Goal: Information Seeking & Learning: Learn about a topic

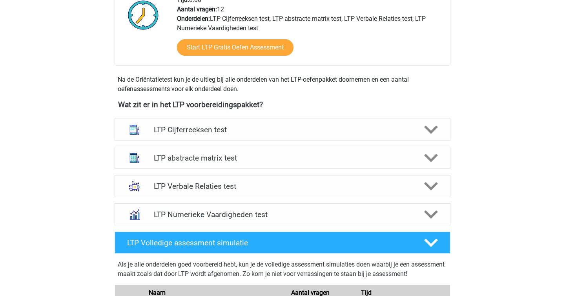
scroll to position [217, 0]
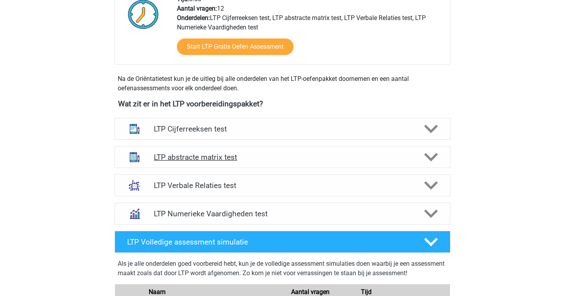
click at [200, 160] on h4 "LTP abstracte matrix test" at bounding box center [282, 157] width 257 height 9
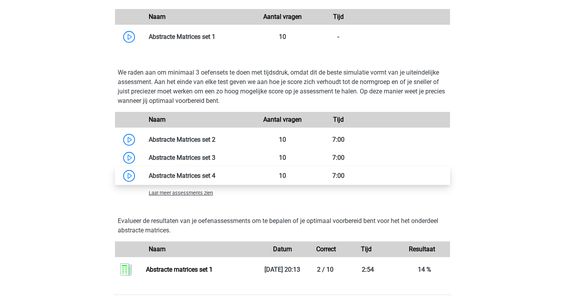
scroll to position [541, 0]
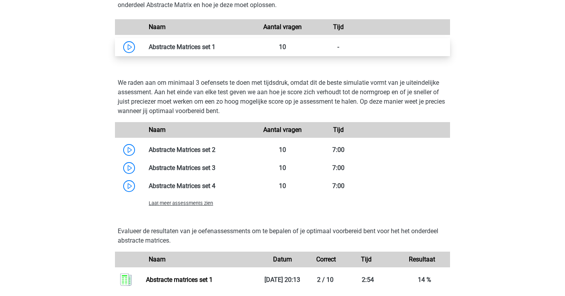
click at [215, 47] on link at bounding box center [215, 46] width 0 height 7
click at [215, 48] on link at bounding box center [215, 46] width 0 height 7
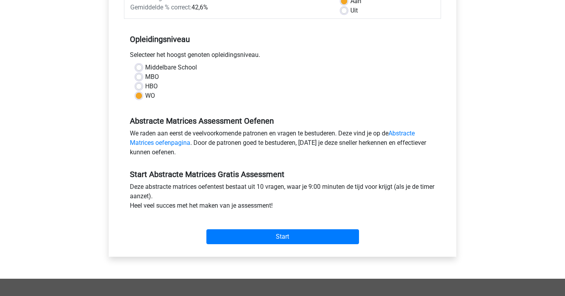
scroll to position [135, 0]
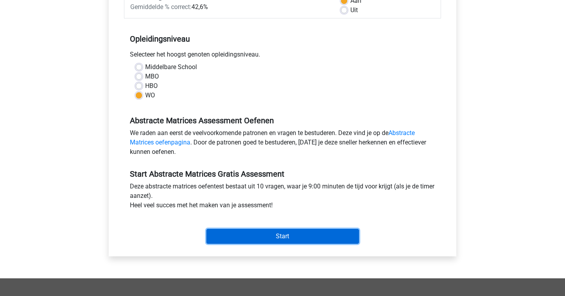
click at [294, 231] on input "Start" at bounding box center [282, 236] width 153 height 15
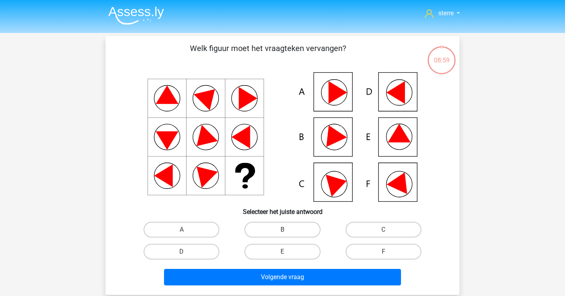
scroll to position [35, 0]
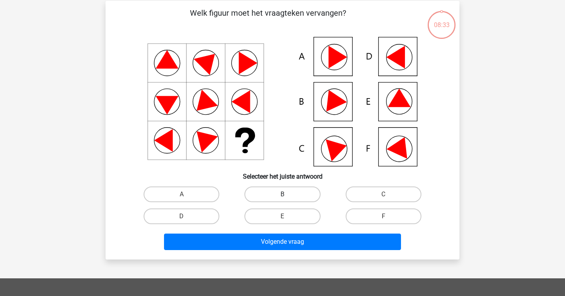
click at [275, 198] on label "B" at bounding box center [282, 194] width 76 height 16
click at [282, 198] on input "B" at bounding box center [284, 196] width 5 height 5
radio input "true"
click at [260, 221] on label "E" at bounding box center [282, 216] width 76 height 16
click at [282, 221] on input "E" at bounding box center [284, 218] width 5 height 5
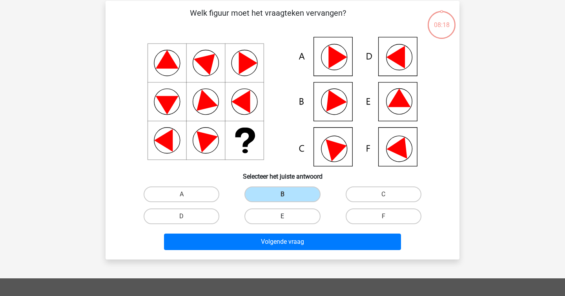
radio input "true"
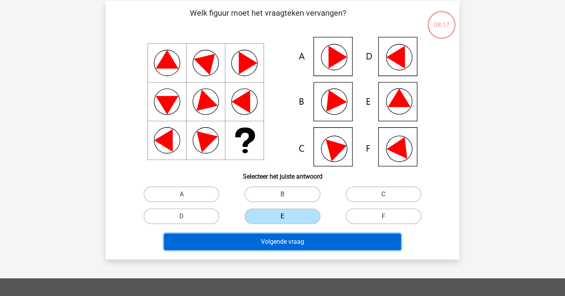
click at [278, 244] on button "Volgende vraag" at bounding box center [282, 241] width 237 height 16
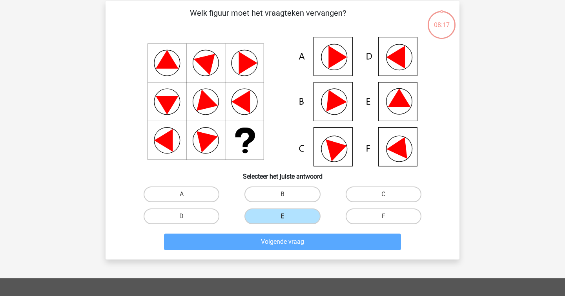
scroll to position [36, 0]
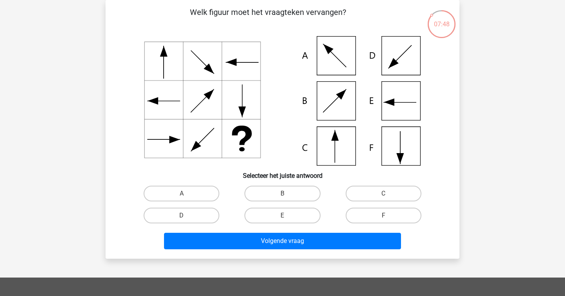
click at [367, 204] on div "C" at bounding box center [383, 193] width 101 height 22
click at [368, 201] on label "C" at bounding box center [384, 194] width 76 height 16
click at [383, 198] on input "C" at bounding box center [385, 195] width 5 height 5
radio input "true"
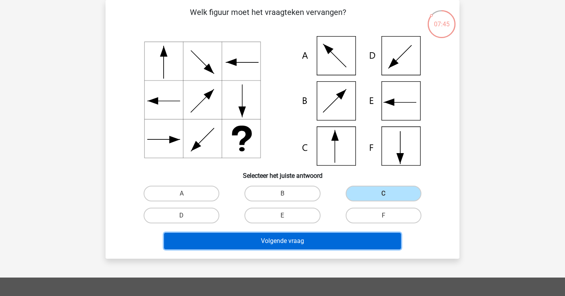
click at [278, 247] on button "Volgende vraag" at bounding box center [282, 241] width 237 height 16
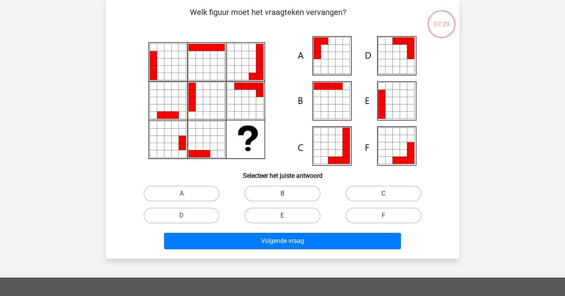
click at [384, 108] on icon at bounding box center [381, 107] width 7 height 7
click at [314, 221] on label "E" at bounding box center [282, 215] width 76 height 16
click at [288, 220] on input "E" at bounding box center [284, 217] width 5 height 5
radio input "true"
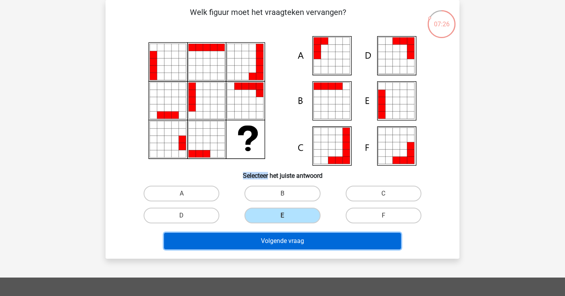
click at [307, 244] on button "Volgende vraag" at bounding box center [282, 241] width 237 height 16
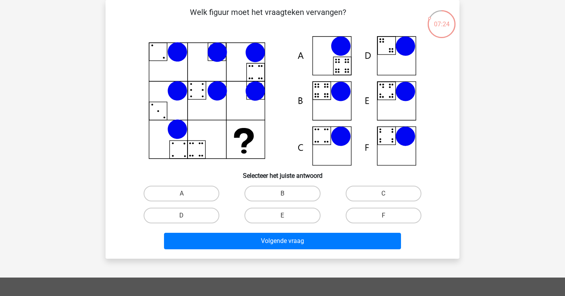
click at [92, 28] on div "sterre sterreklazes@live.nl Nederlands English" at bounding box center [282, 224] width 565 height 520
click at [269, 196] on label "B" at bounding box center [282, 194] width 76 height 16
click at [282, 196] on input "B" at bounding box center [284, 195] width 5 height 5
radio input "true"
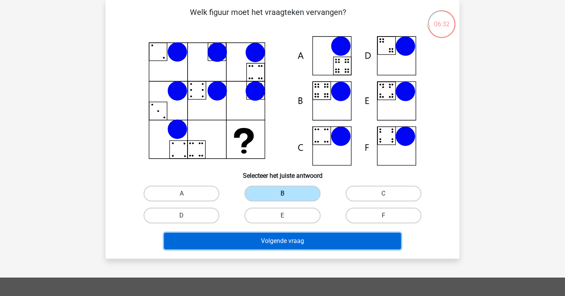
click at [249, 242] on button "Volgende vraag" at bounding box center [282, 241] width 237 height 16
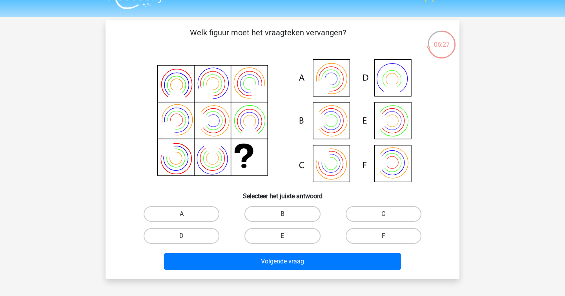
scroll to position [19, 0]
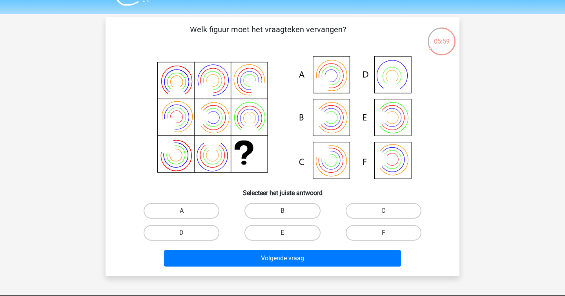
click at [197, 204] on label "A" at bounding box center [182, 211] width 76 height 16
click at [187, 211] on input "A" at bounding box center [184, 213] width 5 height 5
radio input "true"
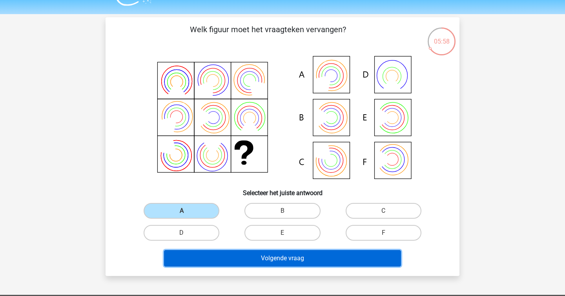
click at [233, 262] on button "Volgende vraag" at bounding box center [282, 258] width 237 height 16
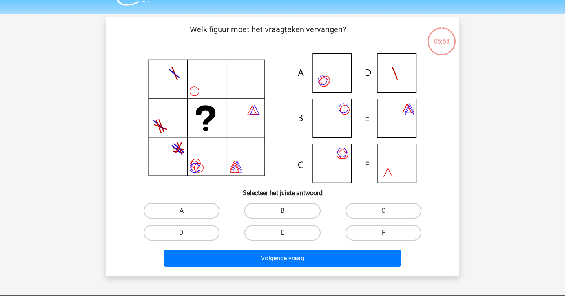
scroll to position [36, 0]
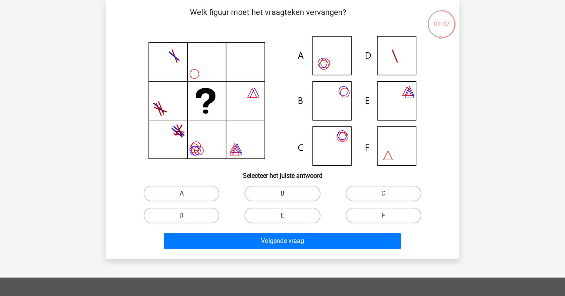
click at [184, 192] on label "A" at bounding box center [182, 194] width 76 height 16
click at [184, 193] on input "A" at bounding box center [184, 195] width 5 height 5
radio input "true"
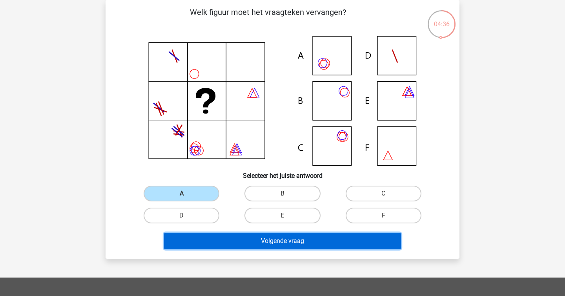
click at [255, 235] on button "Volgende vraag" at bounding box center [282, 241] width 237 height 16
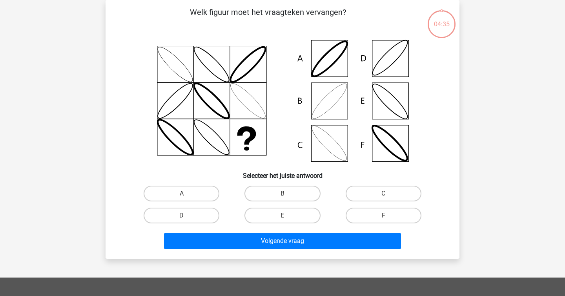
click at [81, 114] on div "sterre sterreklazes@live.nl Nederlands English" at bounding box center [282, 224] width 565 height 520
click at [280, 197] on label "B" at bounding box center [282, 194] width 76 height 16
click at [282, 197] on input "B" at bounding box center [284, 195] width 5 height 5
radio input "true"
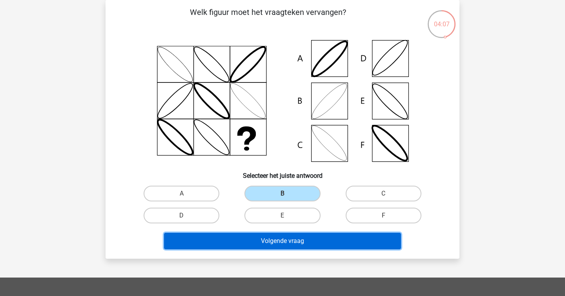
click at [272, 239] on button "Volgende vraag" at bounding box center [282, 241] width 237 height 16
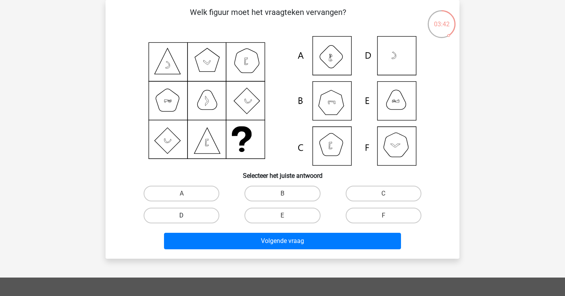
click at [204, 213] on label "D" at bounding box center [182, 215] width 76 height 16
click at [187, 215] on input "D" at bounding box center [184, 217] width 5 height 5
radio input "true"
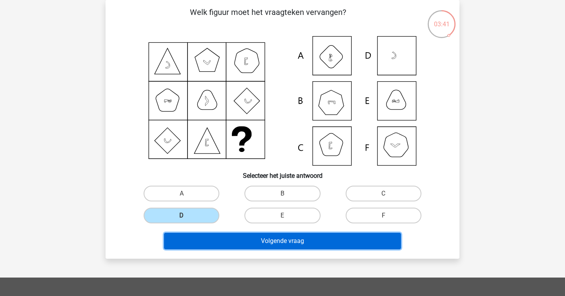
click at [242, 244] on button "Volgende vraag" at bounding box center [282, 241] width 237 height 16
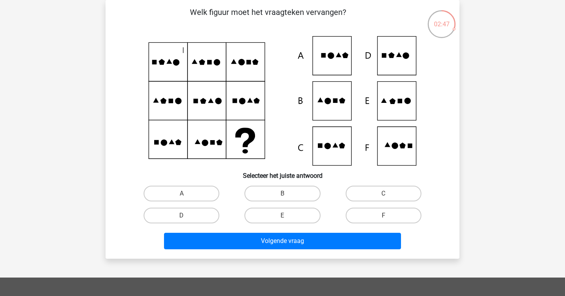
click at [297, 223] on div "E" at bounding box center [282, 215] width 101 height 22
click at [293, 217] on label "E" at bounding box center [282, 215] width 76 height 16
click at [288, 217] on input "E" at bounding box center [284, 217] width 5 height 5
radio input "true"
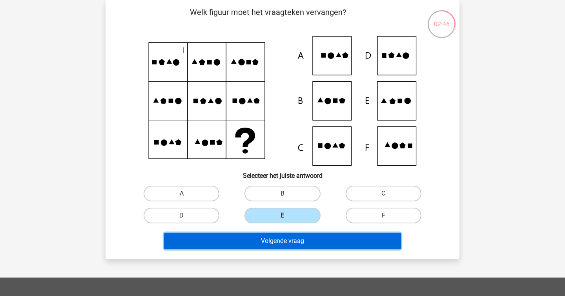
click at [301, 242] on button "Volgende vraag" at bounding box center [282, 241] width 237 height 16
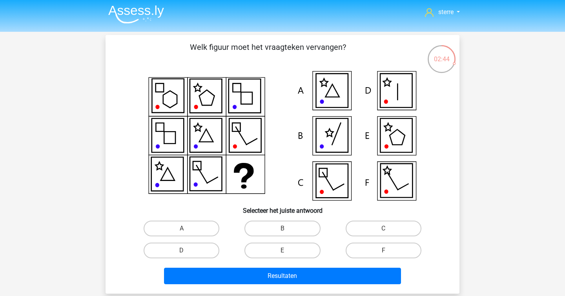
scroll to position [3, 0]
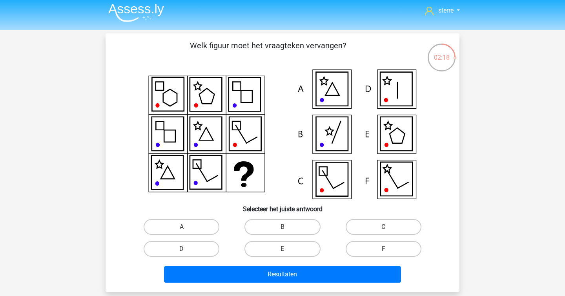
click at [370, 228] on label "C" at bounding box center [384, 227] width 76 height 16
click at [383, 228] on input "C" at bounding box center [385, 229] width 5 height 5
radio input "true"
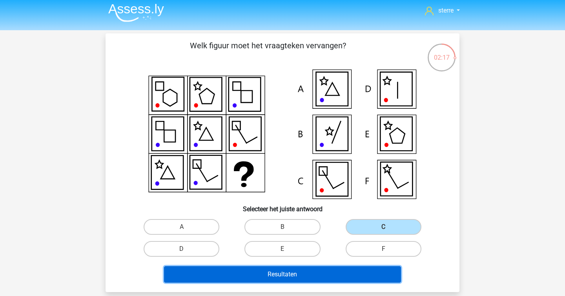
click at [307, 279] on button "Resultaten" at bounding box center [282, 274] width 237 height 16
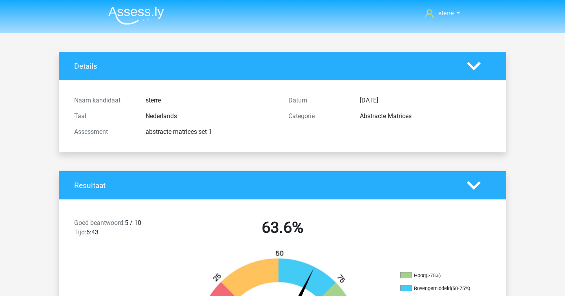
click at [307, 279] on img at bounding box center [283, 298] width 212 height 98
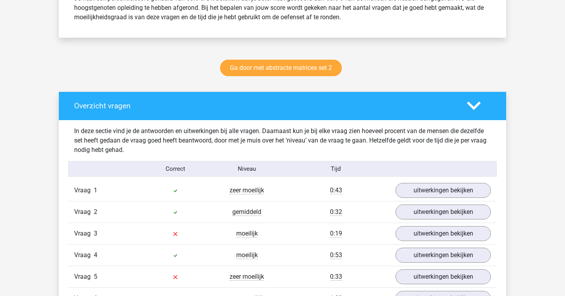
scroll to position [516, 0]
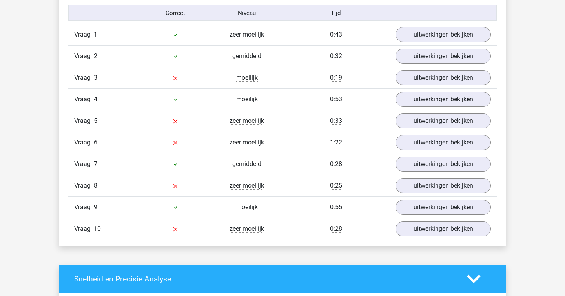
click at [224, 245] on div "In deze sectie vind je de antwoorden en uitwerkingen bij alle vragen. Daarnaast…" at bounding box center [282, 105] width 435 height 282
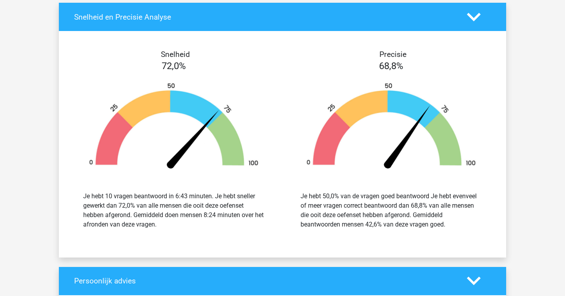
scroll to position [779, 0]
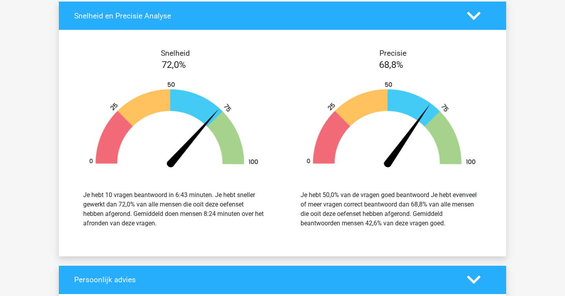
drag, startPoint x: 196, startPoint y: 224, endPoint x: 104, endPoint y: 197, distance: 95.5
click at [104, 197] on div "Je hebt 10 vragen beantwoord in 6:43 minuten. Je hebt sneller gewerkt dan 72,0%…" at bounding box center [173, 209] width 181 height 38
click at [218, 223] on div "Je hebt 10 vragen beantwoord in 6:43 minuten. Je hebt sneller gewerkt dan 72,0%…" at bounding box center [173, 209] width 181 height 38
click at [338, 183] on div "Je hebt 50,0% van de vragen goed beantwoord Je hebt evenveel of meer vragen cor…" at bounding box center [391, 209] width 206 height 56
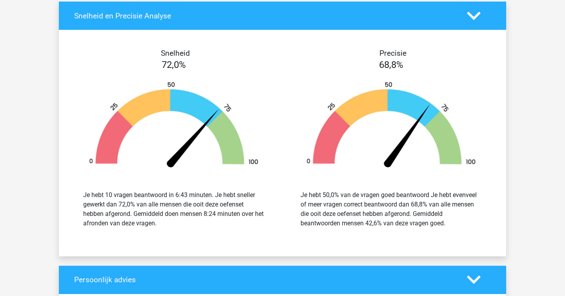
click at [338, 183] on div "Je hebt 50,0% van de vragen goed beantwoord Je hebt evenveel of meer vragen cor…" at bounding box center [391, 209] width 206 height 56
click at [372, 208] on div "Je hebt 50,0% van de vragen goed beantwoord Je hebt evenveel of meer vragen cor…" at bounding box center [390, 209] width 181 height 38
click at [469, 192] on div "Je hebt 50,0% van de vragen goed beantwoord Je hebt evenveel of meer vragen cor…" at bounding box center [390, 209] width 181 height 38
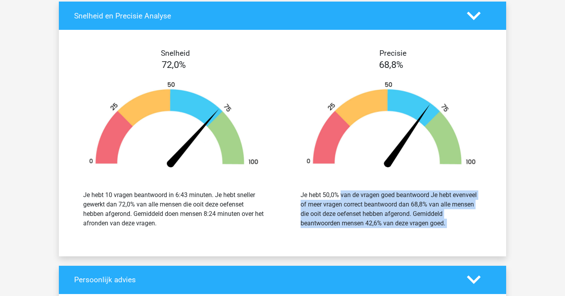
click at [483, 231] on div "Je hebt 50,0% van de vragen goed beantwoord Je hebt evenveel of meer vragen cor…" at bounding box center [391, 209] width 206 height 56
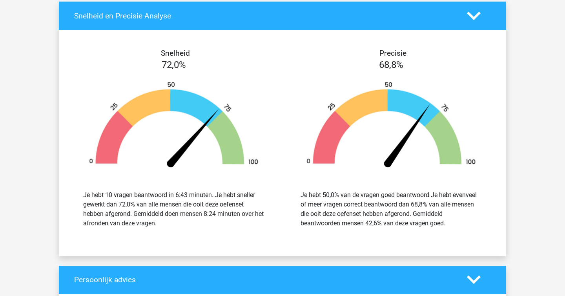
click at [483, 231] on div "Je hebt 50,0% van de vragen goed beantwoord Je hebt evenveel of meer vragen cor…" at bounding box center [391, 209] width 206 height 56
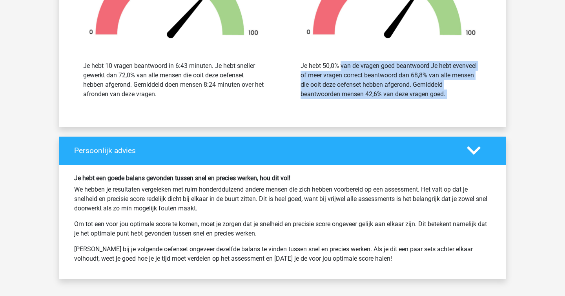
click at [483, 230] on p "Om tot een voor jou optimale score te komen, moet je zorgen dat je snelheid en …" at bounding box center [282, 228] width 417 height 19
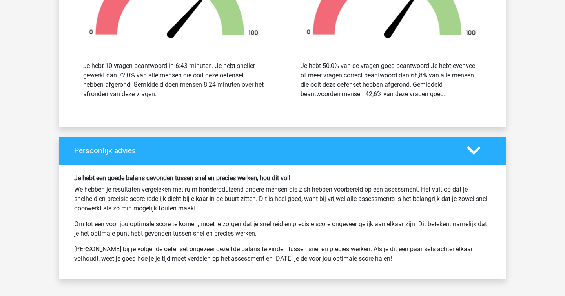
scroll to position [917, 0]
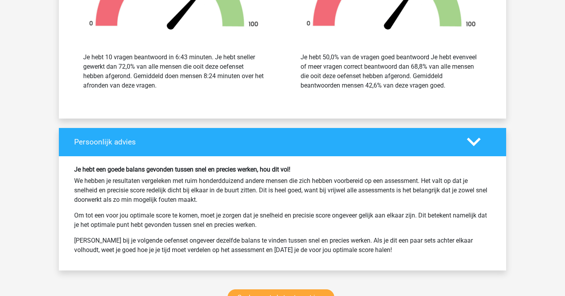
click at [317, 177] on p "We hebben je resultaten vergeleken met ruim honderdduizend andere mensen die zi…" at bounding box center [282, 190] width 417 height 28
click at [279, 174] on div "Je hebt een goede balans gevonden tussen snel en precies werken, hou dit vol! W…" at bounding box center [282, 213] width 428 height 95
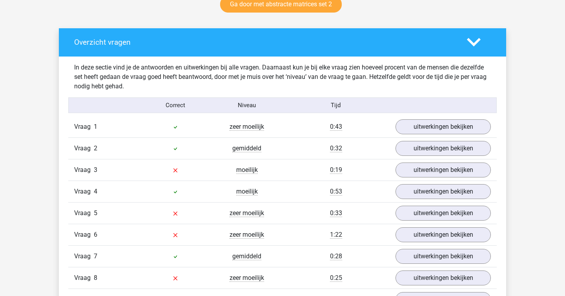
scroll to position [485, 0]
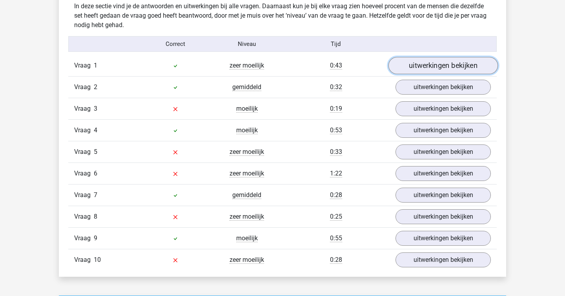
click at [443, 68] on link "uitwerkingen bekijken" at bounding box center [442, 65] width 109 height 17
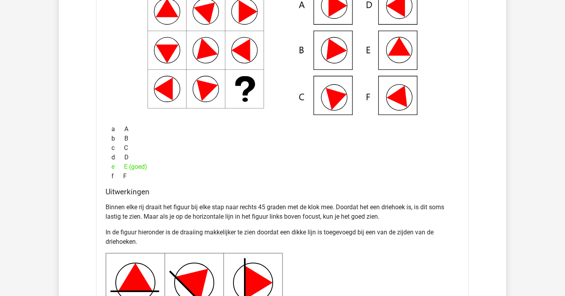
scroll to position [602, 0]
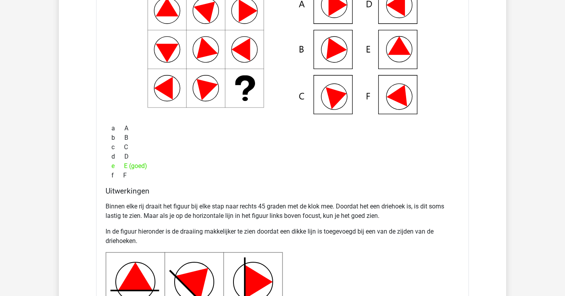
click at [360, 212] on p "Binnen elke rij draait het figuur bij elke stap naar rechts 45 graden met de kl…" at bounding box center [283, 211] width 354 height 19
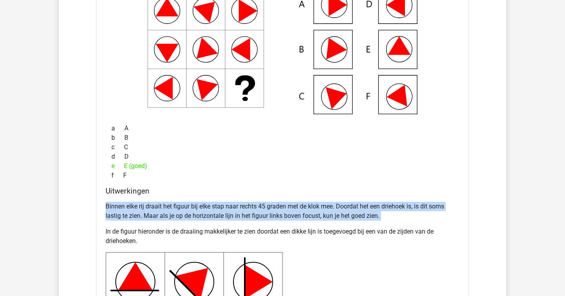
click at [360, 212] on p "Binnen elke rij draait het figuur bij elke stap naar rechts 45 graden met de kl…" at bounding box center [283, 211] width 354 height 19
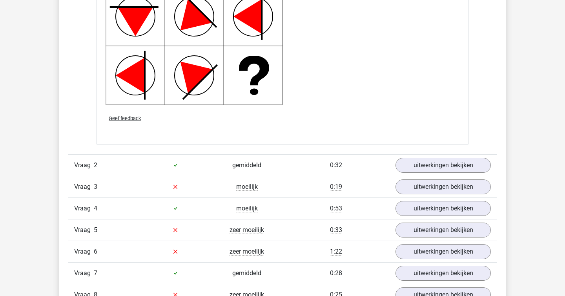
scroll to position [935, 0]
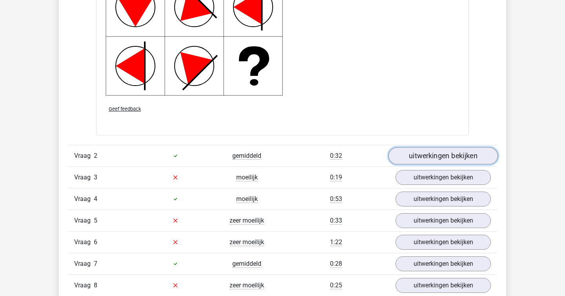
click at [417, 151] on link "uitwerkingen bekijken" at bounding box center [442, 155] width 109 height 17
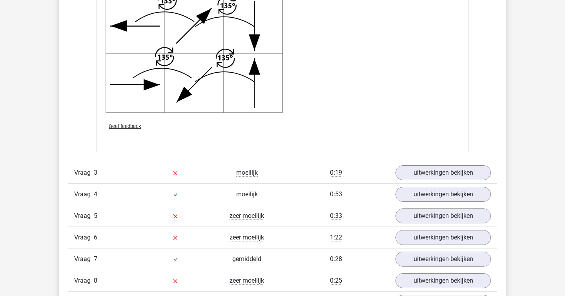
scroll to position [1453, 0]
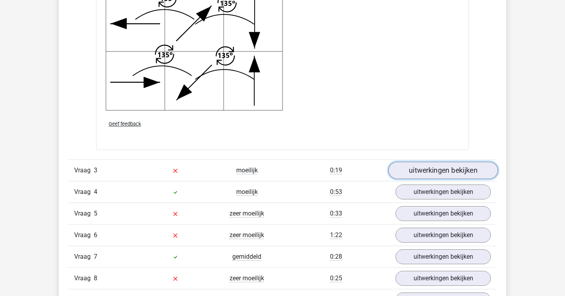
click at [430, 173] on link "uitwerkingen bekijken" at bounding box center [442, 170] width 109 height 17
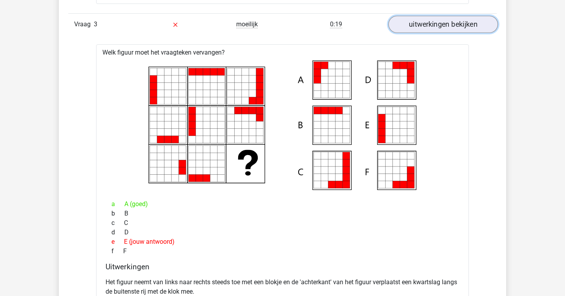
scroll to position [1609, 0]
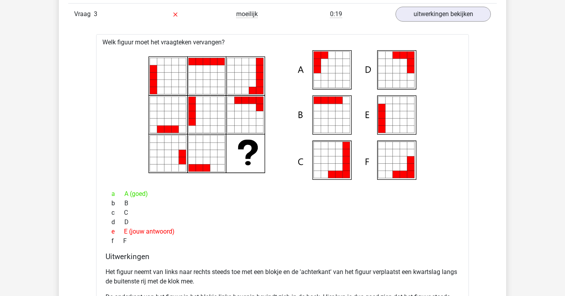
drag, startPoint x: 337, startPoint y: 73, endPoint x: 343, endPoint y: 73, distance: 6.7
click at [342, 73] on icon at bounding box center [283, 114] width 348 height 129
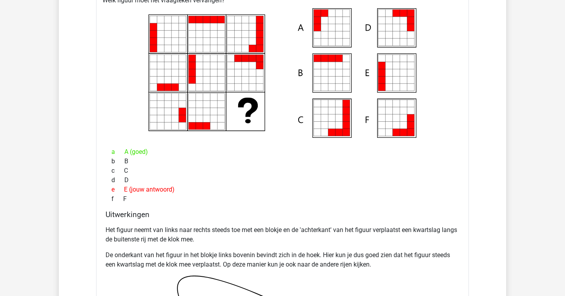
scroll to position [1652, 0]
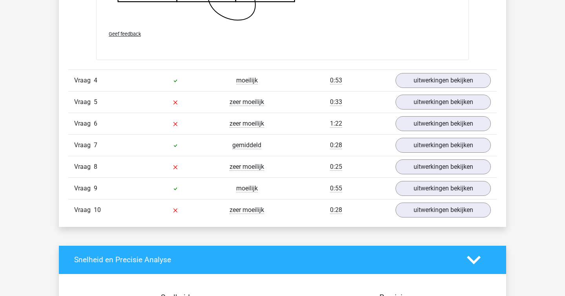
scroll to position [2136, 0]
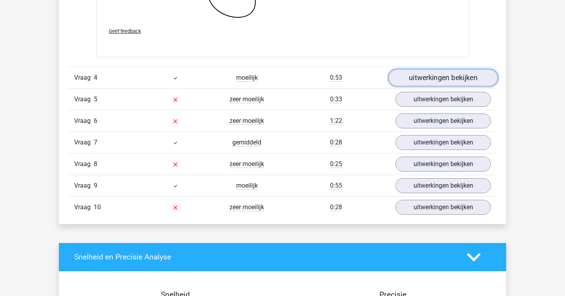
click at [404, 72] on link "uitwerkingen bekijken" at bounding box center [442, 77] width 109 height 17
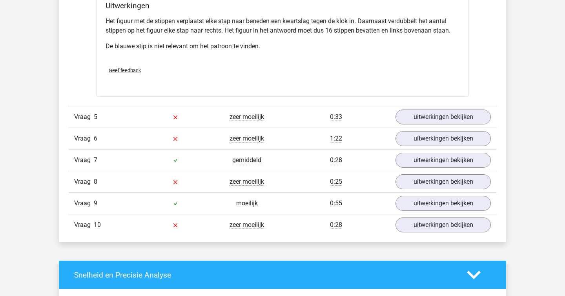
scroll to position [2451, 0]
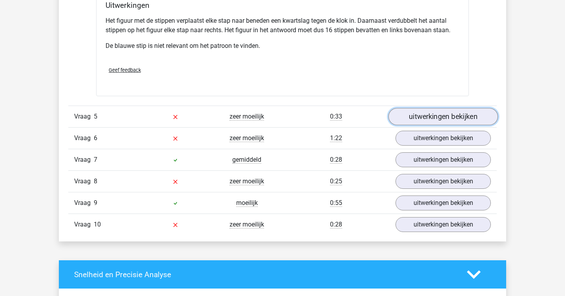
click at [434, 115] on link "uitwerkingen bekijken" at bounding box center [442, 116] width 109 height 17
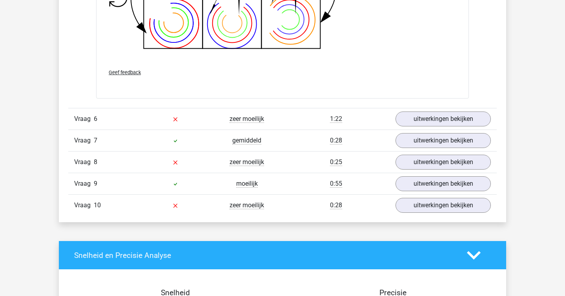
scroll to position [2984, 0]
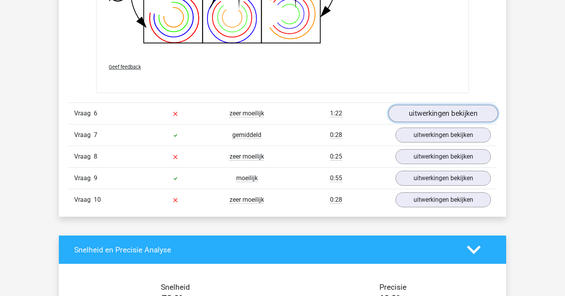
click at [437, 110] on link "uitwerkingen bekijken" at bounding box center [442, 113] width 109 height 17
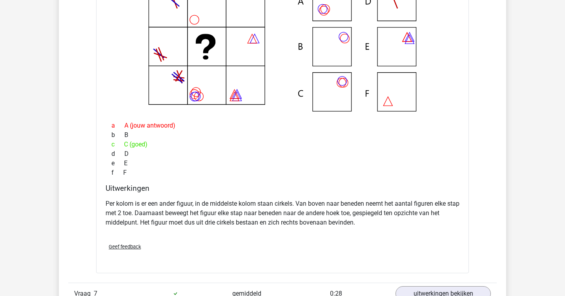
click at [437, 107] on icon at bounding box center [283, 46] width 348 height 129
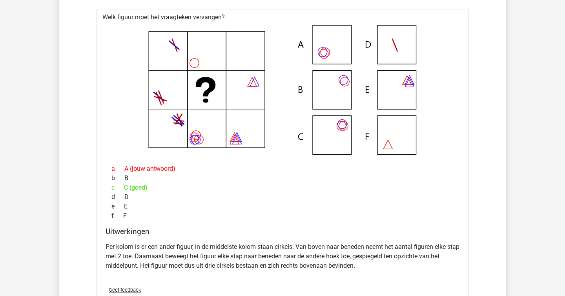
click at [437, 107] on icon at bounding box center [283, 89] width 348 height 129
click at [224, 191] on div "c C (goed)" at bounding box center [283, 187] width 354 height 9
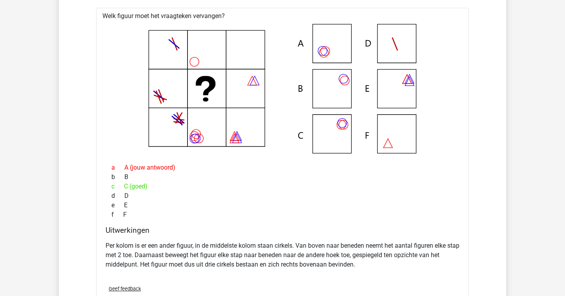
click at [297, 257] on p "Per kolom is er een ander figuur, in de middelste kolom staan cirkels. Van bove…" at bounding box center [283, 255] width 354 height 28
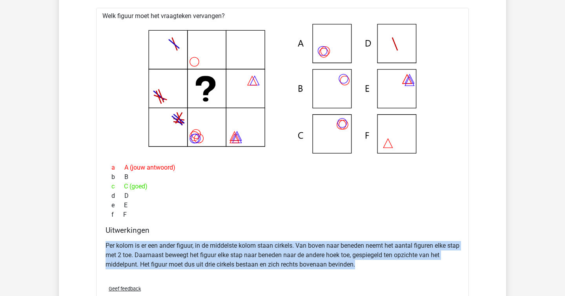
click at [297, 257] on p "Per kolom is er een ander figuur, in de middelste kolom staan cirkels. Van bove…" at bounding box center [283, 255] width 354 height 28
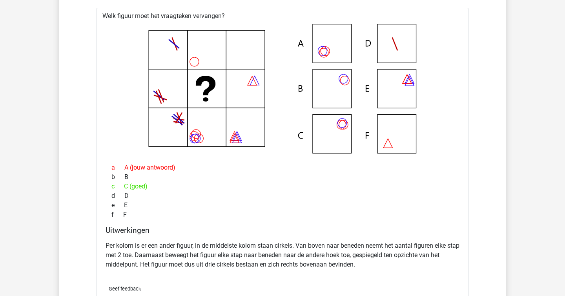
click at [297, 257] on p "Per kolom is er een ander figuur, in de middelste kolom staan cirkels. Van bove…" at bounding box center [283, 255] width 354 height 28
click at [269, 251] on p "Per kolom is er een ander figuur, in de middelste kolom staan cirkels. Van bove…" at bounding box center [283, 255] width 354 height 28
click at [224, 177] on div "b B" at bounding box center [283, 176] width 354 height 9
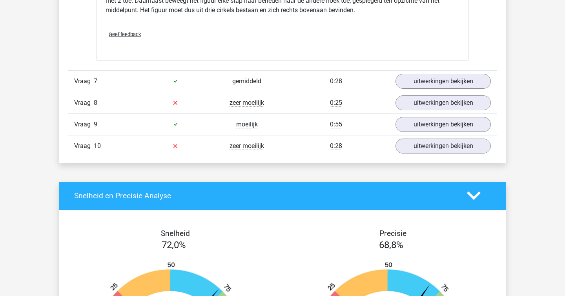
scroll to position [3366, 0]
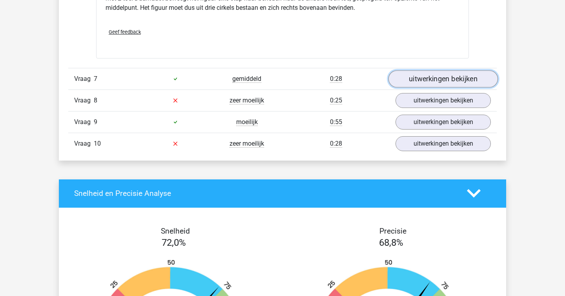
click at [449, 76] on link "uitwerkingen bekijken" at bounding box center [442, 78] width 109 height 17
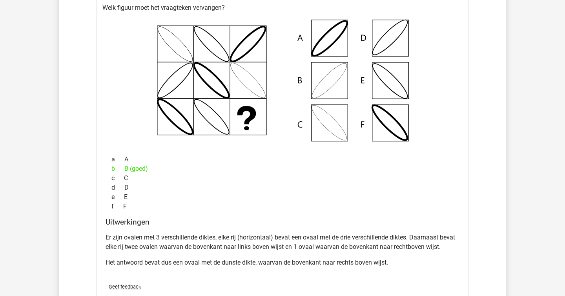
scroll to position [3466, 0]
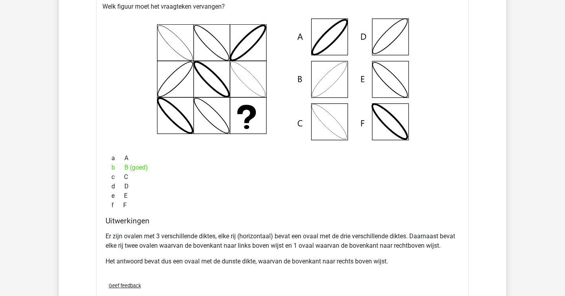
click at [449, 76] on icon at bounding box center [283, 79] width 348 height 129
click at [225, 246] on p "Er zijn ovalen met 3 verschillende diktes, elke rij (horizontaal) bevat een ova…" at bounding box center [283, 240] width 354 height 19
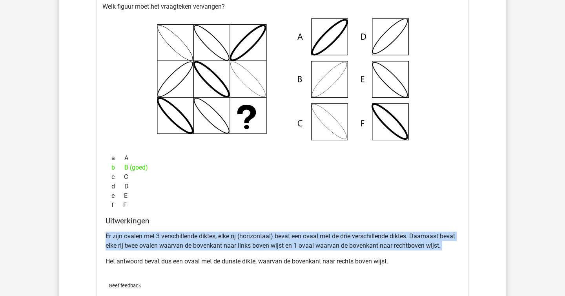
click at [263, 235] on p "Er zijn ovalen met 3 verschillende diktes, elke rij (horizontaal) bevat een ova…" at bounding box center [283, 240] width 354 height 19
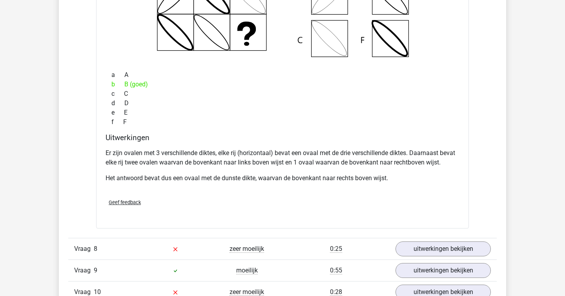
scroll to position [3616, 0]
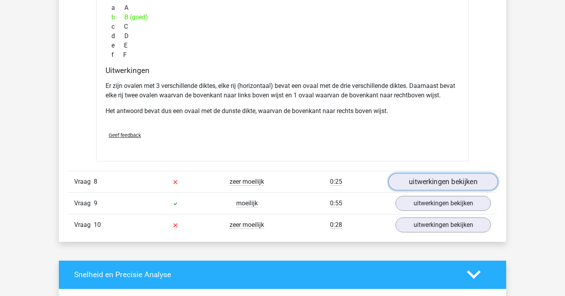
click at [439, 188] on link "uitwerkingen bekijken" at bounding box center [442, 181] width 109 height 17
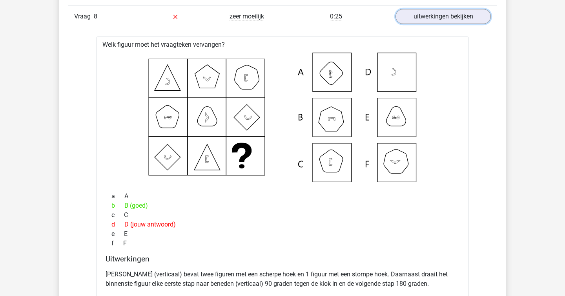
scroll to position [3797, 0]
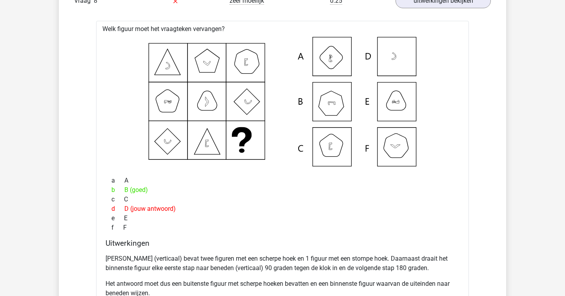
click at [280, 120] on icon at bounding box center [283, 101] width 348 height 129
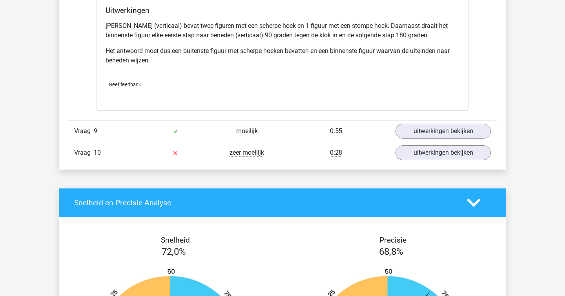
scroll to position [4036, 0]
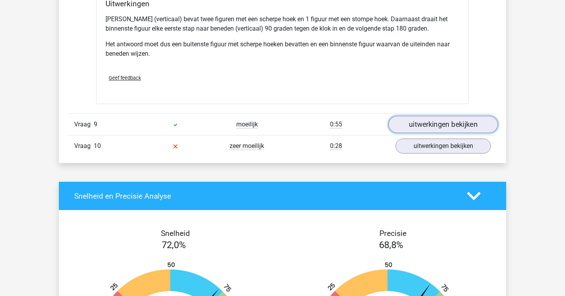
click at [438, 122] on link "uitwerkingen bekijken" at bounding box center [442, 124] width 109 height 17
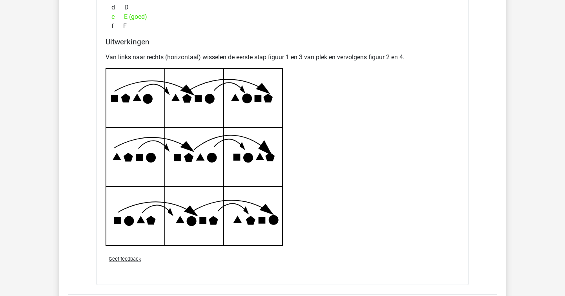
scroll to position [4362, 0]
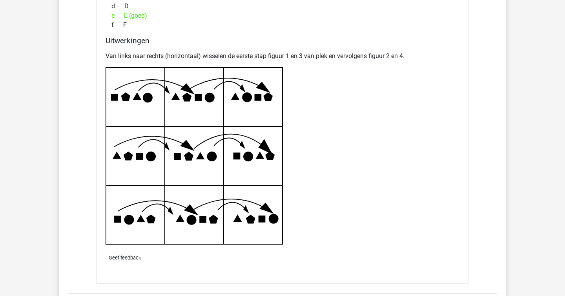
click at [302, 58] on p "Van links naar rechts (horizontaal) wisselen de eerste stap figuur 1 en 3 van p…" at bounding box center [283, 55] width 354 height 9
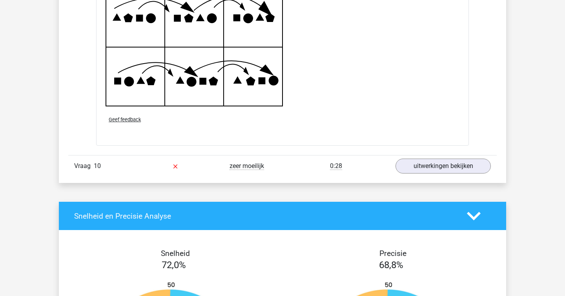
scroll to position [4501, 0]
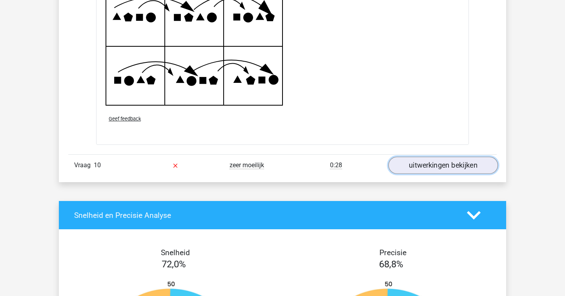
click at [467, 166] on link "uitwerkingen bekijken" at bounding box center [442, 164] width 109 height 17
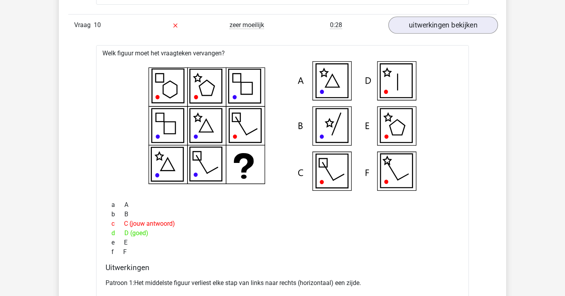
click at [466, 164] on div "Welk figuur moet het vraagteken vervangen?" at bounding box center [282, 212] width 373 height 335
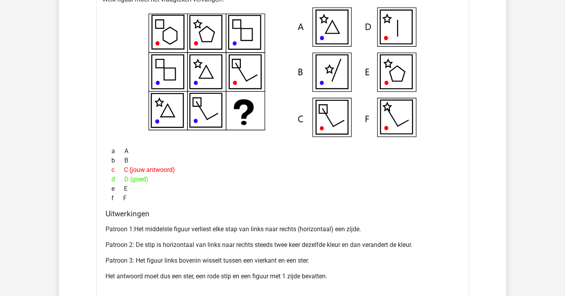
click at [466, 164] on div "Welk figuur moet het vraagteken vervangen?" at bounding box center [282, 158] width 373 height 335
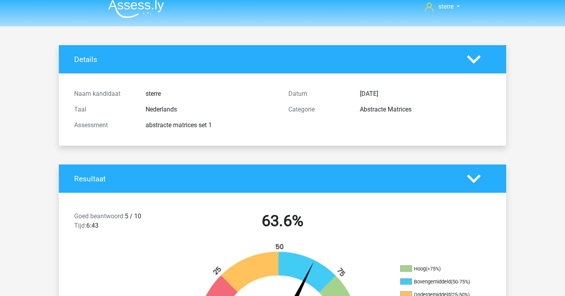
scroll to position [0, 0]
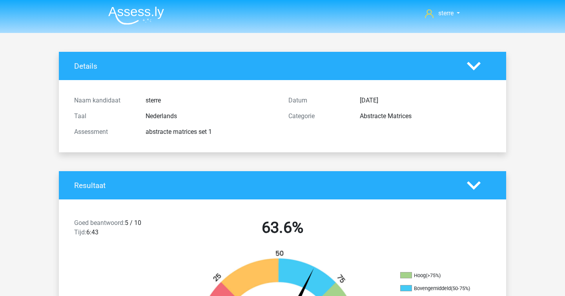
click at [115, 16] on img at bounding box center [136, 15] width 56 height 18
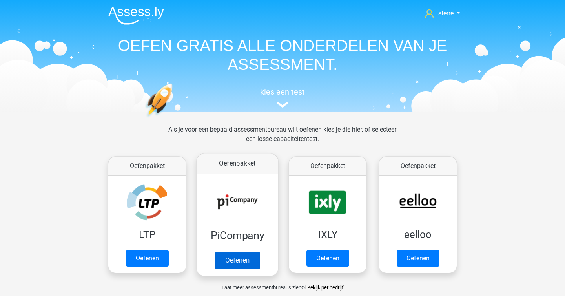
scroll to position [3, 0]
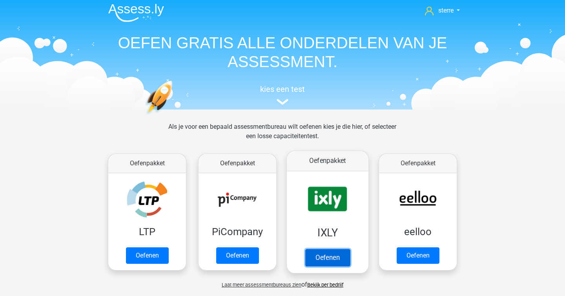
click at [315, 249] on link "Oefenen" at bounding box center [327, 257] width 45 height 17
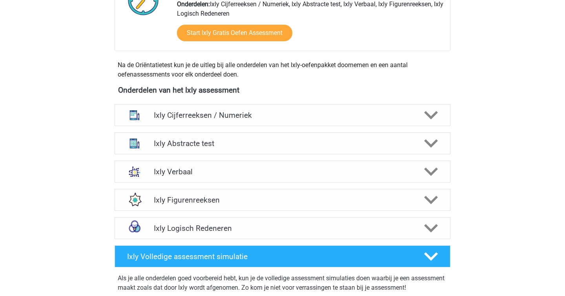
scroll to position [237, 0]
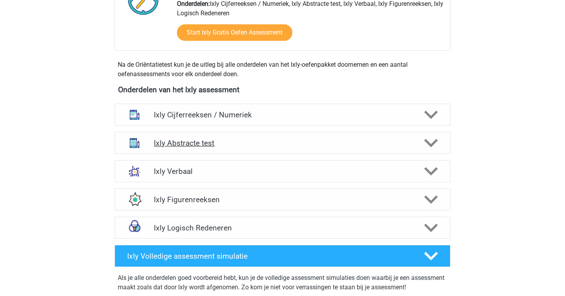
click at [221, 149] on div "Ixly Abstracte test" at bounding box center [283, 143] width 336 height 22
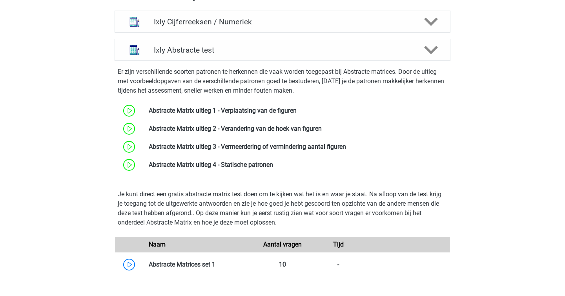
scroll to position [331, 0]
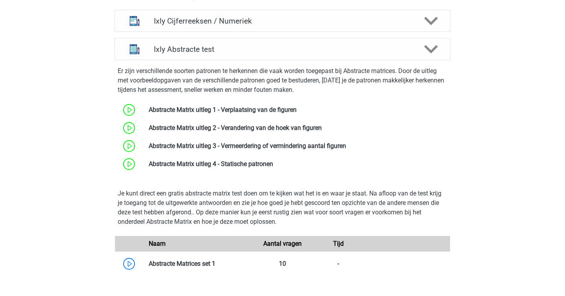
click at [223, 85] on p "Er zijn verschillende soorten patronen te herkennen die vaak worden toegepast b…" at bounding box center [282, 80] width 329 height 28
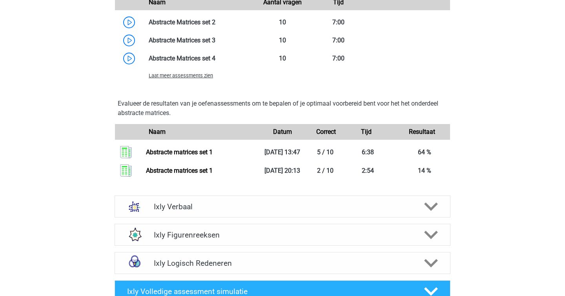
scroll to position [699, 0]
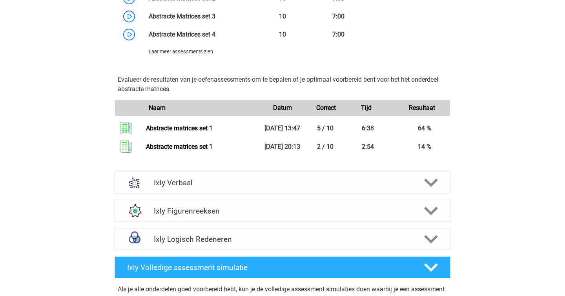
click at [107, 169] on div "Ixly Verbaal Bij het oplossen van Analogieën moet je een relatie tussen twee wo…" at bounding box center [282, 182] width 366 height 28
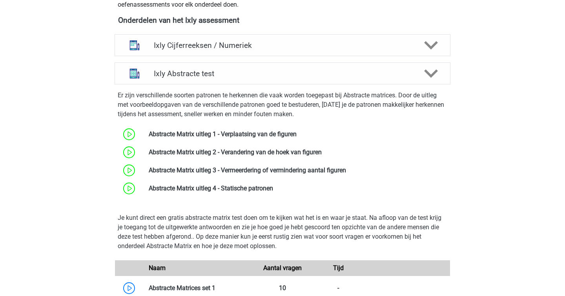
scroll to position [301, 0]
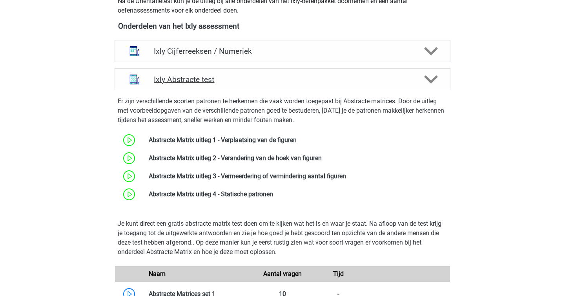
click at [210, 83] on h4 "Ixly Abstracte test" at bounding box center [282, 79] width 257 height 9
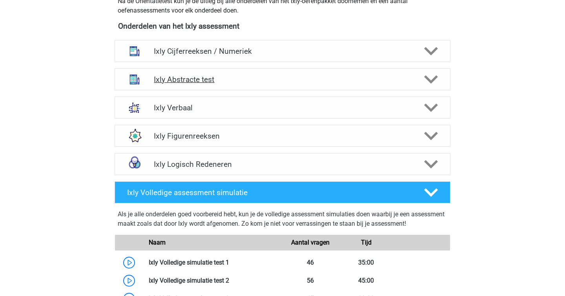
click at [210, 83] on h4 "Ixly Abstracte test" at bounding box center [282, 79] width 257 height 9
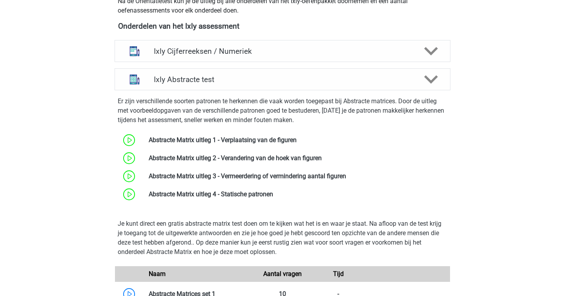
click at [166, 108] on p "Er zijn verschillende soorten patronen te herkennen die vaak worden toegepast b…" at bounding box center [282, 110] width 329 height 28
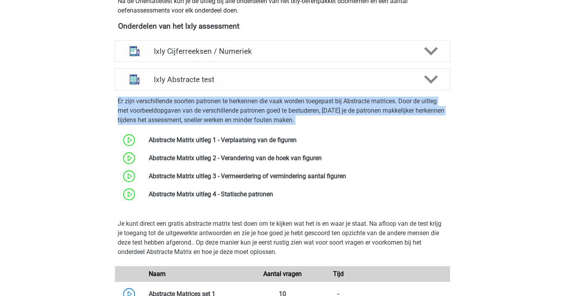
click at [186, 110] on p "Er zijn verschillende soorten patronen te herkennen die vaak worden toegepast b…" at bounding box center [282, 110] width 329 height 28
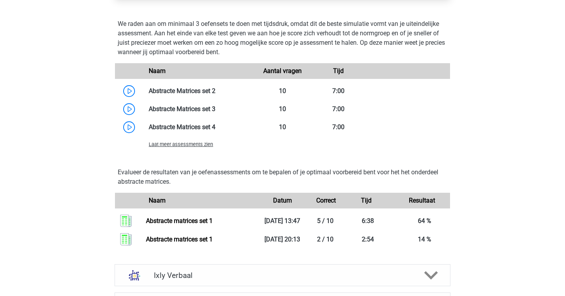
scroll to position [643, 0]
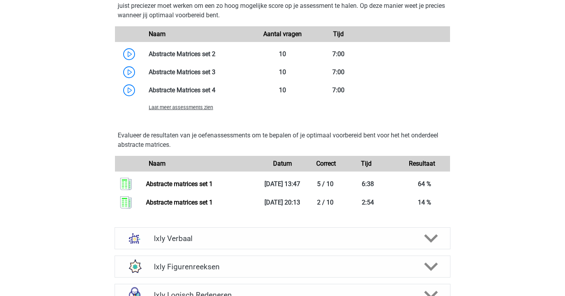
drag, startPoint x: 194, startPoint y: 166, endPoint x: 469, endPoint y: 190, distance: 276.4
click at [469, 190] on div "sterre sterreklazes@live.nl Nederlands" at bounding box center [282, 25] width 565 height 1337
click at [511, 146] on div "sterre sterreklazes@live.nl Nederlands" at bounding box center [282, 25] width 565 height 1337
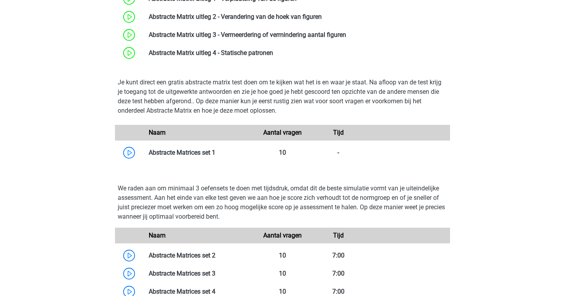
scroll to position [505, 0]
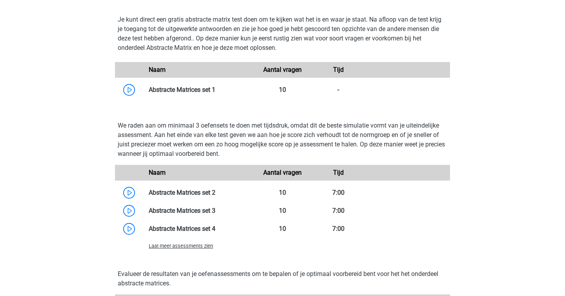
click at [114, 195] on div "We raden aan om minimaal 3 oefensets te doen met tijdsdruk, omdat dit de beste …" at bounding box center [282, 187] width 342 height 145
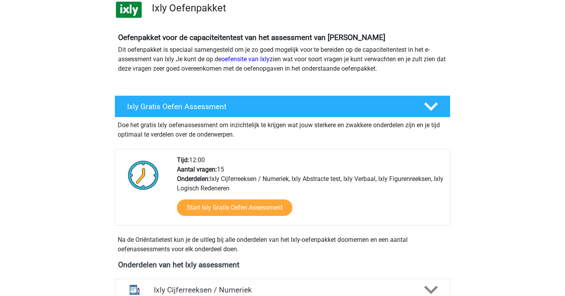
scroll to position [0, 0]
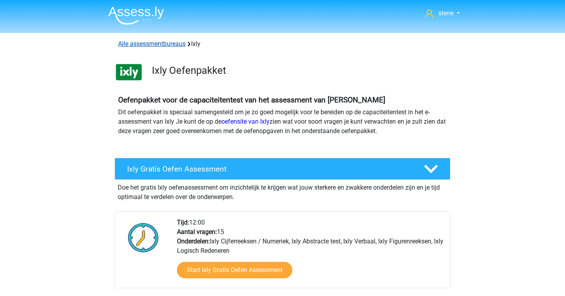
click at [129, 42] on link "Alle assessmentbureaus" at bounding box center [151, 43] width 67 height 7
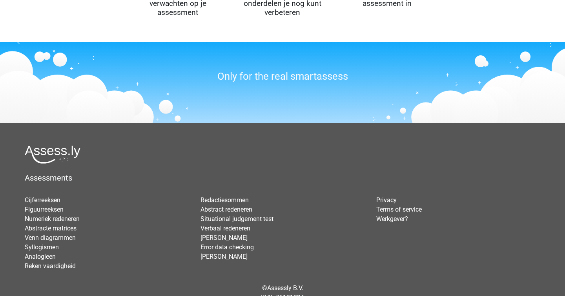
scroll to position [948, 0]
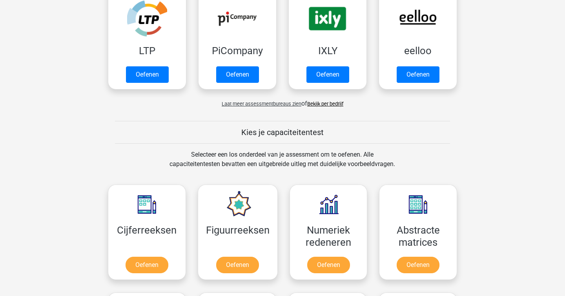
scroll to position [186, 0]
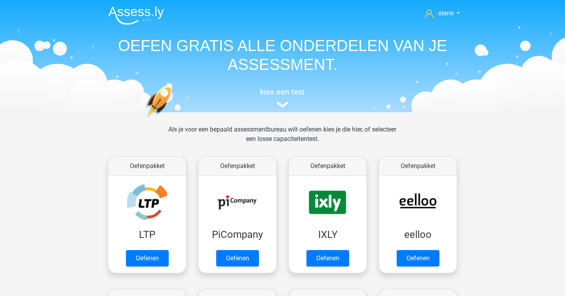
scroll to position [125, 0]
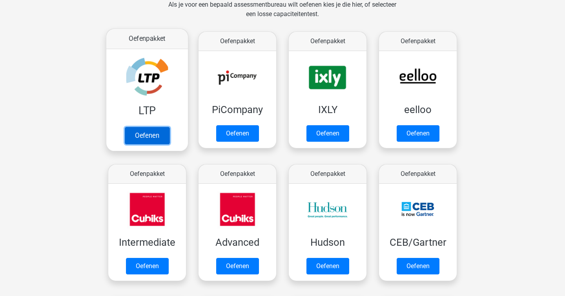
click at [151, 127] on link "Oefenen" at bounding box center [147, 135] width 45 height 17
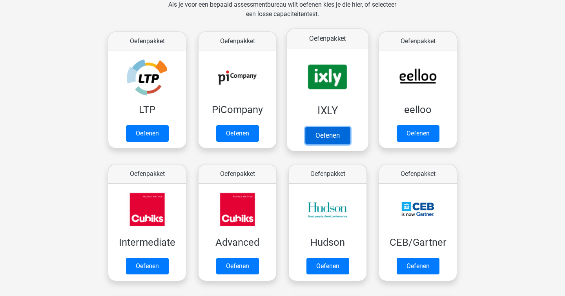
click at [333, 127] on link "Oefenen" at bounding box center [327, 135] width 45 height 17
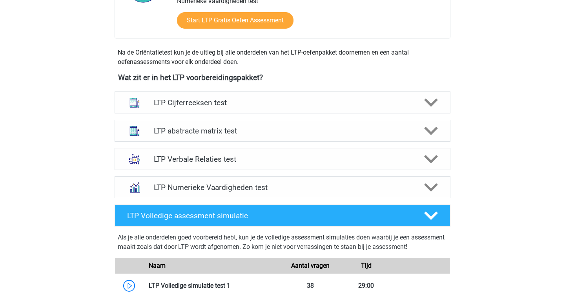
scroll to position [247, 0]
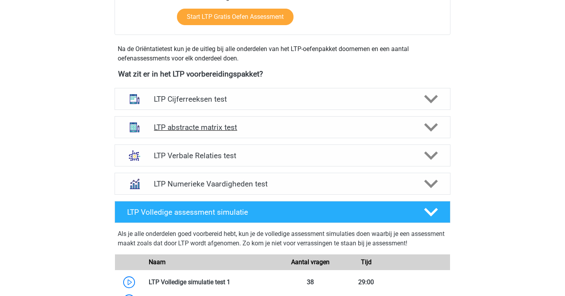
click at [198, 125] on h4 "LTP abstracte matrix test" at bounding box center [282, 127] width 257 height 9
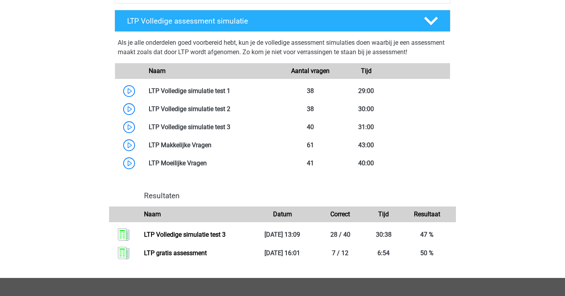
scroll to position [912, 0]
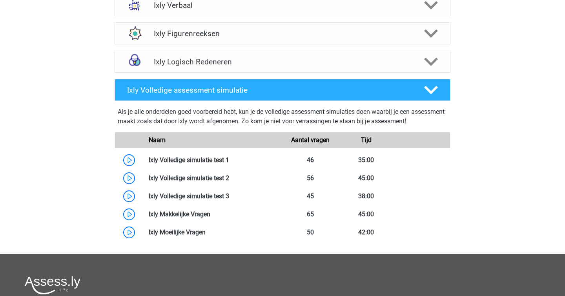
scroll to position [412, 0]
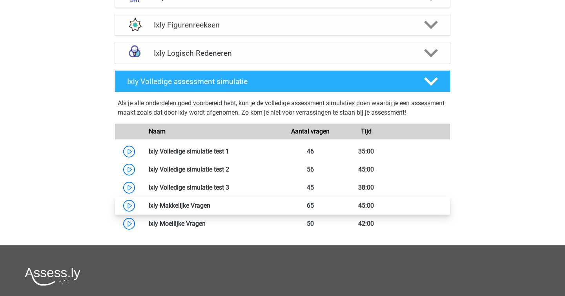
click at [210, 206] on link at bounding box center [210, 205] width 0 height 7
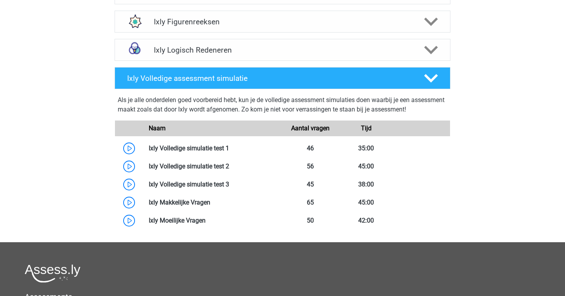
scroll to position [417, 0]
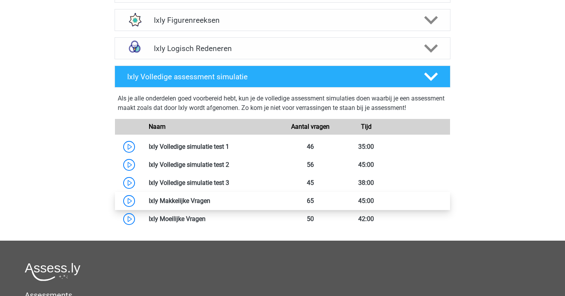
click at [210, 202] on link at bounding box center [210, 200] width 0 height 7
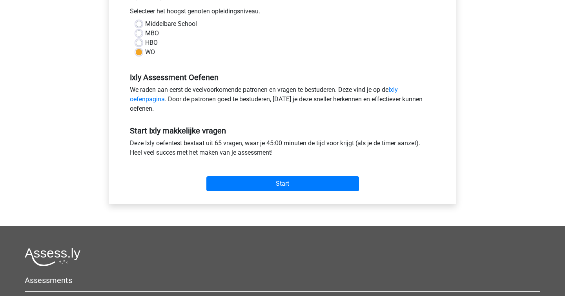
scroll to position [184, 0]
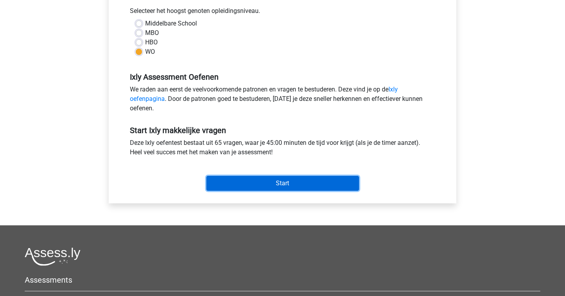
click at [252, 178] on input "Start" at bounding box center [282, 183] width 153 height 15
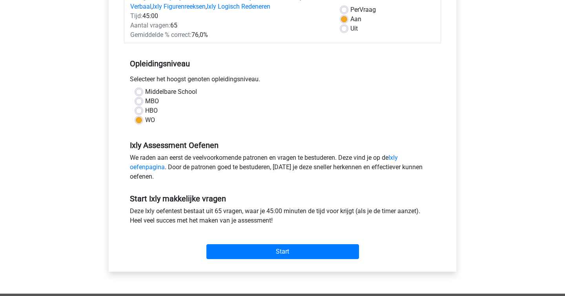
scroll to position [116, 0]
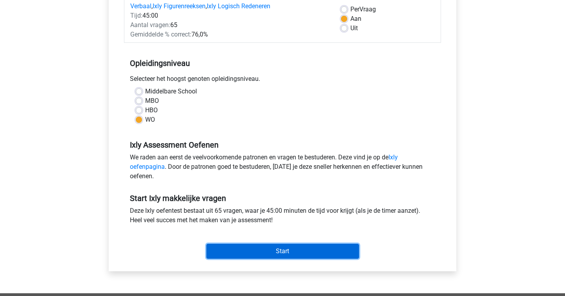
click at [277, 252] on input "Start" at bounding box center [282, 251] width 153 height 15
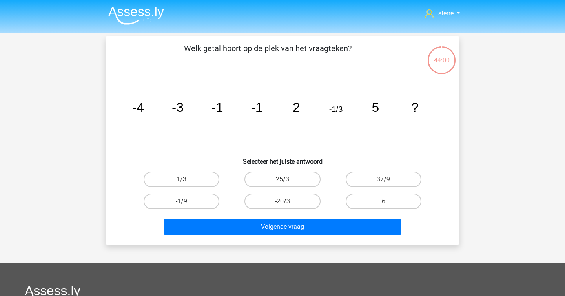
click at [177, 204] on label "-1/9" at bounding box center [182, 201] width 76 height 16
click at [182, 204] on input "-1/9" at bounding box center [184, 203] width 5 height 5
radio input "true"
click at [308, 235] on div "Volgende vraag" at bounding box center [282, 228] width 303 height 20
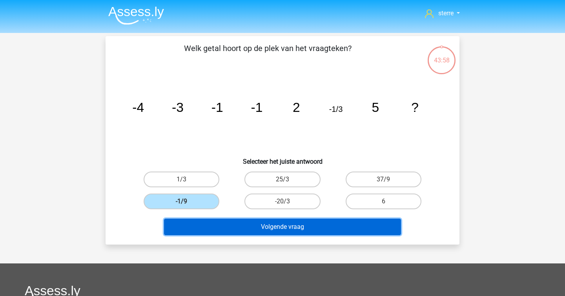
click at [307, 232] on button "Volgende vraag" at bounding box center [282, 226] width 237 height 16
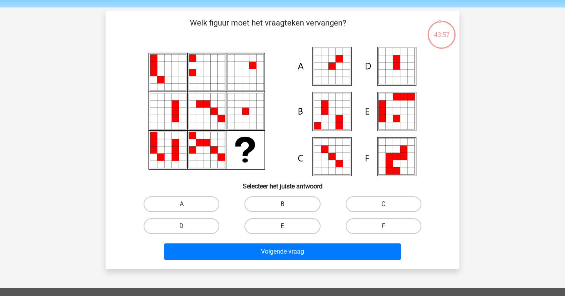
scroll to position [24, 0]
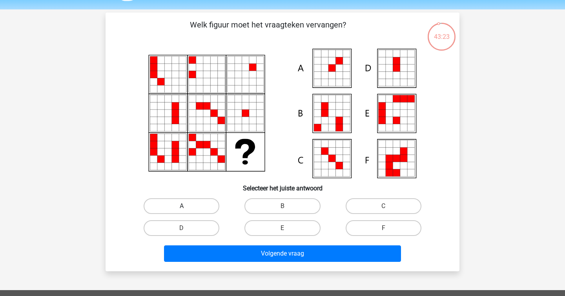
click at [181, 204] on label "A" at bounding box center [182, 206] width 76 height 16
click at [182, 206] on input "A" at bounding box center [184, 208] width 5 height 5
radio input "true"
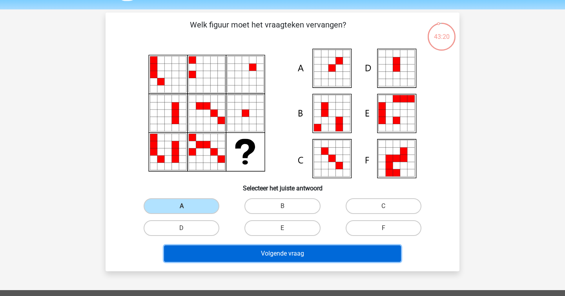
click at [333, 253] on button "Volgende vraag" at bounding box center [282, 253] width 237 height 16
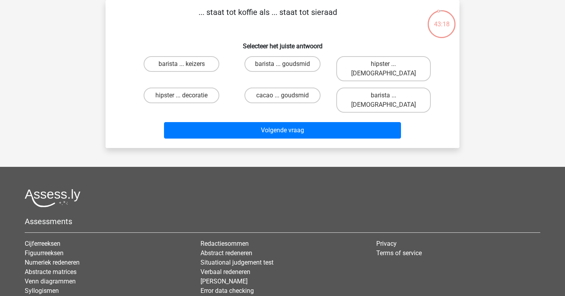
scroll to position [0, 0]
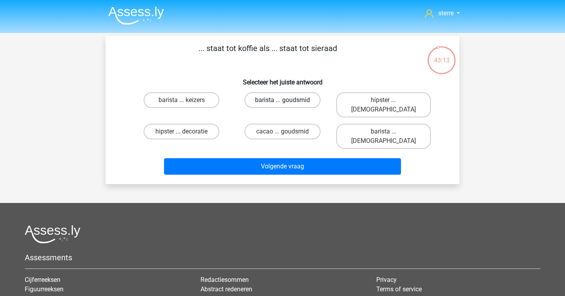
click at [293, 106] on label "barista ... goudsmid" at bounding box center [282, 100] width 76 height 16
click at [288, 105] on input "barista ... goudsmid" at bounding box center [284, 102] width 5 height 5
radio input "true"
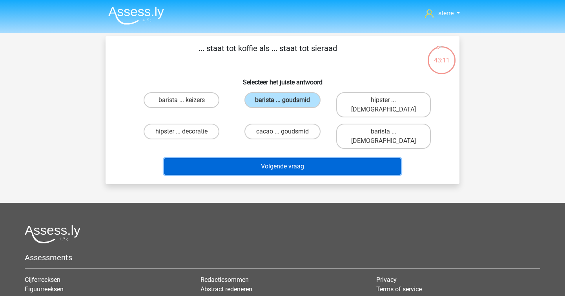
click at [315, 158] on button "Volgende vraag" at bounding box center [282, 166] width 237 height 16
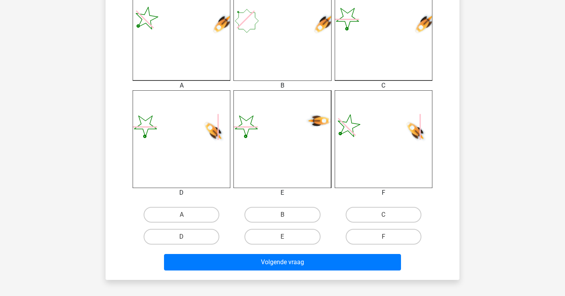
scroll to position [240, 0]
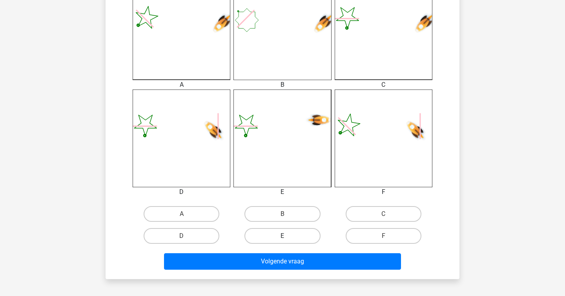
click at [270, 243] on label "E" at bounding box center [282, 236] width 76 height 16
click at [282, 241] on input "E" at bounding box center [284, 238] width 5 height 5
radio input "true"
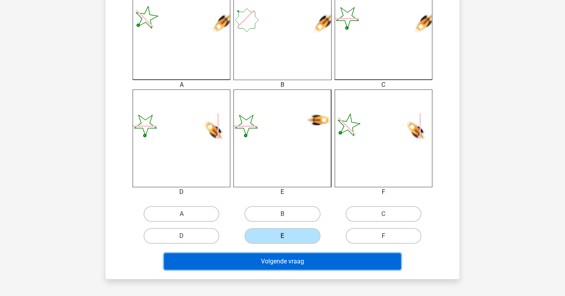
click at [293, 267] on button "Volgende vraag" at bounding box center [282, 261] width 237 height 16
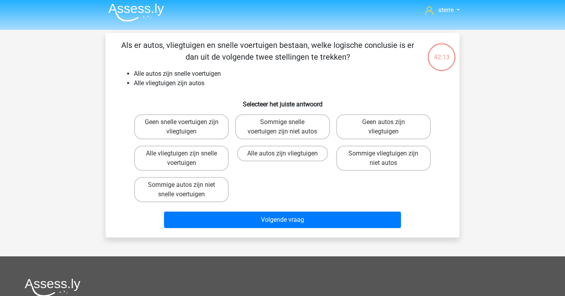
scroll to position [0, 0]
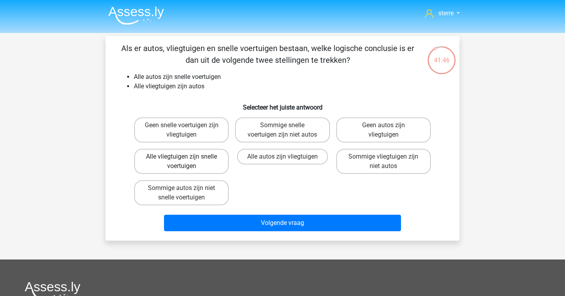
click at [195, 166] on label "Alle vliegtuigen zijn snelle voertuigen" at bounding box center [181, 161] width 95 height 25
click at [187, 162] on input "Alle vliegtuigen zijn snelle voertuigen" at bounding box center [184, 158] width 5 height 5
radio input "true"
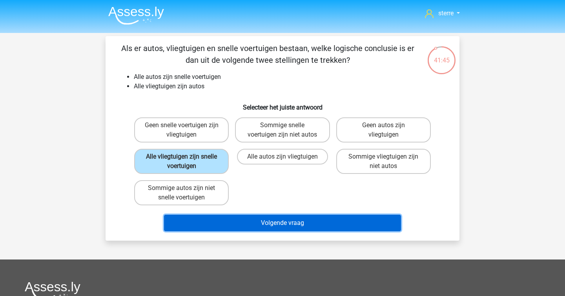
click at [329, 226] on button "Volgende vraag" at bounding box center [282, 223] width 237 height 16
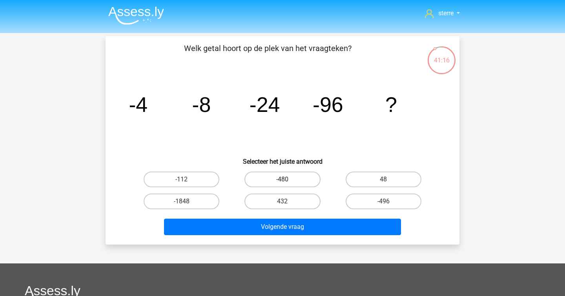
click at [264, 177] on label "-480" at bounding box center [282, 179] width 76 height 16
click at [282, 179] on input "-480" at bounding box center [284, 181] width 5 height 5
radio input "true"
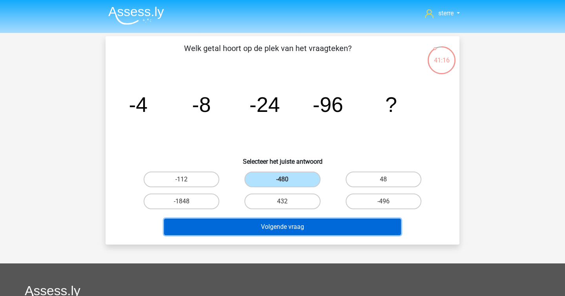
click at [274, 231] on button "Volgende vraag" at bounding box center [282, 226] width 237 height 16
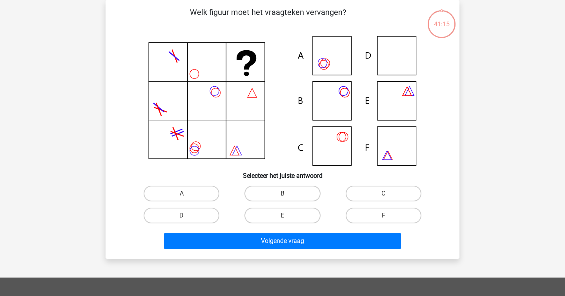
scroll to position [16, 0]
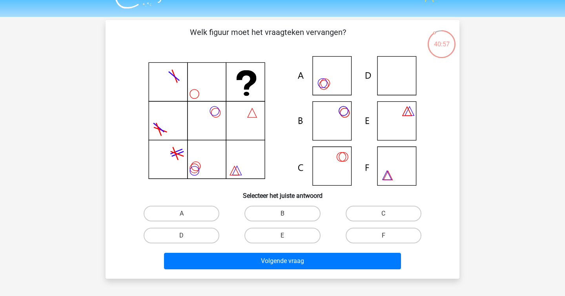
click at [411, 121] on icon at bounding box center [282, 120] width 316 height 129
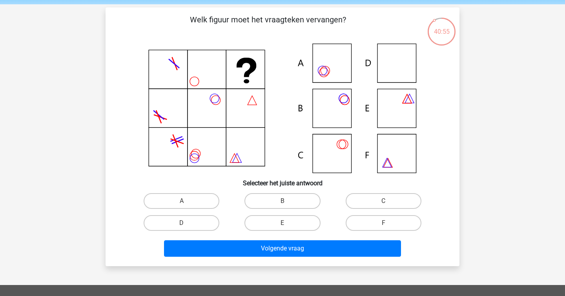
scroll to position [30, 0]
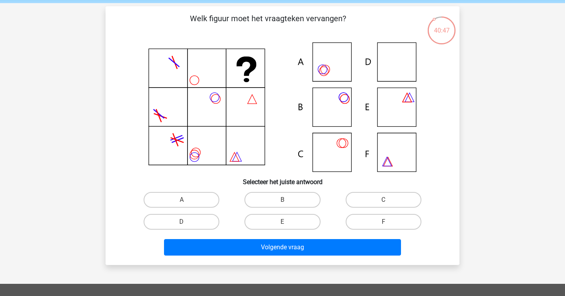
click at [394, 62] on icon at bounding box center [282, 106] width 316 height 129
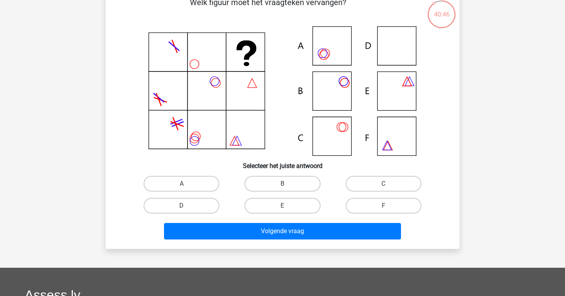
scroll to position [47, 0]
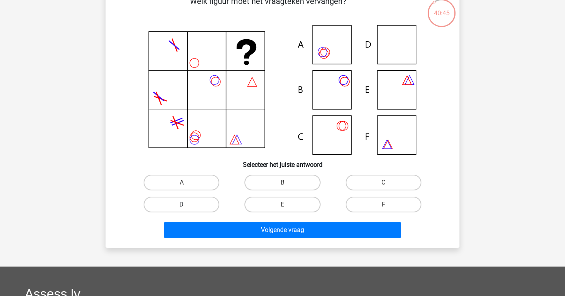
click at [181, 206] on label "D" at bounding box center [182, 205] width 76 height 16
click at [182, 206] on input "D" at bounding box center [184, 206] width 5 height 5
radio input "true"
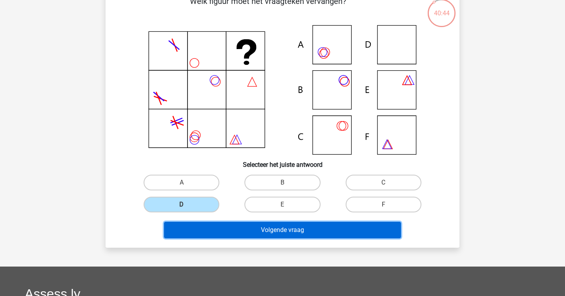
click at [253, 231] on button "Volgende vraag" at bounding box center [282, 230] width 237 height 16
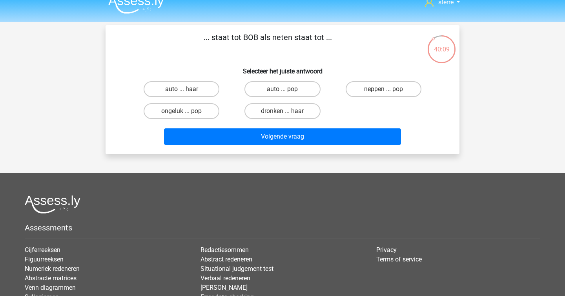
scroll to position [0, 0]
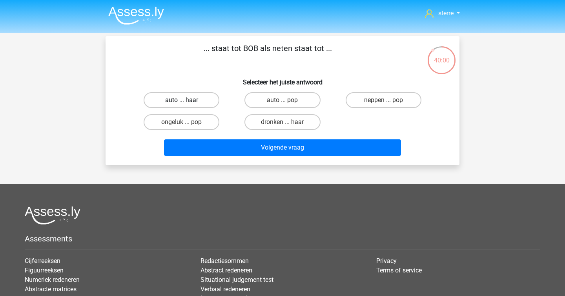
click at [173, 103] on label "auto ... haar" at bounding box center [182, 100] width 76 height 16
click at [182, 103] on input "auto ... haar" at bounding box center [184, 102] width 5 height 5
radio input "true"
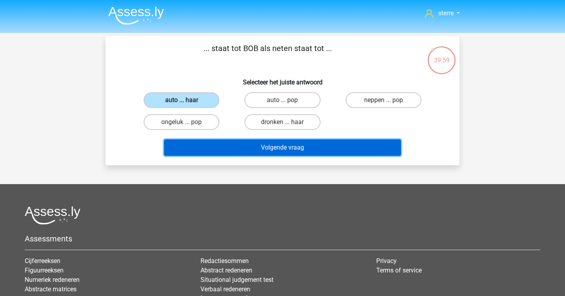
click at [325, 146] on button "Volgende vraag" at bounding box center [282, 147] width 237 height 16
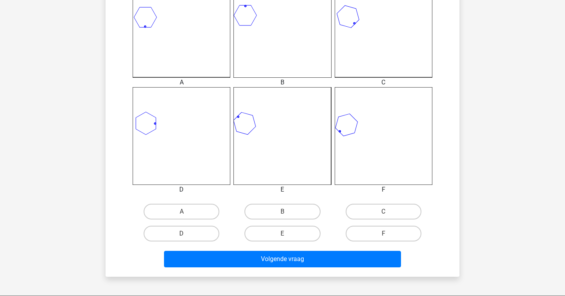
scroll to position [255, 0]
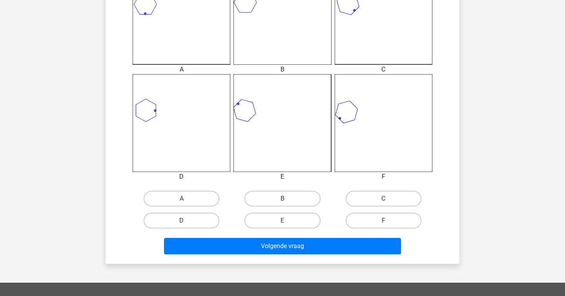
click at [185, 225] on input "D" at bounding box center [184, 222] width 5 height 5
radio input "true"
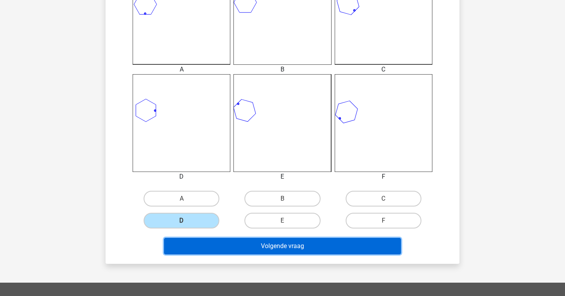
click at [311, 248] on button "Volgende vraag" at bounding box center [282, 246] width 237 height 16
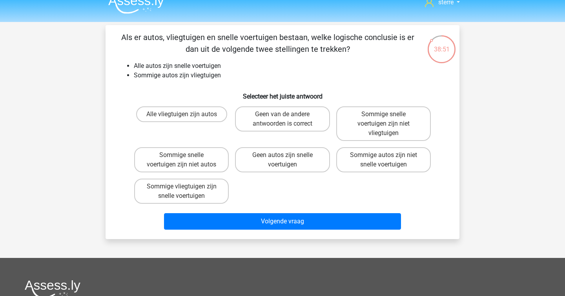
scroll to position [11, 0]
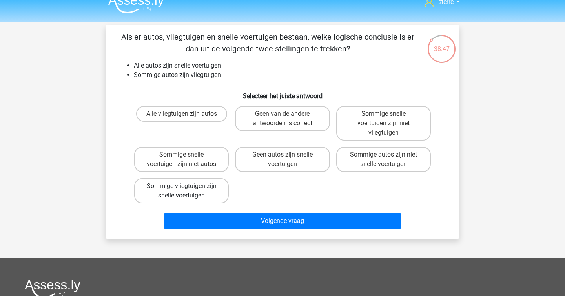
click at [208, 195] on label "Sommige vliegtuigen zijn snelle voertuigen" at bounding box center [181, 190] width 95 height 25
click at [187, 191] on input "Sommige vliegtuigen zijn snelle voertuigen" at bounding box center [184, 188] width 5 height 5
radio input "true"
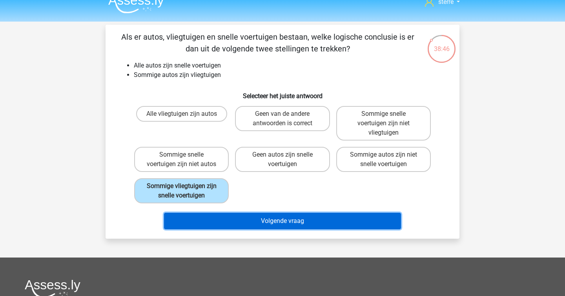
click at [289, 225] on button "Volgende vraag" at bounding box center [282, 221] width 237 height 16
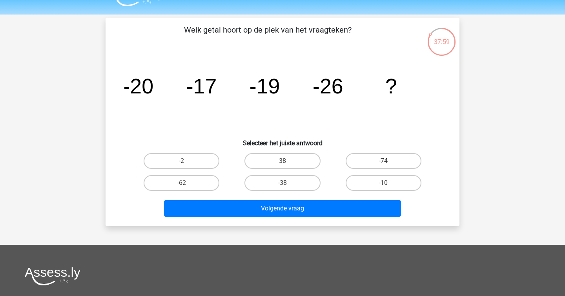
scroll to position [20, 0]
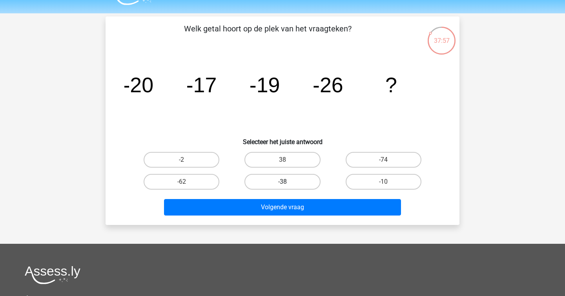
click at [273, 179] on label "-38" at bounding box center [282, 182] width 76 height 16
click at [282, 182] on input "-38" at bounding box center [284, 184] width 5 height 5
radio input "true"
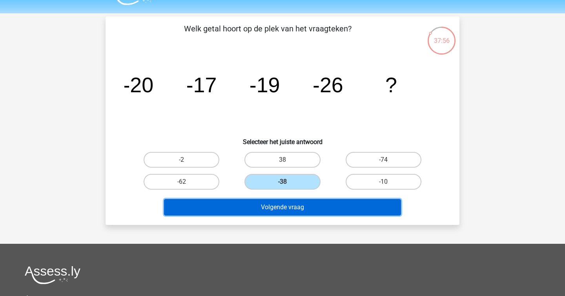
click at [293, 212] on button "Volgende vraag" at bounding box center [282, 207] width 237 height 16
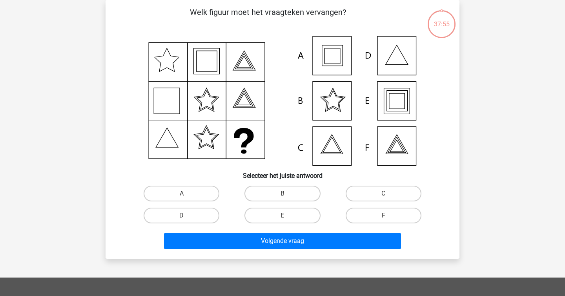
scroll to position [12, 0]
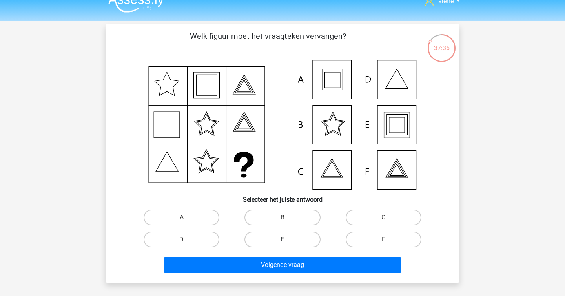
click at [278, 241] on label "E" at bounding box center [282, 239] width 76 height 16
click at [282, 241] on input "E" at bounding box center [284, 241] width 5 height 5
radio input "true"
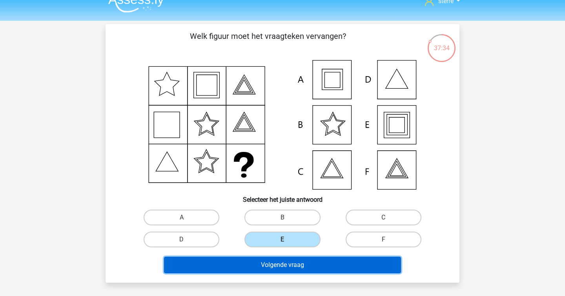
click at [291, 267] on button "Volgende vraag" at bounding box center [282, 265] width 237 height 16
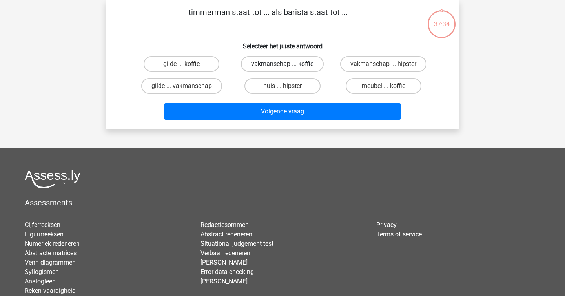
scroll to position [0, 0]
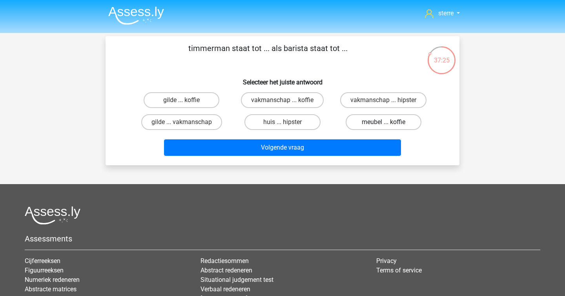
click at [366, 124] on label "meubel ... koffie" at bounding box center [384, 122] width 76 height 16
click at [383, 124] on input "meubel ... koffie" at bounding box center [385, 124] width 5 height 5
radio input "true"
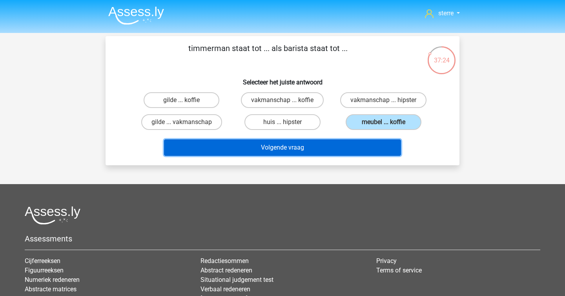
click at [322, 149] on button "Volgende vraag" at bounding box center [282, 147] width 237 height 16
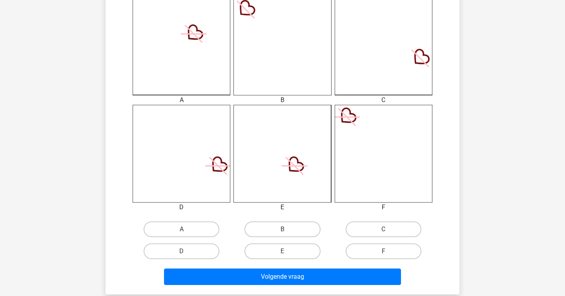
scroll to position [237, 0]
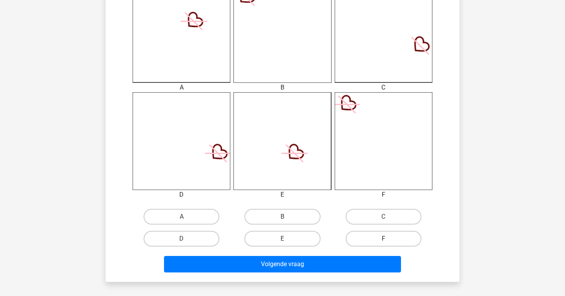
click at [400, 241] on label "F" at bounding box center [384, 239] width 76 height 16
click at [388, 241] on input "F" at bounding box center [385, 240] width 5 height 5
radio input "true"
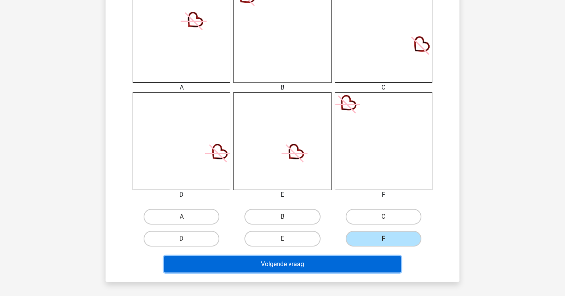
click at [274, 266] on button "Volgende vraag" at bounding box center [282, 264] width 237 height 16
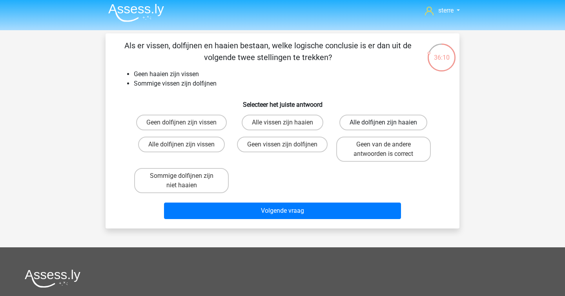
scroll to position [0, 0]
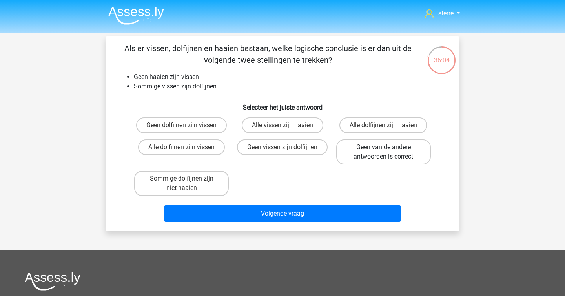
click at [386, 158] on label "Geen van de andere antwoorden is correct" at bounding box center [383, 151] width 95 height 25
click at [386, 152] on input "Geen van de andere antwoorden is correct" at bounding box center [385, 149] width 5 height 5
radio input "true"
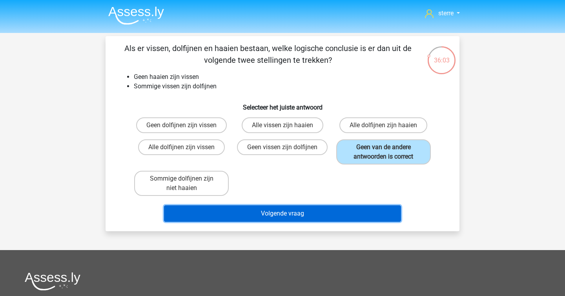
click at [308, 216] on button "Volgende vraag" at bounding box center [282, 213] width 237 height 16
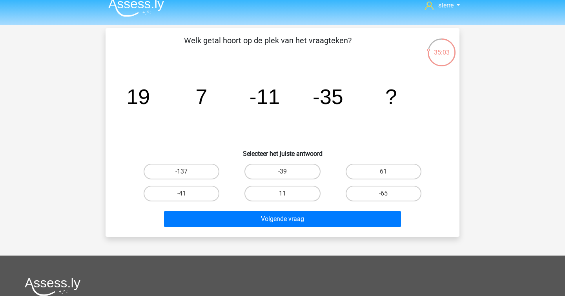
scroll to position [11, 0]
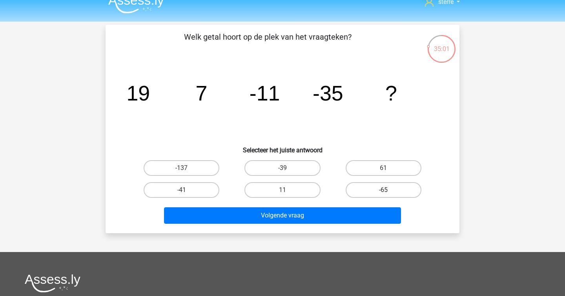
click at [381, 191] on label "-65" at bounding box center [384, 190] width 76 height 16
click at [383, 191] on input "-65" at bounding box center [385, 192] width 5 height 5
radio input "true"
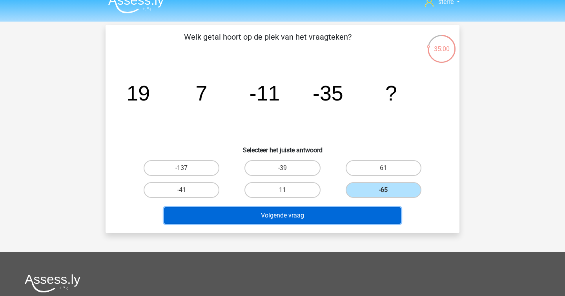
click at [291, 218] on button "Volgende vraag" at bounding box center [282, 215] width 237 height 16
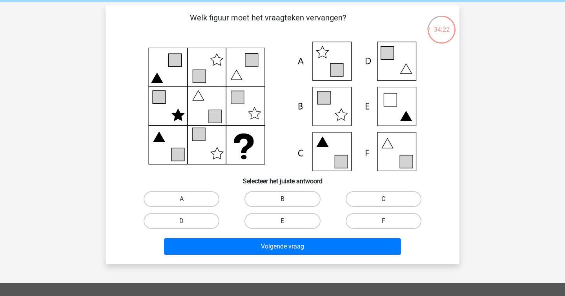
scroll to position [40, 0]
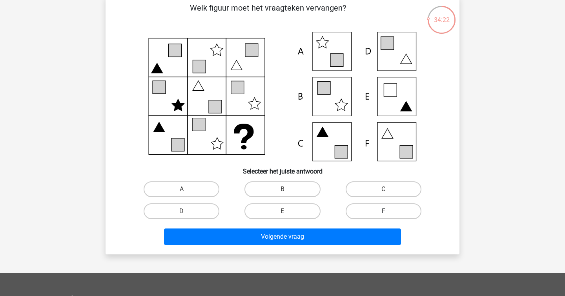
click at [378, 217] on label "F" at bounding box center [384, 211] width 76 height 16
click at [383, 216] on input "F" at bounding box center [385, 213] width 5 height 5
radio input "true"
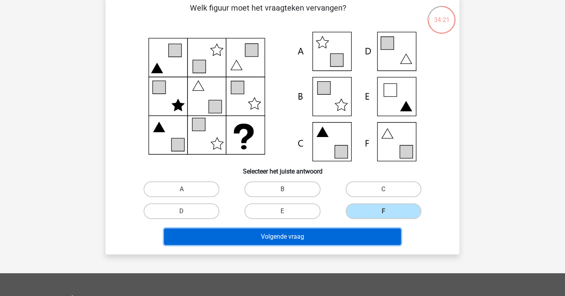
click at [326, 237] on button "Volgende vraag" at bounding box center [282, 236] width 237 height 16
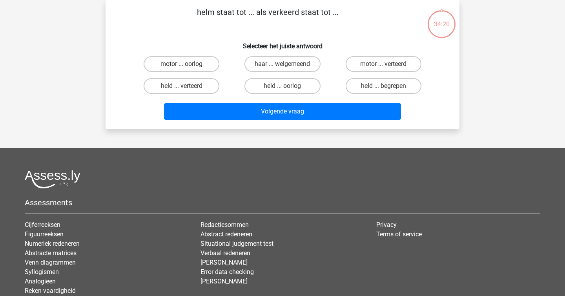
scroll to position [0, 0]
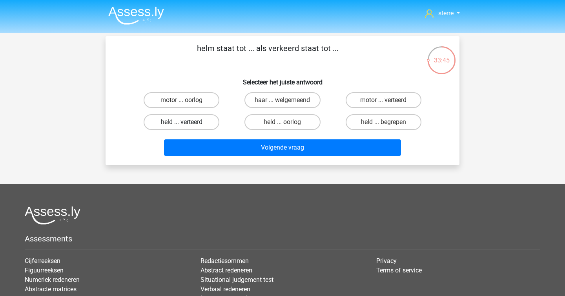
click at [190, 125] on label "held ... verteerd" at bounding box center [182, 122] width 76 height 16
click at [187, 125] on input "held ... verteerd" at bounding box center [184, 124] width 5 height 5
radio input "true"
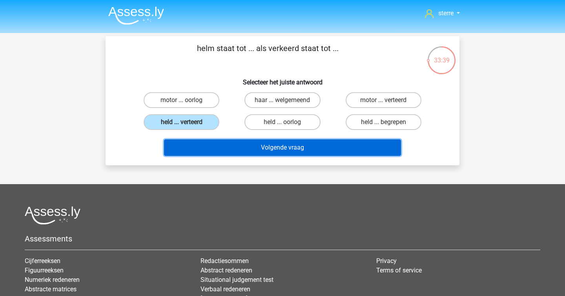
click at [263, 147] on button "Volgende vraag" at bounding box center [282, 147] width 237 height 16
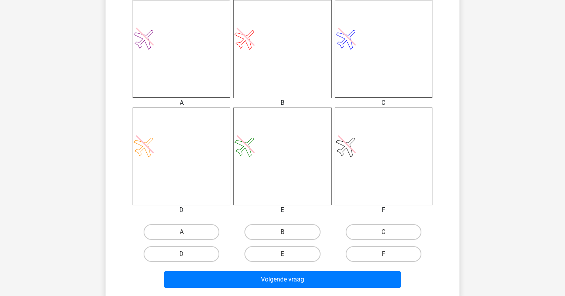
scroll to position [234, 0]
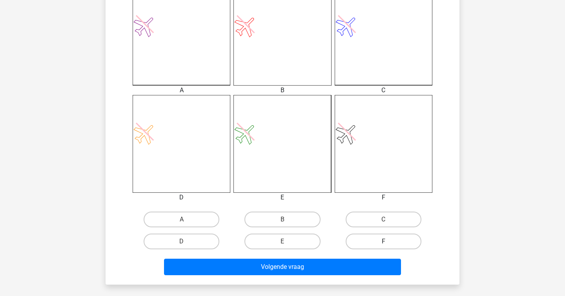
click at [370, 239] on label "F" at bounding box center [384, 241] width 76 height 16
click at [383, 241] on input "F" at bounding box center [385, 243] width 5 height 5
radio input "true"
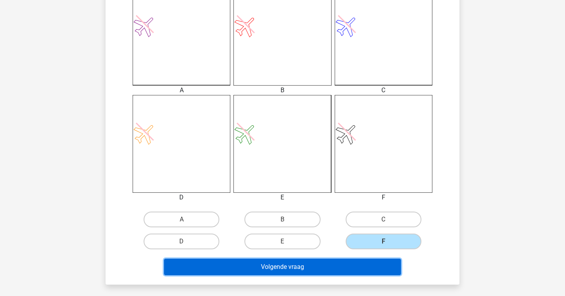
click at [293, 268] on button "Volgende vraag" at bounding box center [282, 266] width 237 height 16
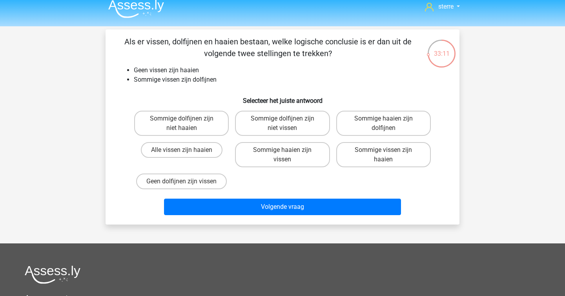
scroll to position [0, 0]
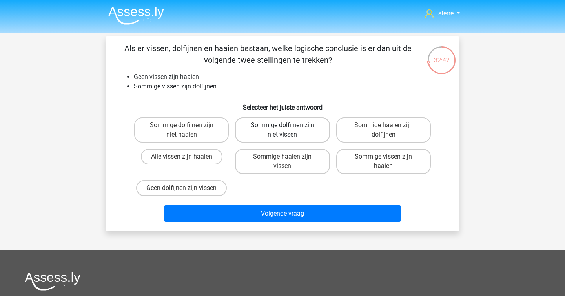
click at [291, 135] on label "Sommige dolfijnen zijn niet vissen" at bounding box center [282, 129] width 95 height 25
click at [288, 130] on input "Sommige dolfijnen zijn niet vissen" at bounding box center [284, 127] width 5 height 5
radio input "true"
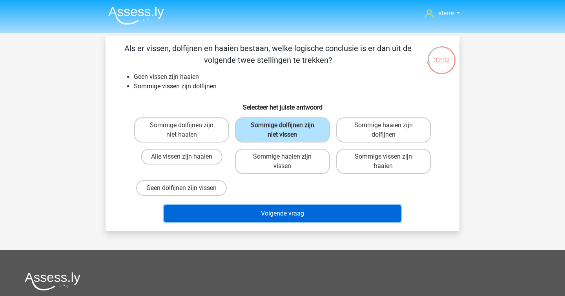
click at [325, 215] on button "Volgende vraag" at bounding box center [282, 213] width 237 height 16
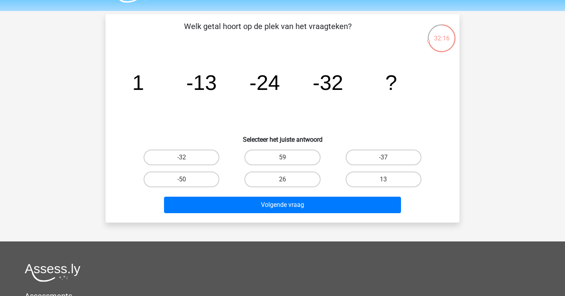
scroll to position [22, 0]
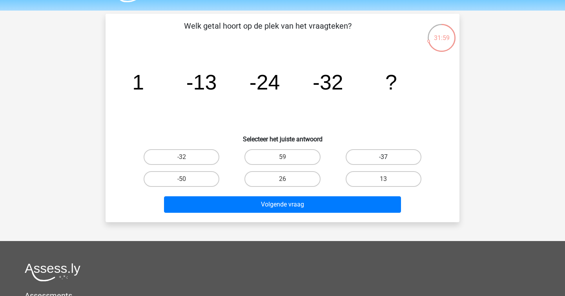
click at [369, 161] on label "-37" at bounding box center [384, 157] width 76 height 16
click at [383, 161] on input "-37" at bounding box center [385, 159] width 5 height 5
radio input "true"
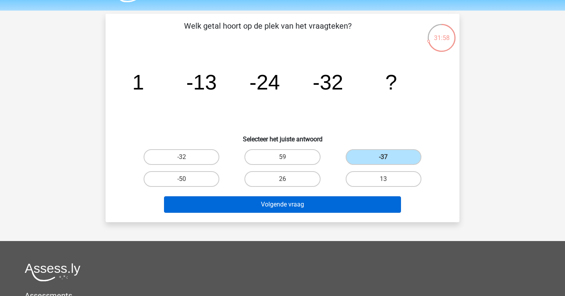
click at [256, 208] on button "Volgende vraag" at bounding box center [282, 204] width 237 height 16
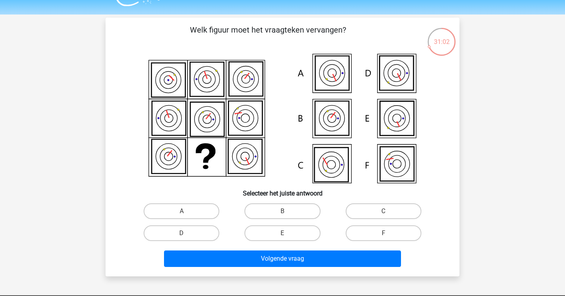
scroll to position [24, 0]
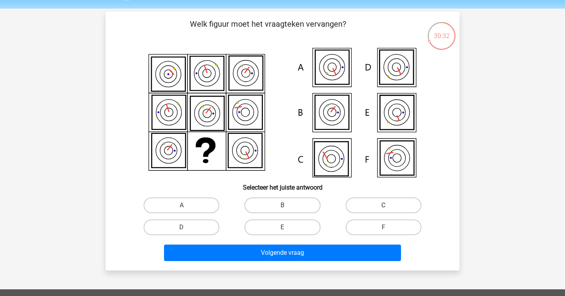
click at [379, 203] on label "C" at bounding box center [384, 205] width 76 height 16
click at [383, 205] on input "C" at bounding box center [385, 207] width 5 height 5
radio input "true"
click at [172, 227] on label "D" at bounding box center [182, 227] width 76 height 16
click at [182, 227] on input "D" at bounding box center [184, 229] width 5 height 5
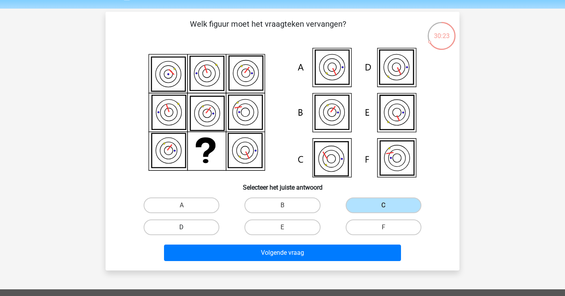
radio input "true"
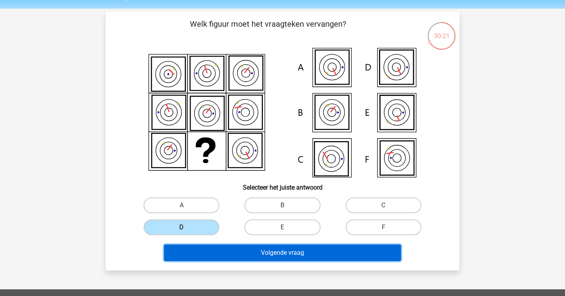
click at [294, 257] on button "Volgende vraag" at bounding box center [282, 252] width 237 height 16
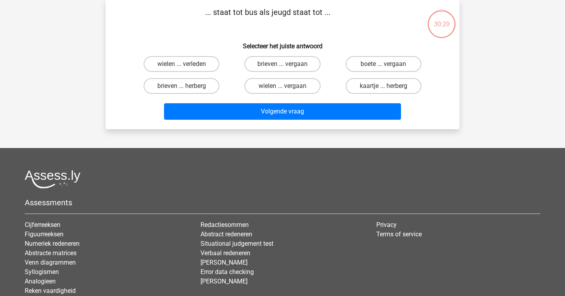
scroll to position [0, 0]
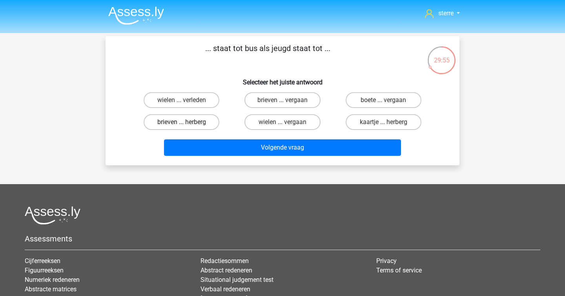
click at [208, 126] on label "brieven ... herberg" at bounding box center [182, 122] width 76 height 16
click at [187, 126] on input "brieven ... herberg" at bounding box center [184, 124] width 5 height 5
radio input "true"
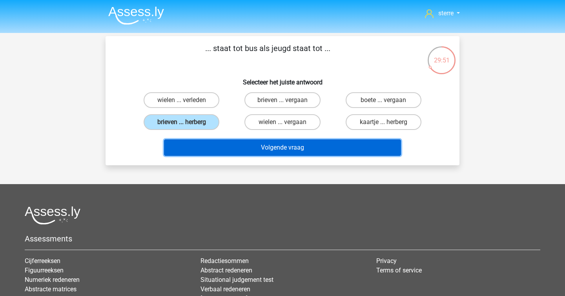
click at [275, 155] on button "Volgende vraag" at bounding box center [282, 147] width 237 height 16
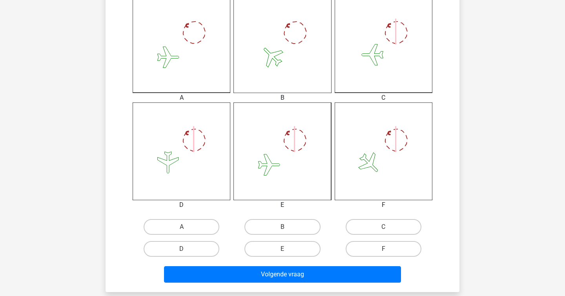
scroll to position [228, 0]
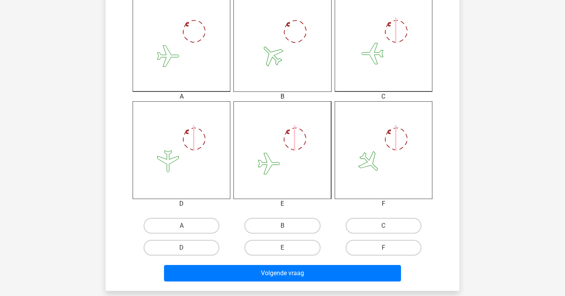
click at [286, 247] on input "E" at bounding box center [284, 249] width 5 height 5
radio input "true"
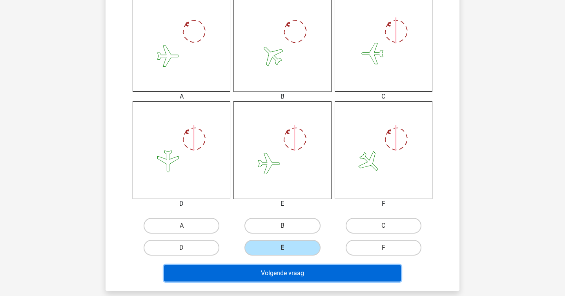
click at [292, 275] on button "Volgende vraag" at bounding box center [282, 273] width 237 height 16
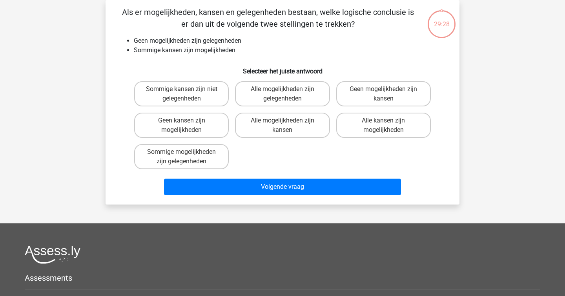
scroll to position [0, 0]
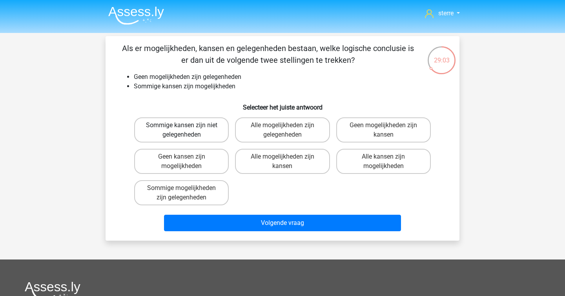
click at [211, 133] on label "Sommige kansen zijn niet gelegenheden" at bounding box center [181, 129] width 95 height 25
click at [187, 130] on input "Sommige kansen zijn niet gelegenheden" at bounding box center [184, 127] width 5 height 5
radio input "true"
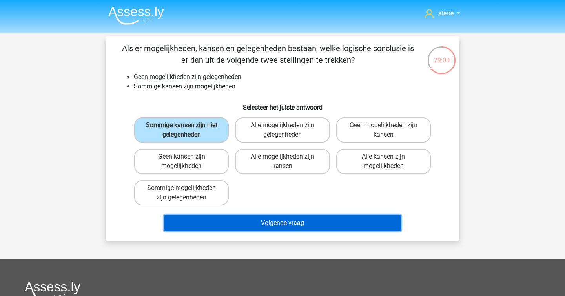
click at [275, 224] on button "Volgende vraag" at bounding box center [282, 223] width 237 height 16
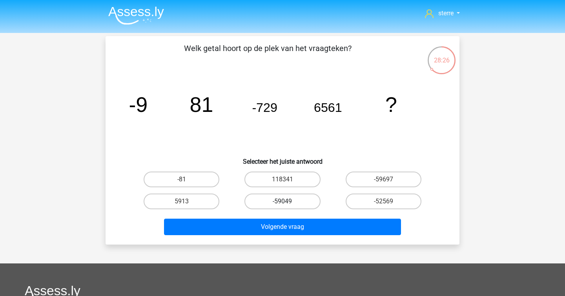
click at [297, 204] on label "-59049" at bounding box center [282, 201] width 76 height 16
click at [288, 204] on input "-59049" at bounding box center [284, 203] width 5 height 5
radio input "true"
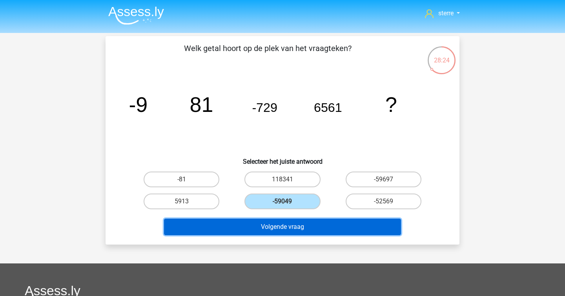
click at [308, 226] on button "Volgende vraag" at bounding box center [282, 226] width 237 height 16
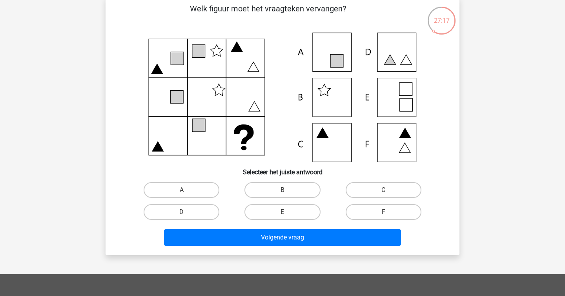
scroll to position [41, 0]
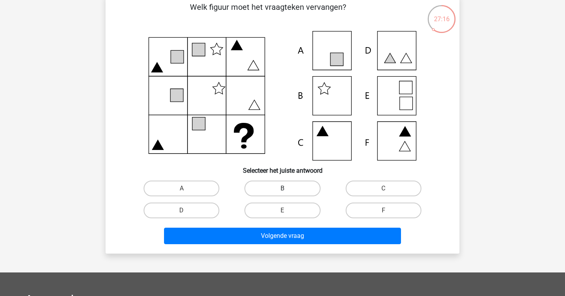
click at [272, 185] on label "B" at bounding box center [282, 188] width 76 height 16
click at [282, 188] on input "B" at bounding box center [284, 190] width 5 height 5
radio input "true"
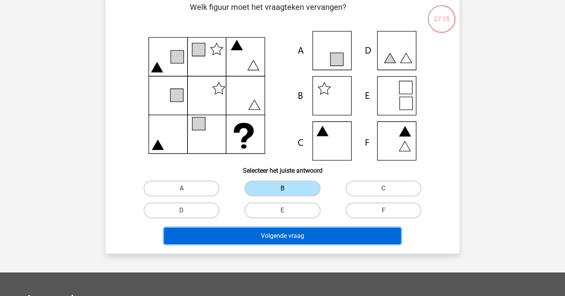
click at [278, 238] on button "Volgende vraag" at bounding box center [282, 235] width 237 height 16
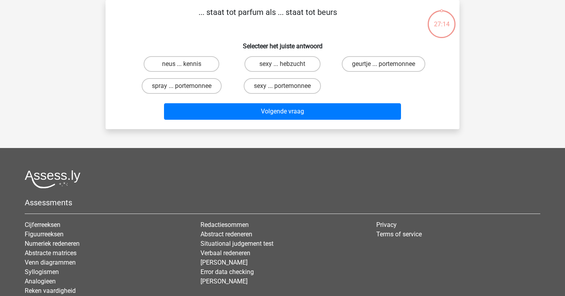
scroll to position [0, 0]
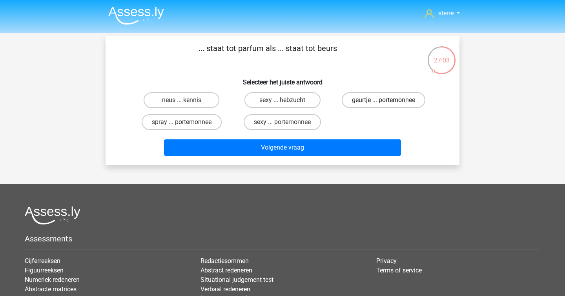
click at [373, 101] on label "geurtje ... portemonnee" at bounding box center [384, 100] width 84 height 16
click at [383, 101] on input "geurtje ... portemonnee" at bounding box center [385, 102] width 5 height 5
radio input "true"
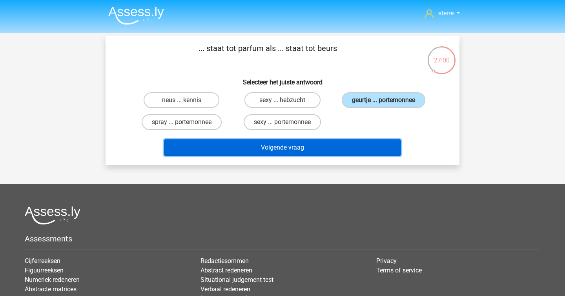
click at [302, 145] on button "Volgende vraag" at bounding box center [282, 147] width 237 height 16
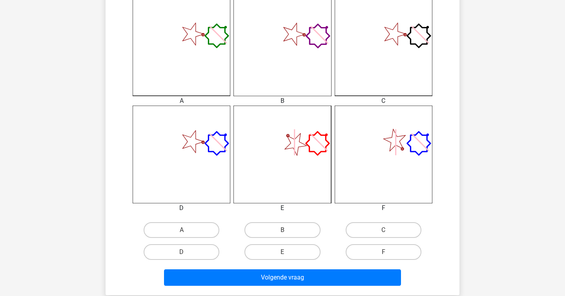
scroll to position [224, 0]
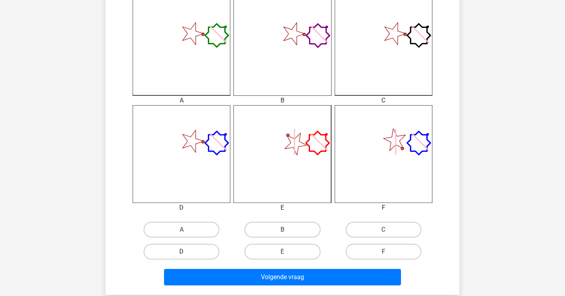
click at [198, 252] on label "D" at bounding box center [182, 252] width 76 height 16
click at [187, 252] on input "D" at bounding box center [184, 253] width 5 height 5
radio input "true"
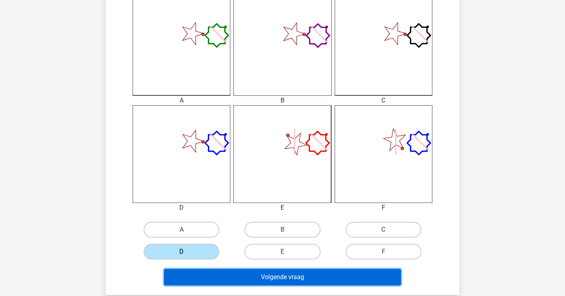
click at [276, 281] on button "Volgende vraag" at bounding box center [282, 277] width 237 height 16
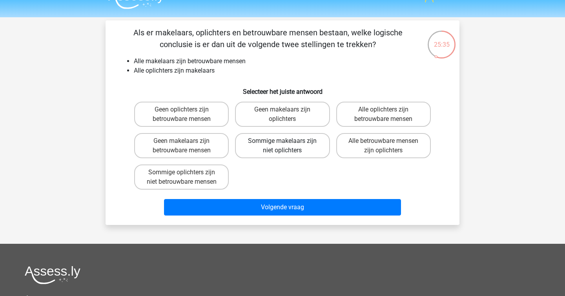
scroll to position [0, 0]
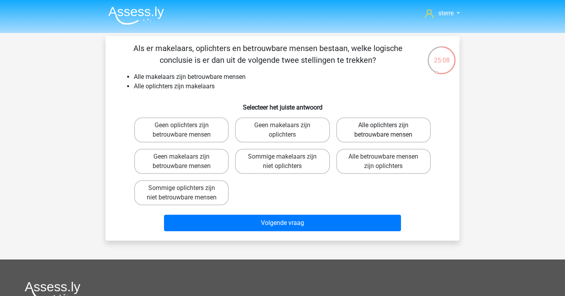
click at [393, 133] on label "Alle oplichters zijn betrouwbare mensen" at bounding box center [383, 129] width 95 height 25
click at [388, 130] on input "Alle oplichters zijn betrouwbare mensen" at bounding box center [385, 127] width 5 height 5
radio input "true"
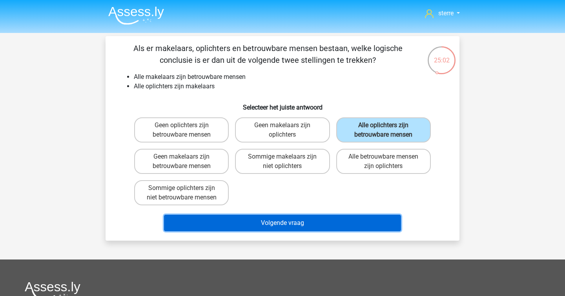
click at [292, 222] on button "Volgende vraag" at bounding box center [282, 223] width 237 height 16
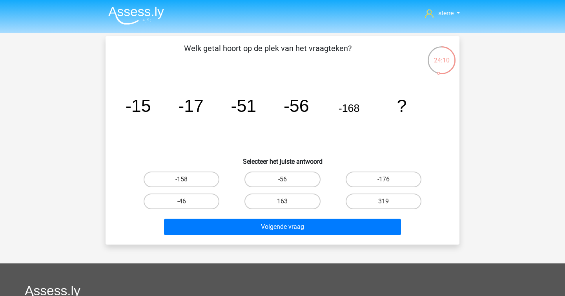
click at [170, 115] on icon "image/svg+xml -15 -17 -51 -56 -168 ?" at bounding box center [282, 111] width 316 height 79
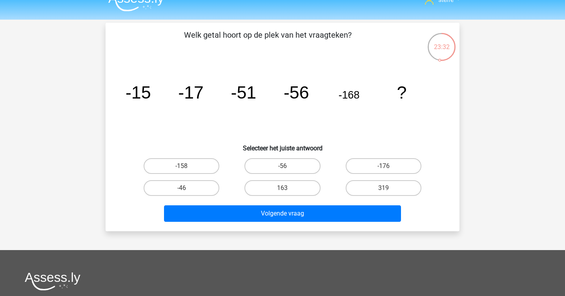
scroll to position [15, 0]
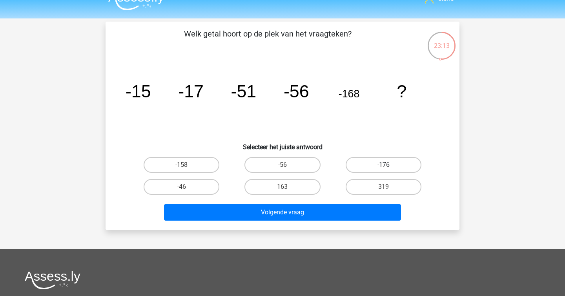
click at [407, 169] on label "-176" at bounding box center [384, 165] width 76 height 16
click at [388, 169] on input "-176" at bounding box center [385, 167] width 5 height 5
radio input "true"
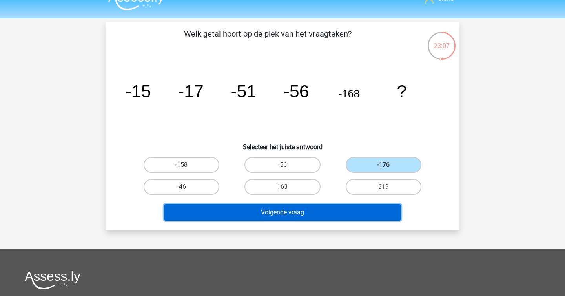
click at [307, 215] on button "Volgende vraag" at bounding box center [282, 212] width 237 height 16
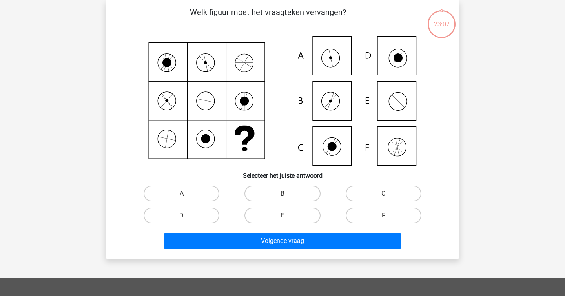
scroll to position [8, 0]
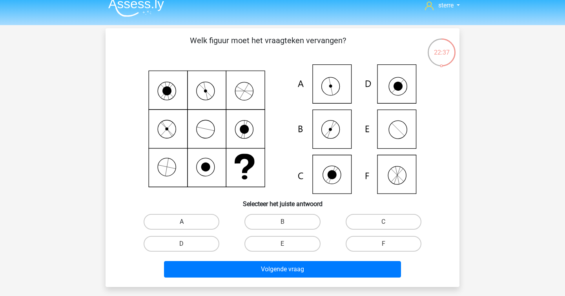
click at [169, 224] on label "A" at bounding box center [182, 222] width 76 height 16
click at [182, 224] on input "A" at bounding box center [184, 224] width 5 height 5
radio input "true"
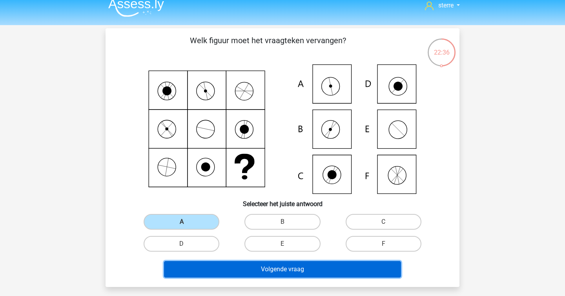
click at [269, 268] on button "Volgende vraag" at bounding box center [282, 269] width 237 height 16
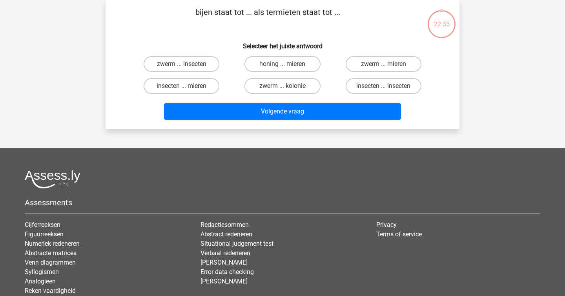
scroll to position [0, 0]
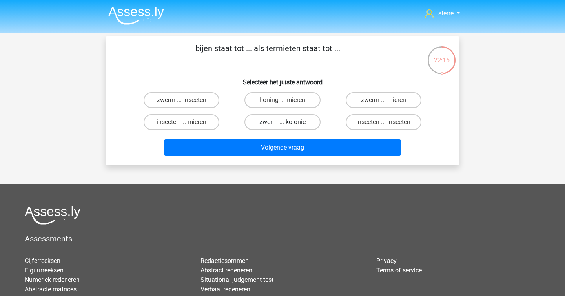
click at [278, 122] on label "zwerm ... kolonie" at bounding box center [282, 122] width 76 height 16
click at [282, 122] on input "zwerm ... kolonie" at bounding box center [284, 124] width 5 height 5
radio input "true"
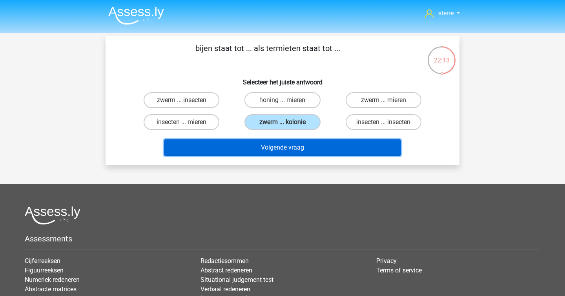
click at [306, 150] on button "Volgende vraag" at bounding box center [282, 147] width 237 height 16
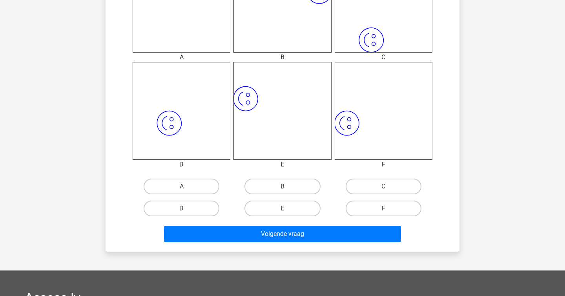
scroll to position [267, 0]
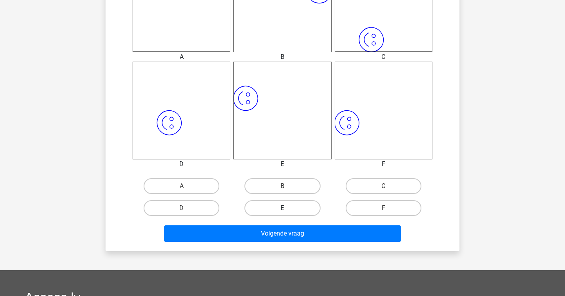
click at [275, 211] on label "E" at bounding box center [282, 208] width 76 height 16
click at [282, 211] on input "E" at bounding box center [284, 210] width 5 height 5
radio input "true"
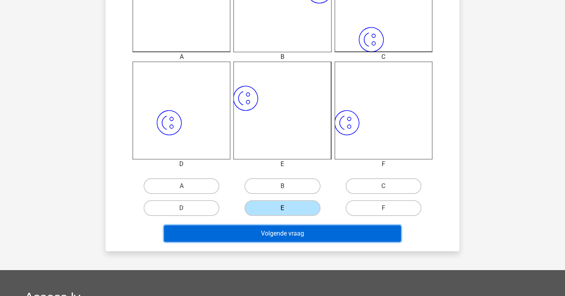
click at [281, 239] on button "Volgende vraag" at bounding box center [282, 233] width 237 height 16
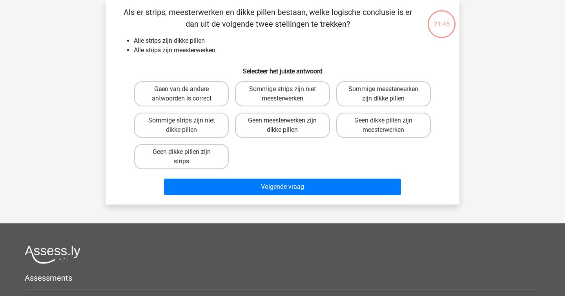
scroll to position [0, 0]
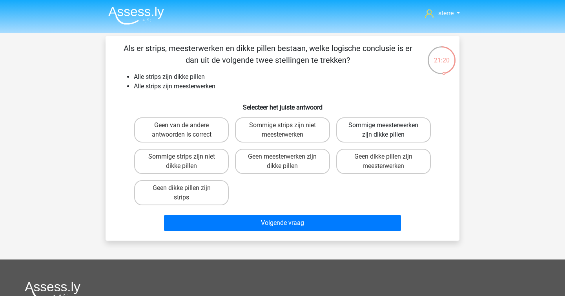
click at [394, 130] on label "Sommige meesterwerken zijn dikke pillen" at bounding box center [383, 129] width 95 height 25
click at [388, 130] on input "Sommige meesterwerken zijn dikke pillen" at bounding box center [385, 127] width 5 height 5
radio input "true"
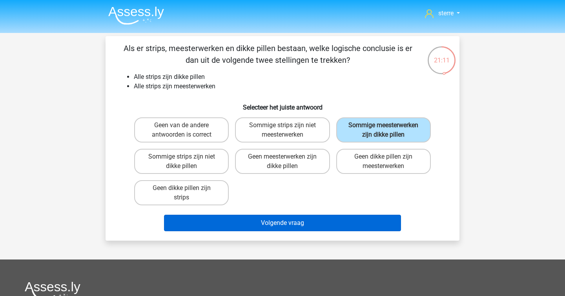
click at [344, 227] on button "Volgende vraag" at bounding box center [282, 223] width 237 height 16
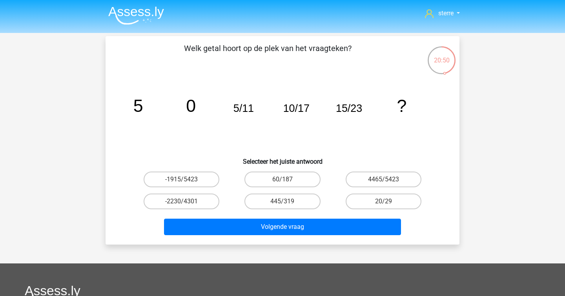
scroll to position [13, 0]
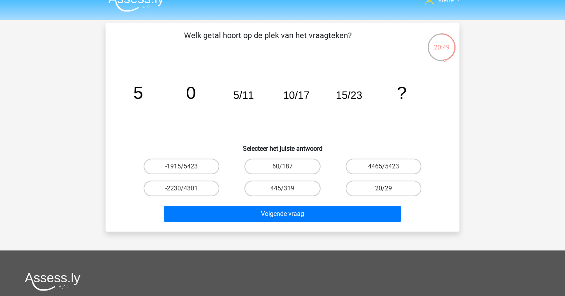
click at [385, 186] on label "20/29" at bounding box center [384, 188] width 76 height 16
click at [385, 188] on input "20/29" at bounding box center [385, 190] width 5 height 5
radio input "true"
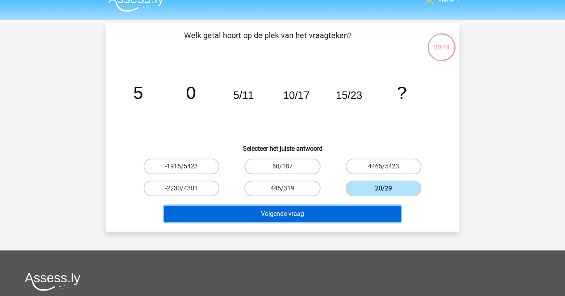
click at [329, 217] on button "Volgende vraag" at bounding box center [282, 214] width 237 height 16
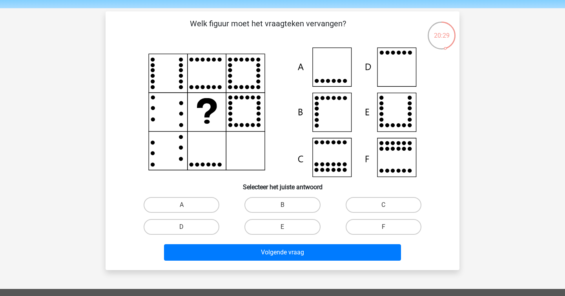
scroll to position [25, 0]
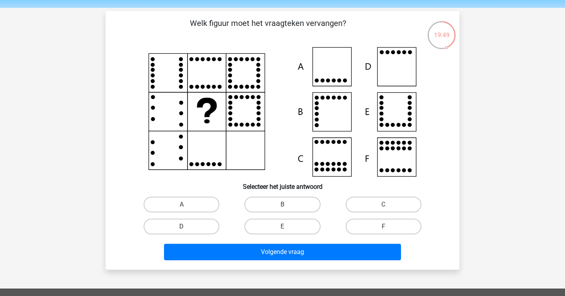
click at [171, 226] on label "D" at bounding box center [182, 226] width 76 height 16
click at [182, 226] on input "D" at bounding box center [184, 228] width 5 height 5
radio input "true"
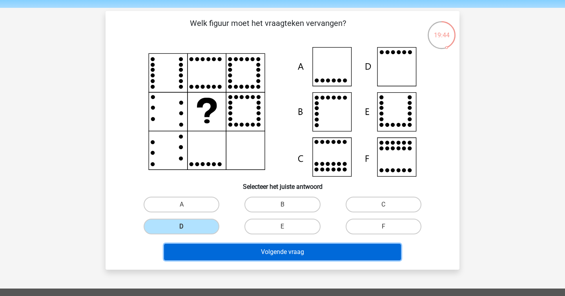
click at [318, 251] on button "Volgende vraag" at bounding box center [282, 252] width 237 height 16
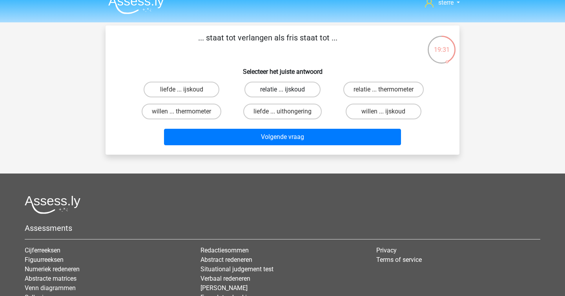
scroll to position [0, 0]
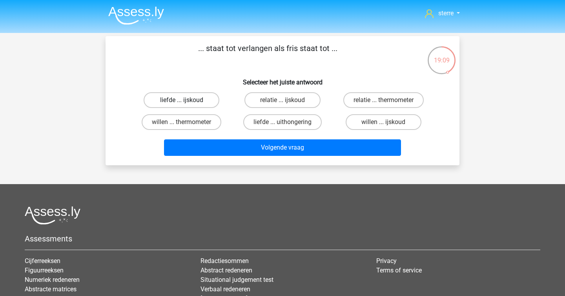
click at [189, 100] on label "liefde ... ijskoud" at bounding box center [182, 100] width 76 height 16
click at [187, 100] on input "liefde ... ijskoud" at bounding box center [184, 102] width 5 height 5
radio input "true"
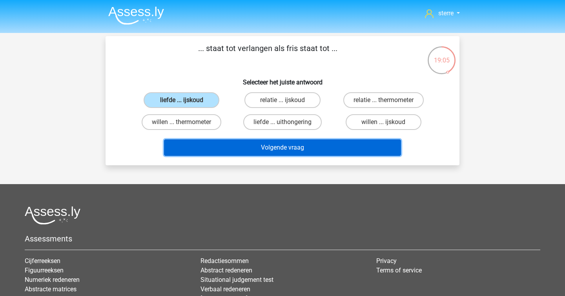
click at [281, 146] on button "Volgende vraag" at bounding box center [282, 147] width 237 height 16
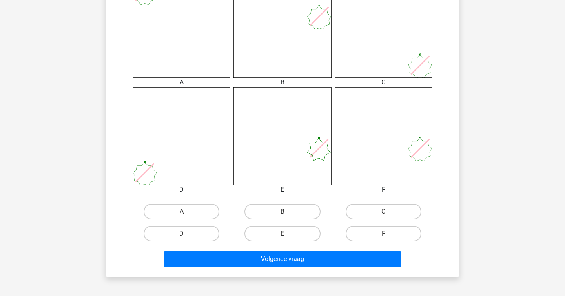
scroll to position [244, 0]
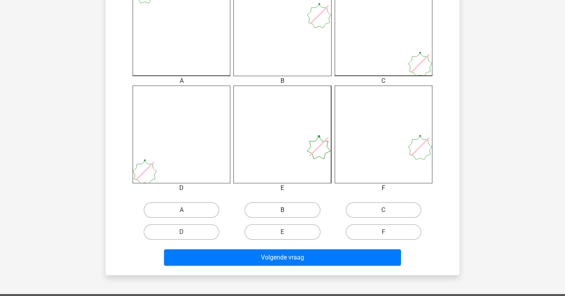
click at [291, 208] on label "B" at bounding box center [282, 210] width 76 height 16
click at [288, 210] on input "B" at bounding box center [284, 212] width 5 height 5
radio input "true"
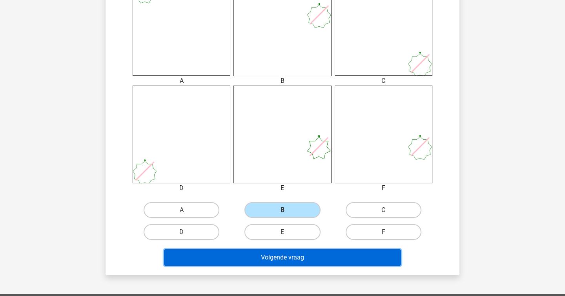
click at [295, 257] on button "Volgende vraag" at bounding box center [282, 257] width 237 height 16
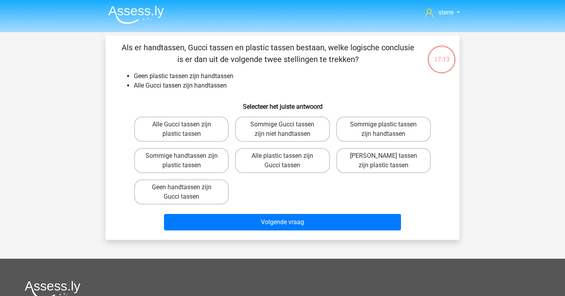
scroll to position [0, 0]
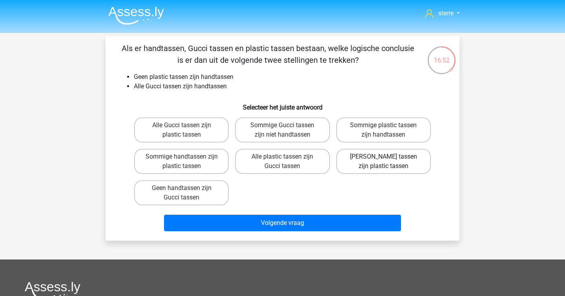
click at [393, 164] on label "Geen Gucci tassen zijn plastic tassen" at bounding box center [383, 161] width 95 height 25
click at [388, 162] on input "Geen Gucci tassen zijn plastic tassen" at bounding box center [385, 158] width 5 height 5
radio input "true"
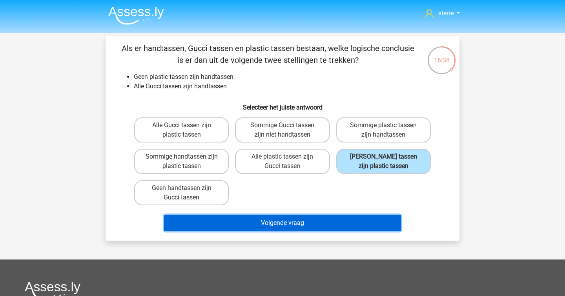
click at [277, 223] on button "Volgende vraag" at bounding box center [282, 223] width 237 height 16
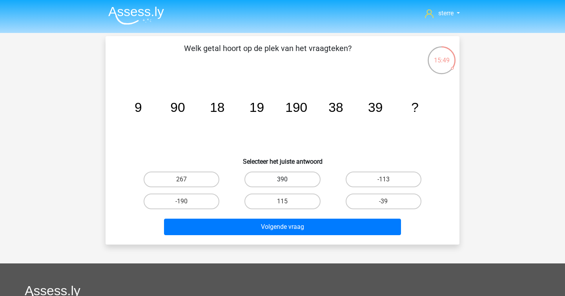
click at [265, 175] on label "390" at bounding box center [282, 179] width 76 height 16
click at [282, 179] on input "390" at bounding box center [284, 181] width 5 height 5
radio input "true"
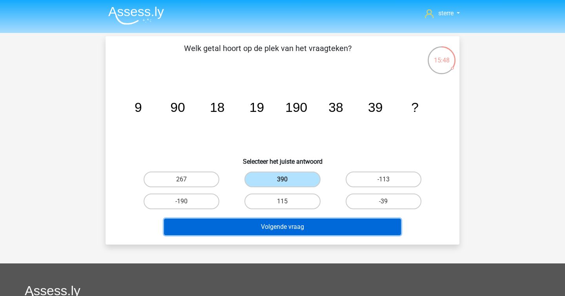
click at [288, 226] on button "Volgende vraag" at bounding box center [282, 226] width 237 height 16
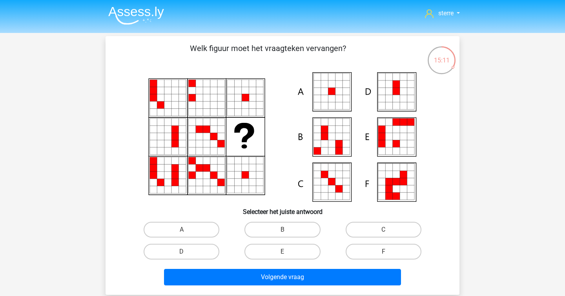
click at [333, 88] on icon at bounding box center [331, 91] width 7 height 7
click at [186, 222] on label "A" at bounding box center [182, 230] width 76 height 16
click at [186, 229] on input "A" at bounding box center [184, 231] width 5 height 5
radio input "true"
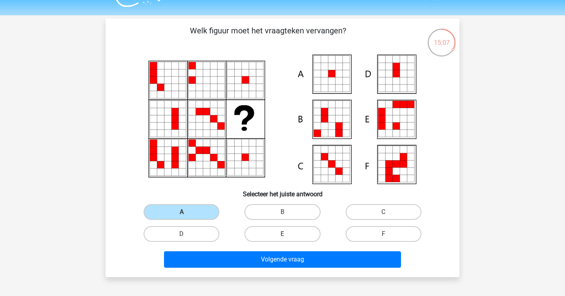
scroll to position [27, 0]
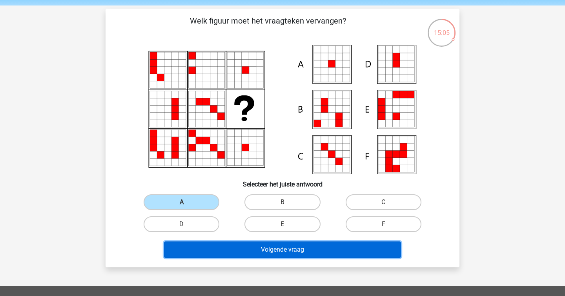
click at [307, 251] on button "Volgende vraag" at bounding box center [282, 249] width 237 height 16
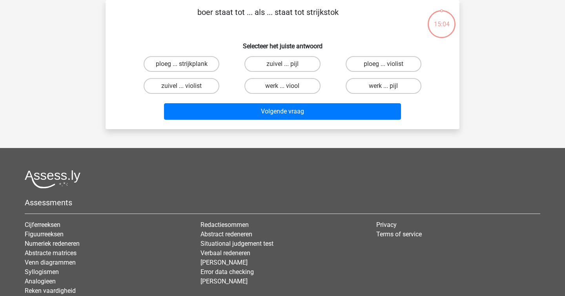
scroll to position [0, 0]
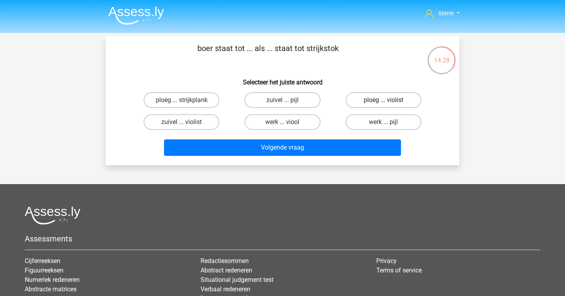
click at [400, 98] on label "ploeg ... violist" at bounding box center [384, 100] width 76 height 16
click at [388, 100] on input "ploeg ... violist" at bounding box center [385, 102] width 5 height 5
radio input "true"
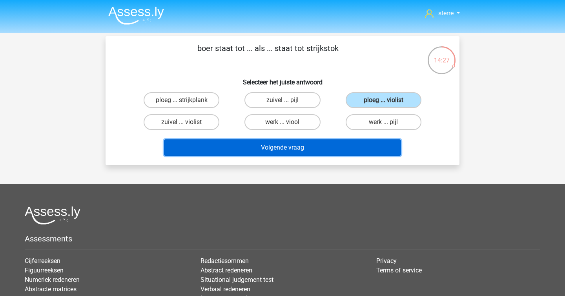
click at [286, 151] on button "Volgende vraag" at bounding box center [282, 147] width 237 height 16
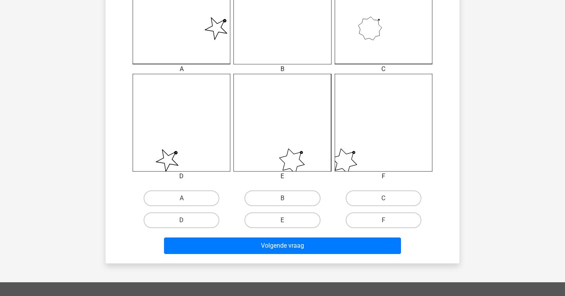
scroll to position [258, 0]
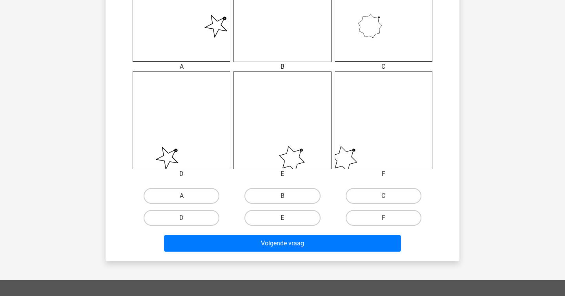
click at [288, 219] on label "E" at bounding box center [282, 218] width 76 height 16
click at [288, 219] on input "E" at bounding box center [284, 220] width 5 height 5
radio input "true"
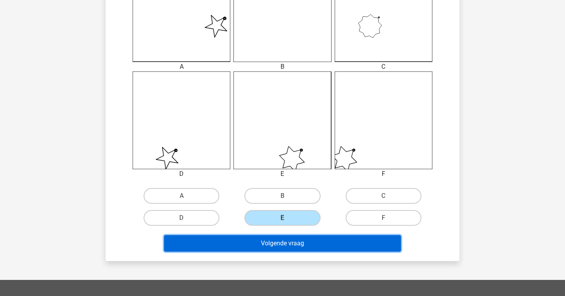
click at [295, 242] on button "Volgende vraag" at bounding box center [282, 243] width 237 height 16
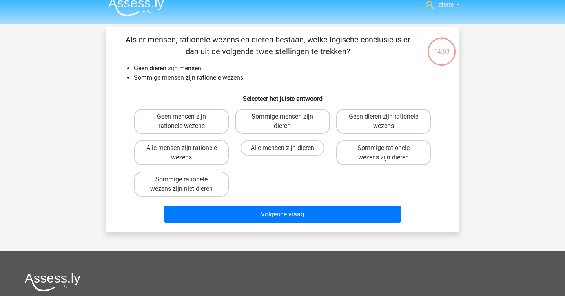
scroll to position [0, 0]
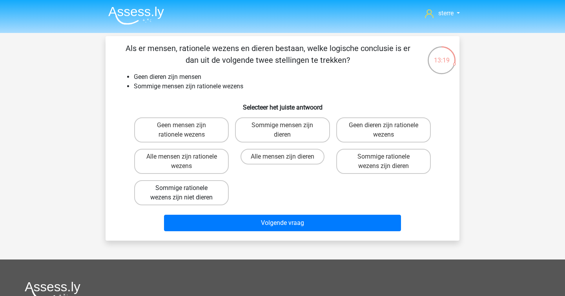
click at [189, 197] on label "Sommige rationele wezens zijn niet dieren" at bounding box center [181, 192] width 95 height 25
click at [187, 193] on input "Sommige rationele wezens zijn niet dieren" at bounding box center [184, 190] width 5 height 5
radio input "true"
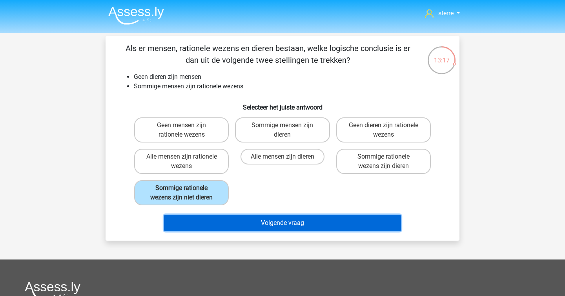
click at [280, 219] on button "Volgende vraag" at bounding box center [282, 223] width 237 height 16
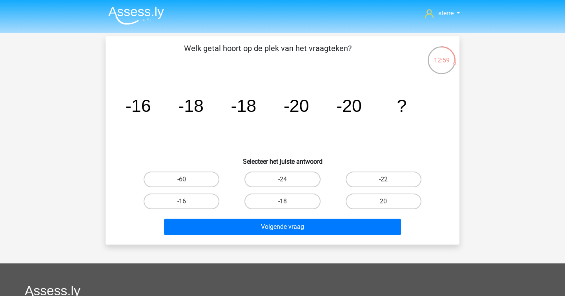
click at [380, 181] on label "-22" at bounding box center [384, 179] width 76 height 16
click at [383, 181] on input "-22" at bounding box center [385, 181] width 5 height 5
radio input "true"
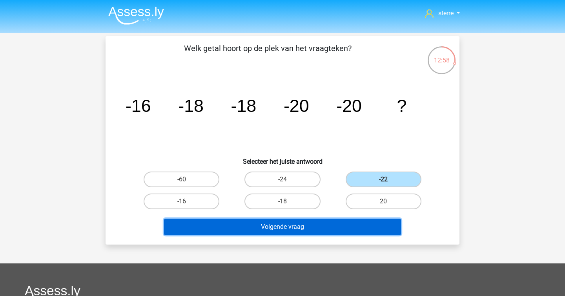
click at [310, 226] on button "Volgende vraag" at bounding box center [282, 226] width 237 height 16
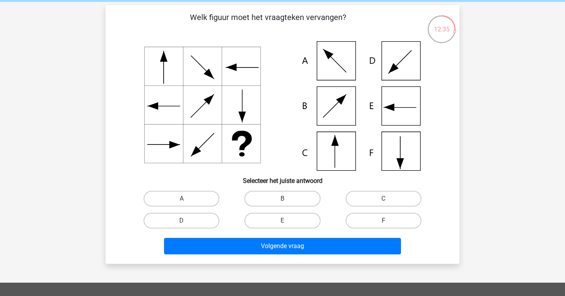
scroll to position [32, 0]
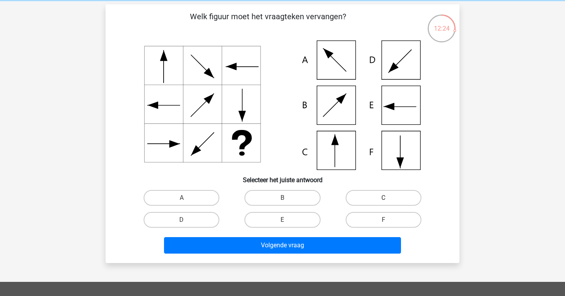
click at [380, 199] on label "C" at bounding box center [384, 198] width 76 height 16
click at [383, 199] on input "C" at bounding box center [385, 200] width 5 height 5
radio input "true"
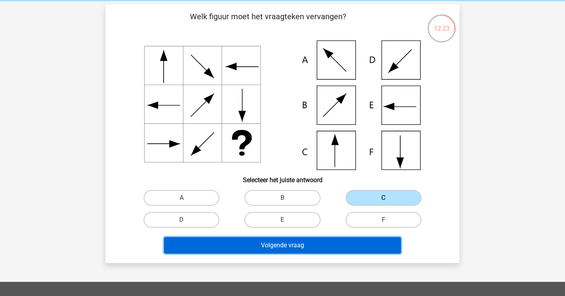
click at [310, 245] on button "Volgende vraag" at bounding box center [282, 245] width 237 height 16
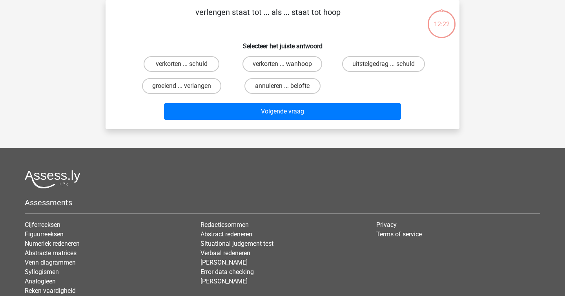
scroll to position [0, 0]
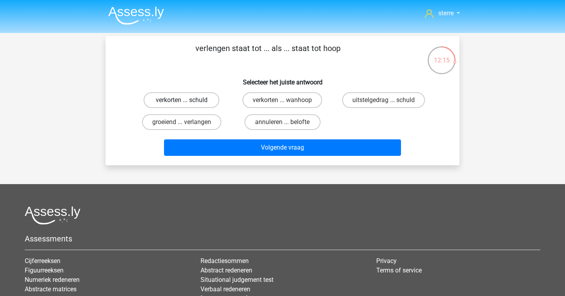
click at [169, 100] on label "verkorten ... schuld" at bounding box center [182, 100] width 76 height 16
click at [182, 100] on input "verkorten ... schuld" at bounding box center [184, 102] width 5 height 5
radio input "true"
click at [275, 102] on label "verkorten ... wanhoop" at bounding box center [282, 100] width 80 height 16
click at [282, 102] on input "verkorten ... wanhoop" at bounding box center [284, 102] width 5 height 5
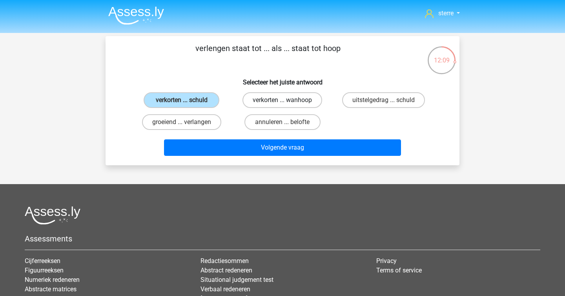
radio input "true"
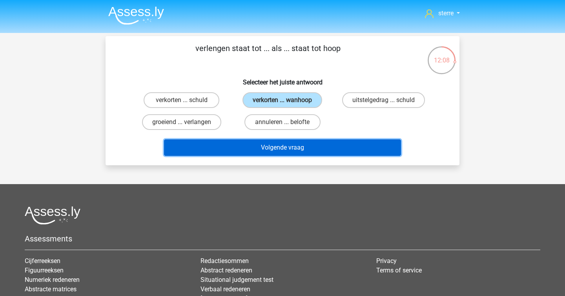
click at [313, 147] on button "Volgende vraag" at bounding box center [282, 147] width 237 height 16
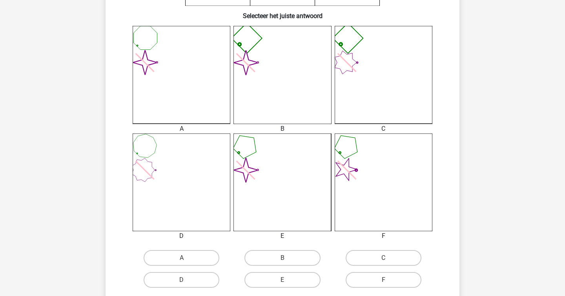
scroll to position [221, 0]
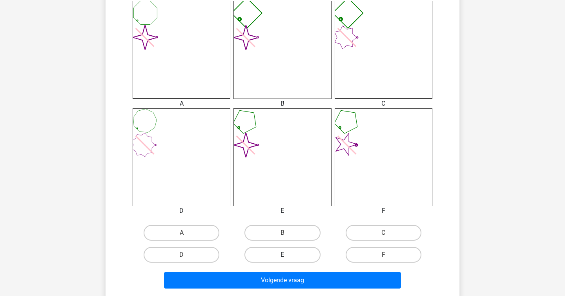
click at [289, 258] on label "E" at bounding box center [282, 255] width 76 height 16
click at [288, 258] on input "E" at bounding box center [284, 257] width 5 height 5
radio input "true"
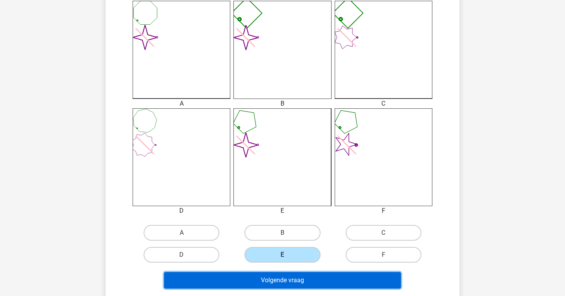
click at [292, 282] on button "Volgende vraag" at bounding box center [282, 280] width 237 height 16
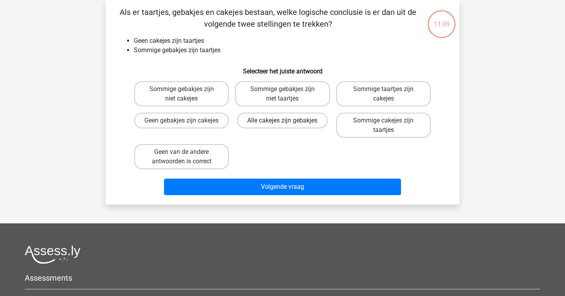
scroll to position [0, 0]
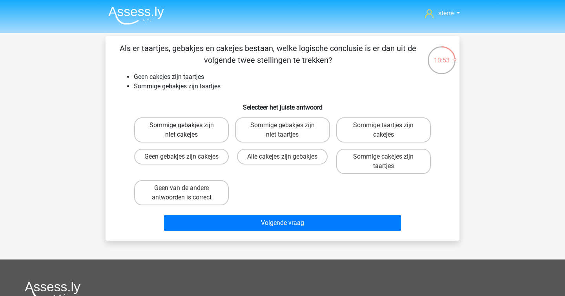
click at [204, 131] on label "Sommige gebakjes zijn niet cakejes" at bounding box center [181, 129] width 95 height 25
click at [187, 130] on input "Sommige gebakjes zijn niet cakejes" at bounding box center [184, 127] width 5 height 5
radio input "true"
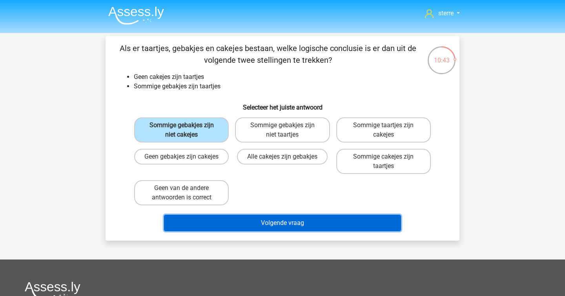
click at [254, 226] on button "Volgende vraag" at bounding box center [282, 223] width 237 height 16
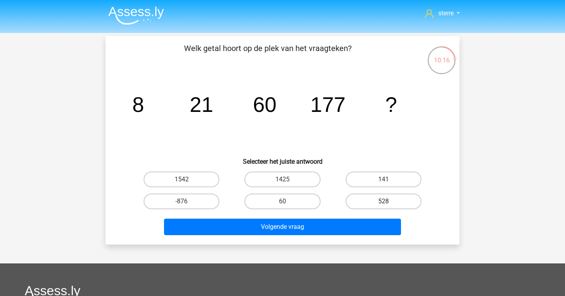
click at [377, 197] on label "528" at bounding box center [384, 201] width 76 height 16
click at [383, 201] on input "528" at bounding box center [385, 203] width 5 height 5
radio input "true"
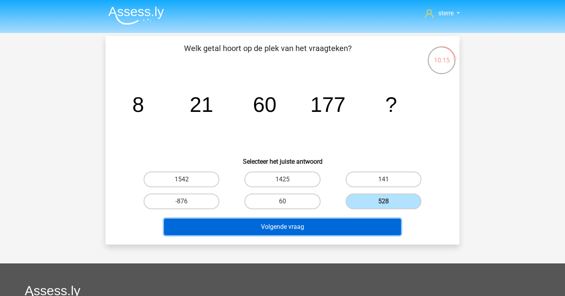
click at [326, 232] on button "Volgende vraag" at bounding box center [282, 226] width 237 height 16
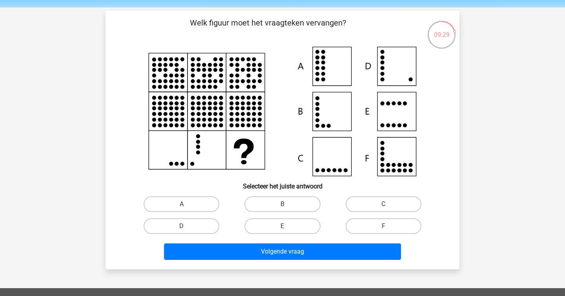
scroll to position [28, 0]
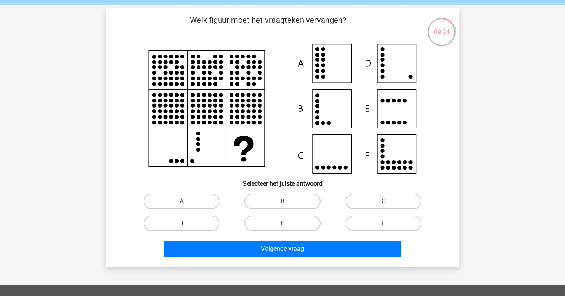
click at [408, 79] on icon at bounding box center [282, 108] width 316 height 129
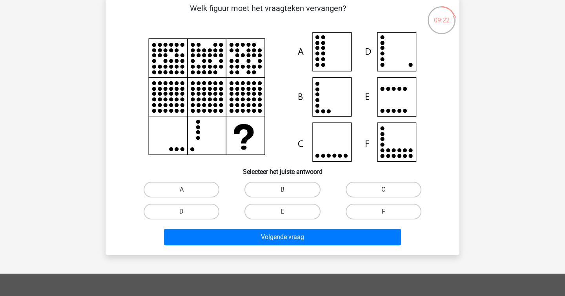
scroll to position [43, 0]
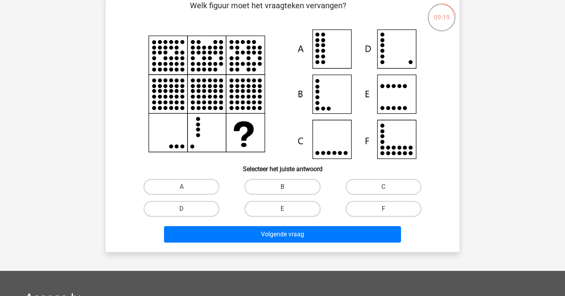
click at [286, 188] on input "B" at bounding box center [284, 189] width 5 height 5
radio input "true"
click at [185, 216] on label "D" at bounding box center [182, 209] width 76 height 16
click at [185, 214] on input "D" at bounding box center [184, 211] width 5 height 5
radio input "true"
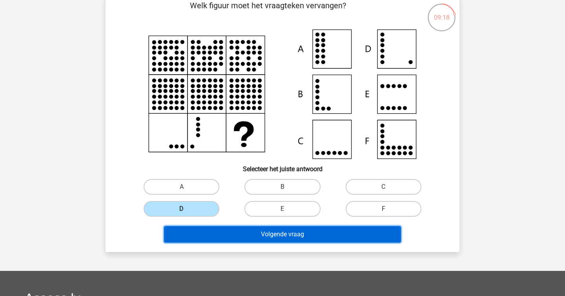
click at [302, 234] on button "Volgende vraag" at bounding box center [282, 234] width 237 height 16
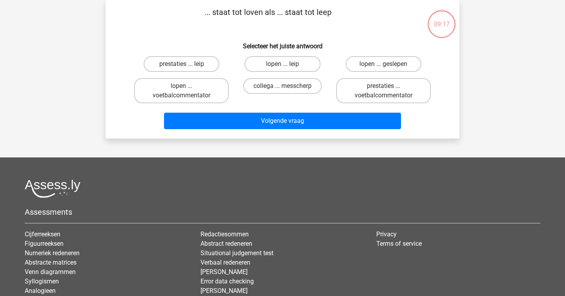
scroll to position [0, 0]
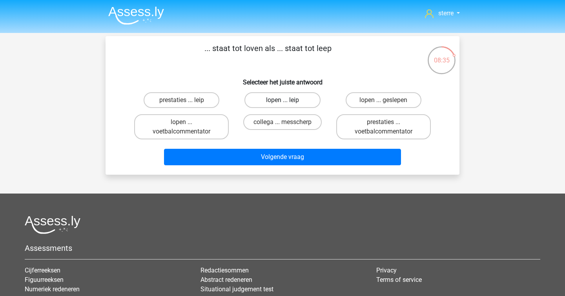
click at [288, 98] on label "lopen ... leip" at bounding box center [282, 100] width 76 height 16
click at [288, 100] on input "lopen ... leip" at bounding box center [284, 102] width 5 height 5
radio input "true"
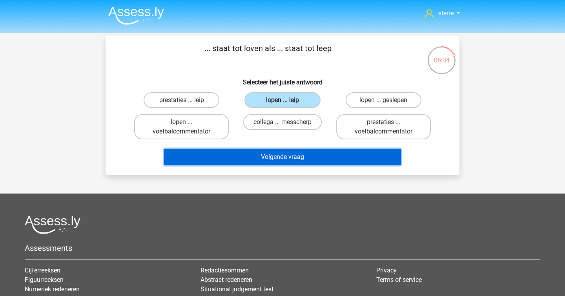
click at [314, 164] on button "Volgende vraag" at bounding box center [282, 157] width 237 height 16
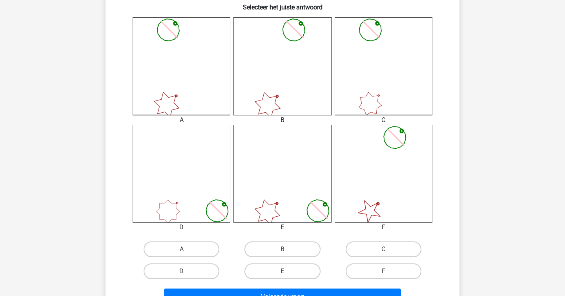
scroll to position [205, 0]
click at [294, 255] on label "B" at bounding box center [282, 249] width 76 height 16
click at [288, 254] on input "B" at bounding box center [284, 251] width 5 height 5
radio input "true"
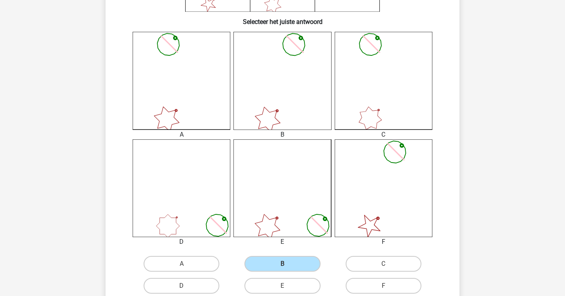
scroll to position [227, 0]
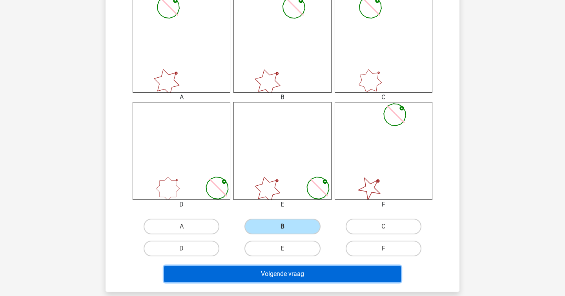
click at [280, 275] on button "Volgende vraag" at bounding box center [282, 274] width 237 height 16
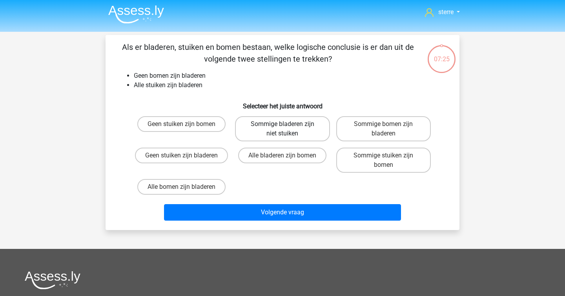
scroll to position [0, 0]
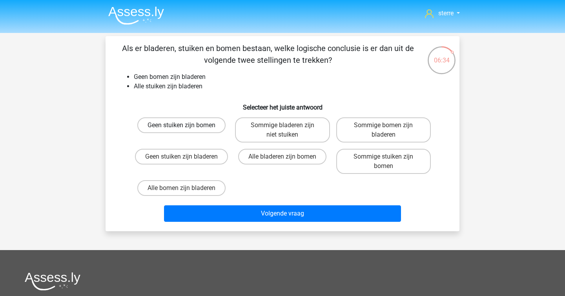
click at [195, 124] on label "Geen stuiken zijn bomen" at bounding box center [181, 125] width 88 height 16
click at [187, 125] on input "Geen stuiken zijn bomen" at bounding box center [184, 127] width 5 height 5
radio input "true"
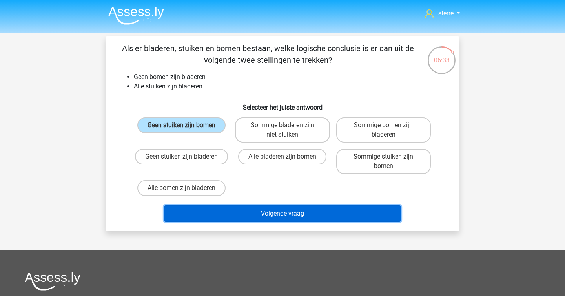
click at [277, 212] on button "Volgende vraag" at bounding box center [282, 213] width 237 height 16
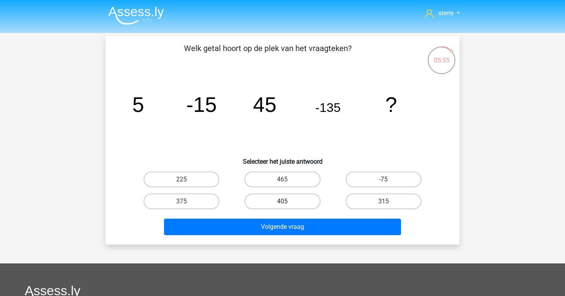
click at [304, 198] on label "405" at bounding box center [282, 201] width 76 height 16
click at [288, 201] on input "405" at bounding box center [284, 203] width 5 height 5
radio input "true"
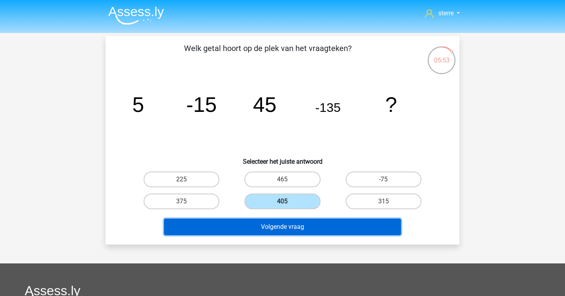
click at [340, 225] on button "Volgende vraag" at bounding box center [282, 226] width 237 height 16
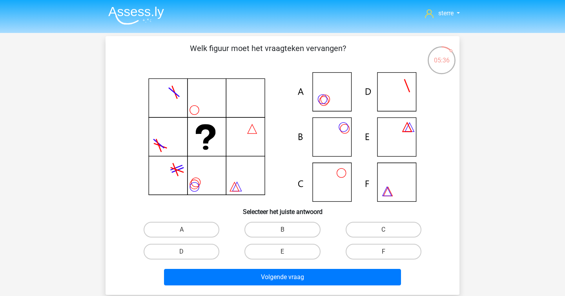
click at [335, 139] on icon at bounding box center [282, 136] width 316 height 129
click at [274, 229] on label "B" at bounding box center [282, 230] width 76 height 16
click at [282, 229] on input "B" at bounding box center [284, 231] width 5 height 5
radio input "true"
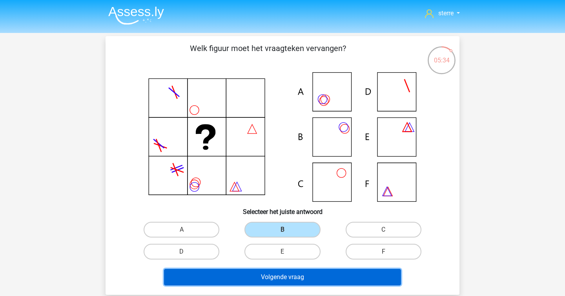
click at [278, 275] on button "Volgende vraag" at bounding box center [282, 277] width 237 height 16
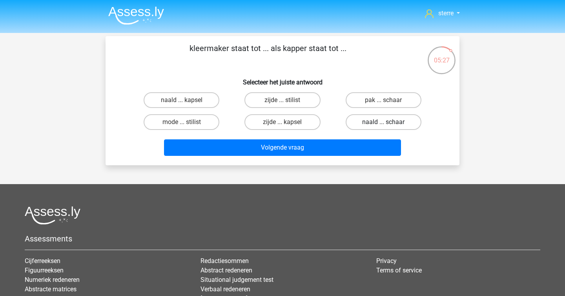
click at [390, 125] on label "naald ... schaar" at bounding box center [384, 122] width 76 height 16
click at [388, 125] on input "naald ... schaar" at bounding box center [385, 124] width 5 height 5
radio input "true"
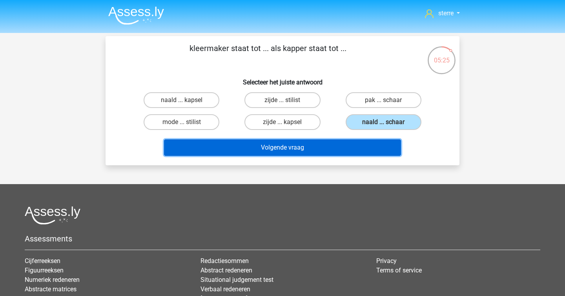
click at [314, 154] on button "Volgende vraag" at bounding box center [282, 147] width 237 height 16
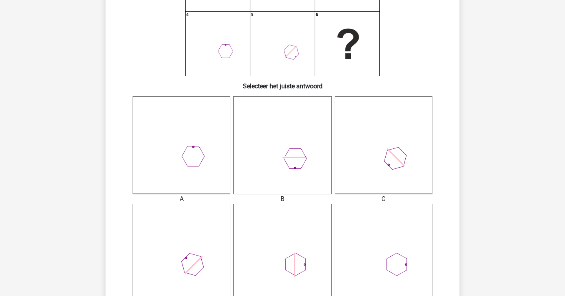
scroll to position [135, 0]
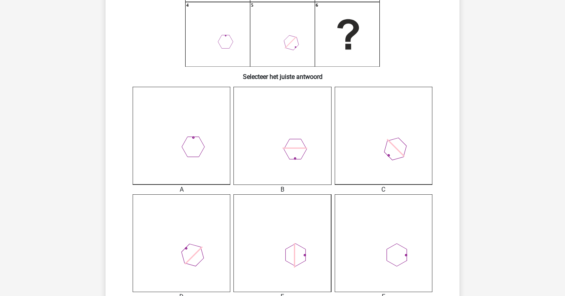
click at [168, 145] on icon at bounding box center [182, 136] width 98 height 98
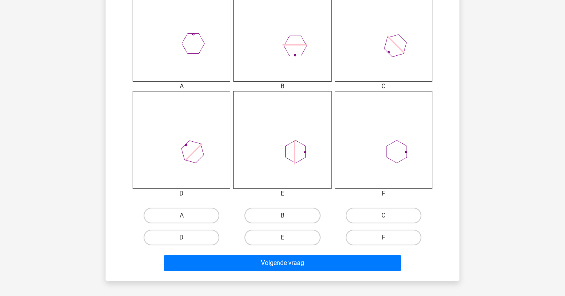
scroll to position [239, 0]
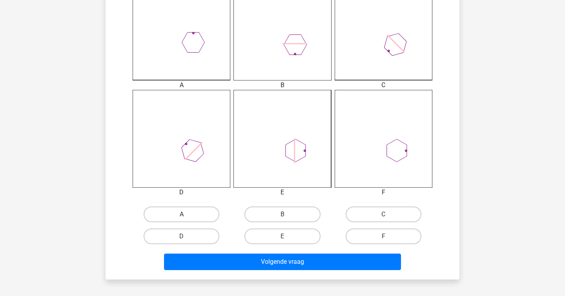
click at [183, 212] on label "A" at bounding box center [182, 214] width 76 height 16
click at [183, 214] on input "A" at bounding box center [184, 216] width 5 height 5
radio input "true"
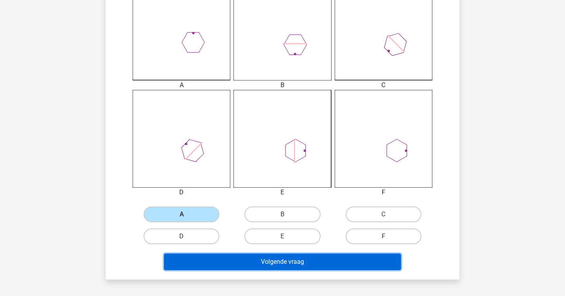
click at [286, 262] on button "Volgende vraag" at bounding box center [282, 261] width 237 height 16
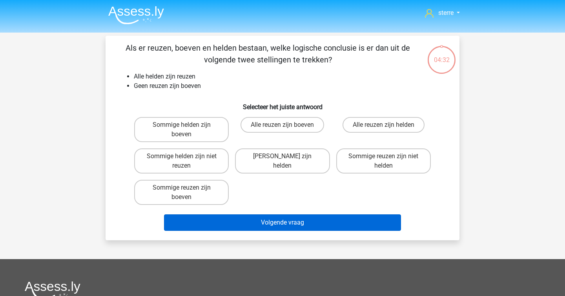
scroll to position [0, 0]
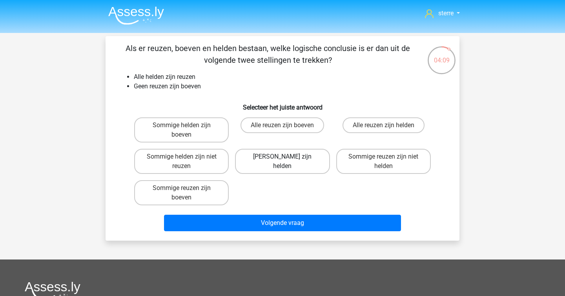
click at [275, 155] on label "Geen boeven zijn helden" at bounding box center [282, 161] width 95 height 25
click at [282, 156] on input "Geen boeven zijn helden" at bounding box center [284, 158] width 5 height 5
radio input "true"
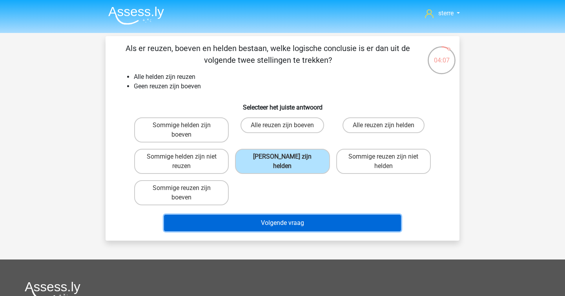
click at [292, 228] on button "Volgende vraag" at bounding box center [282, 223] width 237 height 16
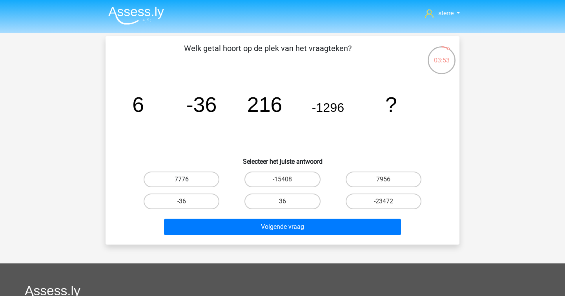
click at [187, 175] on label "7776" at bounding box center [182, 179] width 76 height 16
click at [187, 179] on input "7776" at bounding box center [184, 181] width 5 height 5
radio input "true"
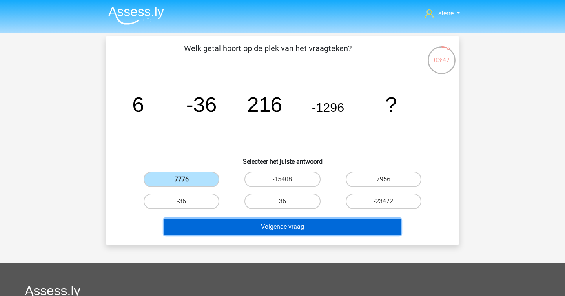
click at [277, 222] on button "Volgende vraag" at bounding box center [282, 226] width 237 height 16
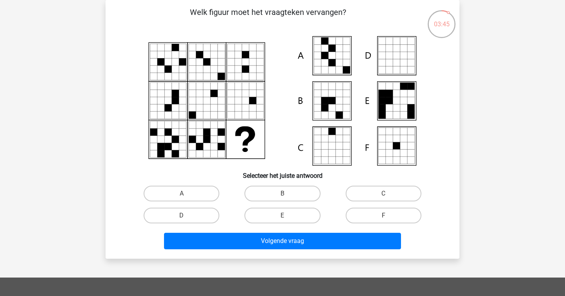
scroll to position [16, 0]
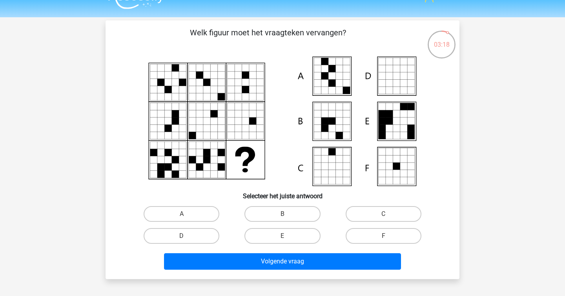
click at [183, 216] on input "A" at bounding box center [184, 216] width 5 height 5
radio input "true"
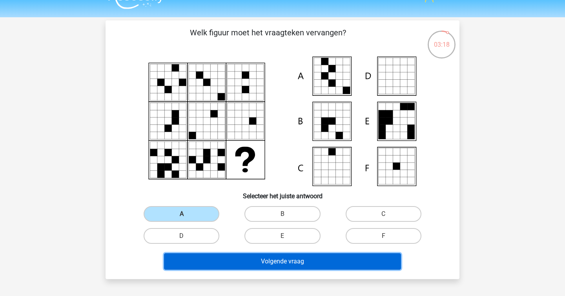
click at [259, 260] on button "Volgende vraag" at bounding box center [282, 261] width 237 height 16
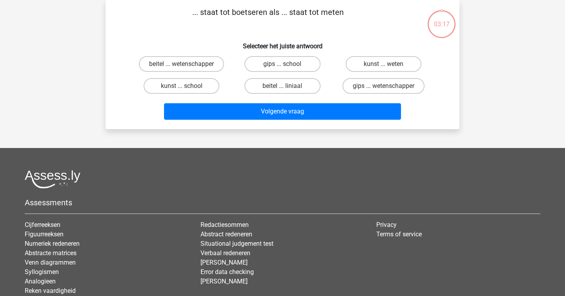
scroll to position [0, 0]
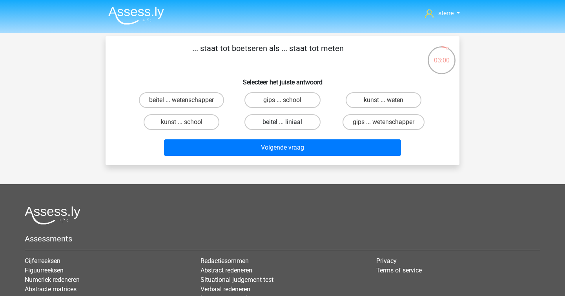
click at [297, 126] on label "beitel ... liniaal" at bounding box center [282, 122] width 76 height 16
click at [288, 126] on input "beitel ... liniaal" at bounding box center [284, 124] width 5 height 5
radio input "true"
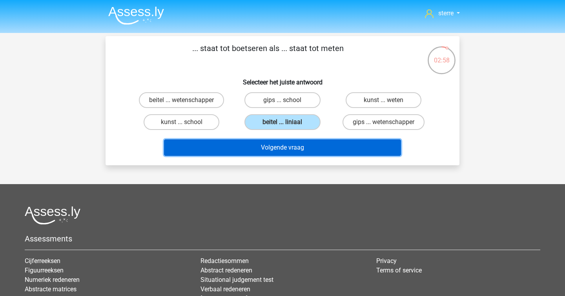
click at [305, 149] on button "Volgende vraag" at bounding box center [282, 147] width 237 height 16
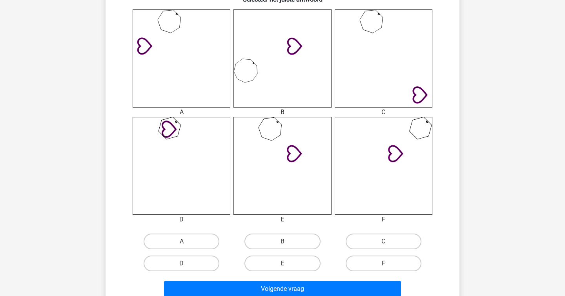
scroll to position [237, 0]
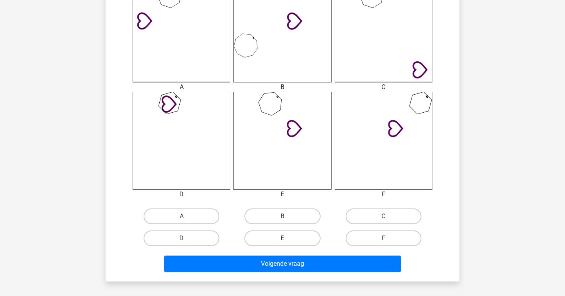
click at [280, 242] on label "E" at bounding box center [282, 238] width 76 height 16
click at [282, 242] on input "E" at bounding box center [284, 240] width 5 height 5
radio input "true"
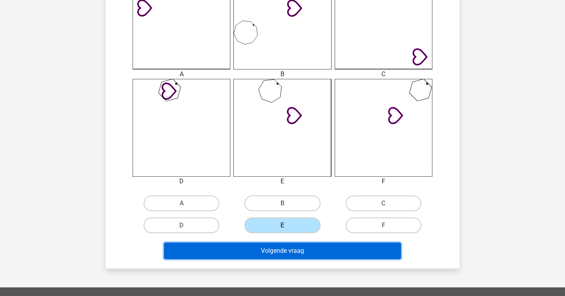
click at [275, 257] on button "Volgende vraag" at bounding box center [282, 250] width 237 height 16
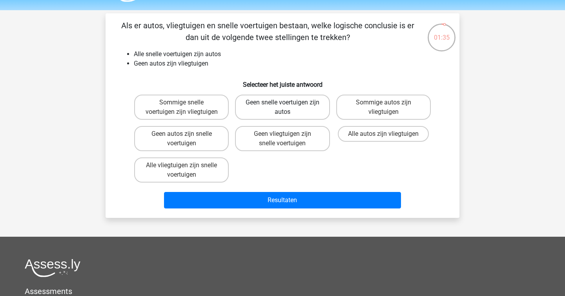
scroll to position [0, 0]
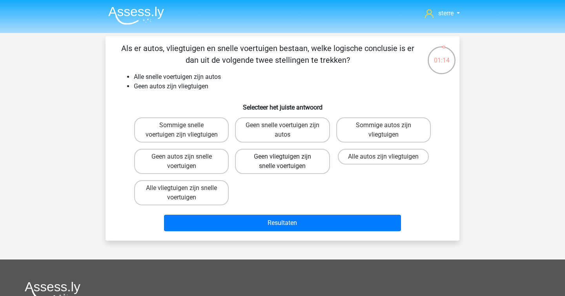
click at [313, 164] on label "Geen vliegtuigen zijn snelle voertuigen" at bounding box center [282, 161] width 95 height 25
click at [288, 162] on input "Geen vliegtuigen zijn snelle voertuigen" at bounding box center [284, 158] width 5 height 5
radio input "true"
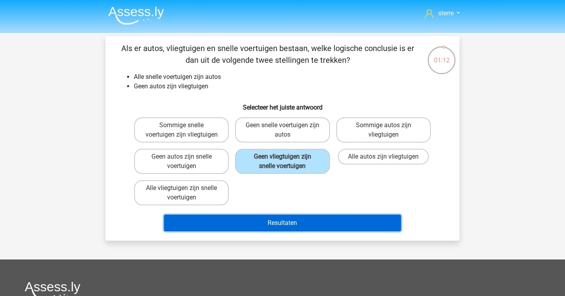
click at [328, 222] on button "Resultaten" at bounding box center [282, 223] width 237 height 16
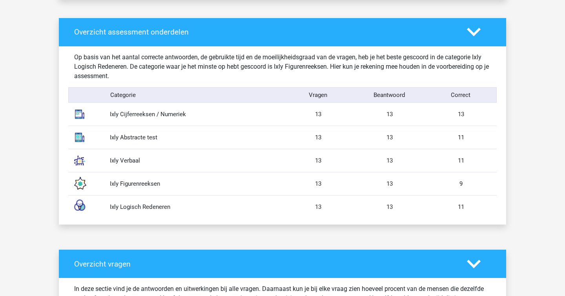
scroll to position [405, 0]
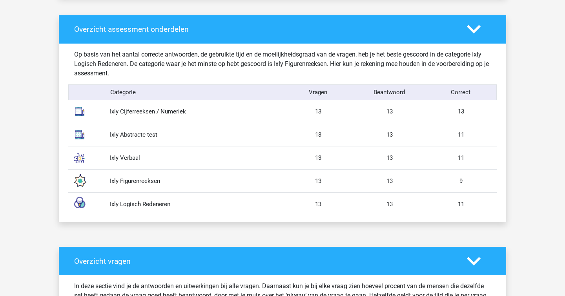
click at [374, 115] on div "13" at bounding box center [389, 111] width 71 height 9
click at [407, 119] on div "Ixly Cijferreeksen / Numeriek 13 13 13" at bounding box center [282, 111] width 428 height 23
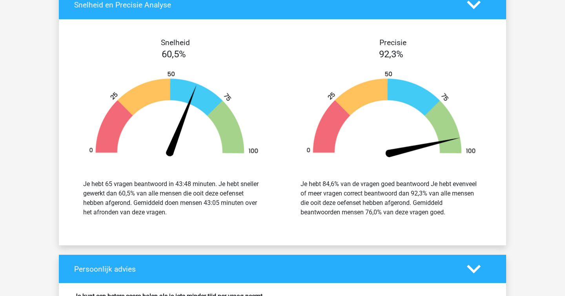
scroll to position [2171, 0]
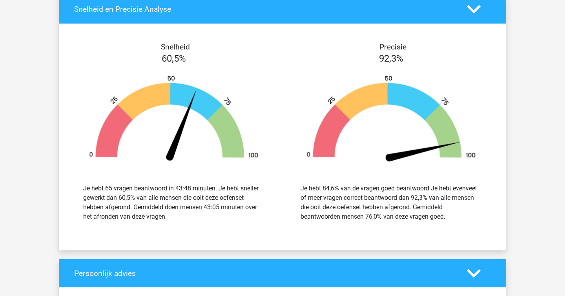
click at [408, 67] on div at bounding box center [391, 120] width 206 height 109
click at [179, 174] on div "Je hebt 65 vragen beantwoord in 43:48 minuten. Je hebt sneller gewerkt dan 60,5…" at bounding box center [174, 202] width 206 height 56
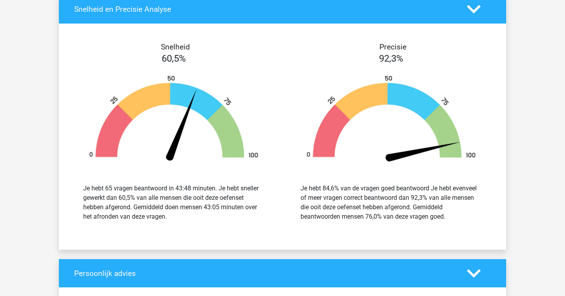
click at [179, 174] on div "Je hebt 65 vragen beantwoord in 43:48 minuten. Je hebt sneller gewerkt dan 60,5…" at bounding box center [174, 202] width 206 height 56
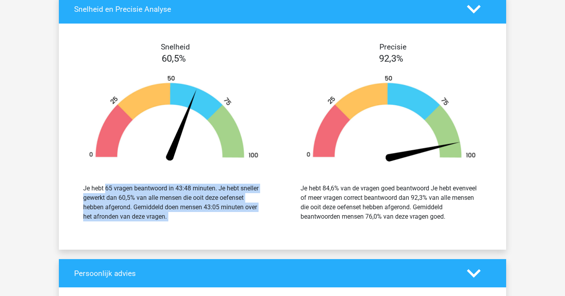
click at [195, 197] on div "Je hebt 65 vragen beantwoord in 43:48 minuten. Je hebt sneller gewerkt dan 60,5…" at bounding box center [173, 203] width 181 height 38
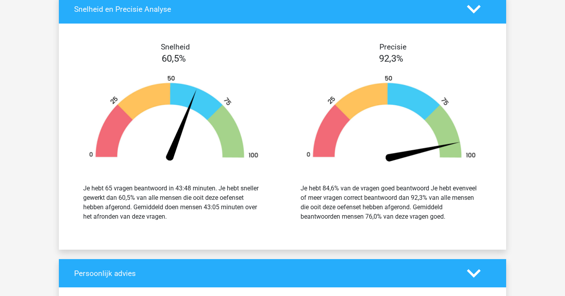
click at [195, 197] on div "Je hebt 65 vragen beantwoord in 43:48 minuten. Je hebt sneller gewerkt dan 60,5…" at bounding box center [173, 203] width 181 height 38
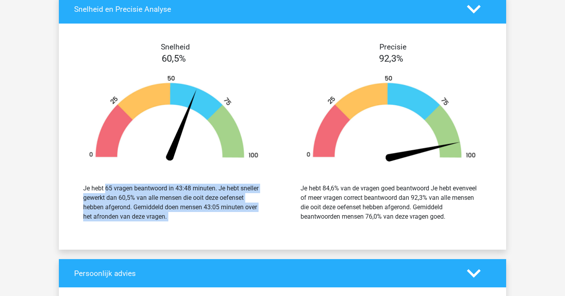
click at [166, 239] on div "Snelheid 60,5% Je hebt 65 vragen beantwoord in 43:48 minuten. Je hebt sneller g…" at bounding box center [282, 136] width 447 height 207
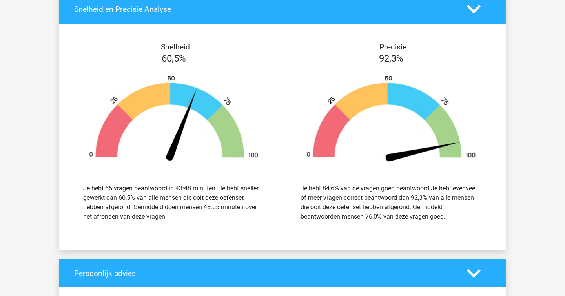
click at [166, 239] on div "Snelheid 60,5% Je hebt 65 vragen beantwoord in 43:48 minuten. Je hebt sneller g…" at bounding box center [282, 136] width 447 height 207
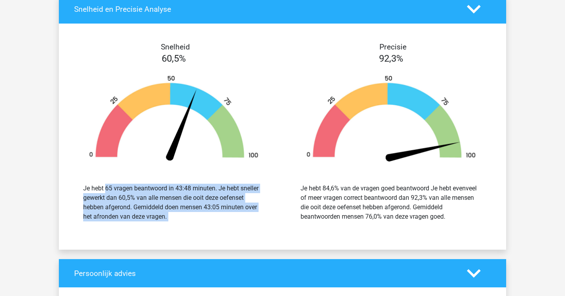
click at [166, 239] on div "Snelheid 60,5% Je hebt 65 vragen beantwoord in 43:48 minuten. Je hebt sneller g…" at bounding box center [282, 136] width 447 height 207
click at [171, 215] on div "Je hebt 65 vragen beantwoord in 43:48 minuten. Je hebt sneller gewerkt dan 60,5…" at bounding box center [173, 203] width 181 height 38
drag, startPoint x: 171, startPoint y: 215, endPoint x: 169, endPoint y: 224, distance: 9.5
click at [155, 191] on div "Je hebt 65 vragen beantwoord in 43:48 minuten. Je hebt sneller gewerkt dan 60,5…" at bounding box center [173, 203] width 181 height 38
click at [169, 224] on div "Je hebt 65 vragen beantwoord in 43:48 minuten. Je hebt sneller gewerkt dan 60,5…" at bounding box center [174, 202] width 206 height 56
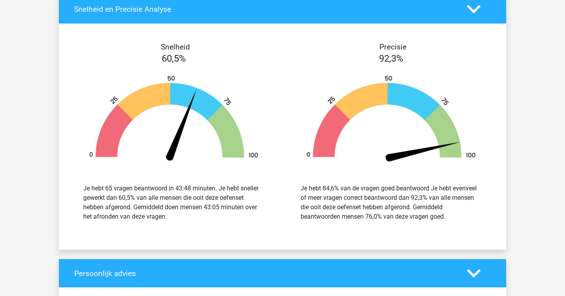
drag, startPoint x: 169, startPoint y: 224, endPoint x: 186, endPoint y: 227, distance: 17.1
click at [186, 227] on div "Je hebt 65 vragen beantwoord in 43:48 minuten. Je hebt sneller gewerkt dan 60,5…" at bounding box center [174, 202] width 206 height 56
click at [186, 228] on div "Je hebt 65 vragen beantwoord in 43:48 minuten. Je hebt sneller gewerkt dan 60,5…" at bounding box center [174, 202] width 206 height 56
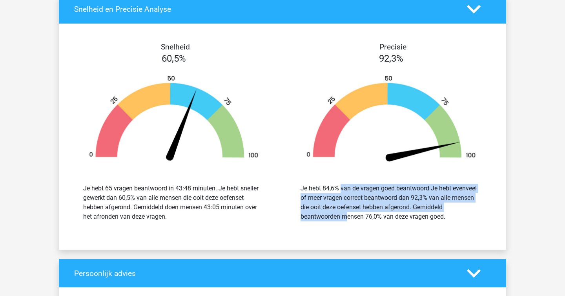
drag, startPoint x: 457, startPoint y: 208, endPoint x: 444, endPoint y: 183, distance: 28.6
click at [444, 180] on div "Je hebt 84,6% van de vragen goed beantwoord Je hebt evenveel of meer vragen cor…" at bounding box center [391, 202] width 206 height 56
click at [444, 232] on div "Snelheid 60,5% Je hebt 65 vragen beantwoord in 43:48 minuten. Je hebt sneller g…" at bounding box center [282, 136] width 447 height 207
drag, startPoint x: 442, startPoint y: 215, endPoint x: 433, endPoint y: 187, distance: 30.0
click at [433, 187] on div "Je hebt 84,6% van de vragen goed beantwoord Je hebt evenveel of meer vragen cor…" at bounding box center [390, 203] width 181 height 38
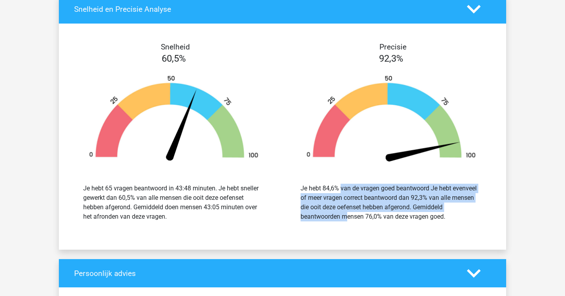
click at [438, 222] on div "Je hebt 84,6% van de vragen goed beantwoord Je hebt evenveel of meer vragen cor…" at bounding box center [391, 202] width 206 height 56
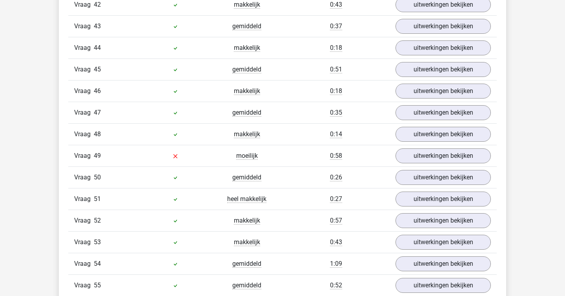
scroll to position [1633, 0]
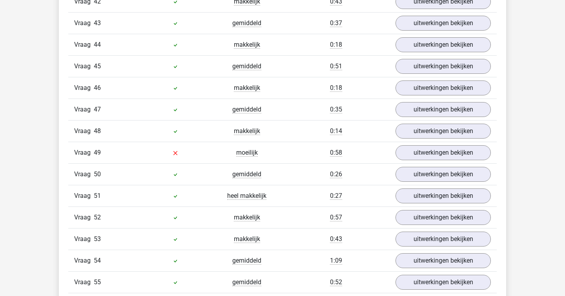
click at [275, 152] on div "moeilijk" at bounding box center [246, 152] width 71 height 9
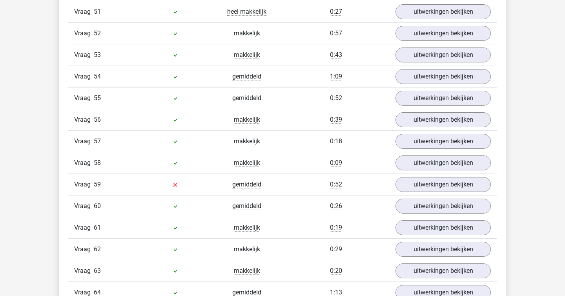
scroll to position [1816, 0]
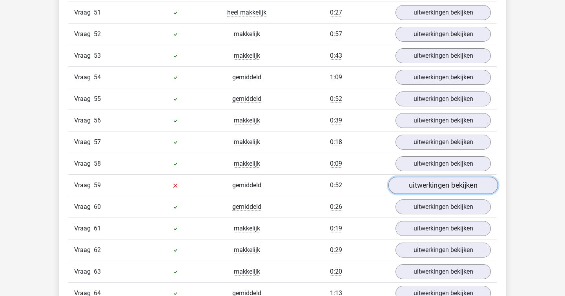
click at [439, 185] on link "uitwerkingen bekijken" at bounding box center [442, 185] width 109 height 17
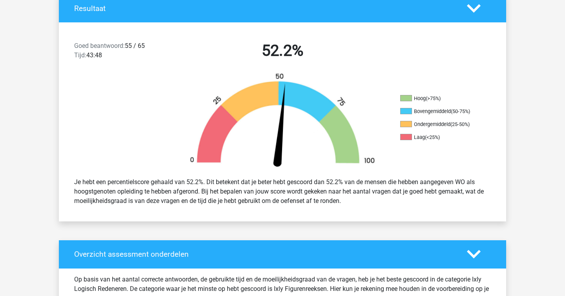
scroll to position [0, 0]
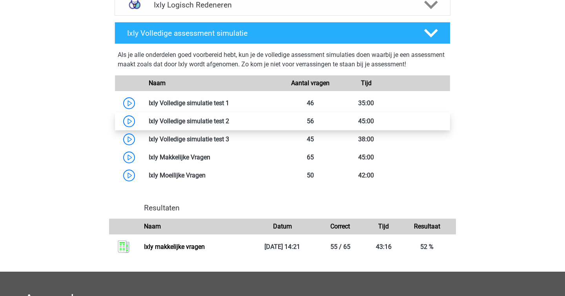
scroll to position [458, 0]
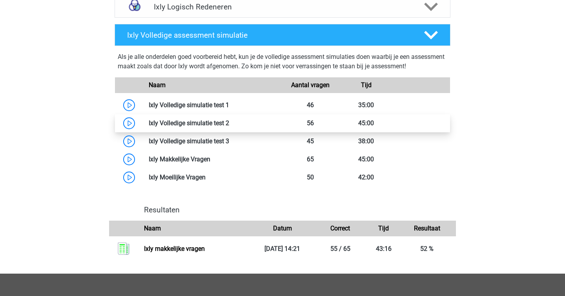
click at [229, 126] on link at bounding box center [229, 122] width 0 height 7
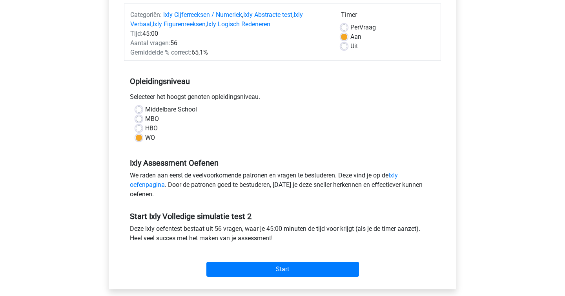
scroll to position [106, 0]
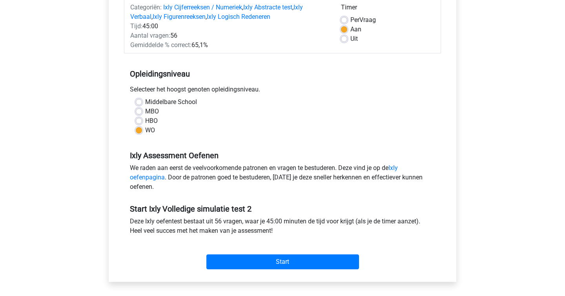
drag, startPoint x: 304, startPoint y: 218, endPoint x: 304, endPoint y: 155, distance: 62.8
click at [304, 155] on form "Categoriën: Ixly Cijferreeksen / Numeriek , Ixly Abstracte test , Ixly Verbaal …" at bounding box center [282, 134] width 317 height 276
click at [304, 155] on h5 "Ixly Assessment Oefenen" at bounding box center [282, 155] width 305 height 9
drag, startPoint x: 328, startPoint y: 282, endPoint x: 343, endPoint y: 295, distance: 19.7
click at [343, 295] on div "Ixly Volledige Simulatie Test 2 Categoriën: Ixly Cijferreeksen / Numeriek , Ixl…" at bounding box center [282, 125] width 360 height 358
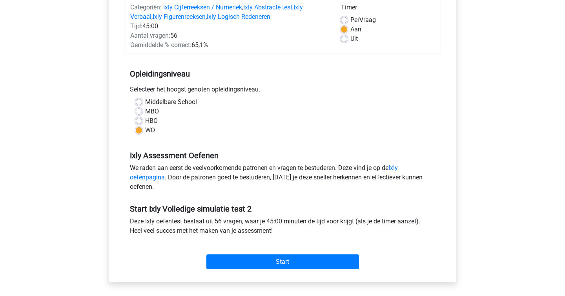
scroll to position [0, 0]
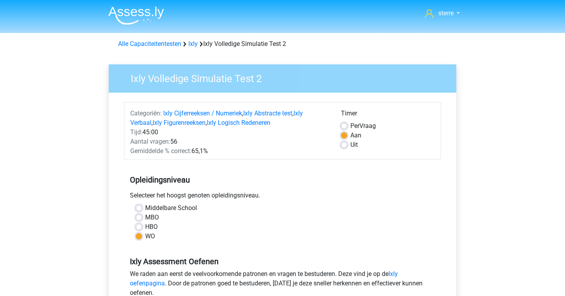
click at [140, 18] on img at bounding box center [136, 15] width 56 height 18
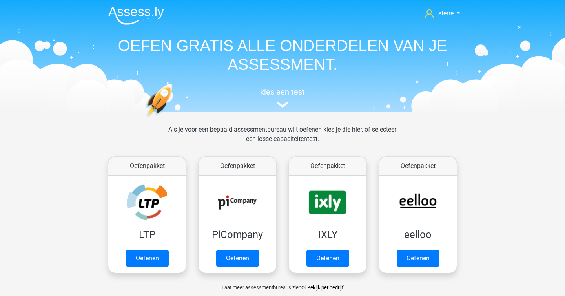
click at [177, 40] on h1 "OEFEN GRATIS ALLE ONDERDELEN VAN JE ASSESSMENT." at bounding box center [282, 55] width 361 height 38
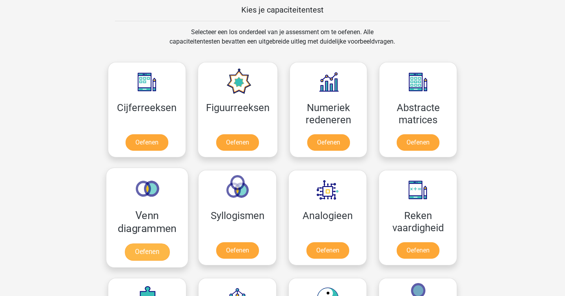
scroll to position [308, 0]
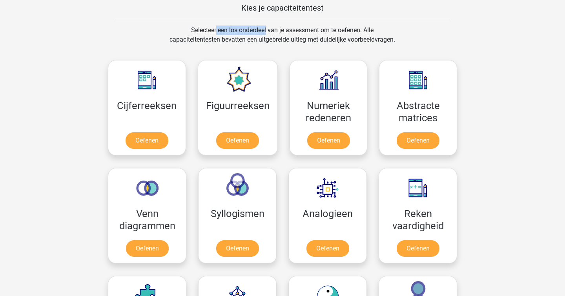
drag, startPoint x: 237, startPoint y: 24, endPoint x: 240, endPoint y: 30, distance: 6.5
click at [240, 30] on div "Selecteer een los onderdeel van je assessment om te oefenen. Alle capaciteitent…" at bounding box center [282, 39] width 240 height 28
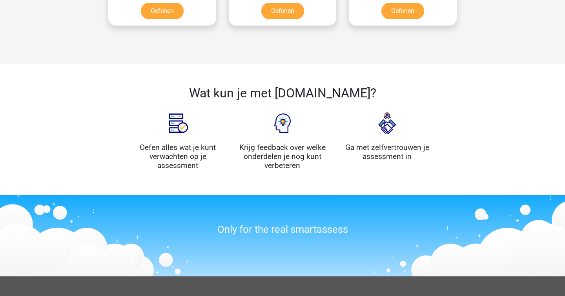
scroll to position [948, 0]
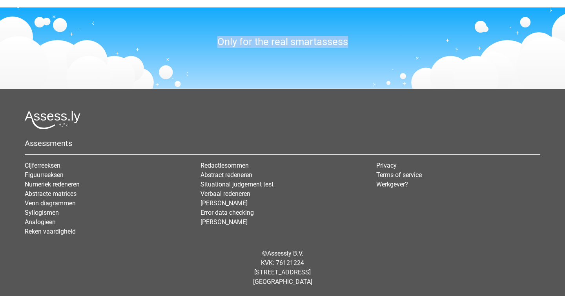
drag, startPoint x: 240, startPoint y: 30, endPoint x: 297, endPoint y: 71, distance: 70.1
click at [297, 71] on div "Only for the real smartassess" at bounding box center [282, 47] width 565 height 81
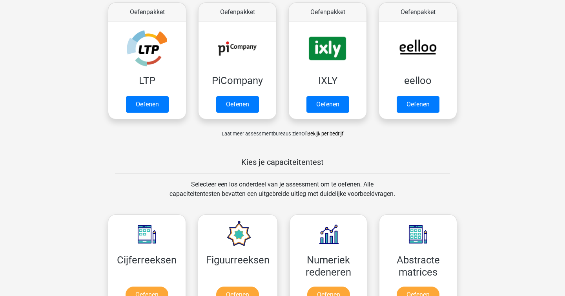
scroll to position [0, 0]
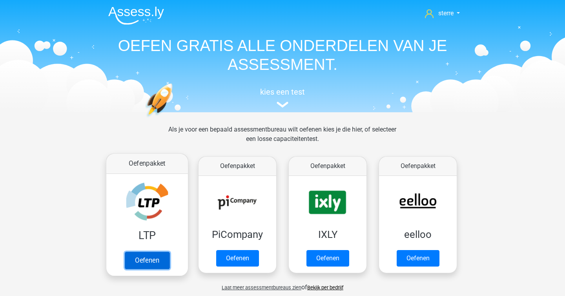
click at [169, 251] on link "Oefenen" at bounding box center [147, 259] width 45 height 17
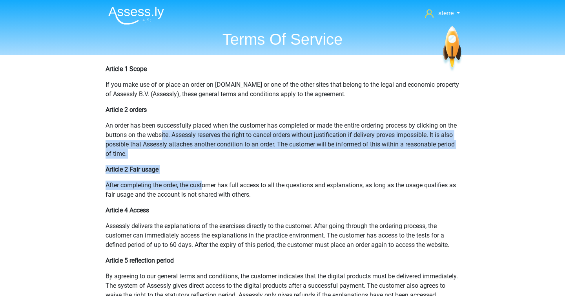
drag, startPoint x: 171, startPoint y: 137, endPoint x: 241, endPoint y: 232, distance: 118.1
click at [241, 232] on div "Article 1 Scope If you make use of or place an order on [DOMAIN_NAME] or one of…" at bounding box center [282, 292] width 373 height 474
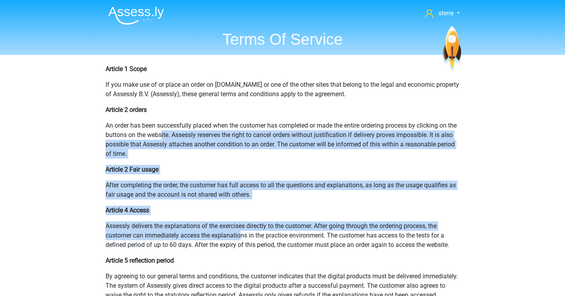
click at [241, 232] on p "Assessly delivers the explanations of the exercises directly to the customer. A…" at bounding box center [283, 235] width 354 height 28
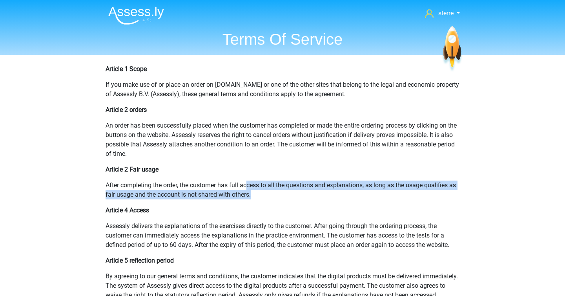
drag, startPoint x: 264, startPoint y: 194, endPoint x: 245, endPoint y: 181, distance: 22.5
click at [246, 181] on p "After completing the order, the customer has full access to all the questions a…" at bounding box center [283, 189] width 354 height 19
click at [245, 181] on p "After completing the order, the customer has full access to all the questions a…" at bounding box center [283, 189] width 354 height 19
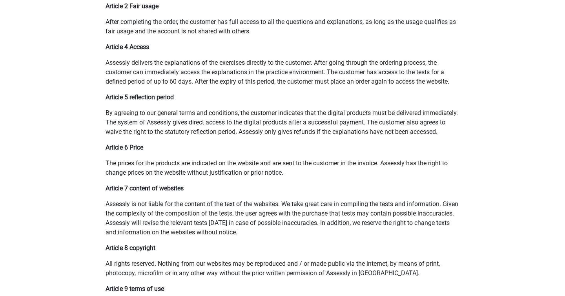
scroll to position [165, 0]
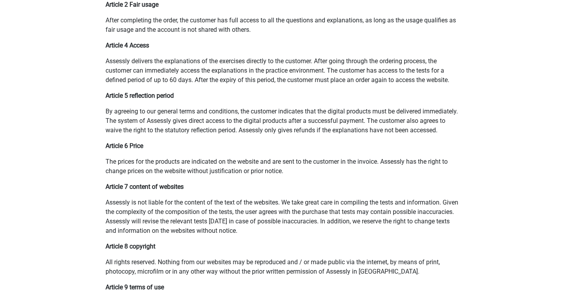
click at [116, 202] on div "Article 1 Scope If you make use of or place an order on [DOMAIN_NAME] or one of…" at bounding box center [282, 127] width 373 height 474
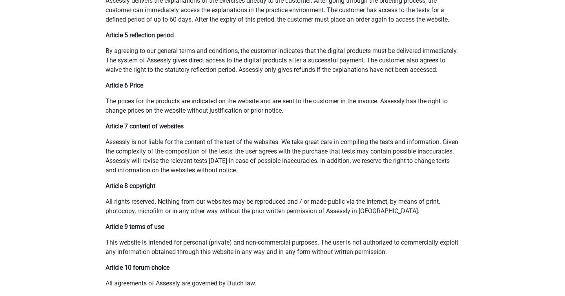
click at [77, 182] on div "sterre [EMAIL_ADDRESS][DOMAIN_NAME]" at bounding box center [282, 143] width 565 height 736
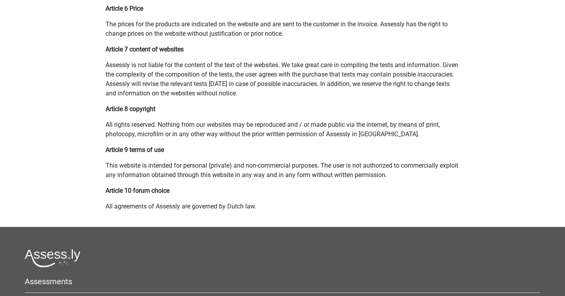
scroll to position [329, 0]
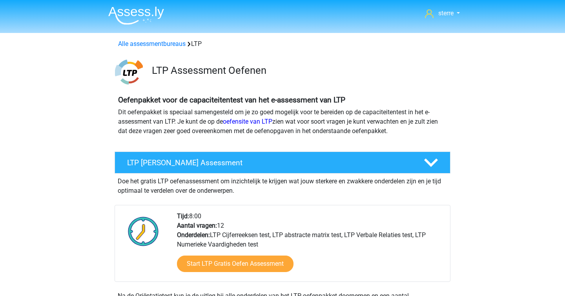
scroll to position [45, 0]
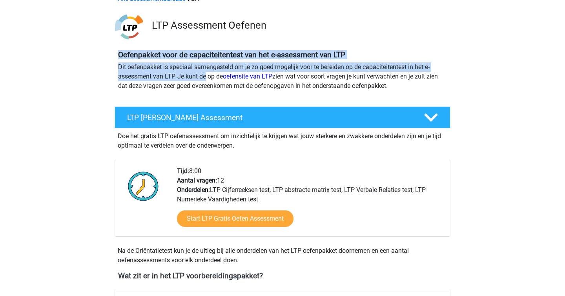
drag, startPoint x: 167, startPoint y: 47, endPoint x: 207, endPoint y: 80, distance: 51.0
click at [207, 80] on div "Oefenpakket voor de capaciteitentest van het e-assessment van LTP Dit oefenpakk…" at bounding box center [282, 72] width 373 height 50
click at [207, 80] on p "Dit oefenpakket is speciaal samengesteld om je zo goed mogelijk voor te bereide…" at bounding box center [282, 76] width 329 height 28
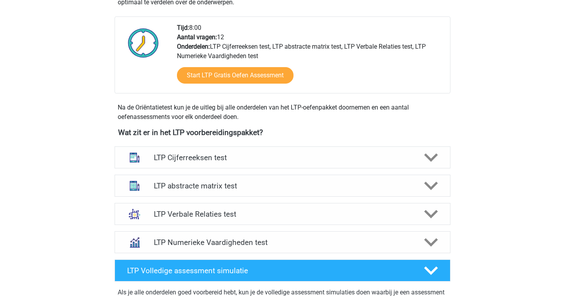
click at [76, 135] on div "sterre sterreklazes@live.nl Nederlands" at bounding box center [282, 273] width 565 height 923
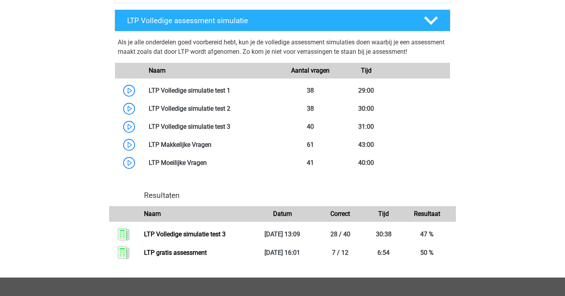
scroll to position [439, 0]
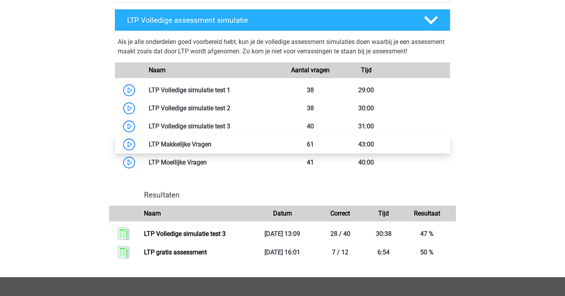
click at [211, 140] on link at bounding box center [211, 143] width 0 height 7
click at [38, 187] on div "sterre sterreklazes@live.nl Nederlands" at bounding box center [282, 22] width 565 height 923
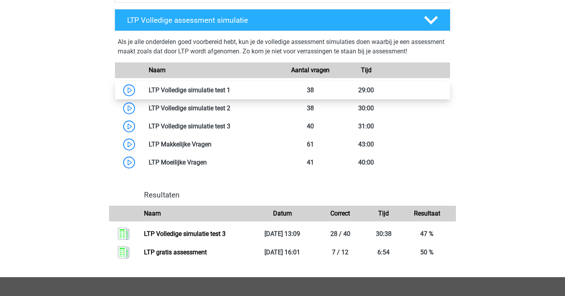
click at [230, 86] on link at bounding box center [230, 89] width 0 height 7
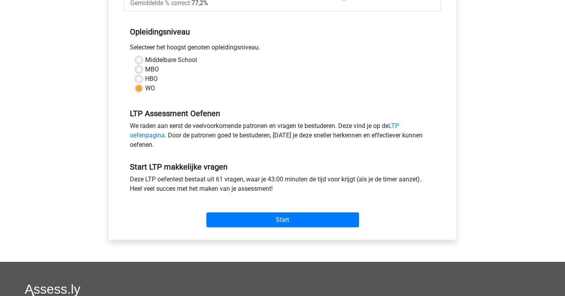
scroll to position [150, 0]
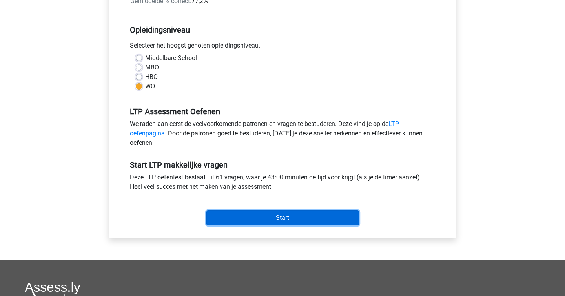
click at [268, 214] on input "Start" at bounding box center [282, 217] width 153 height 15
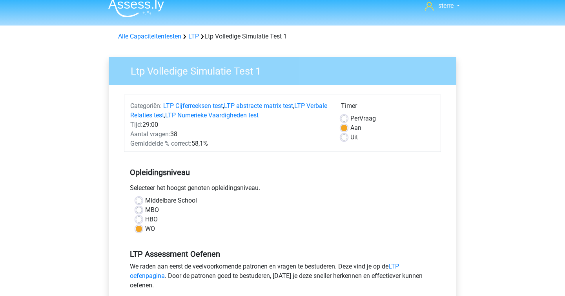
scroll to position [13, 0]
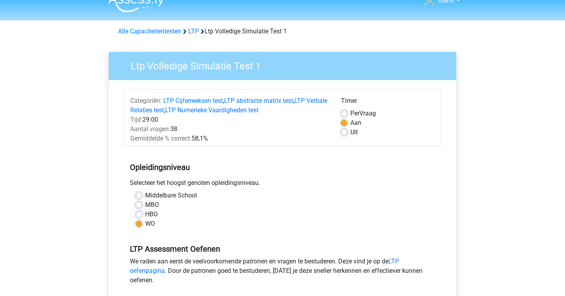
click at [223, 127] on div "Aantal vragen: 38" at bounding box center [229, 128] width 211 height 9
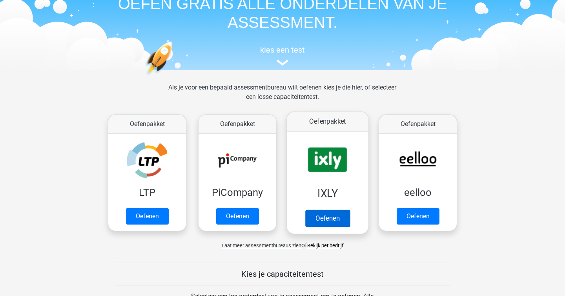
scroll to position [48, 0]
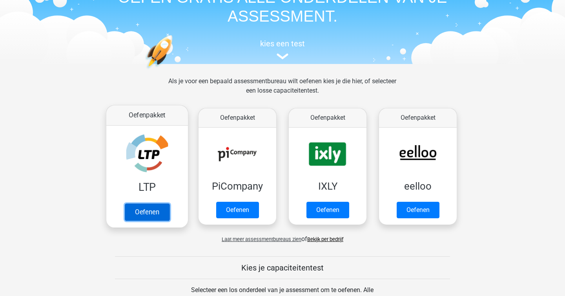
click at [155, 203] on link "Oefenen" at bounding box center [147, 211] width 45 height 17
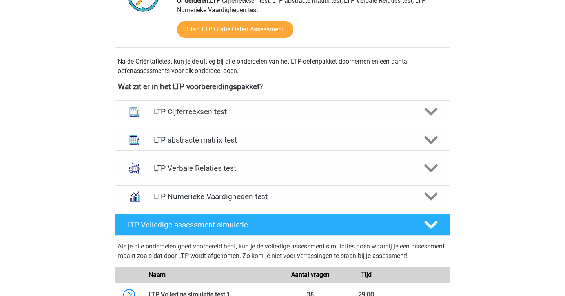
scroll to position [236, 0]
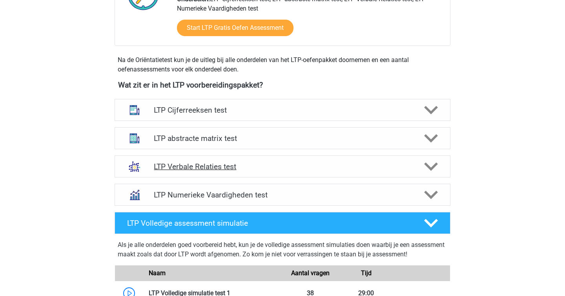
click at [178, 160] on div "LTP Verbale Relaties test" at bounding box center [283, 166] width 336 height 22
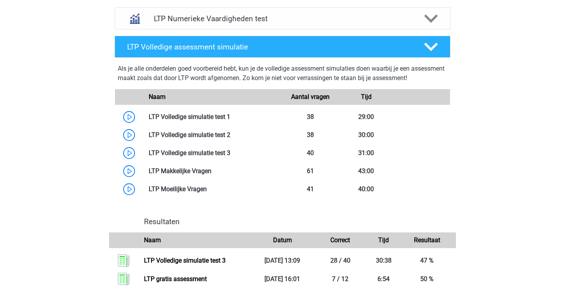
scroll to position [1100, 0]
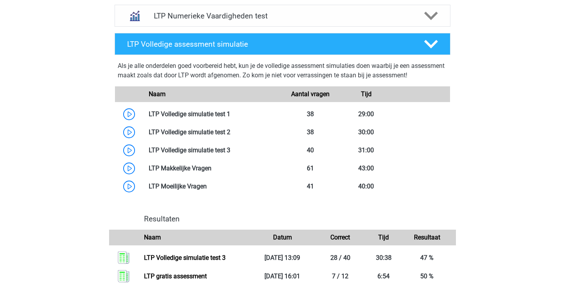
click at [99, 172] on div "LTP Volledige assessment simulatie Als je alle onderdelen goed voorbereid hebt,…" at bounding box center [282, 165] width 373 height 271
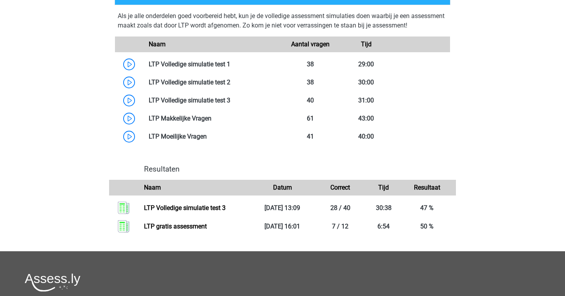
scroll to position [1196, 0]
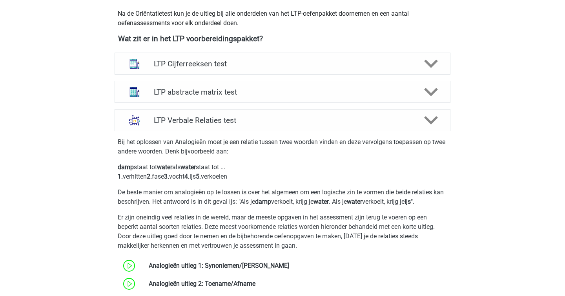
scroll to position [153, 0]
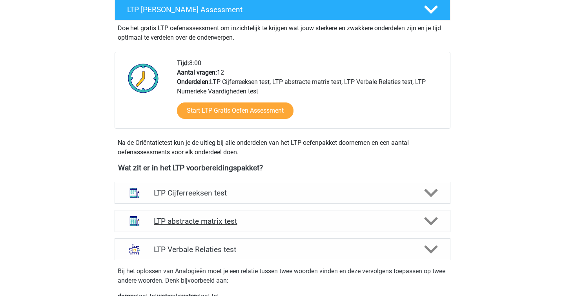
click at [209, 215] on div "LTP abstracte matrix test" at bounding box center [283, 221] width 336 height 22
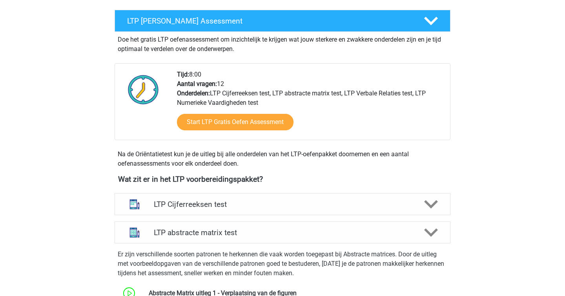
scroll to position [0, 0]
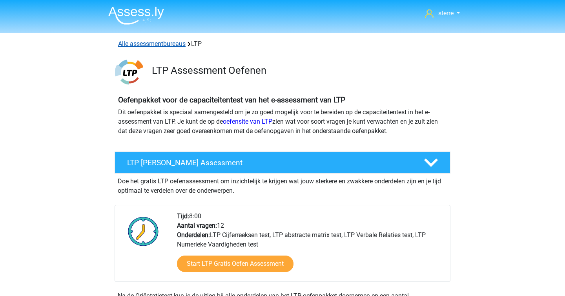
click at [142, 40] on link "Alle assessmentbureaus" at bounding box center [151, 43] width 67 height 7
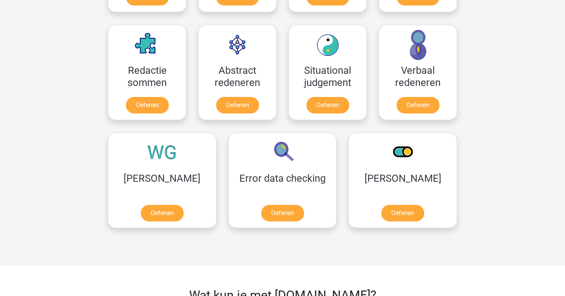
scroll to position [959, 0]
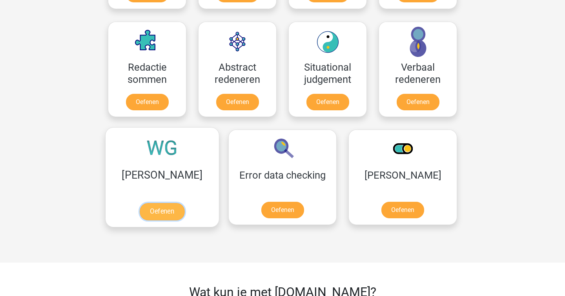
click at [162, 203] on link "Oefenen" at bounding box center [162, 211] width 45 height 17
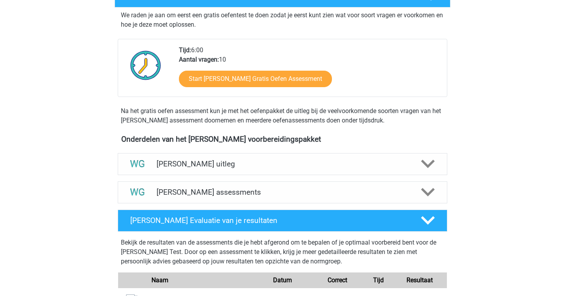
scroll to position [151, 0]
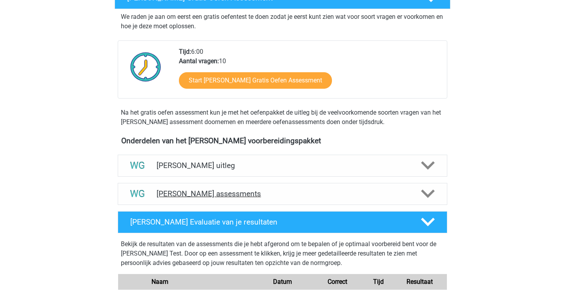
click at [234, 196] on h4 "[PERSON_NAME] assessments" at bounding box center [282, 193] width 252 height 9
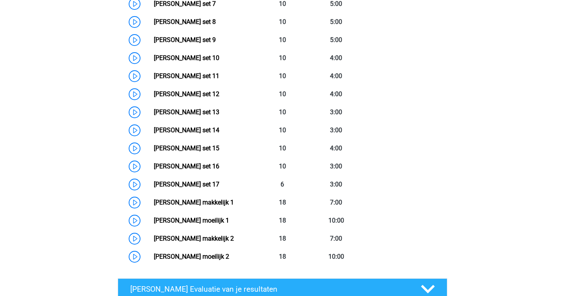
scroll to position [296, 0]
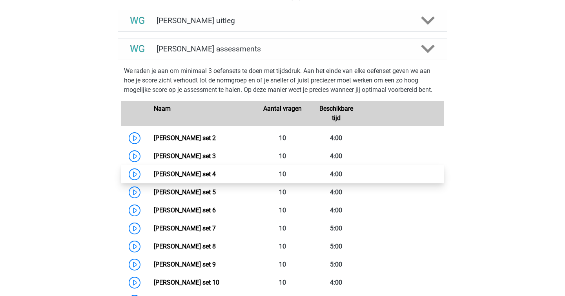
click at [172, 174] on link "[PERSON_NAME] set 4" at bounding box center [185, 173] width 62 height 7
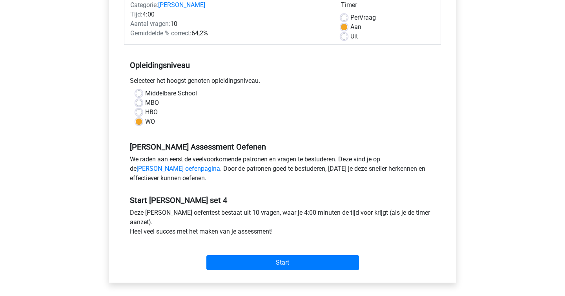
scroll to position [109, 0]
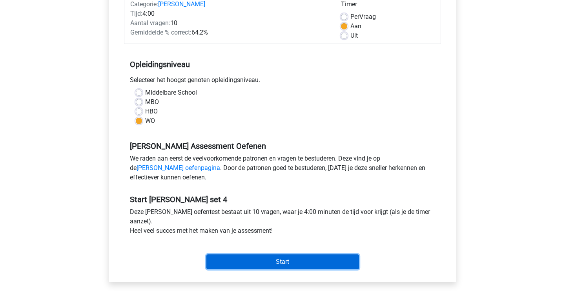
click at [260, 266] on input "Start" at bounding box center [282, 261] width 153 height 15
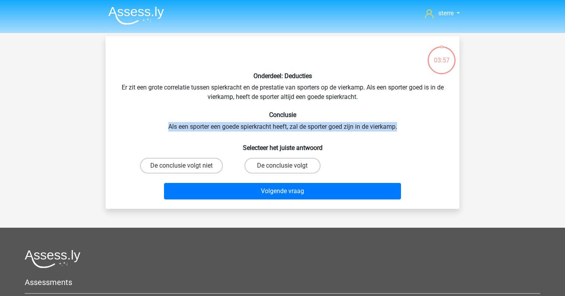
drag, startPoint x: 223, startPoint y: 120, endPoint x: 404, endPoint y: 130, distance: 181.5
click at [404, 130] on div "Onderdeel: Deducties Er zit een grote correlatie tussen spierkracht en de prest…" at bounding box center [283, 122] width 348 height 160
click at [198, 165] on label "De conclusie volgt niet" at bounding box center [181, 166] width 83 height 16
click at [187, 166] on input "De conclusie volgt niet" at bounding box center [184, 168] width 5 height 5
radio input "true"
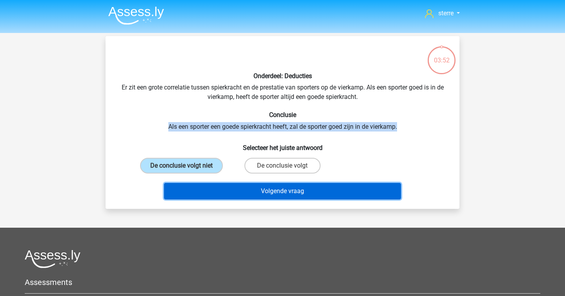
click at [244, 194] on button "Volgende vraag" at bounding box center [282, 191] width 237 height 16
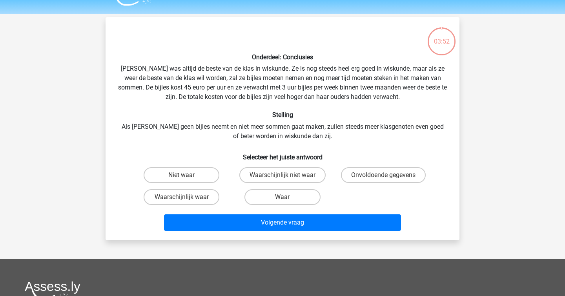
scroll to position [36, 0]
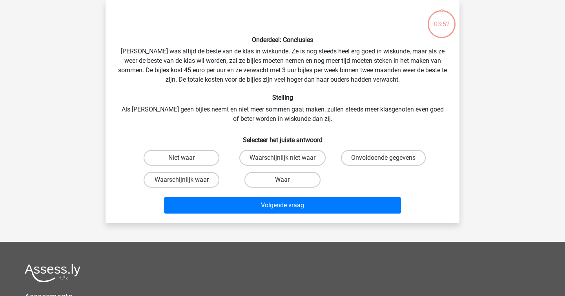
click at [217, 98] on h6 "Stelling" at bounding box center [282, 97] width 329 height 7
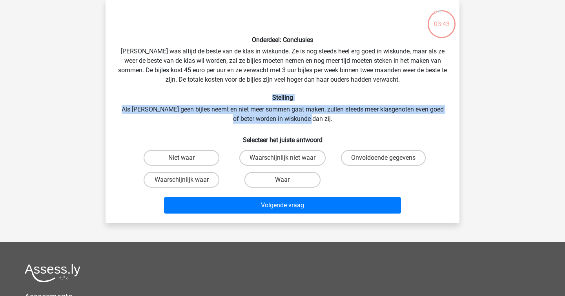
drag, startPoint x: 217, startPoint y: 98, endPoint x: 382, endPoint y: 123, distance: 167.3
click at [382, 123] on div "Onderdeel: Conclusies Maria was altijd de beste van de klas in wiskunde. Ze is …" at bounding box center [283, 111] width 348 height 210
drag, startPoint x: 358, startPoint y: 123, endPoint x: 235, endPoint y: 102, distance: 125.2
click at [235, 102] on div "Onderdeel: Conclusies Maria was altijd de beste van de klas in wiskunde. Ze is …" at bounding box center [283, 111] width 348 height 210
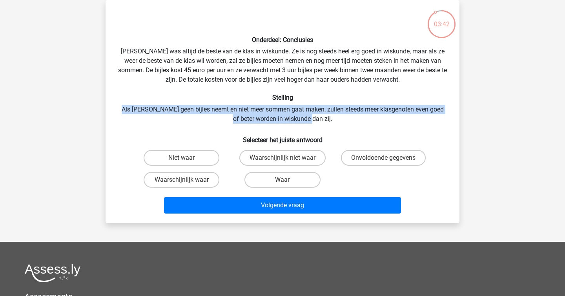
click at [235, 102] on div "Onderdeel: Conclusies Maria was altijd de beste van de klas in wiskunde. Ze is …" at bounding box center [283, 111] width 348 height 210
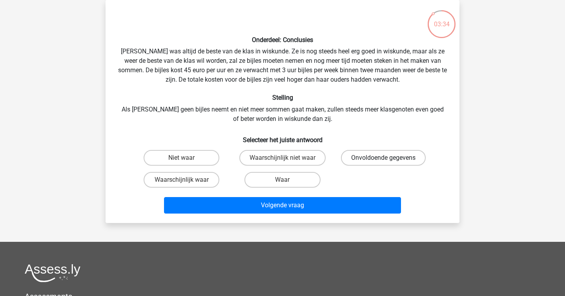
click at [360, 156] on label "Onvoldoende gegevens" at bounding box center [383, 158] width 85 height 16
click at [383, 158] on input "Onvoldoende gegevens" at bounding box center [385, 160] width 5 height 5
radio input "true"
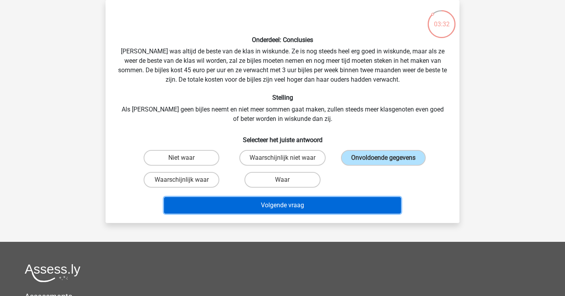
click at [280, 207] on button "Volgende vraag" at bounding box center [282, 205] width 237 height 16
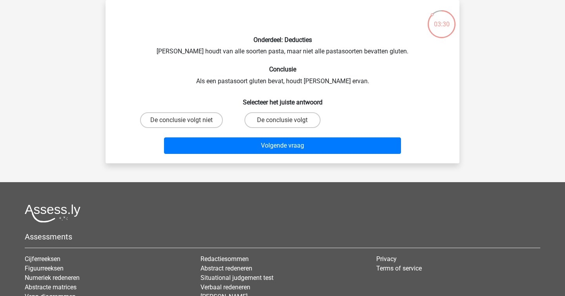
click at [240, 23] on p at bounding box center [267, 18] width 299 height 24
click at [244, 71] on h6 "Conclusie" at bounding box center [282, 69] width 329 height 7
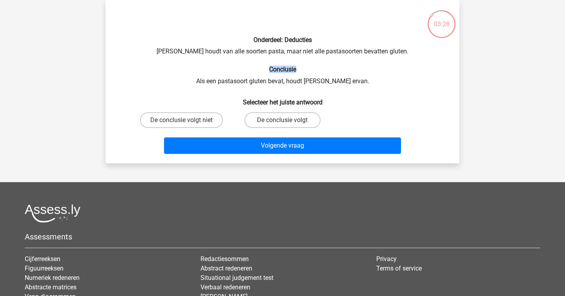
click at [235, 82] on div "Onderdeel: Deducties Sofia houdt van alle soorten pasta, maar niet alle pastaso…" at bounding box center [283, 81] width 348 height 151
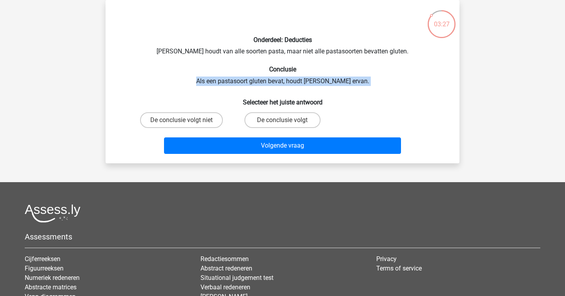
click at [235, 82] on div "Onderdeel: Deducties Sofia houdt van alle soorten pasta, maar niet alle pastaso…" at bounding box center [283, 81] width 348 height 151
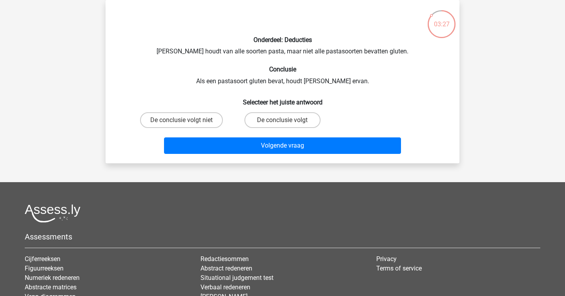
click at [235, 82] on div "Onderdeel: Deducties Sofia houdt van alle soorten pasta, maar niet alle pastaso…" at bounding box center [283, 81] width 348 height 151
click at [263, 113] on label "De conclusie volgt" at bounding box center [282, 120] width 76 height 16
click at [282, 120] on input "De conclusie volgt" at bounding box center [284, 122] width 5 height 5
radio input "true"
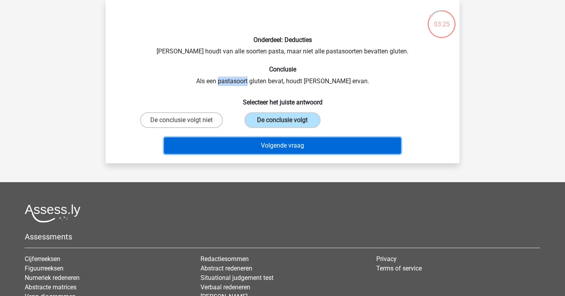
click at [291, 140] on button "Volgende vraag" at bounding box center [282, 145] width 237 height 16
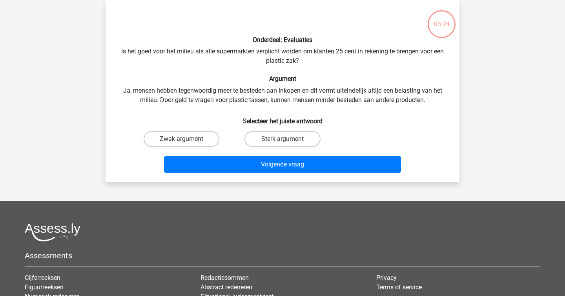
click at [246, 95] on div "Onderdeel: Evaluaties Is het goed voor het milieu als alle supermarkten verplic…" at bounding box center [283, 90] width 348 height 169
click at [216, 51] on div "Onderdeel: Evaluaties Is het goed voor het milieu als alle supermarkten verplic…" at bounding box center [283, 90] width 348 height 169
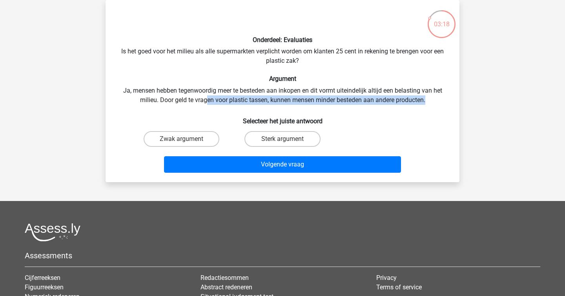
drag, startPoint x: 204, startPoint y: 99, endPoint x: 451, endPoint y: 102, distance: 247.5
click at [451, 97] on div "Onderdeel: Evaluaties Is het goed voor het milieu als alle supermarkten verplic…" at bounding box center [283, 90] width 348 height 169
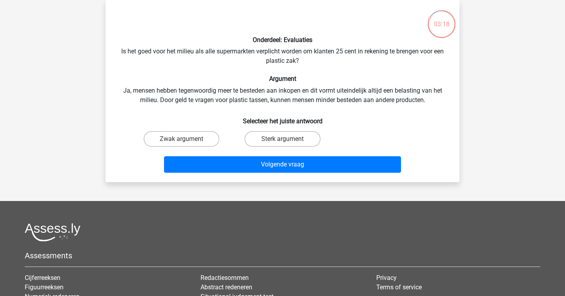
click at [451, 102] on div "Onderdeel: Evaluaties Is het goed voor het milieu als alle supermarkten verplic…" at bounding box center [283, 90] width 348 height 169
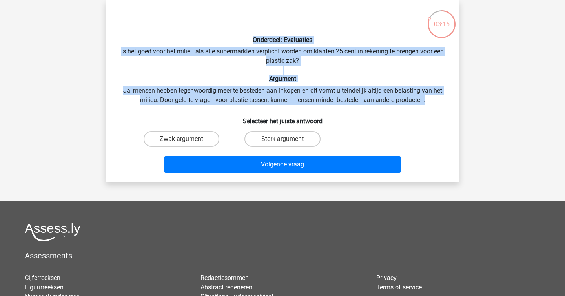
drag, startPoint x: 448, startPoint y: 102, endPoint x: 333, endPoint y: 30, distance: 135.9
click at [333, 30] on div "Onderdeel: Evaluaties Is het goed voor het milieu als alle supermarkten verplic…" at bounding box center [283, 90] width 348 height 169
click at [366, 98] on div "Onderdeel: Evaluaties Is het goed voor het milieu als alle supermarkten verplic…" at bounding box center [283, 90] width 348 height 169
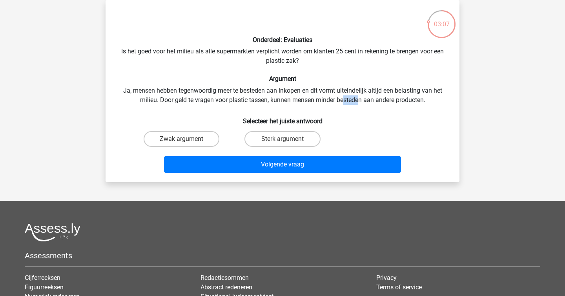
drag, startPoint x: 344, startPoint y: 96, endPoint x: 360, endPoint y: 97, distance: 16.5
click at [360, 97] on div "Onderdeel: Evaluaties Is het goed voor het milieu als alle supermarkten verplic…" at bounding box center [283, 90] width 348 height 169
click at [288, 136] on label "Sterk argument" at bounding box center [282, 139] width 76 height 16
click at [288, 139] on input "Sterk argument" at bounding box center [284, 141] width 5 height 5
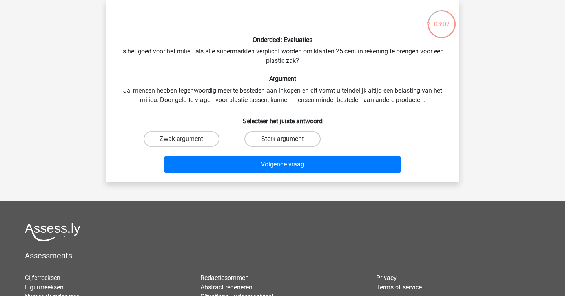
radio input "true"
click at [194, 141] on label "Zwak argument" at bounding box center [182, 139] width 76 height 16
click at [187, 141] on input "Zwak argument" at bounding box center [184, 141] width 5 height 5
radio input "true"
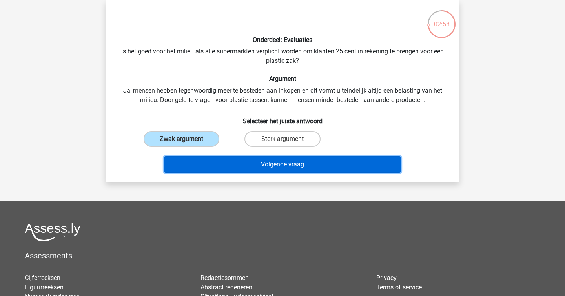
click at [235, 169] on button "Volgende vraag" at bounding box center [282, 164] width 237 height 16
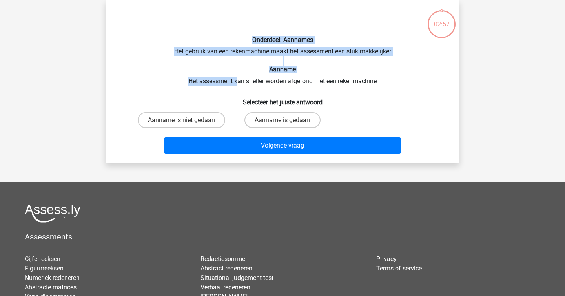
drag, startPoint x: 235, startPoint y: 81, endPoint x: 205, endPoint y: 39, distance: 51.6
click at [205, 39] on div "Onderdeel: Aannames Het gebruik van een rekenmachine maakt het assessment een s…" at bounding box center [283, 81] width 348 height 151
click at [205, 39] on h6 "Onderdeel: Aannames" at bounding box center [282, 39] width 329 height 7
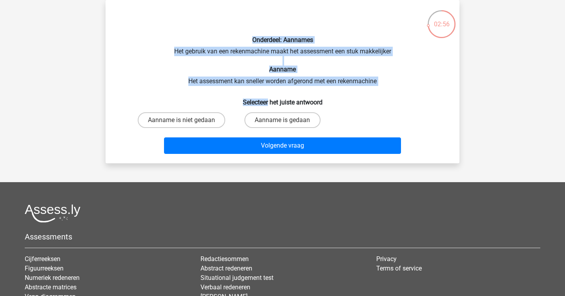
drag, startPoint x: 205, startPoint y: 39, endPoint x: 262, endPoint y: 90, distance: 76.4
click at [262, 90] on div "Onderdeel: Aannames Het gebruik van een rekenmachine maakt het assessment een s…" at bounding box center [283, 81] width 348 height 151
drag, startPoint x: 262, startPoint y: 90, endPoint x: 206, endPoint y: 46, distance: 71.2
click at [206, 46] on div "Onderdeel: Aannames Het gebruik van een rekenmachine maakt het assessment een s…" at bounding box center [283, 81] width 348 height 151
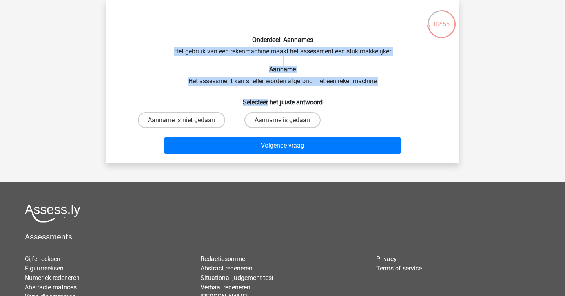
click at [206, 46] on div "Onderdeel: Aannames Het gebruik van een rekenmachine maakt het assessment een s…" at bounding box center [283, 81] width 348 height 151
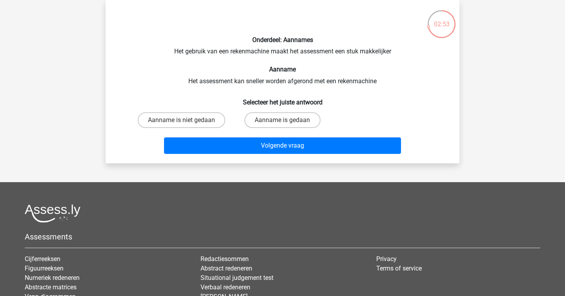
click at [252, 86] on div "Onderdeel: Aannames Het gebruik van een rekenmachine maakt het assessment een s…" at bounding box center [283, 81] width 348 height 151
click at [267, 115] on label "Aanname is gedaan" at bounding box center [282, 120] width 76 height 16
click at [282, 120] on input "Aanname is gedaan" at bounding box center [284, 122] width 5 height 5
radio input "true"
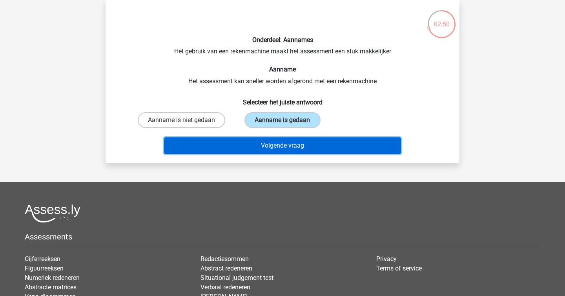
click at [299, 144] on button "Volgende vraag" at bounding box center [282, 145] width 237 height 16
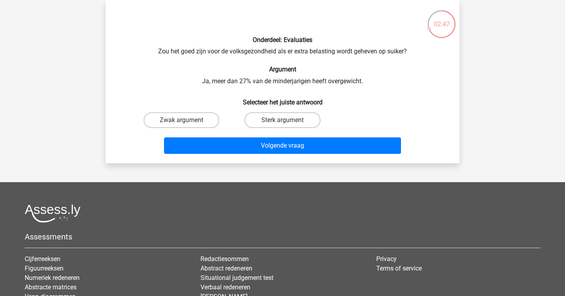
click at [186, 123] on input "Zwak argument" at bounding box center [184, 122] width 5 height 5
radio input "true"
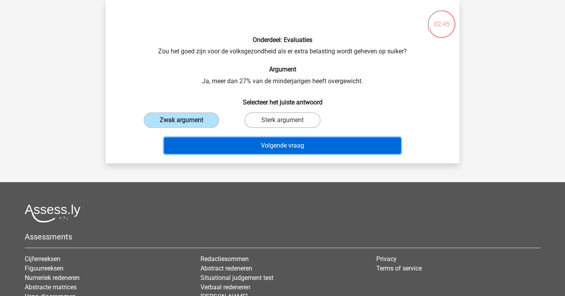
click at [261, 151] on button "Volgende vraag" at bounding box center [282, 145] width 237 height 16
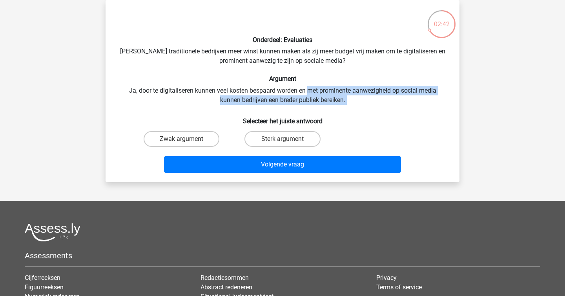
drag, startPoint x: 309, startPoint y: 89, endPoint x: 360, endPoint y: 109, distance: 54.8
click at [360, 109] on div "Onderdeel: Evaluaties Zouden traditionele bedrijven meer winst kunnen maken als…" at bounding box center [283, 90] width 348 height 169
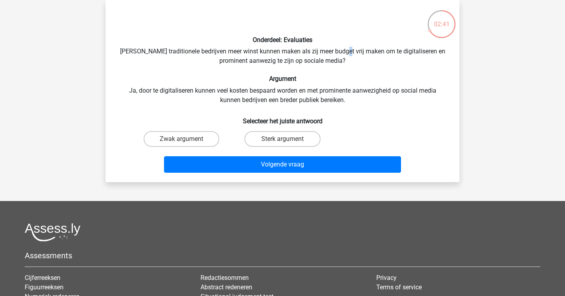
click at [351, 54] on div "Onderdeel: Evaluaties Zouden traditionele bedrijven meer winst kunnen maken als…" at bounding box center [283, 90] width 348 height 169
copy div
click at [351, 54] on div "Onderdeel: Evaluaties Zouden traditionele bedrijven meer winst kunnen maken als…" at bounding box center [283, 90] width 348 height 169
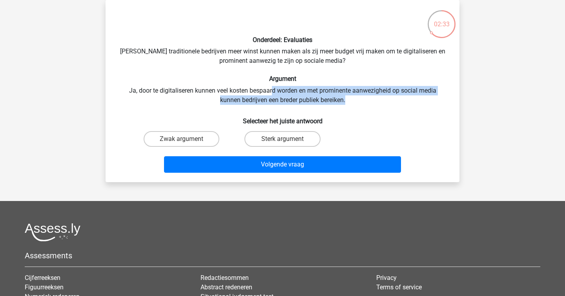
drag, startPoint x: 273, startPoint y: 90, endPoint x: 405, endPoint y: 104, distance: 132.9
click at [405, 104] on div "Onderdeel: Evaluaties Zouden traditionele bedrijven meer winst kunnen maken als…" at bounding box center [283, 90] width 348 height 169
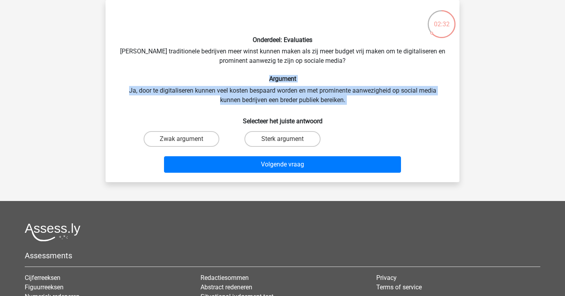
drag, startPoint x: 405, startPoint y: 104, endPoint x: 318, endPoint y: 75, distance: 91.3
click at [318, 75] on div "Onderdeel: Evaluaties Zouden traditionele bedrijven meer winst kunnen maken als…" at bounding box center [283, 90] width 348 height 169
click at [318, 75] on h6 "Argument" at bounding box center [282, 78] width 329 height 7
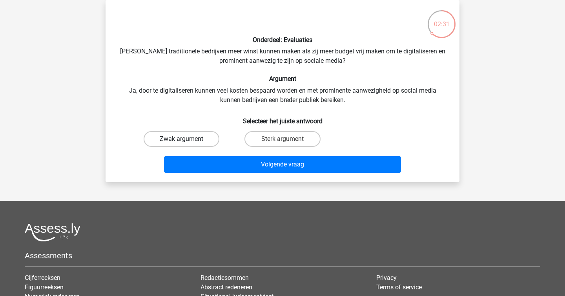
click at [175, 140] on label "Zwak argument" at bounding box center [182, 139] width 76 height 16
click at [182, 140] on input "Zwak argument" at bounding box center [184, 141] width 5 height 5
radio input "true"
click at [244, 178] on div "Onderdeel: Evaluaties Zouden traditionele bedrijven meer winst kunnen maken als…" at bounding box center [283, 91] width 354 height 182
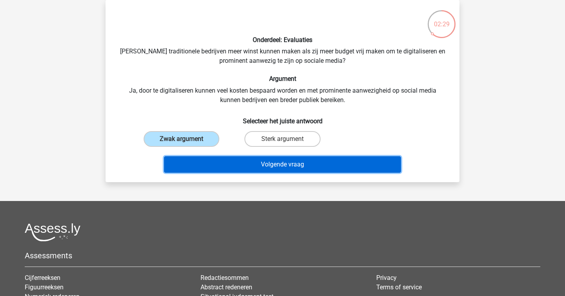
click at [251, 171] on button "Volgende vraag" at bounding box center [282, 164] width 237 height 16
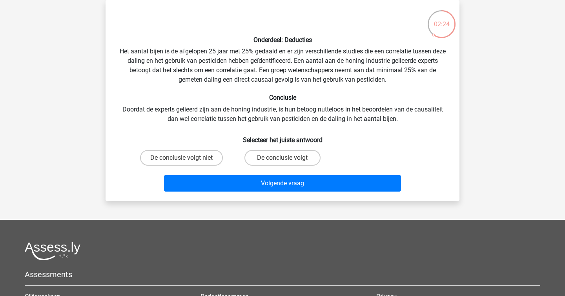
drag, startPoint x: 136, startPoint y: 108, endPoint x: 351, endPoint y: 113, distance: 215.4
click at [350, 113] on div "Onderdeel: Deducties Het aantal bijen is de afgelopen 25 jaar met 25% gedaald e…" at bounding box center [283, 100] width 348 height 188
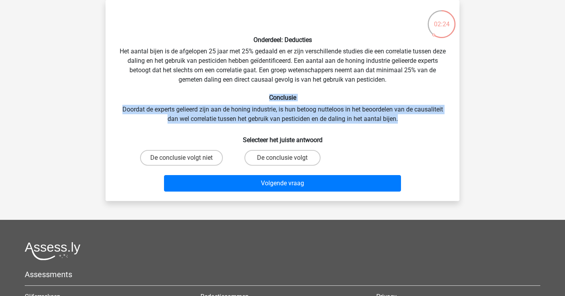
drag, startPoint x: 393, startPoint y: 116, endPoint x: 231, endPoint y: 99, distance: 163.3
click at [231, 99] on div "Onderdeel: Deducties Het aantal bijen is de afgelopen 25 jaar met 25% gedaald e…" at bounding box center [283, 100] width 348 height 188
click at [231, 99] on h6 "Conclusie" at bounding box center [282, 97] width 329 height 7
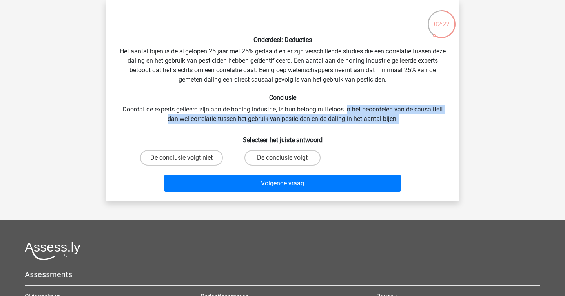
drag, startPoint x: 392, startPoint y: 130, endPoint x: 346, endPoint y: 108, distance: 51.0
click at [346, 108] on div "Onderdeel: Deducties Het aantal bijen is de afgelopen 25 jaar met 25% gedaald e…" at bounding box center [283, 100] width 348 height 188
drag, startPoint x: 346, startPoint y: 108, endPoint x: 362, endPoint y: 122, distance: 20.8
click at [365, 123] on div "Onderdeel: Deducties Het aantal bijen is de afgelopen 25 jaar met 25% gedaald e…" at bounding box center [283, 100] width 348 height 188
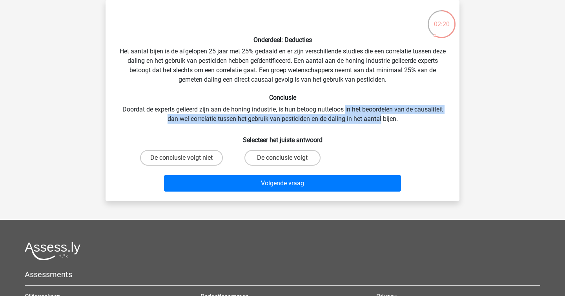
click at [362, 122] on div "Onderdeel: Deducties Het aantal bijen is de afgelopen 25 jaar met 25% gedaald e…" at bounding box center [283, 100] width 348 height 188
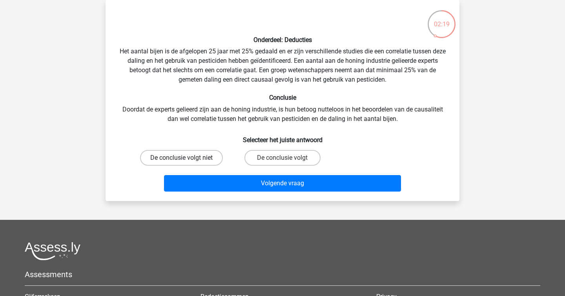
click at [182, 154] on label "De conclusie volgt niet" at bounding box center [181, 158] width 83 height 16
click at [182, 158] on input "De conclusie volgt niet" at bounding box center [184, 160] width 5 height 5
radio input "true"
click at [258, 193] on div "Volgende vraag" at bounding box center [282, 185] width 303 height 20
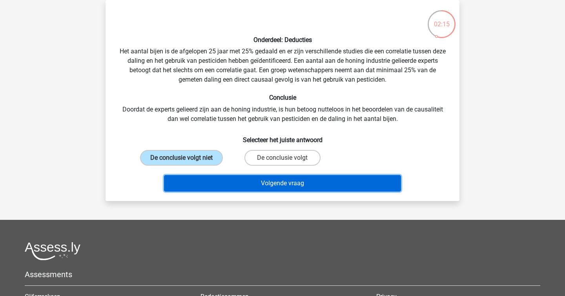
click at [266, 183] on button "Volgende vraag" at bounding box center [282, 183] width 237 height 16
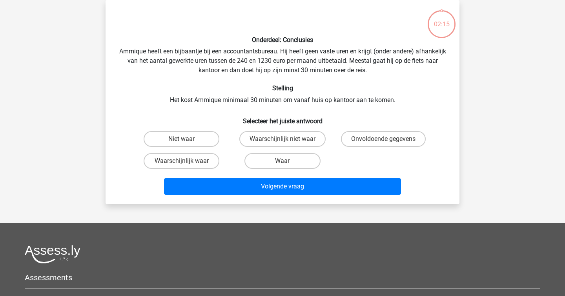
click at [237, 106] on div "Onderdeel: Conclusies Ammique heeft een bijbaantje bij een accountantsbureau. H…" at bounding box center [283, 101] width 348 height 191
click at [278, 144] on label "Waarschijnlijk niet waar" at bounding box center [282, 139] width 86 height 16
click at [282, 144] on input "Waarschijnlijk niet waar" at bounding box center [284, 141] width 5 height 5
radio input "true"
click at [380, 144] on label "Onvoldoende gegevens" at bounding box center [383, 139] width 85 height 16
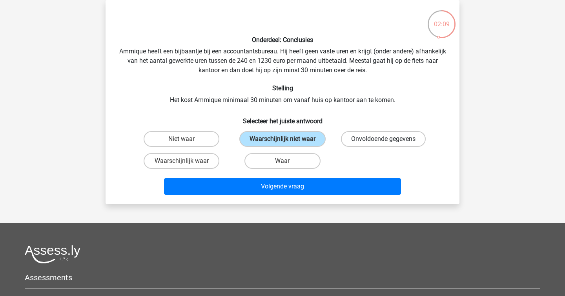
click at [383, 144] on input "Onvoldoende gegevens" at bounding box center [385, 141] width 5 height 5
radio input "true"
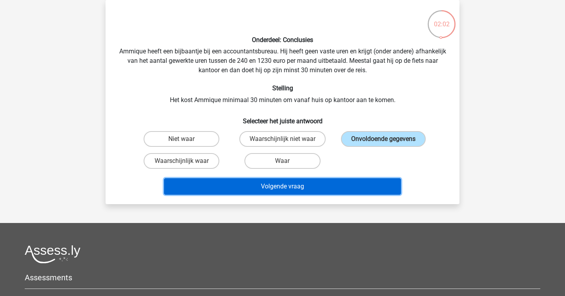
click at [307, 184] on button "Volgende vraag" at bounding box center [282, 186] width 237 height 16
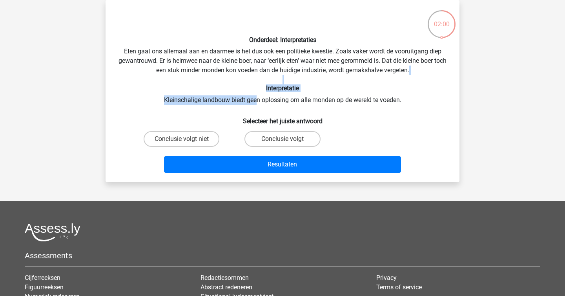
drag, startPoint x: 180, startPoint y: 76, endPoint x: 257, endPoint y: 102, distance: 81.2
click at [257, 102] on div "Onderdeel: Interpretaties Eten gaat ons allemaal aan en daarmee is het dus ook …" at bounding box center [283, 90] width 348 height 169
click at [189, 49] on div "Onderdeel: Interpretaties Eten gaat ons allemaal aan en daarmee is het dus ook …" at bounding box center [283, 90] width 348 height 169
copy div
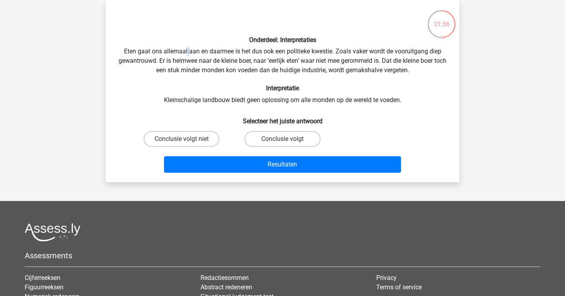
click at [197, 50] on div "Onderdeel: Interpretaties Eten gaat ons allemaal aan en daarmee is het dus ook …" at bounding box center [283, 90] width 348 height 169
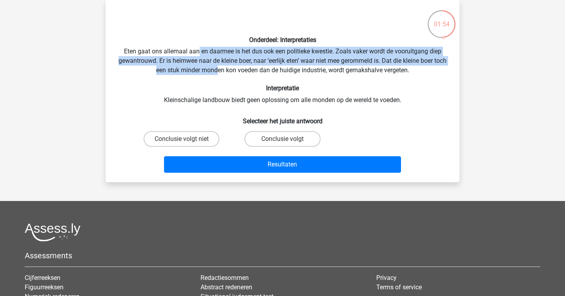
drag, startPoint x: 197, startPoint y: 50, endPoint x: 234, endPoint y: 79, distance: 46.4
click at [233, 78] on div "Onderdeel: Interpretaties Eten gaat ons allemaal aan en daarmee is het dus ook …" at bounding box center [283, 90] width 348 height 169
click at [234, 79] on div "Onderdeel: Interpretaties Eten gaat ons allemaal aan en daarmee is het dus ook …" at bounding box center [283, 90] width 348 height 169
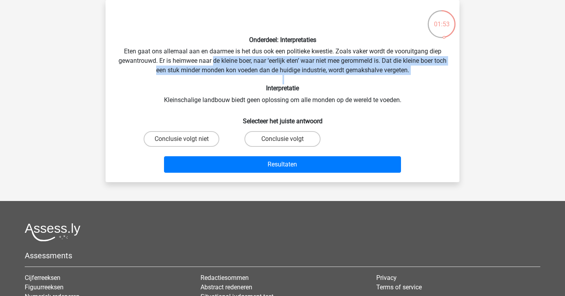
drag, startPoint x: 234, startPoint y: 79, endPoint x: 215, endPoint y: 51, distance: 33.8
click at [215, 51] on div "Onderdeel: Interpretaties Eten gaat ons allemaal aan en daarmee is het dus ook …" at bounding box center [283, 90] width 348 height 169
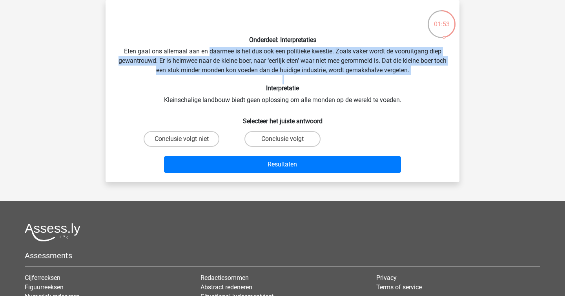
click at [215, 51] on div "Onderdeel: Interpretaties Eten gaat ons allemaal aan en daarmee is het dus ook …" at bounding box center [283, 90] width 348 height 169
drag, startPoint x: 215, startPoint y: 51, endPoint x: 264, endPoint y: 100, distance: 69.1
click at [264, 100] on div "Onderdeel: Interpretaties Eten gaat ons allemaal aan en daarmee is het dus ook …" at bounding box center [283, 90] width 348 height 169
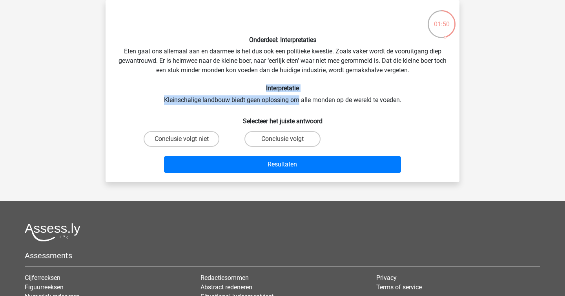
drag, startPoint x: 247, startPoint y: 92, endPoint x: 414, endPoint y: 70, distance: 168.1
click at [340, 87] on h6 "Interpretatie" at bounding box center [282, 87] width 329 height 7
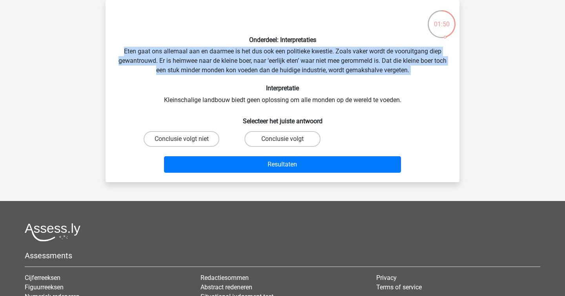
drag, startPoint x: 436, startPoint y: 78, endPoint x: 435, endPoint y: 82, distance: 4.4
click at [436, 80] on div "Onderdeel: Interpretaties Eten gaat ons allemaal aan en daarmee is het dus ook …" at bounding box center [283, 90] width 348 height 169
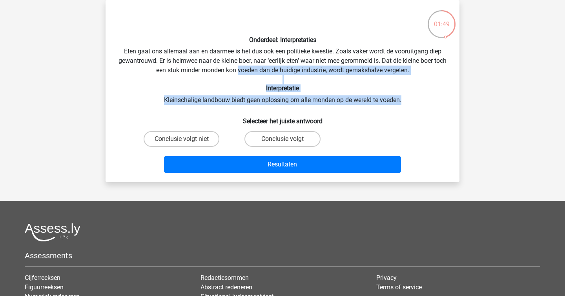
drag, startPoint x: 418, startPoint y: 99, endPoint x: 244, endPoint y: 73, distance: 175.3
click at [244, 73] on div "Onderdeel: Interpretaties Eten gaat ons allemaal aan en daarmee is het dus ook …" at bounding box center [283, 90] width 348 height 169
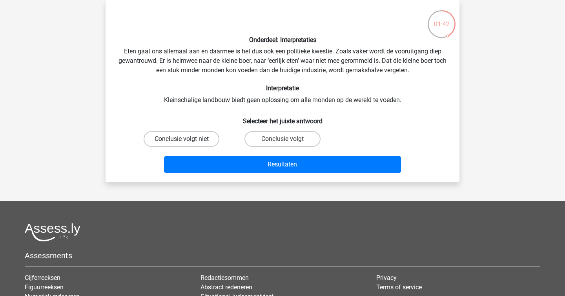
click at [192, 131] on label "Conclusie volgt niet" at bounding box center [182, 139] width 76 height 16
click at [187, 139] on input "Conclusie volgt niet" at bounding box center [184, 141] width 5 height 5
radio input "true"
click at [199, 138] on label "Conclusie volgt niet" at bounding box center [182, 139] width 76 height 16
click at [187, 139] on input "Conclusie volgt niet" at bounding box center [184, 141] width 5 height 5
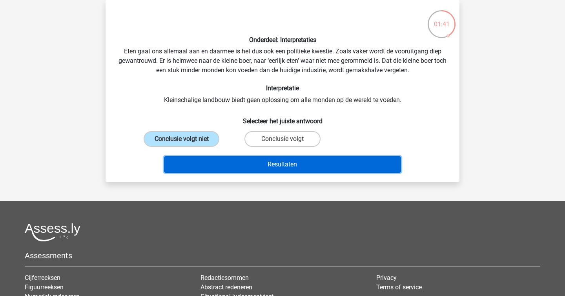
click at [240, 168] on button "Resultaten" at bounding box center [282, 164] width 237 height 16
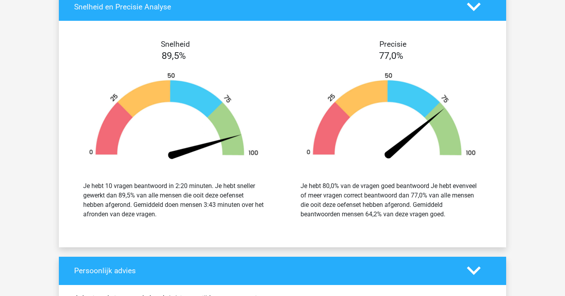
scroll to position [801, 0]
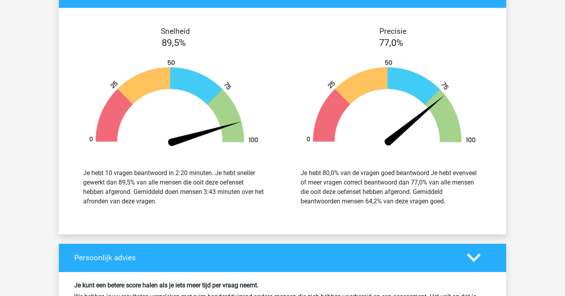
click at [240, 168] on div "Je hebt 10 vragen beantwoord in 2:20 minuten. Je hebt sneller gewerkt dan 89,5%…" at bounding box center [173, 187] width 181 height 38
drag, startPoint x: 415, startPoint y: 197, endPoint x: 426, endPoint y: 162, distance: 36.1
click at [426, 162] on div "Je hebt 80,0% van de vragen goed beantwoord Je hebt evenveel of meer vragen cor…" at bounding box center [391, 187] width 206 height 56
click at [438, 166] on div "Je hebt 80,0% van de vragen goed beantwoord Je hebt evenveel of meer vragen cor…" at bounding box center [391, 187] width 206 height 56
drag, startPoint x: 440, startPoint y: 166, endPoint x: 465, endPoint y: 207, distance: 48.0
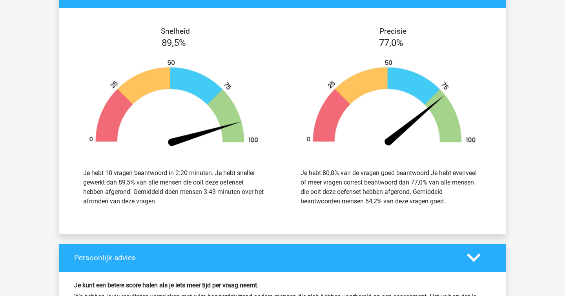
click at [465, 207] on div "Je hebt 80,0% van de vragen goed beantwoord Je hebt evenveel of meer vragen cor…" at bounding box center [391, 187] width 206 height 56
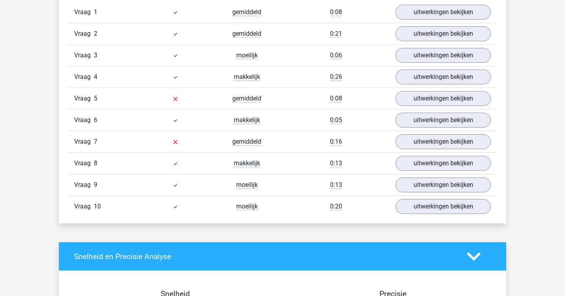
scroll to position [519, 0]
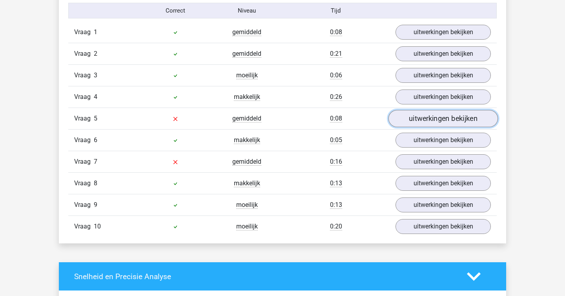
click at [426, 119] on link "uitwerkingen bekijken" at bounding box center [442, 118] width 109 height 17
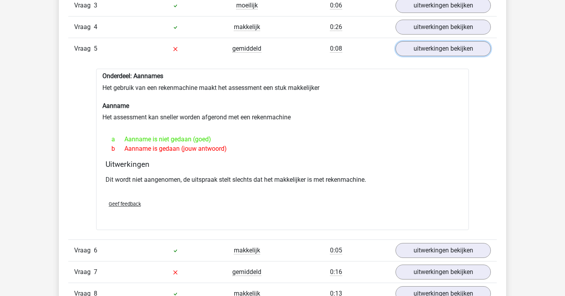
scroll to position [589, 0]
click at [400, 180] on p "Dit wordt niet aangenomen, de uitspraak stelt slechts dat het makkelijker is me…" at bounding box center [283, 179] width 354 height 9
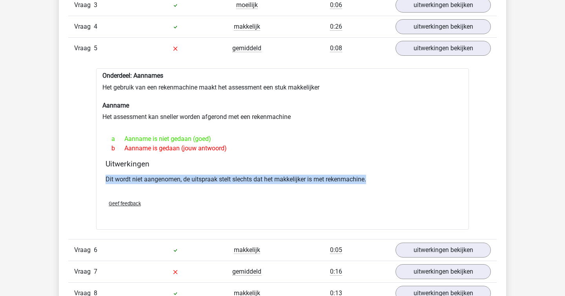
click at [400, 180] on p "Dit wordt niet aangenomen, de uitspraak stelt slechts dat het makkelijker is me…" at bounding box center [283, 179] width 354 height 9
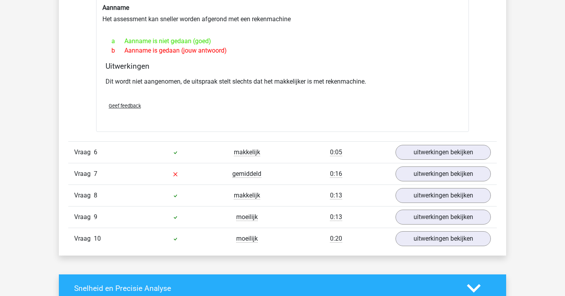
scroll to position [689, 0]
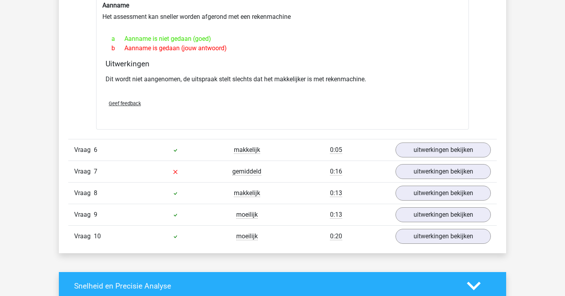
click at [405, 180] on div "Vraag 7 gemiddeld 0:16 uitwerkingen bekijken" at bounding box center [282, 171] width 428 height 22
click at [415, 168] on link "uitwerkingen bekijken" at bounding box center [442, 171] width 109 height 17
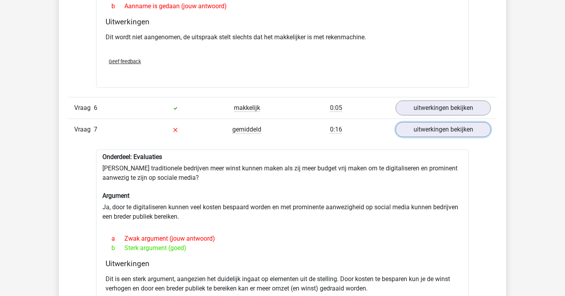
scroll to position [732, 0]
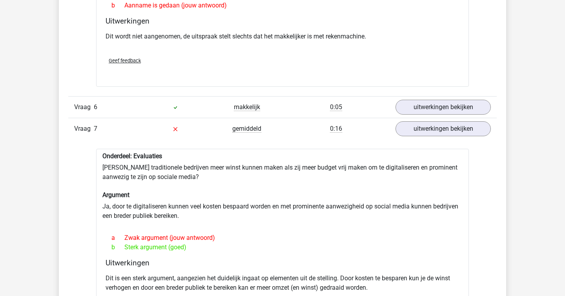
click at [346, 215] on div "Onderdeel: Evaluaties Zouden traditionele bedrijven meer winst kunnen maken als…" at bounding box center [282, 243] width 373 height 189
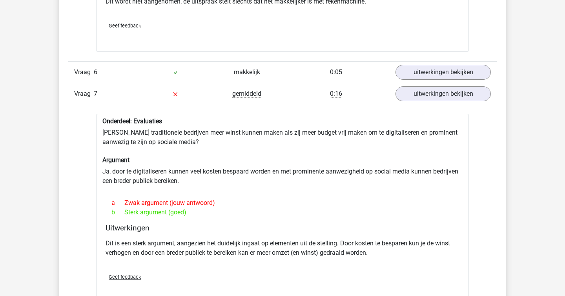
scroll to position [767, 0]
click at [364, 189] on div at bounding box center [282, 188] width 360 height 6
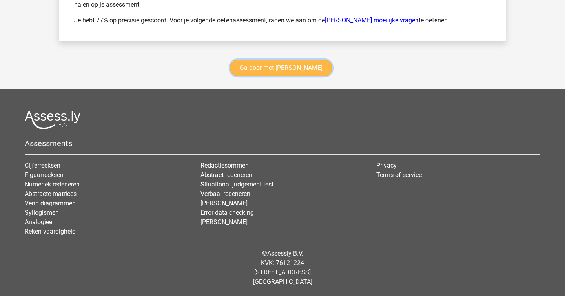
click at [261, 63] on link "Ga door met watson glaser" at bounding box center [281, 68] width 102 height 16
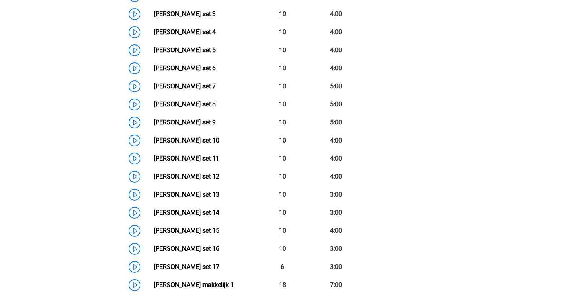
scroll to position [406, 0]
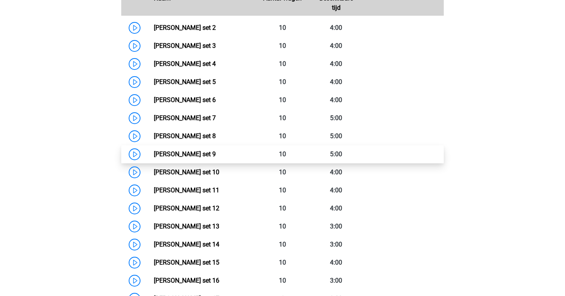
click at [188, 150] on link "[PERSON_NAME] set 9" at bounding box center [185, 153] width 62 height 7
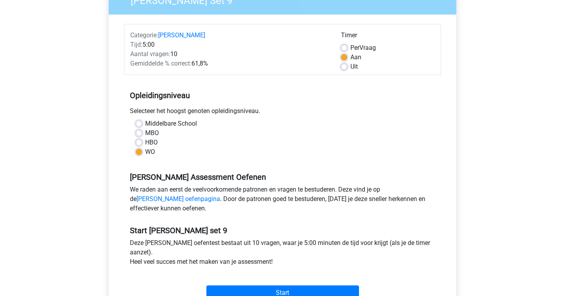
scroll to position [98, 0]
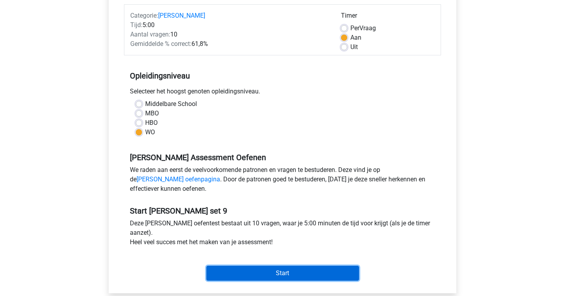
click at [269, 267] on input "Start" at bounding box center [282, 273] width 153 height 15
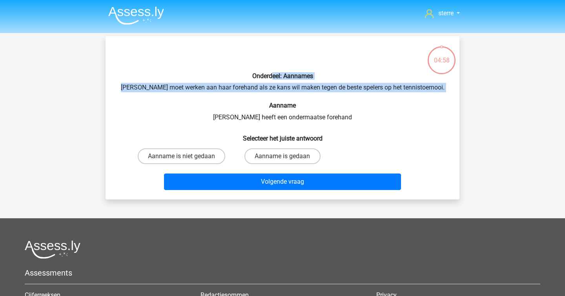
drag, startPoint x: 271, startPoint y: 79, endPoint x: 318, endPoint y: 101, distance: 52.1
click at [318, 101] on div "Onderdeel: Aannames [PERSON_NAME] moet werken aan haar forehand als ze kans wil…" at bounding box center [283, 117] width 348 height 151
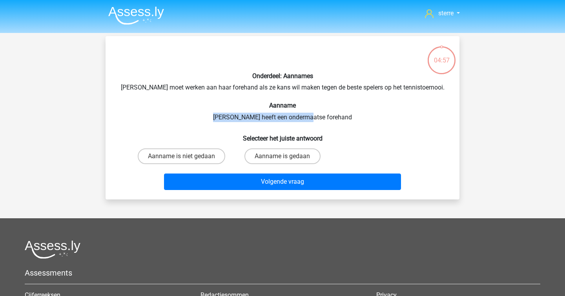
drag, startPoint x: 221, startPoint y: 112, endPoint x: 320, endPoint y: 113, distance: 99.6
click at [320, 113] on div "Onderdeel: Aannames [PERSON_NAME] moet werken aan haar forehand als ze kans wil…" at bounding box center [283, 117] width 348 height 151
click at [199, 160] on label "Aanname is niet gedaan" at bounding box center [181, 156] width 87 height 16
click at [187, 160] on input "Aanname is niet gedaan" at bounding box center [184, 158] width 5 height 5
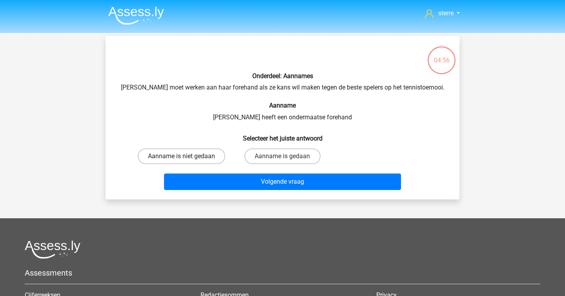
radio input "true"
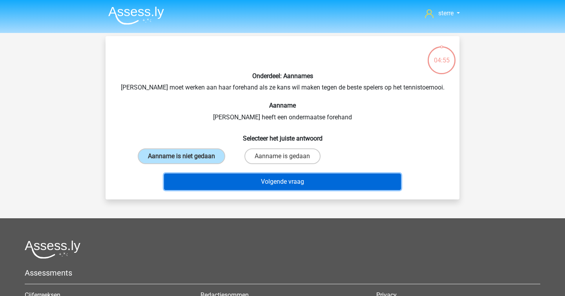
click at [234, 181] on button "Volgende vraag" at bounding box center [282, 181] width 237 height 16
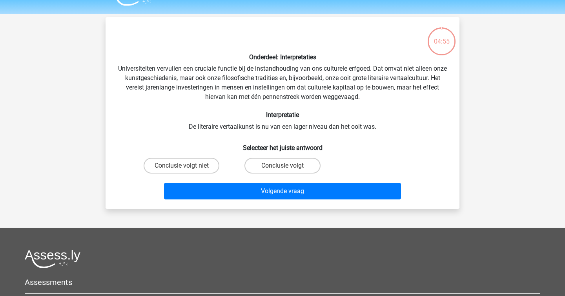
scroll to position [36, 0]
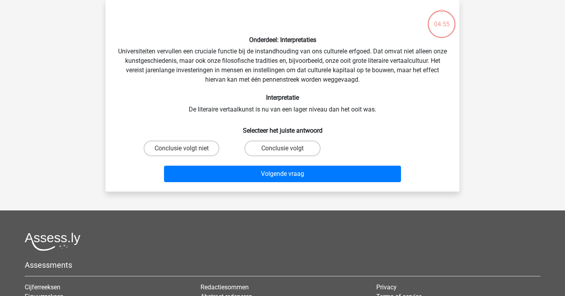
click at [186, 73] on div "Onderdeel: Interpretaties Universiteiten vervullen een cruciale functie bij de …" at bounding box center [283, 95] width 348 height 179
click at [189, 49] on div "Onderdeel: Interpretaties Universiteiten vervullen een cruciale functie bij de …" at bounding box center [283, 95] width 348 height 179
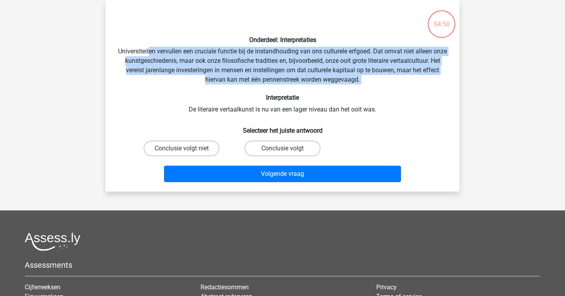
drag, startPoint x: 156, startPoint y: 49, endPoint x: 364, endPoint y: 88, distance: 211.9
click at [364, 88] on div "Onderdeel: Interpretaties Universiteiten vervullen een cruciale functie bij de …" at bounding box center [283, 95] width 348 height 179
drag, startPoint x: 367, startPoint y: 88, endPoint x: 110, endPoint y: 54, distance: 258.7
click at [110, 55] on div "Onderdeel: Interpretaties Universiteiten vervullen een cruciale functie bij de …" at bounding box center [283, 95] width 348 height 179
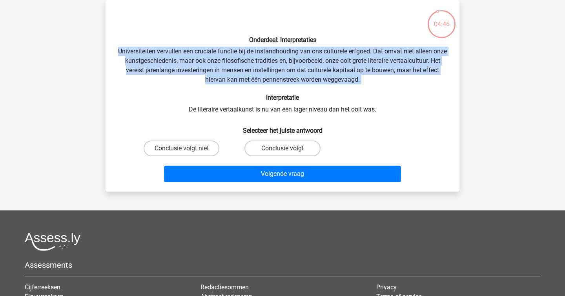
click at [117, 70] on div "Onderdeel: Interpretaties Universiteiten vervullen een cruciale functie bij de …" at bounding box center [283, 95] width 348 height 179
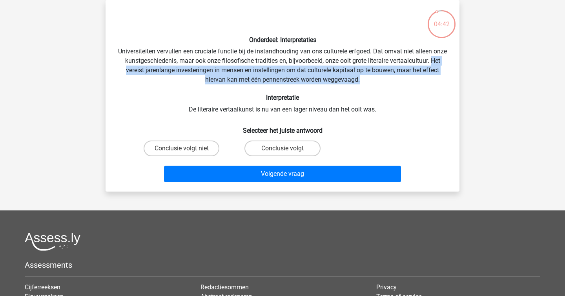
drag, startPoint x: 117, startPoint y: 70, endPoint x: 404, endPoint y: 80, distance: 287.7
click at [404, 80] on div "Onderdeel: Interpretaties Universiteiten vervullen een cruciale functie bij de …" at bounding box center [283, 95] width 348 height 179
click at [187, 153] on label "Conclusie volgt niet" at bounding box center [182, 148] width 76 height 16
click at [187, 153] on input "Conclusie volgt niet" at bounding box center [184, 150] width 5 height 5
radio input "true"
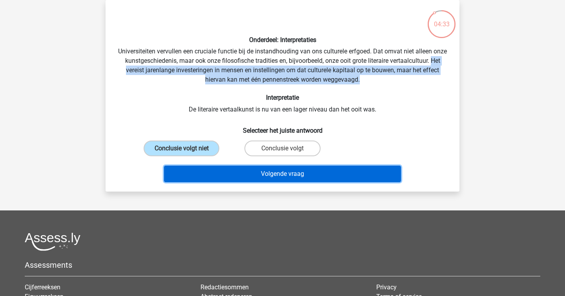
click at [245, 171] on button "Volgende vraag" at bounding box center [282, 174] width 237 height 16
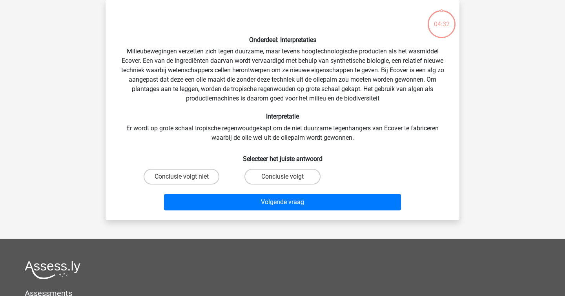
click at [126, 93] on div "Onderdeel: Interpretaties Milieubewegingen verzetten zich tegen duurzame, maar …" at bounding box center [283, 109] width 348 height 207
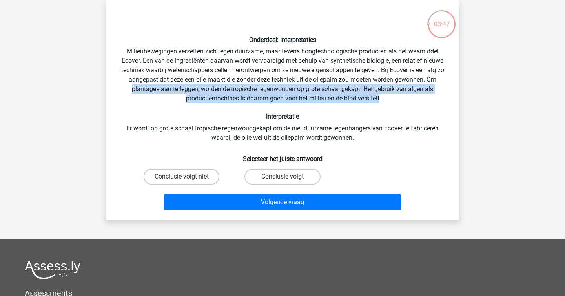
drag, startPoint x: 126, startPoint y: 93, endPoint x: 435, endPoint y: 95, distance: 309.5
click at [435, 95] on div "Onderdeel: Interpretaties Milieubewegingen verzetten zich tegen duurzame, maar …" at bounding box center [283, 109] width 348 height 207
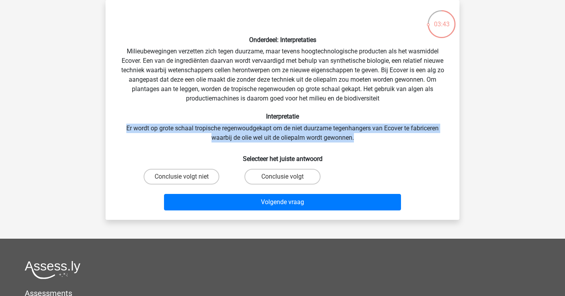
drag, startPoint x: 119, startPoint y: 127, endPoint x: 358, endPoint y: 135, distance: 239.4
click at [358, 135] on div "Onderdeel: Interpretaties Milieubewegingen verzetten zich tegen duurzame, maar …" at bounding box center [283, 109] width 348 height 207
click at [290, 169] on label "Conclusie volgt" at bounding box center [282, 177] width 76 height 16
click at [288, 177] on input "Conclusie volgt" at bounding box center [284, 179] width 5 height 5
radio input "true"
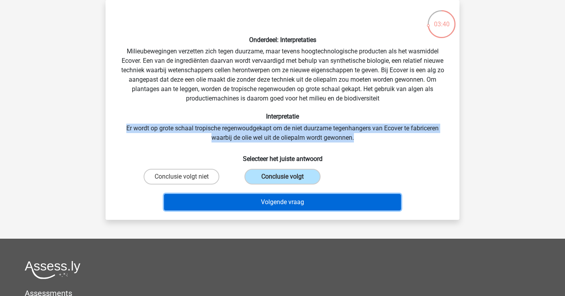
click at [306, 198] on button "Volgende vraag" at bounding box center [282, 202] width 237 height 16
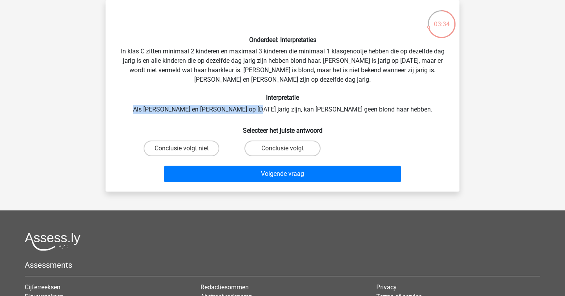
drag, startPoint x: 240, startPoint y: 102, endPoint x: 286, endPoint y: 111, distance: 46.5
click at [286, 111] on div "Onderdeel: Interpretaties In klas C zitten minimaal 2 kinderen en maximaal 3 ki…" at bounding box center [283, 95] width 348 height 179
drag, startPoint x: 286, startPoint y: 111, endPoint x: 164, endPoint y: 110, distance: 121.6
click at [164, 110] on div "Onderdeel: Interpretaties In klas C zitten minimaal 2 kinderen en maximaal 3 ki…" at bounding box center [283, 95] width 348 height 179
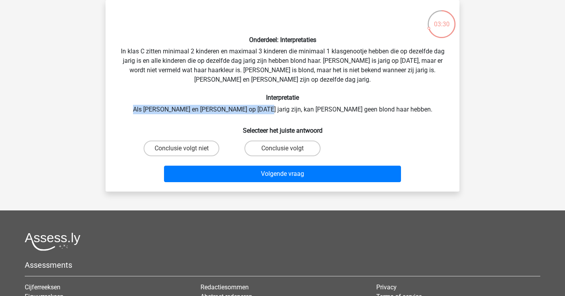
click at [164, 110] on div "Onderdeel: Interpretaties In klas C zitten minimaal 2 kinderen en maximaal 3 ki…" at bounding box center [283, 95] width 348 height 179
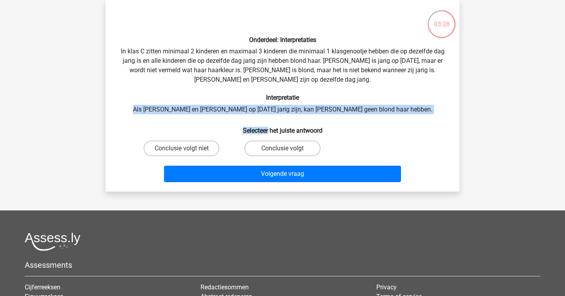
drag, startPoint x: 164, startPoint y: 110, endPoint x: 462, endPoint y: 118, distance: 298.2
click at [462, 118] on div "03:28 Vraag 4 van de 10 Categorie: [PERSON_NAME] set 9 Onderdeel: Interpretatie…" at bounding box center [282, 95] width 366 height 191
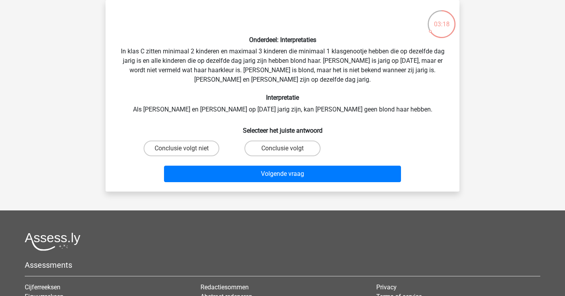
click at [285, 130] on h6 "Selecteer het juiste antwoord" at bounding box center [282, 127] width 329 height 14
click at [249, 116] on div "Onderdeel: Interpretaties In klas C zitten minimaal 2 kinderen en maximaal 3 ki…" at bounding box center [283, 95] width 348 height 179
drag, startPoint x: 342, startPoint y: 82, endPoint x: 380, endPoint y: 70, distance: 40.1
click at [380, 70] on div "Onderdeel: Interpretaties In klas C zitten minimaal 2 kinderen en maximaal 3 ki…" at bounding box center [283, 95] width 348 height 179
click at [380, 71] on div "Onderdeel: Interpretaties In klas C zitten minimaal 2 kinderen en maximaal 3 ki…" at bounding box center [283, 95] width 348 height 179
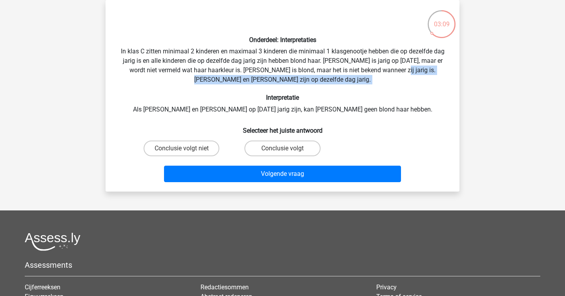
drag, startPoint x: 380, startPoint y: 71, endPoint x: 400, endPoint y: 82, distance: 22.6
click at [400, 82] on div "Onderdeel: Interpretaties In klas C zitten minimaal 2 kinderen en maximaal 3 ki…" at bounding box center [283, 95] width 348 height 179
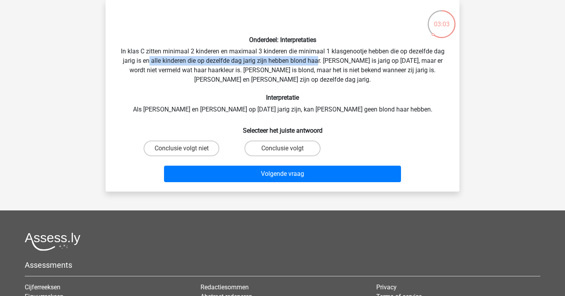
drag, startPoint x: 143, startPoint y: 60, endPoint x: 312, endPoint y: 62, distance: 168.7
click at [312, 62] on div "Onderdeel: Interpretaties In klas C zitten minimaal 2 kinderen en maximaal 3 ki…" at bounding box center [283, 95] width 348 height 179
click at [311, 70] on div "Onderdeel: Interpretaties In klas C zitten minimaal 2 kinderen en maximaal 3 ki…" at bounding box center [283, 95] width 348 height 179
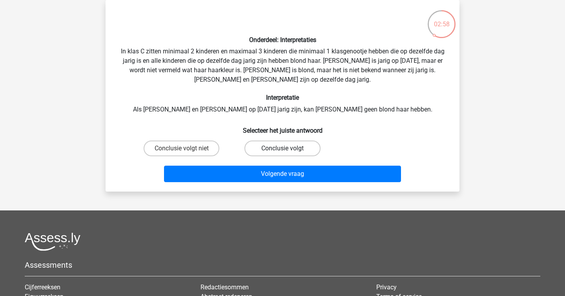
click at [288, 145] on label "Conclusie volgt" at bounding box center [282, 148] width 76 height 16
click at [288, 148] on input "Conclusie volgt" at bounding box center [284, 150] width 5 height 5
radio input "true"
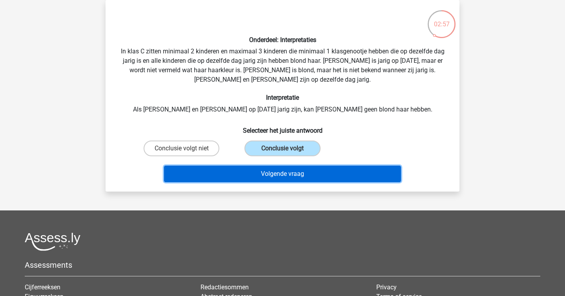
click at [315, 176] on button "Volgende vraag" at bounding box center [282, 174] width 237 height 16
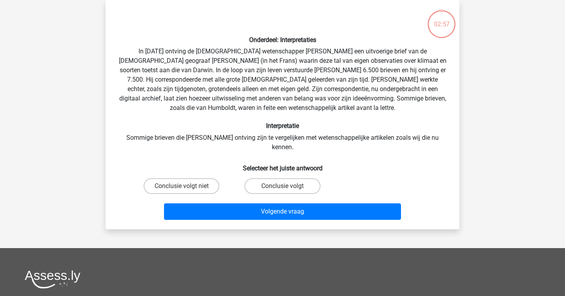
click at [202, 88] on div "Onderdeel: Interpretaties In [DATE] ontving de [DEMOGRAPHIC_DATA] wetenschapper…" at bounding box center [283, 114] width 348 height 217
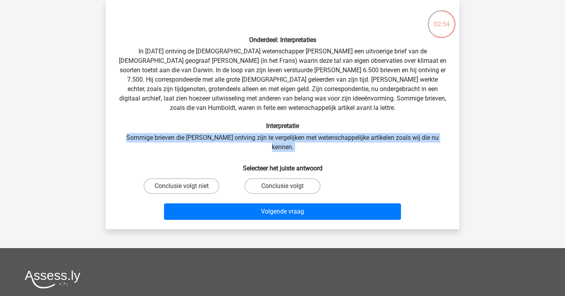
drag, startPoint x: 273, startPoint y: 151, endPoint x: 101, endPoint y: 133, distance: 172.7
click at [101, 133] on div "02:54 Vraag 5 van de 10 Categorie: [PERSON_NAME] set 9 Onderdeel: Interpretatie…" at bounding box center [282, 114] width 366 height 229
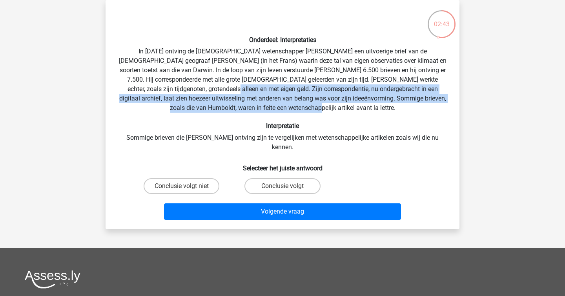
drag, startPoint x: 130, startPoint y: 86, endPoint x: 338, endPoint y: 112, distance: 209.9
click at [338, 112] on div "Onderdeel: Interpretaties In [DATE] ontving de [DEMOGRAPHIC_DATA] wetenschapper…" at bounding box center [283, 114] width 348 height 217
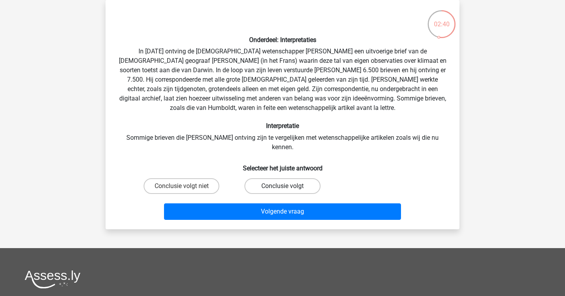
click at [300, 178] on label "Conclusie volgt" at bounding box center [282, 186] width 76 height 16
click at [288, 186] on input "Conclusie volgt" at bounding box center [284, 188] width 5 height 5
radio input "true"
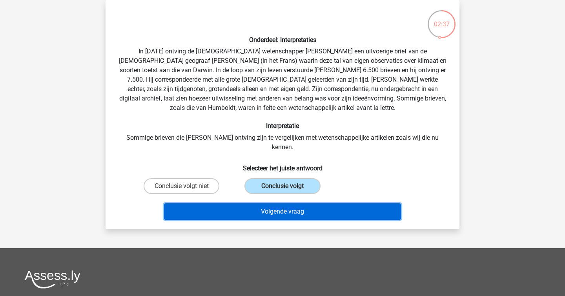
click at [305, 203] on button "Volgende vraag" at bounding box center [282, 211] width 237 height 16
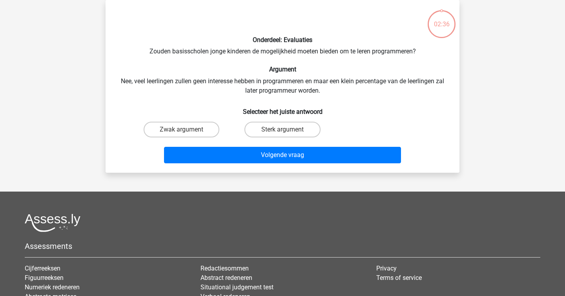
click at [266, 67] on h6 "Argument" at bounding box center [282, 69] width 329 height 7
click at [251, 51] on div "Onderdeel: Evaluaties Zouden basisscholen jonge kinderen de mogelijkheid moeten…" at bounding box center [283, 86] width 348 height 160
copy div
click at [256, 67] on h6 "Argument" at bounding box center [282, 69] width 329 height 7
click at [229, 122] on div "Sterk argument" at bounding box center [181, 130] width 95 height 16
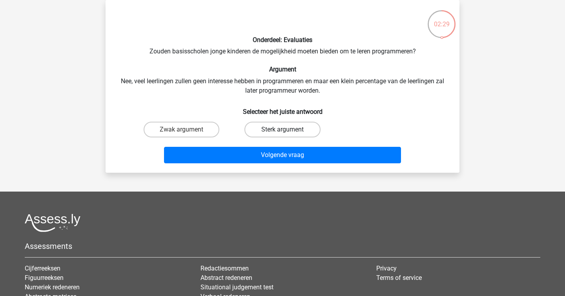
click at [262, 124] on label "Sterk argument" at bounding box center [282, 130] width 76 height 16
click at [282, 129] on input "Sterk argument" at bounding box center [284, 131] width 5 height 5
radio input "true"
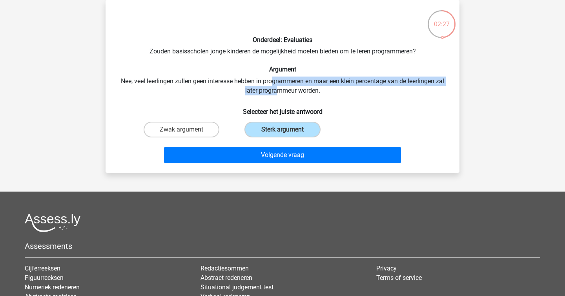
click at [272, 83] on div "Onderdeel: Evaluaties Zouden basisscholen jonge kinderen de mogelijkheid moeten…" at bounding box center [283, 86] width 348 height 160
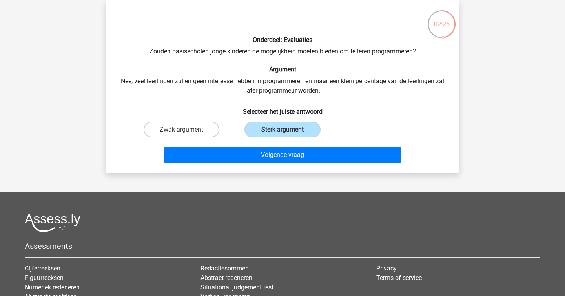
click at [332, 146] on div "Volgende vraag" at bounding box center [282, 153] width 329 height 26
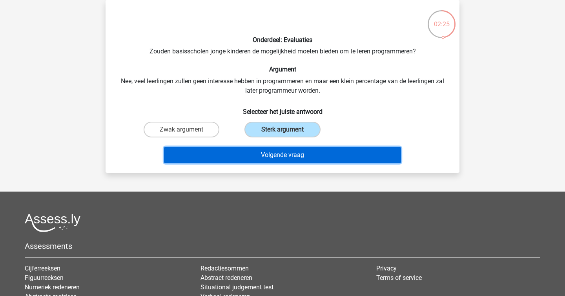
click at [335, 149] on button "Volgende vraag" at bounding box center [282, 155] width 237 height 16
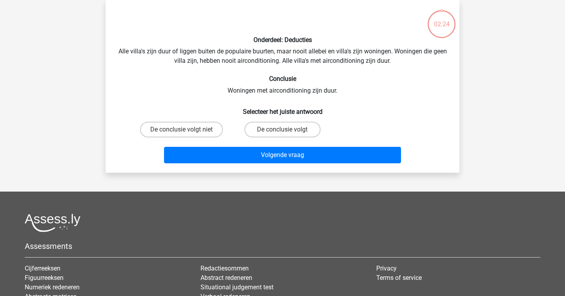
click at [244, 74] on div "Onderdeel: Deducties Alle villa's zijn duur of liggen buiten de populaire buurt…" at bounding box center [283, 86] width 348 height 160
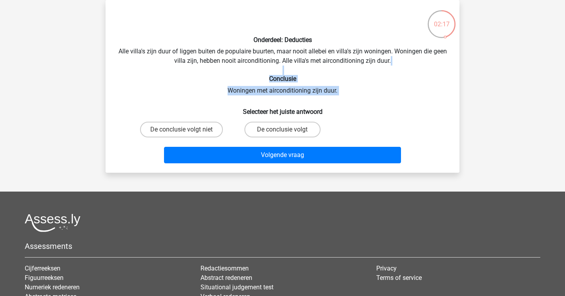
drag, startPoint x: 244, startPoint y: 74, endPoint x: 297, endPoint y: 102, distance: 60.4
click at [297, 102] on div "Onderdeel: Deducties Alle villa's zijn duur of liggen buiten de populaire buurt…" at bounding box center [283, 86] width 348 height 160
click at [297, 102] on h6 "Selecteer het juiste antwoord" at bounding box center [282, 109] width 329 height 14
drag, startPoint x: 297, startPoint y: 102, endPoint x: 190, endPoint y: 88, distance: 108.4
click at [190, 88] on div "Onderdeel: Deducties Alle villa's zijn duur of liggen buiten de populaire buurt…" at bounding box center [283, 86] width 348 height 160
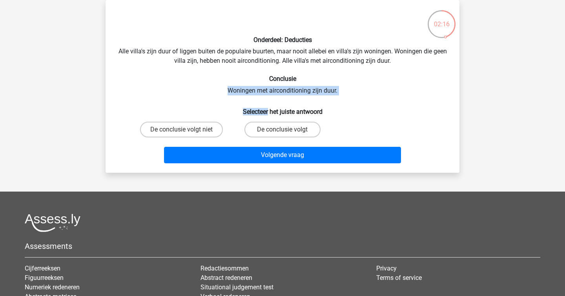
click at [190, 88] on div "Onderdeel: Deducties Alle villa's zijn duur of liggen buiten de populaire buurt…" at bounding box center [283, 86] width 348 height 160
click at [193, 134] on label "De conclusie volgt niet" at bounding box center [181, 130] width 83 height 16
click at [187, 134] on input "De conclusie volgt niet" at bounding box center [184, 131] width 5 height 5
radio input "true"
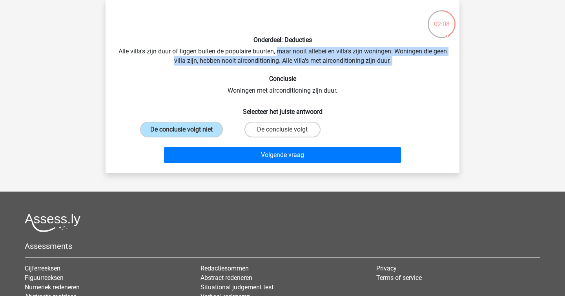
drag, startPoint x: 286, startPoint y: 56, endPoint x: 379, endPoint y: 76, distance: 95.0
click at [379, 75] on div "Onderdeel: Deducties Alle villa's zijn duur of liggen buiten de populaire buurt…" at bounding box center [283, 86] width 348 height 160
click at [379, 76] on h6 "Conclusie" at bounding box center [282, 78] width 329 height 7
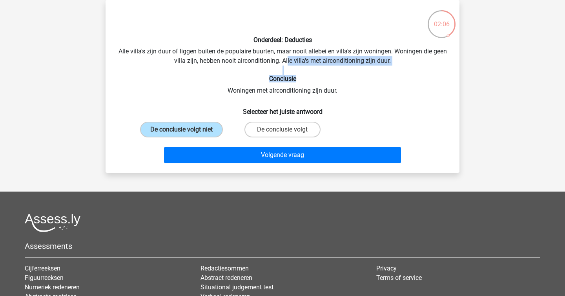
drag, startPoint x: 356, startPoint y: 75, endPoint x: 295, endPoint y: 60, distance: 63.1
click at [295, 60] on div "Onderdeel: Deducties Alle villa's zijn duur of liggen buiten de populaire buurt…" at bounding box center [283, 86] width 348 height 160
click at [288, 131] on label "De conclusie volgt" at bounding box center [282, 130] width 76 height 16
click at [288, 131] on input "De conclusie volgt" at bounding box center [284, 131] width 5 height 5
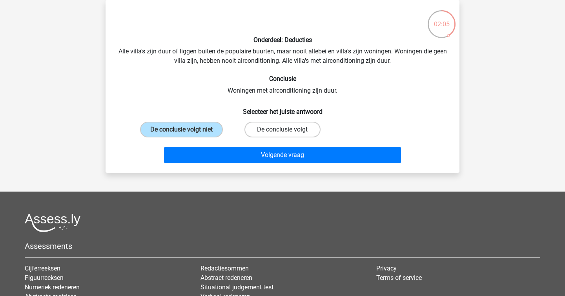
radio input "true"
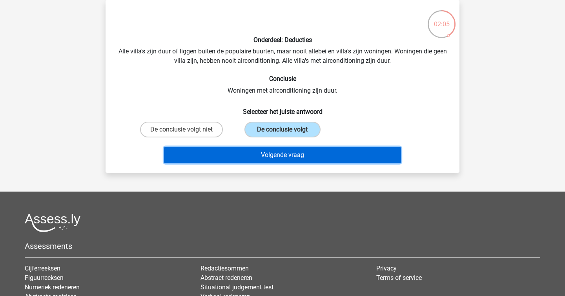
click at [295, 148] on button "Volgende vraag" at bounding box center [282, 155] width 237 height 16
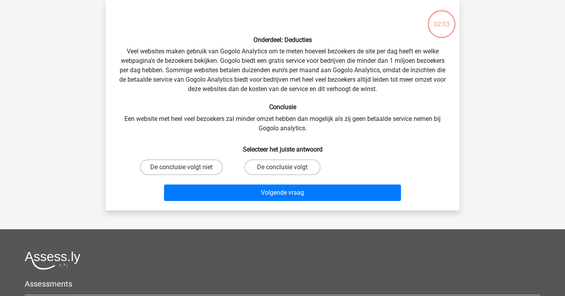
click at [270, 78] on div "Onderdeel: Deducties Veel websites maken gebruik van Gogolo Analytics om te met…" at bounding box center [283, 105] width 348 height 198
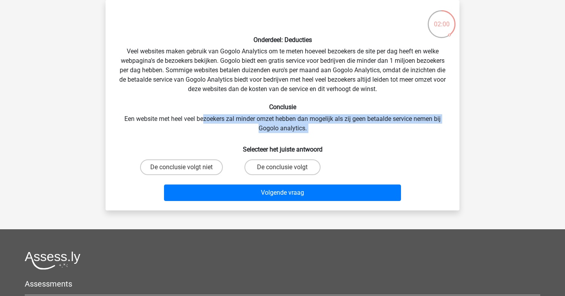
drag, startPoint x: 202, startPoint y: 122, endPoint x: 165, endPoint y: 138, distance: 41.1
click at [165, 138] on div "Onderdeel: Deducties Veel websites maken gebruik van Gogolo Analytics om te met…" at bounding box center [283, 105] width 348 height 198
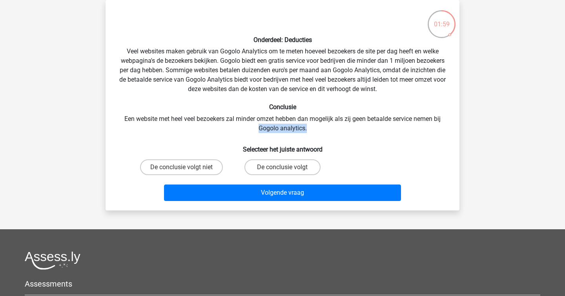
drag, startPoint x: 162, startPoint y: 129, endPoint x: 338, endPoint y: 126, distance: 175.7
click at [338, 126] on div "Onderdeel: Deducties Veel websites maken gebruik van Gogolo Analytics om te met…" at bounding box center [283, 105] width 348 height 198
click at [337, 126] on div "Onderdeel: Deducties Veel websites maken gebruik van Gogolo Analytics om te met…" at bounding box center [283, 105] width 348 height 198
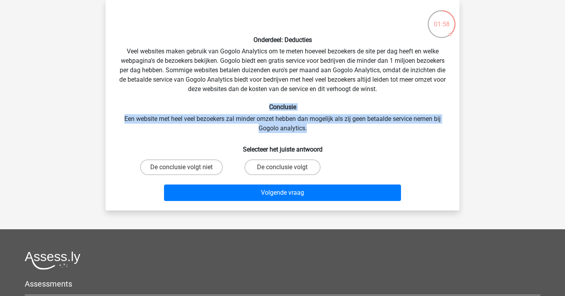
drag, startPoint x: 338, startPoint y: 126, endPoint x: 211, endPoint y: 106, distance: 128.3
click at [211, 106] on div "Onderdeel: Deducties Veel websites maken gebruik van Gogolo Analytics om te met…" at bounding box center [283, 105] width 348 height 198
click at [211, 106] on h6 "Conclusie" at bounding box center [282, 106] width 329 height 7
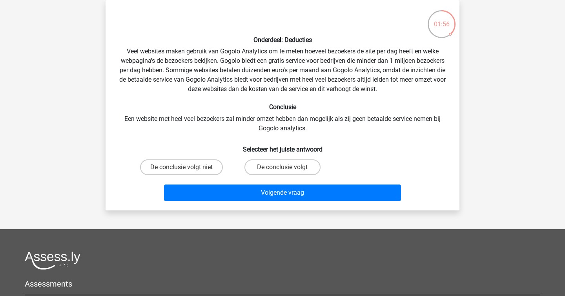
click at [232, 150] on h6 "Selecteer het juiste antwoord" at bounding box center [282, 146] width 329 height 14
click at [218, 109] on h6 "Conclusie" at bounding box center [282, 106] width 329 height 7
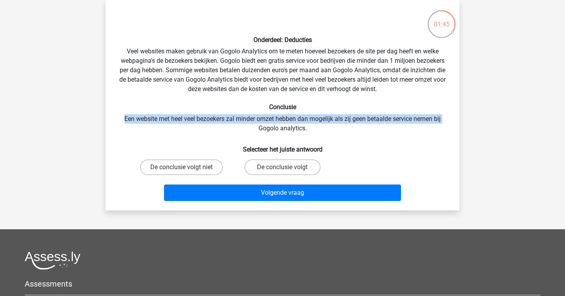
drag, startPoint x: 222, startPoint y: 125, endPoint x: 146, endPoint y: 111, distance: 77.8
click at [146, 111] on div "Onderdeel: Deducties Veel websites maken gebruik van Gogolo Analytics om te met…" at bounding box center [283, 105] width 348 height 198
click at [146, 111] on h6 "Conclusie" at bounding box center [282, 106] width 329 height 7
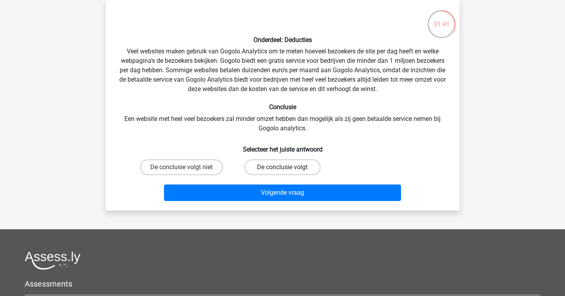
click at [264, 162] on label "De conclusie volgt" at bounding box center [282, 167] width 76 height 16
click at [282, 167] on input "De conclusie volgt" at bounding box center [284, 169] width 5 height 5
radio input "true"
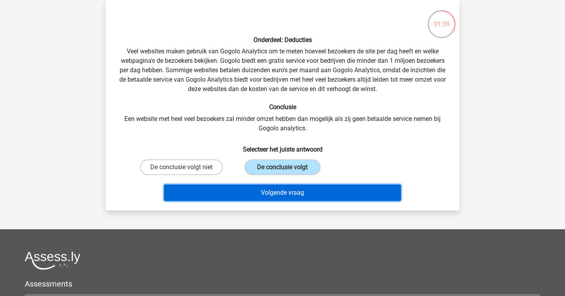
click at [296, 190] on button "Volgende vraag" at bounding box center [282, 192] width 237 height 16
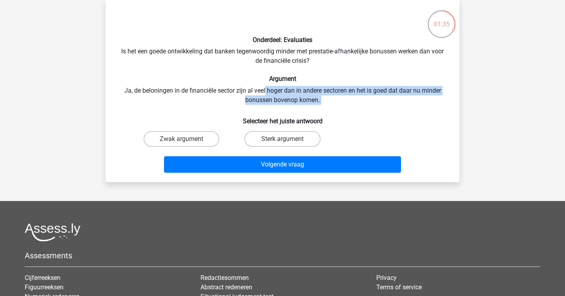
drag, startPoint x: 265, startPoint y: 87, endPoint x: 321, endPoint y: 115, distance: 62.8
click at [321, 115] on div "Onderdeel: Evaluaties Is het een goede ontwikkeling dat banken tegenwoordig min…" at bounding box center [283, 90] width 348 height 169
click at [321, 115] on h6 "Selecteer het juiste antwoord" at bounding box center [282, 118] width 329 height 14
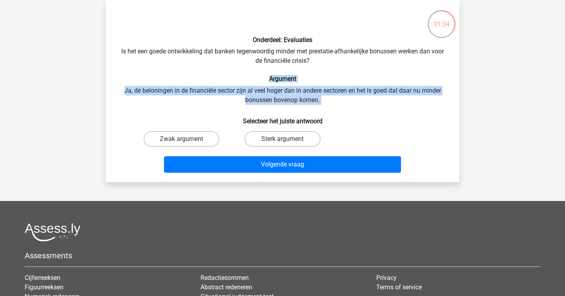
drag, startPoint x: 327, startPoint y: 112, endPoint x: 222, endPoint y: 80, distance: 110.2
click at [222, 80] on div "Onderdeel: Evaluaties Is het een goede ontwikkeling dat banken tegenwoordig min…" at bounding box center [283, 90] width 348 height 169
click at [222, 80] on h6 "Argument" at bounding box center [282, 78] width 329 height 7
drag, startPoint x: 222, startPoint y: 80, endPoint x: 361, endPoint y: 105, distance: 141.7
click at [361, 104] on div "Onderdeel: Evaluaties Is het een goede ontwikkeling dat banken tegenwoordig min…" at bounding box center [283, 90] width 348 height 169
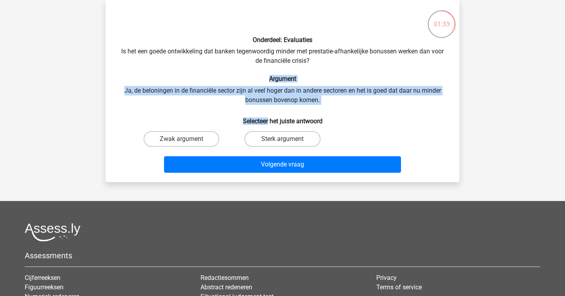
click at [361, 105] on div "Onderdeel: Evaluaties Is het een goede ontwikkeling dat banken tegenwoordig min…" at bounding box center [283, 90] width 348 height 169
drag, startPoint x: 361, startPoint y: 105, endPoint x: 259, endPoint y: 78, distance: 105.4
click at [259, 78] on div "Onderdeel: Evaluaties Is het een goede ontwikkeling dat banken tegenwoordig min…" at bounding box center [283, 90] width 348 height 169
click at [259, 78] on h6 "Argument" at bounding box center [282, 78] width 329 height 7
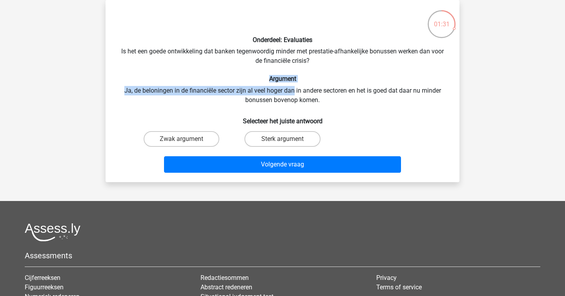
drag, startPoint x: 259, startPoint y: 78, endPoint x: 299, endPoint y: 97, distance: 44.2
click at [298, 96] on div "Onderdeel: Evaluaties Is het een goede ontwikkeling dat banken tegenwoordig min…" at bounding box center [283, 90] width 348 height 169
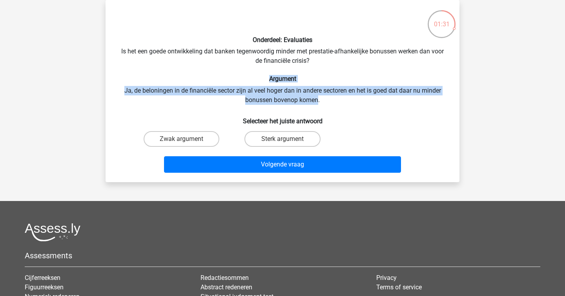
click at [299, 97] on div "Onderdeel: Evaluaties Is het een goede ontwikkeling dat banken tegenwoordig min…" at bounding box center [283, 90] width 348 height 169
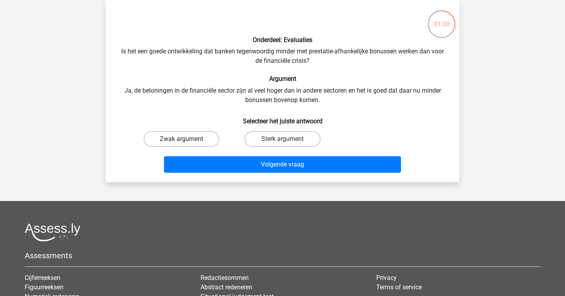
click at [190, 138] on label "Zwak argument" at bounding box center [182, 139] width 76 height 16
click at [187, 139] on input "Zwak argument" at bounding box center [184, 141] width 5 height 5
radio input "true"
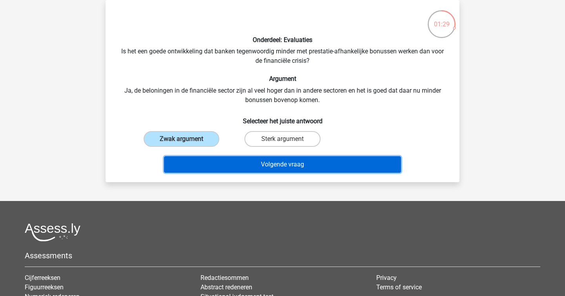
click at [243, 156] on button "Volgende vraag" at bounding box center [282, 164] width 237 height 16
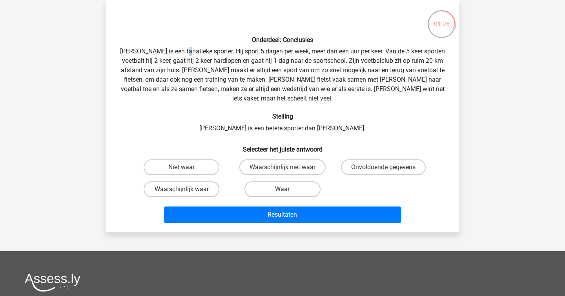
click at [183, 53] on div "Onderdeel: Conclusies Rowan is een fanatieke sporter. Hij sport 5 dagen per wee…" at bounding box center [283, 116] width 348 height 220
copy div
click at [183, 53] on div "Onderdeel: Conclusies Rowan is een fanatieke sporter. Hij sport 5 dagen per wee…" at bounding box center [283, 116] width 348 height 220
drag, startPoint x: 227, startPoint y: 112, endPoint x: 390, endPoint y: 120, distance: 163.0
click at [390, 120] on div "Onderdeel: Conclusies Rowan is een fanatieke sporter. Hij sport 5 dagen per wee…" at bounding box center [283, 116] width 348 height 220
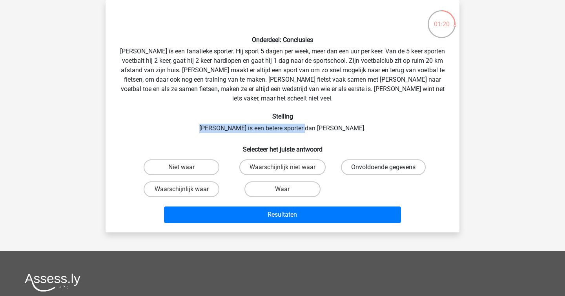
click at [358, 163] on label "Onvoldoende gegevens" at bounding box center [383, 167] width 85 height 16
click at [383, 167] on input "Onvoldoende gegevens" at bounding box center [385, 169] width 5 height 5
radio input "true"
click at [331, 121] on div "Onderdeel: Conclusies Rowan is een fanatieke sporter. Hij sport 5 dagen per wee…" at bounding box center [283, 116] width 348 height 220
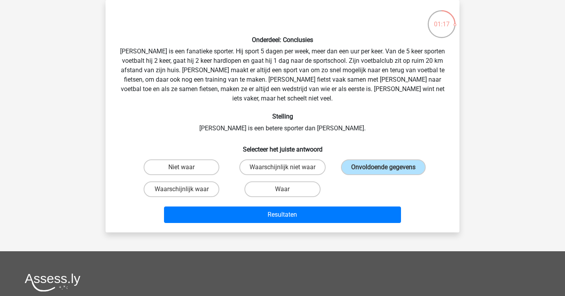
click at [303, 156] on div "Waarschijnlijk niet waar" at bounding box center [282, 167] width 101 height 22
click at [304, 159] on label "Waarschijnlijk niet waar" at bounding box center [282, 167] width 86 height 16
click at [288, 167] on input "Waarschijnlijk niet waar" at bounding box center [284, 169] width 5 height 5
radio input "true"
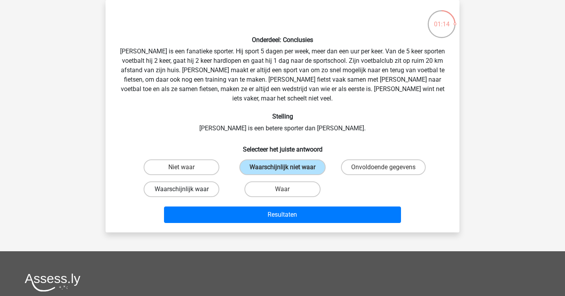
click at [205, 181] on label "Waarschijnlijk waar" at bounding box center [182, 189] width 76 height 16
click at [187, 189] on input "Waarschijnlijk waar" at bounding box center [184, 191] width 5 height 5
radio input "true"
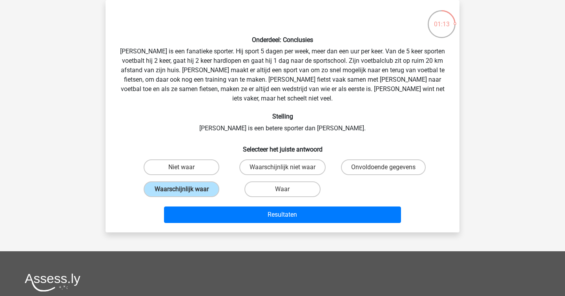
click at [271, 124] on div "Onderdeel: Conclusies Rowan is een fanatieke sporter. Hij sport 5 dagen per wee…" at bounding box center [283, 116] width 348 height 220
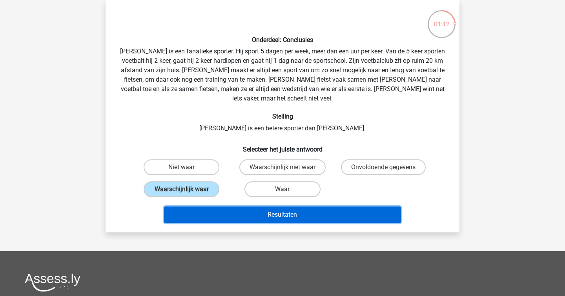
click at [293, 208] on button "Resultaten" at bounding box center [282, 214] width 237 height 16
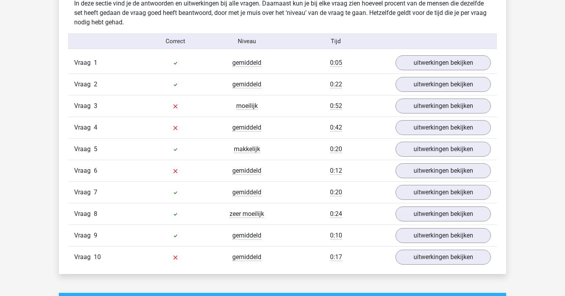
scroll to position [501, 0]
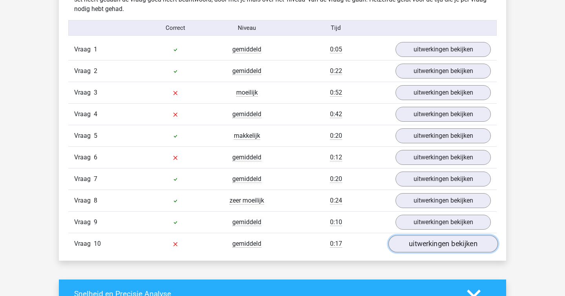
click at [419, 244] on link "uitwerkingen bekijken" at bounding box center [442, 243] width 109 height 17
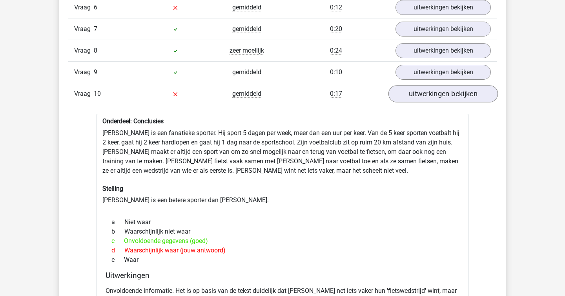
click at [419, 244] on div "c Onvoldoende gegevens (goed)" at bounding box center [283, 240] width 354 height 9
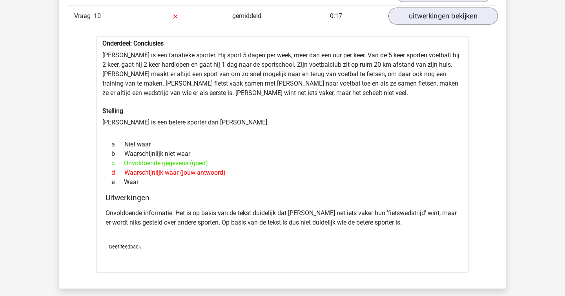
click at [419, 244] on div "Geef feedback" at bounding box center [282, 247] width 360 height 20
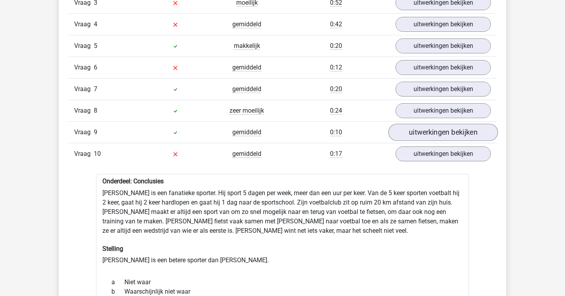
scroll to position [590, 0]
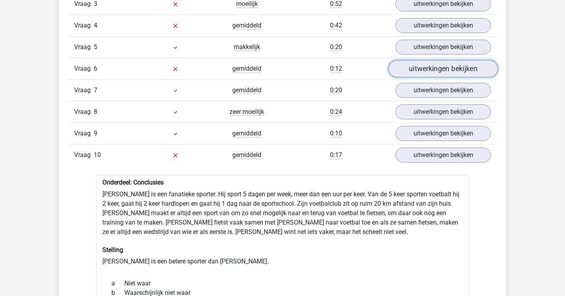
click at [438, 66] on link "uitwerkingen bekijken" at bounding box center [442, 68] width 109 height 17
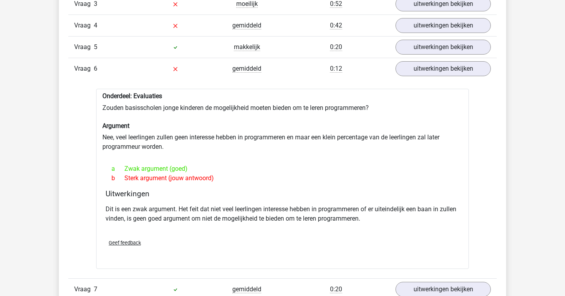
click at [275, 141] on div "Onderdeel: Evaluaties Zouden basisscholen jonge kinderen de mogelijkheid moeten…" at bounding box center [282, 179] width 373 height 180
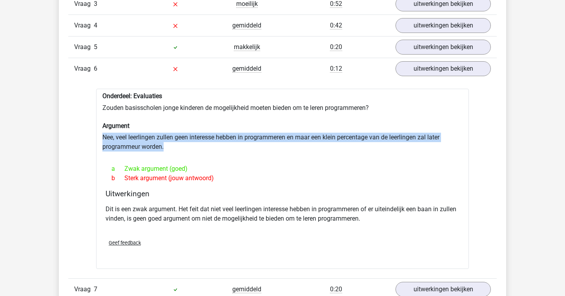
click at [275, 141] on div "Onderdeel: Evaluaties Zouden basisscholen jonge kinderen de mogelijkheid moeten…" at bounding box center [282, 179] width 373 height 180
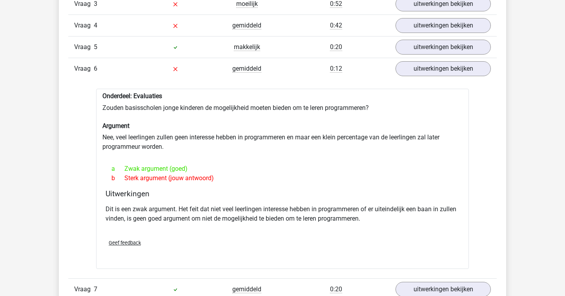
click at [275, 141] on div "Onderdeel: Evaluaties Zouden basisscholen jonge kinderen de mogelijkheid moeten…" at bounding box center [282, 179] width 373 height 180
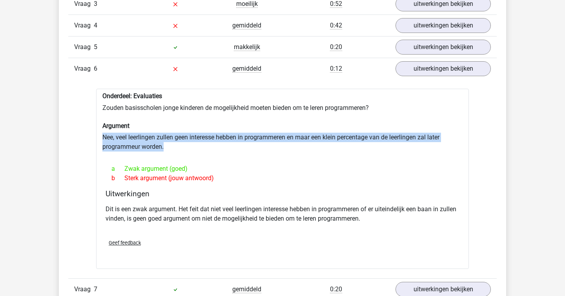
click at [275, 141] on div "Onderdeel: Evaluaties Zouden basisscholen jonge kinderen de mogelijkheid moeten…" at bounding box center [282, 179] width 373 height 180
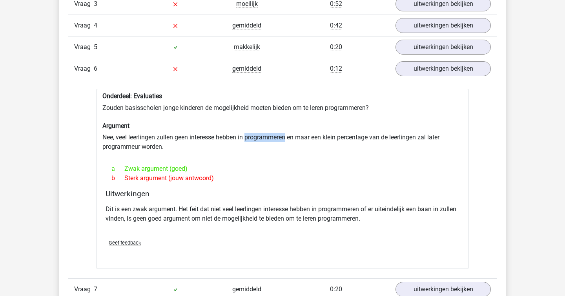
click at [275, 141] on div "Onderdeel: Evaluaties Zouden basisscholen jonge kinderen de mogelijkheid moeten…" at bounding box center [282, 179] width 373 height 180
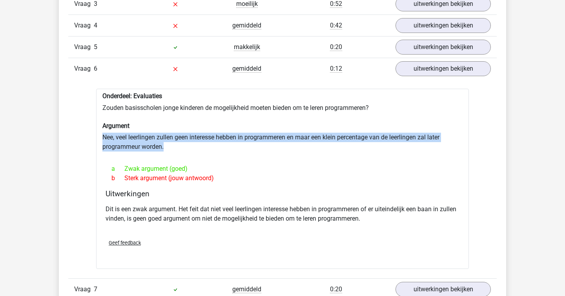
click at [275, 141] on div "Onderdeel: Evaluaties Zouden basisscholen jonge kinderen de mogelijkheid moeten…" at bounding box center [282, 179] width 373 height 180
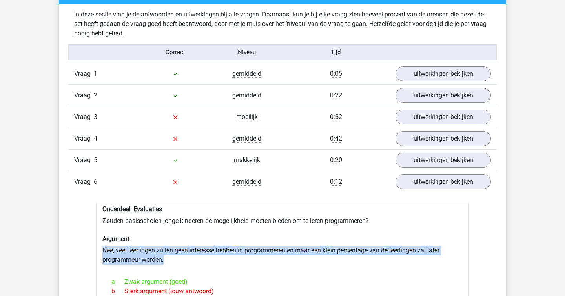
scroll to position [475, 0]
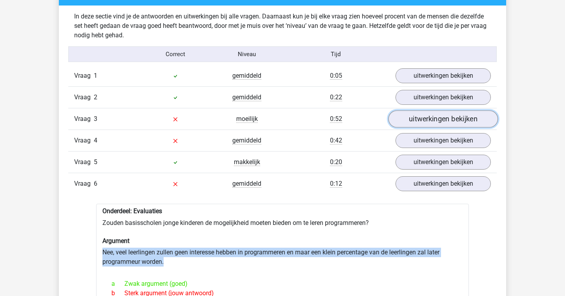
click at [421, 123] on link "uitwerkingen bekijken" at bounding box center [442, 118] width 109 height 17
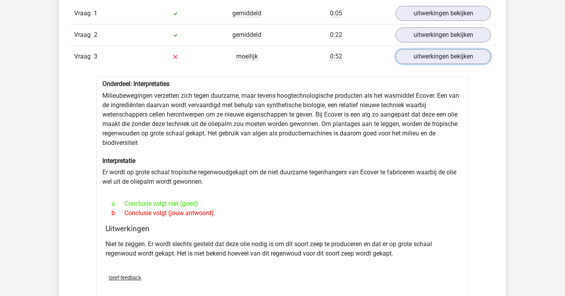
scroll to position [539, 0]
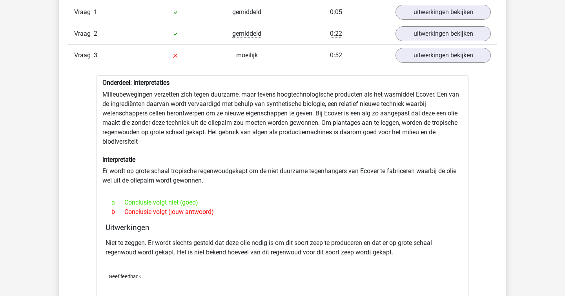
click at [379, 217] on div "a Conclusie volgt niet (goed) b Conclusie volgt (jouw antwoord)" at bounding box center [283, 207] width 354 height 25
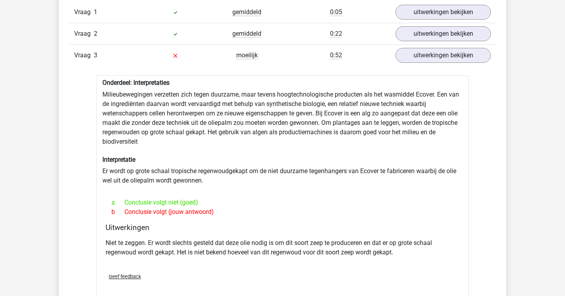
click at [379, 217] on div "a Conclusie volgt niet (goed) b Conclusie volgt (jouw antwoord)" at bounding box center [283, 207] width 354 height 25
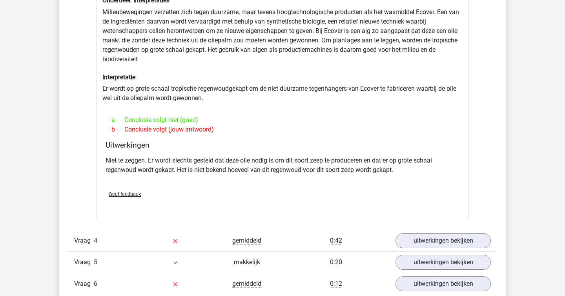
scroll to position [621, 0]
click at [426, 249] on div "Vraag 4 gemiddeld 0:42 uitwerkingen bekijken" at bounding box center [282, 240] width 428 height 22
click at [428, 240] on link "uitwerkingen bekijken" at bounding box center [442, 239] width 109 height 17
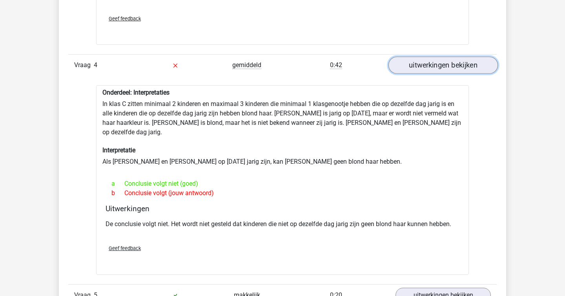
scroll to position [799, 0]
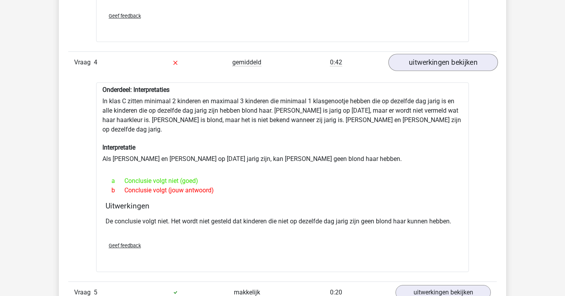
click at [428, 240] on div "Geef feedback" at bounding box center [282, 245] width 360 height 20
click at [372, 186] on div "b Conclusie volgt (jouw antwoord)" at bounding box center [283, 190] width 354 height 9
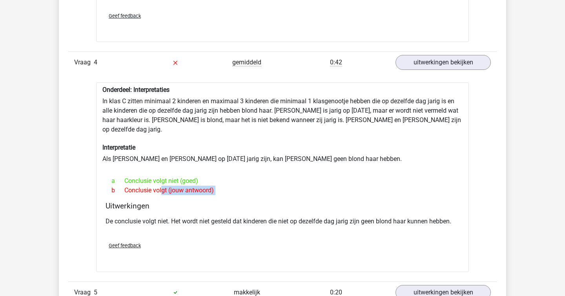
click at [372, 186] on div "b Conclusie volgt (jouw antwoord)" at bounding box center [283, 190] width 354 height 9
click at [387, 213] on div "De conclusie volgt niet. Het wordt niet gesteld dat kinderen die niet op dezelf…" at bounding box center [283, 224] width 354 height 22
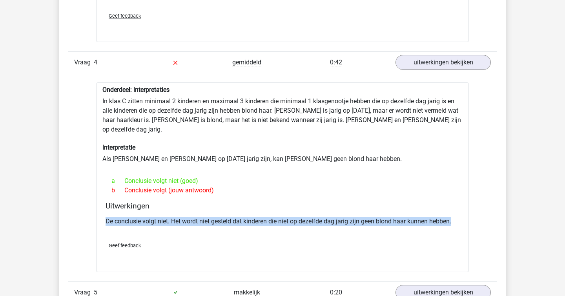
click at [401, 217] on p "De conclusie volgt niet. Het wordt niet gesteld dat kinderen die niet op dezelf…" at bounding box center [283, 221] width 354 height 9
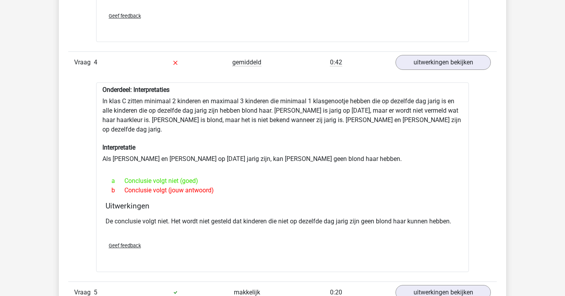
click at [401, 217] on p "De conclusie volgt niet. Het wordt niet gesteld dat kinderen die niet op dezelf…" at bounding box center [283, 221] width 354 height 9
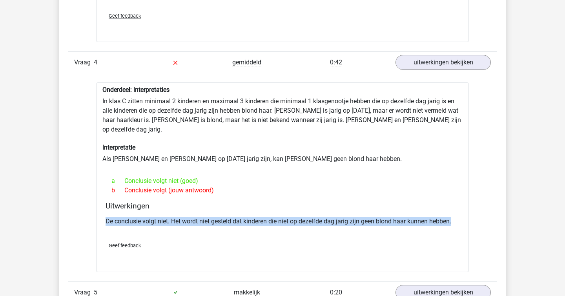
click at [401, 217] on p "De conclusie volgt niet. Het wordt niet gesteld dat kinderen die niet op dezelf…" at bounding box center [283, 221] width 354 height 9
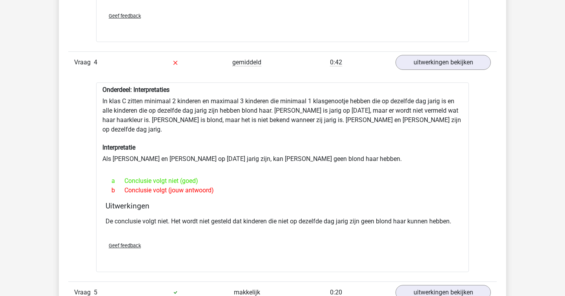
click at [401, 217] on p "De conclusie volgt niet. Het wordt niet gesteld dat kinderen die niet op dezelf…" at bounding box center [283, 221] width 354 height 9
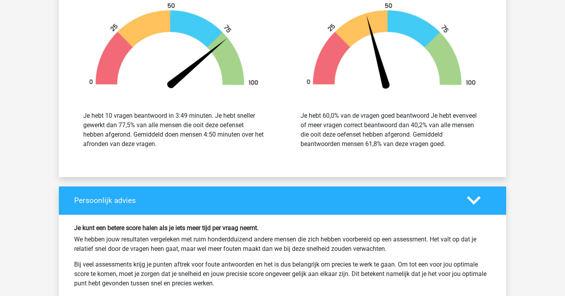
click at [401, 224] on h6 "Je kunt een betere score halen als je iets meer tijd per vraag neemt." at bounding box center [282, 227] width 417 height 7
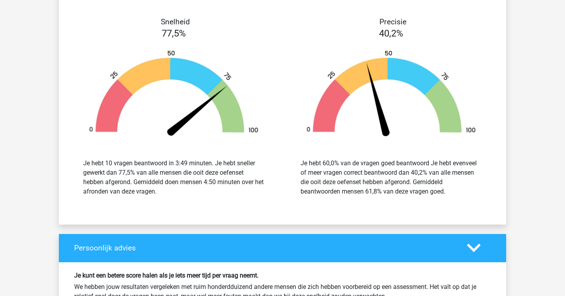
scroll to position [1718, 0]
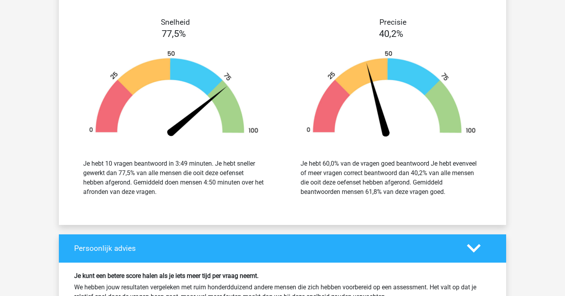
click at [383, 175] on div "Je hebt 60,0% van de vragen goed beantwoord Je hebt evenveel of meer vragen cor…" at bounding box center [390, 178] width 181 height 38
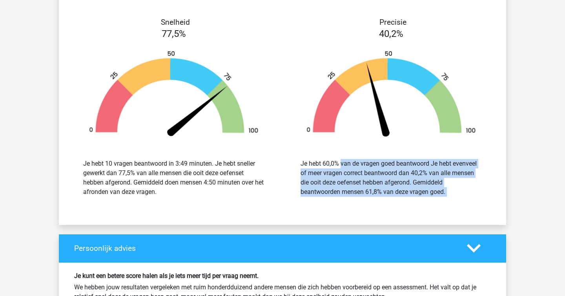
click at [383, 175] on div "Je hebt 60,0% van de vragen goed beantwoord Je hebt evenveel of meer vragen cor…" at bounding box center [390, 178] width 181 height 38
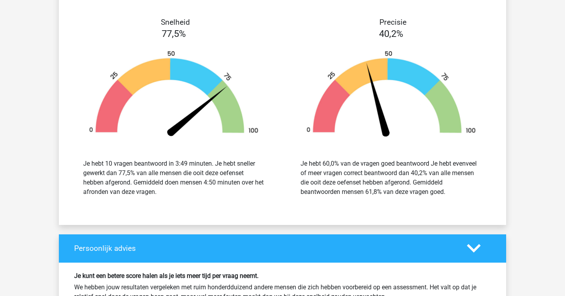
click at [383, 175] on div "Je hebt 60,0% van de vragen goed beantwoord Je hebt evenveel of meer vragen cor…" at bounding box center [390, 178] width 181 height 38
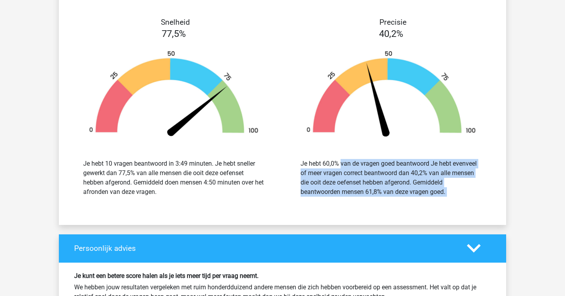
click at [383, 175] on div "Je hebt 60,0% van de vragen goed beantwoord Je hebt evenveel of meer vragen cor…" at bounding box center [390, 178] width 181 height 38
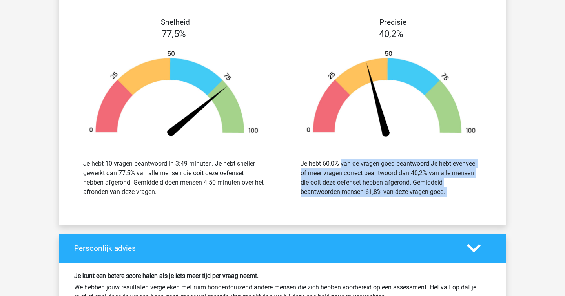
click at [149, 180] on div "Je hebt 10 vragen beantwoord in 3:49 minuten. Je hebt sneller gewerkt dan 77,5%…" at bounding box center [173, 178] width 181 height 38
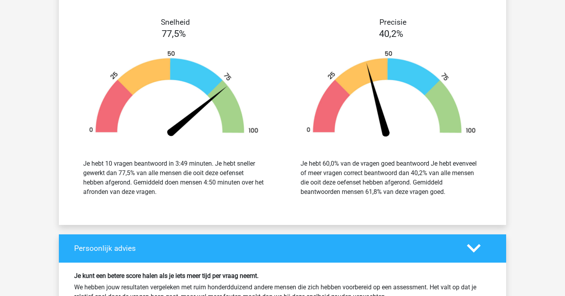
click at [149, 180] on div "Je hebt 10 vragen beantwoord in 3:49 minuten. Je hebt sneller gewerkt dan 77,5%…" at bounding box center [173, 178] width 181 height 38
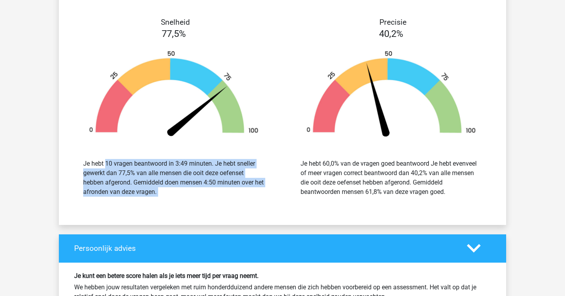
click at [149, 180] on div "Je hebt 10 vragen beantwoord in 3:49 minuten. Je hebt sneller gewerkt dan 77,5%…" at bounding box center [173, 178] width 181 height 38
click at [185, 188] on div "Je hebt 10 vragen beantwoord in 3:49 minuten. Je hebt sneller gewerkt dan 77,5%…" at bounding box center [174, 177] width 206 height 56
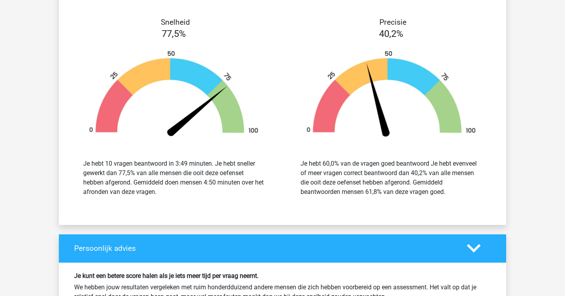
click at [185, 188] on div "Je hebt 10 vragen beantwoord in 3:49 minuten. Je hebt sneller gewerkt dan 77,5%…" at bounding box center [174, 177] width 206 height 56
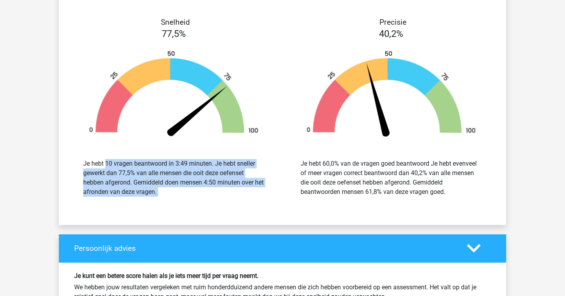
click at [185, 188] on div "Je hebt 10 vragen beantwoord in 3:49 minuten. Je hebt sneller gewerkt dan 77,5%…" at bounding box center [174, 177] width 206 height 56
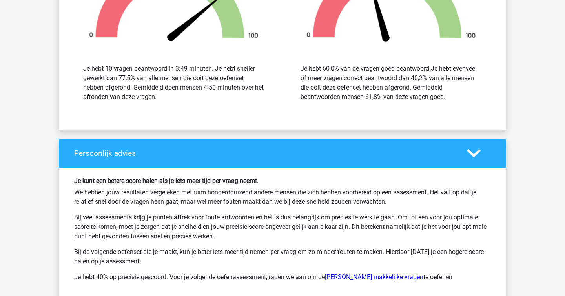
scroll to position [1880, 0]
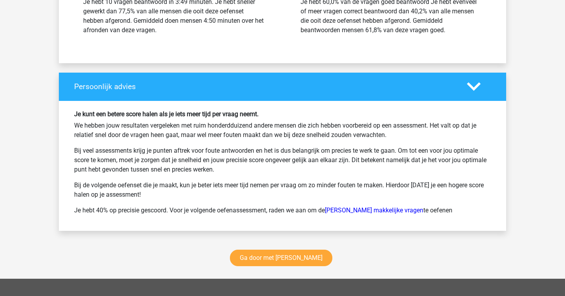
click at [185, 188] on p "Bij de volgende oefenset die je maakt, kun je beter iets meer tijd nemen per vr…" at bounding box center [282, 189] width 417 height 19
click at [273, 249] on link "Ga door met watson glaser" at bounding box center [281, 257] width 102 height 16
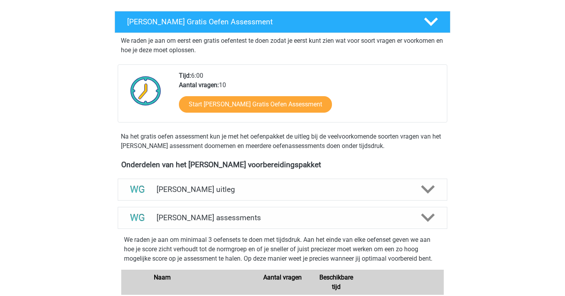
scroll to position [365, 0]
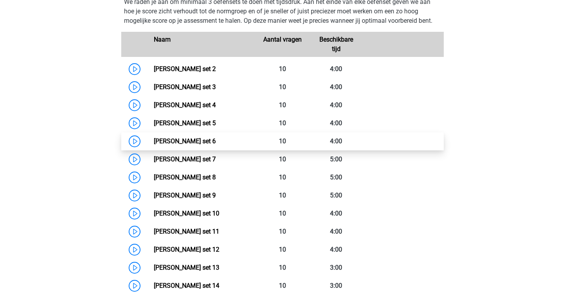
click at [154, 142] on link "[PERSON_NAME] set 6" at bounding box center [185, 140] width 62 height 7
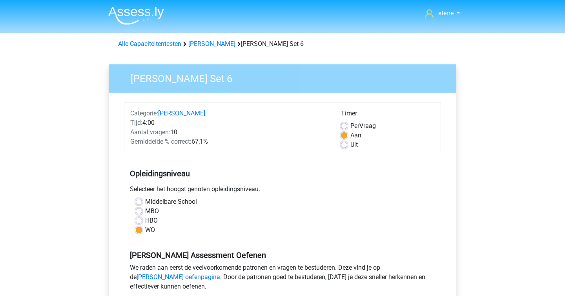
scroll to position [240, 0]
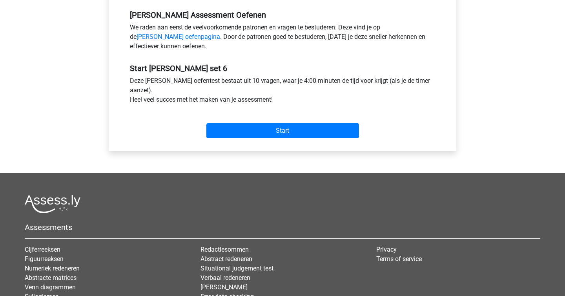
click at [243, 138] on div "Start" at bounding box center [282, 124] width 317 height 34
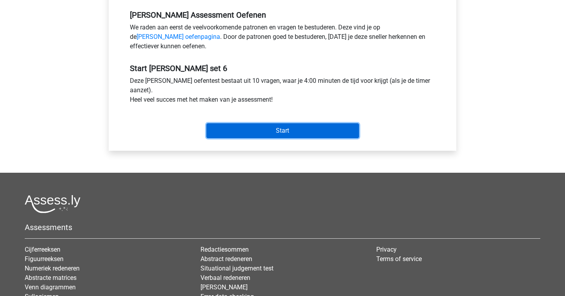
click at [249, 129] on input "Start" at bounding box center [282, 130] width 153 height 15
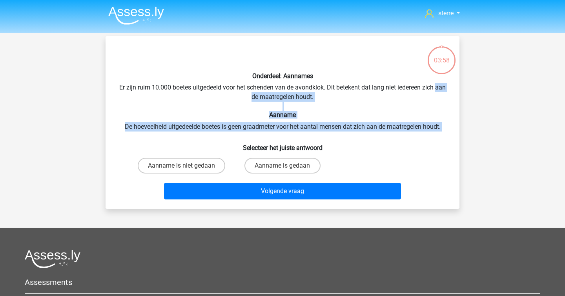
drag, startPoint x: 198, startPoint y: 98, endPoint x: 272, endPoint y: 141, distance: 86.3
click at [272, 141] on div "Onderdeel: Aannames Er zijn ruim 10.000 boetes uitgedeeld voor het schenden van…" at bounding box center [283, 122] width 348 height 160
click at [272, 141] on h6 "Selecteer het juiste antwoord" at bounding box center [282, 145] width 329 height 14
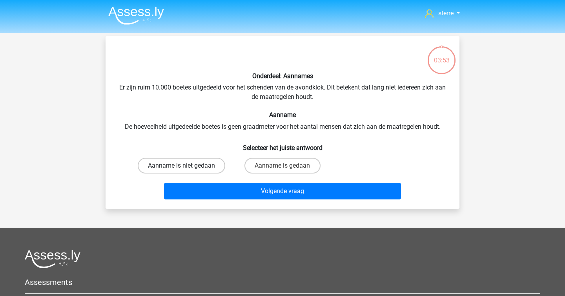
click at [198, 162] on label "Aanname is niet gedaan" at bounding box center [181, 166] width 87 height 16
click at [187, 166] on input "Aanname is niet gedaan" at bounding box center [184, 168] width 5 height 5
radio input "true"
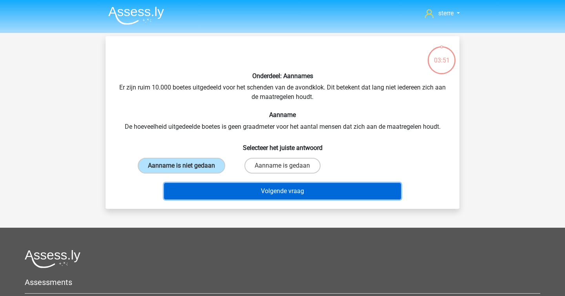
click at [271, 192] on button "Volgende vraag" at bounding box center [282, 191] width 237 height 16
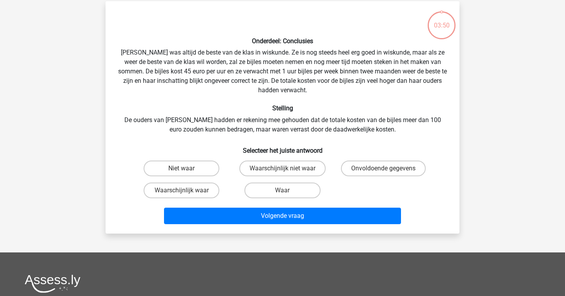
scroll to position [36, 0]
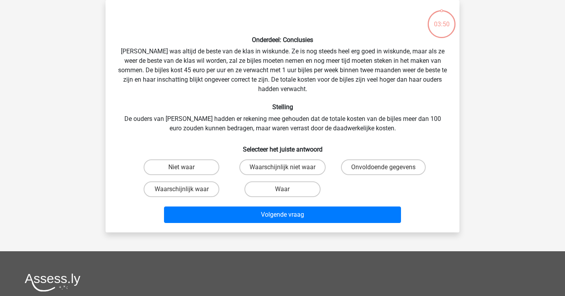
click at [241, 96] on div "Onderdeel: Conclusies Maria was altijd de beste van de klas in wiskunde. Ze is …" at bounding box center [283, 116] width 348 height 220
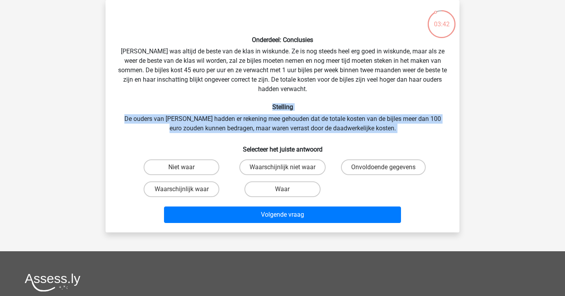
drag, startPoint x: 249, startPoint y: 107, endPoint x: 315, endPoint y: 143, distance: 74.4
click at [315, 143] on div "Onderdeel: Conclusies Maria was altijd de beste van de klas in wiskunde. Ze is …" at bounding box center [283, 116] width 348 height 220
click at [315, 143] on h6 "Selecteer het juiste antwoord" at bounding box center [282, 146] width 329 height 14
drag, startPoint x: 403, startPoint y: 132, endPoint x: 253, endPoint y: 97, distance: 154.2
click at [254, 98] on div "Onderdeel: Conclusies Maria was altijd de beste van de klas in wiskunde. Ze is …" at bounding box center [283, 116] width 348 height 220
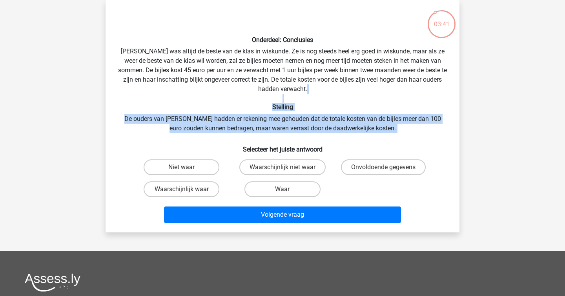
click at [253, 97] on div "Onderdeel: Conclusies Maria was altijd de beste van de klas in wiskunde. Ze is …" at bounding box center [283, 116] width 348 height 220
drag, startPoint x: 253, startPoint y: 97, endPoint x: 340, endPoint y: 138, distance: 96.9
click at [340, 138] on div "Onderdeel: Conclusies Maria was altijd de beste van de klas in wiskunde. Ze is …" at bounding box center [283, 116] width 348 height 220
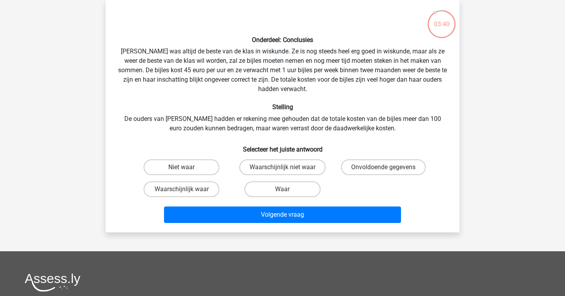
click at [383, 131] on div "Onderdeel: Conclusies Maria was altijd de beste van de klas in wiskunde. Ze is …" at bounding box center [283, 116] width 348 height 220
click at [198, 189] on label "Waarschijnlijk waar" at bounding box center [182, 189] width 76 height 16
click at [187, 189] on input "Waarschijnlijk waar" at bounding box center [184, 191] width 5 height 5
radio input "true"
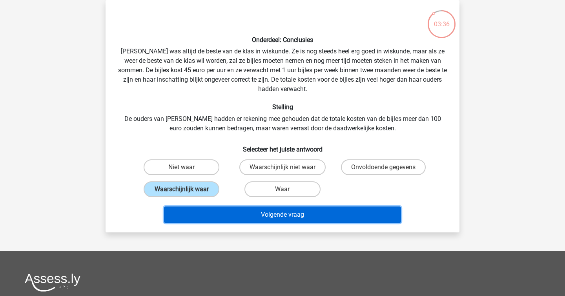
click at [251, 215] on button "Volgende vraag" at bounding box center [282, 214] width 237 height 16
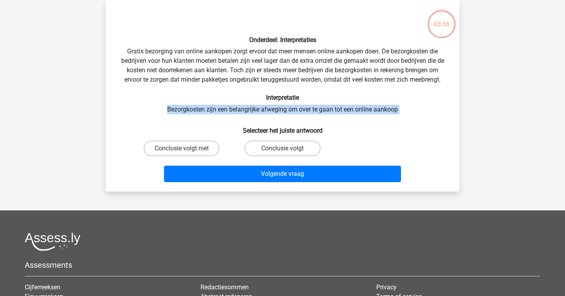
drag, startPoint x: 229, startPoint y: 124, endPoint x: 192, endPoint y: 102, distance: 43.3
click at [192, 102] on div "Onderdeel: Interpretaties Gratis bezorging van online aankopen zorgt ervoor dat…" at bounding box center [283, 95] width 348 height 179
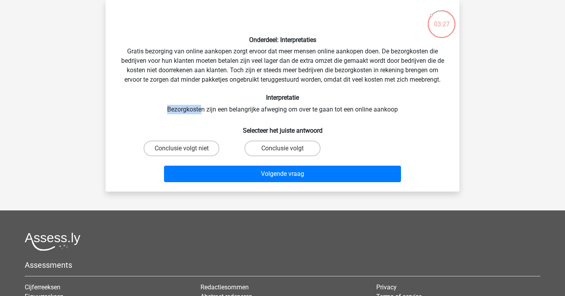
drag, startPoint x: 192, startPoint y: 102, endPoint x: 203, endPoint y: 112, distance: 15.3
click at [203, 112] on div "Onderdeel: Interpretaties Gratis bezorging van online aankopen zorgt ervoor dat…" at bounding box center [283, 95] width 348 height 179
click at [273, 147] on label "Conclusie volgt" at bounding box center [282, 148] width 76 height 16
click at [282, 148] on input "Conclusie volgt" at bounding box center [284, 150] width 5 height 5
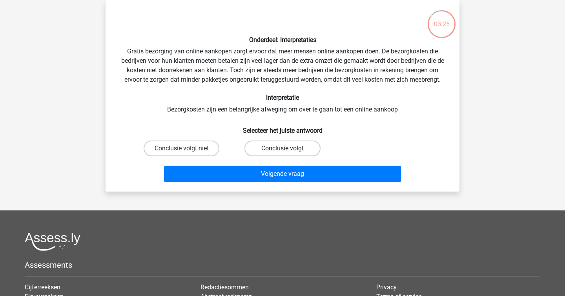
radio input "true"
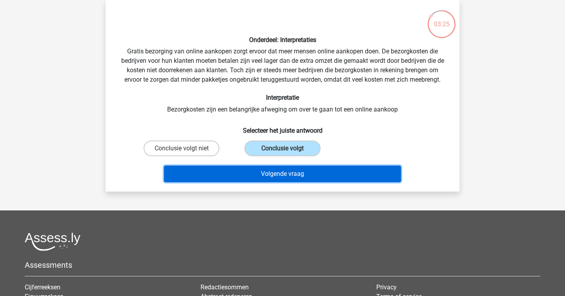
click at [281, 172] on button "Volgende vraag" at bounding box center [282, 174] width 237 height 16
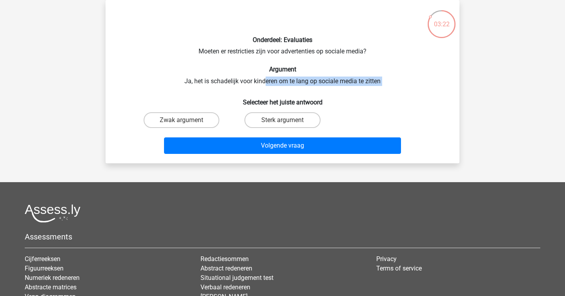
drag, startPoint x: 274, startPoint y: 95, endPoint x: 262, endPoint y: 73, distance: 25.4
click at [262, 73] on div "Onderdeel: Evaluaties Moeten er restricties zijn voor advertenties op sociale m…" at bounding box center [283, 81] width 348 height 151
click at [262, 73] on h6 "Argument" at bounding box center [282, 69] width 329 height 7
drag, startPoint x: 248, startPoint y: 68, endPoint x: 291, endPoint y: 88, distance: 46.7
click at [291, 88] on div "Onderdeel: Evaluaties Moeten er restricties zijn voor advertenties op sociale m…" at bounding box center [283, 81] width 348 height 151
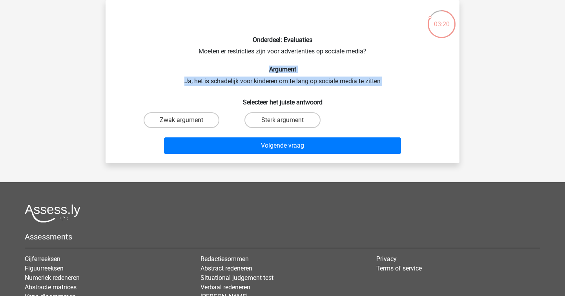
click at [291, 88] on div "Onderdeel: Evaluaties Moeten er restricties zijn voor advertenties op sociale m…" at bounding box center [283, 81] width 348 height 151
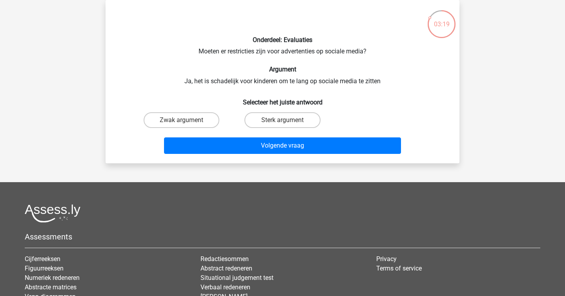
click at [186, 123] on input "Zwak argument" at bounding box center [184, 122] width 5 height 5
radio input "true"
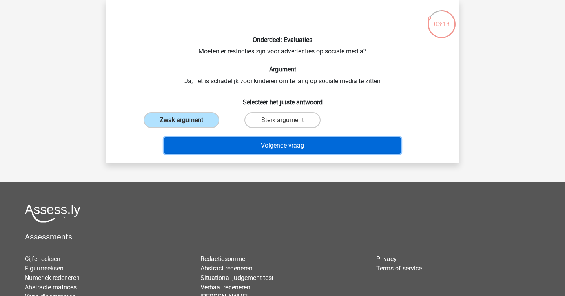
click at [231, 151] on button "Volgende vraag" at bounding box center [282, 145] width 237 height 16
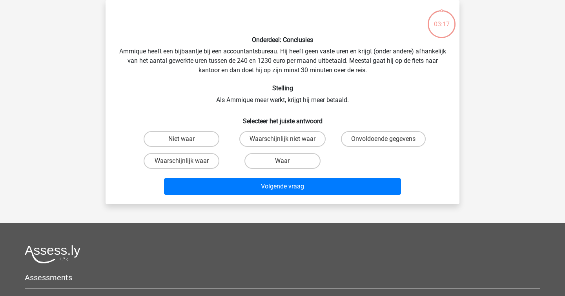
click at [208, 84] on div "Onderdeel: Conclusies Ammique heeft een bijbaantje bij een accountantsbureau. H…" at bounding box center [283, 101] width 348 height 191
click at [269, 162] on label "Waar" at bounding box center [282, 161] width 76 height 16
click at [282, 162] on input "Waar" at bounding box center [284, 163] width 5 height 5
radio input "true"
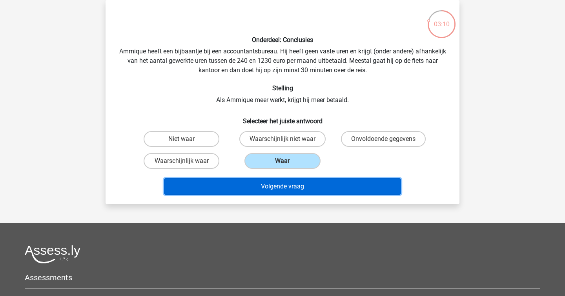
click at [306, 184] on button "Volgende vraag" at bounding box center [282, 186] width 237 height 16
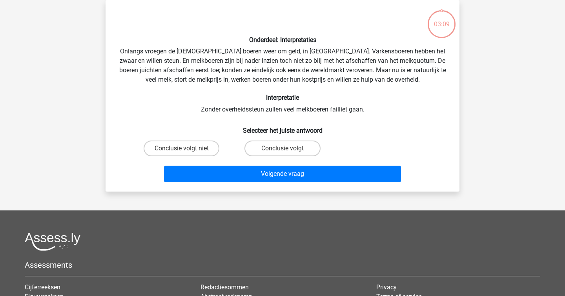
click at [218, 92] on div "Onderdeel: Interpretaties Onlangs vroegen de Europese boeren weer om geld, in B…" at bounding box center [283, 95] width 348 height 179
click at [339, 51] on div "Onderdeel: Interpretaties Onlangs vroegen de Europese boeren weer om geld, in B…" at bounding box center [283, 95] width 348 height 179
copy div
click at [339, 51] on div "Onderdeel: Interpretaties Onlangs vroegen de Europese boeren weer om geld, in B…" at bounding box center [283, 95] width 348 height 179
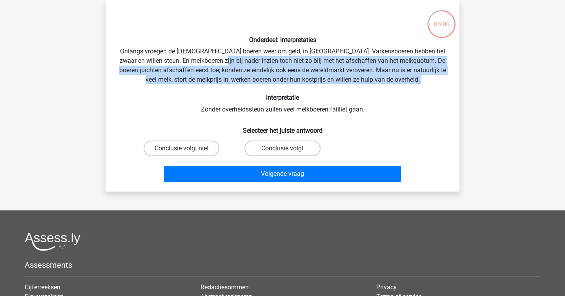
drag, startPoint x: 218, startPoint y: 58, endPoint x: 484, endPoint y: 88, distance: 267.2
click at [488, 90] on div "sterre sterreklazes@live.nl Nederlands English" at bounding box center [282, 190] width 565 height 453
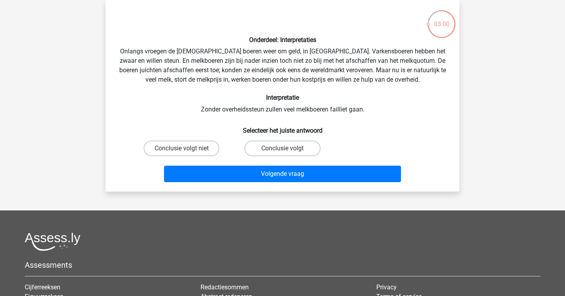
click at [455, 80] on div "Onderdeel: Interpretaties Onlangs vroegen de Europese boeren weer om geld, in B…" at bounding box center [283, 95] width 354 height 191
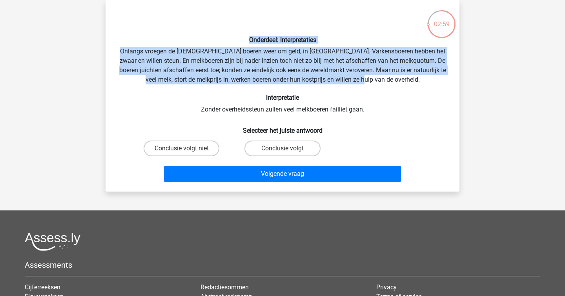
drag, startPoint x: 452, startPoint y: 80, endPoint x: 364, endPoint y: 31, distance: 101.3
click at [364, 31] on div "Onderdeel: Interpretaties Onlangs vroegen de Europese boeren weer om geld, in B…" at bounding box center [283, 95] width 348 height 179
click at [351, 71] on div "Onderdeel: Interpretaties Onlangs vroegen de Europese boeren weer om geld, in B…" at bounding box center [283, 95] width 348 height 179
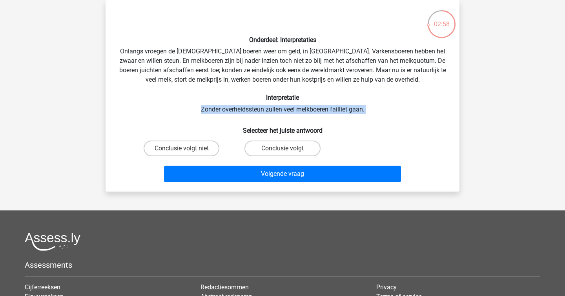
drag, startPoint x: 362, startPoint y: 118, endPoint x: 307, endPoint y: 93, distance: 60.4
click at [307, 93] on div "Onderdeel: Interpretaties Onlangs vroegen de Europese boeren weer om geld, in B…" at bounding box center [283, 95] width 348 height 179
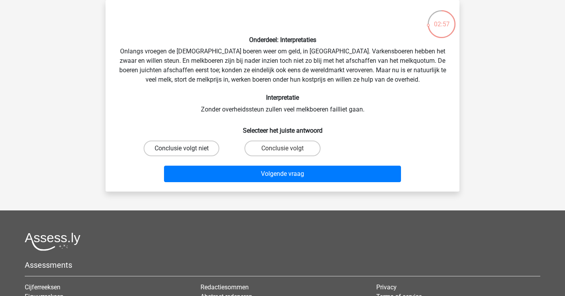
click at [208, 150] on label "Conclusie volgt niet" at bounding box center [182, 148] width 76 height 16
click at [187, 150] on input "Conclusie volgt niet" at bounding box center [184, 150] width 5 height 5
radio input "true"
click at [222, 117] on div "Onderdeel: Interpretaties Onlangs vroegen de Europese boeren weer om geld, in B…" at bounding box center [283, 95] width 348 height 179
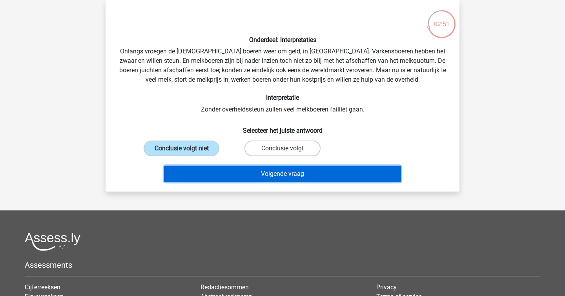
click at [264, 175] on button "Volgende vraag" at bounding box center [282, 174] width 237 height 16
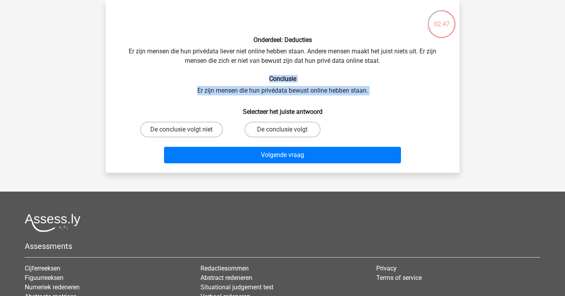
drag, startPoint x: 207, startPoint y: 80, endPoint x: 356, endPoint y: 102, distance: 150.7
click at [356, 102] on div "Onderdeel: Deducties Er zijn mensen die hun privédata liever niet online hebben…" at bounding box center [283, 86] width 348 height 160
click at [198, 124] on label "De conclusie volgt niet" at bounding box center [181, 130] width 83 height 16
click at [187, 129] on input "De conclusie volgt niet" at bounding box center [184, 131] width 5 height 5
radio input "true"
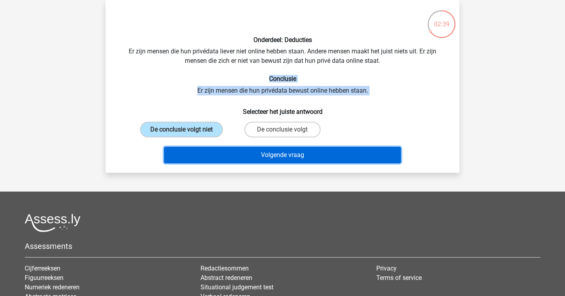
click at [278, 156] on button "Volgende vraag" at bounding box center [282, 155] width 237 height 16
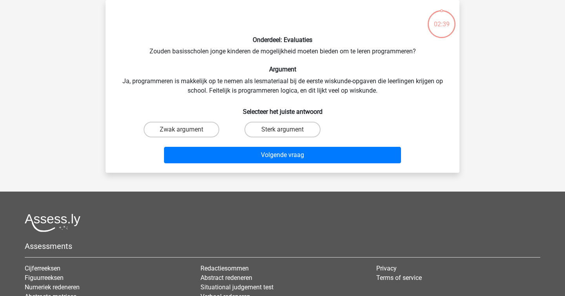
click at [231, 74] on div "Onderdeel: Evaluaties Zouden basisscholen jonge kinderen de mogelijkheid moeten…" at bounding box center [283, 86] width 348 height 160
click at [225, 51] on div "Onderdeel: Evaluaties Zouden basisscholen jonge kinderen de mogelijkheid moeten…" at bounding box center [283, 86] width 348 height 160
copy div
click at [225, 51] on div "Onderdeel: Evaluaties Zouden basisscholen jonge kinderen de mogelijkheid moeten…" at bounding box center [283, 86] width 348 height 160
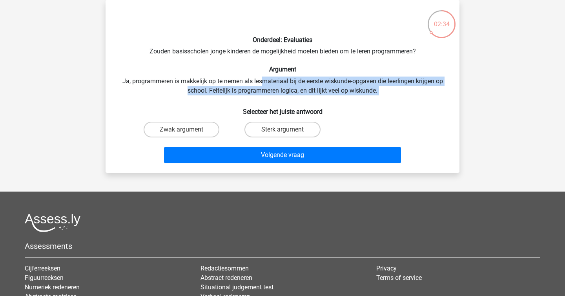
drag, startPoint x: 263, startPoint y: 82, endPoint x: 417, endPoint y: 97, distance: 154.1
click at [417, 97] on div "Onderdeel: Evaluaties Zouden basisscholen jonge kinderen de mogelijkheid moeten…" at bounding box center [283, 86] width 348 height 160
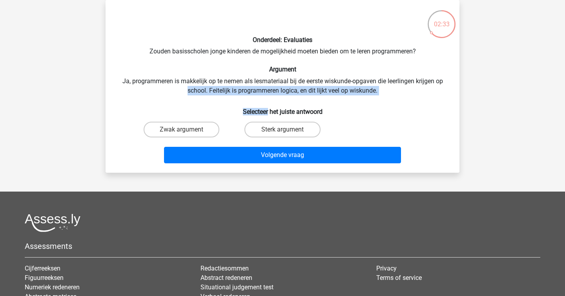
drag, startPoint x: 417, startPoint y: 97, endPoint x: 67, endPoint y: 86, distance: 350.0
click at [67, 86] on div "sterre sterreklazes@live.nl Nederlands English" at bounding box center [282, 181] width 565 height 435
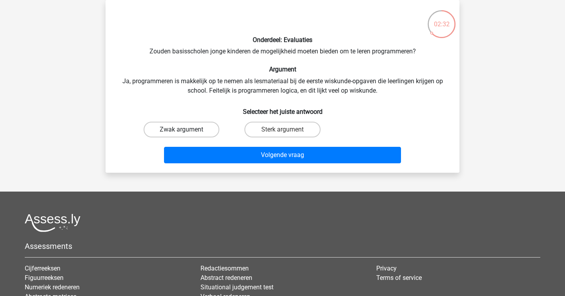
click at [190, 133] on label "Zwak argument" at bounding box center [182, 130] width 76 height 16
click at [187, 133] on input "Zwak argument" at bounding box center [184, 131] width 5 height 5
radio input "true"
click at [226, 91] on div "Onderdeel: Evaluaties Zouden basisscholen jonge kinderen de mogelijkheid moeten…" at bounding box center [283, 86] width 348 height 160
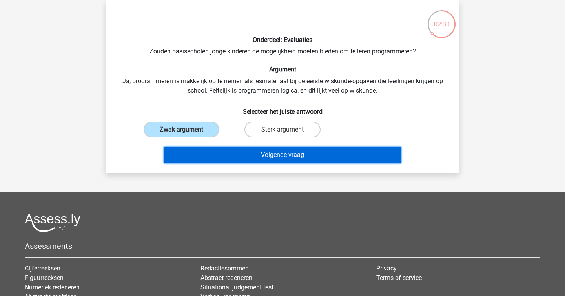
click at [267, 159] on button "Volgende vraag" at bounding box center [282, 155] width 237 height 16
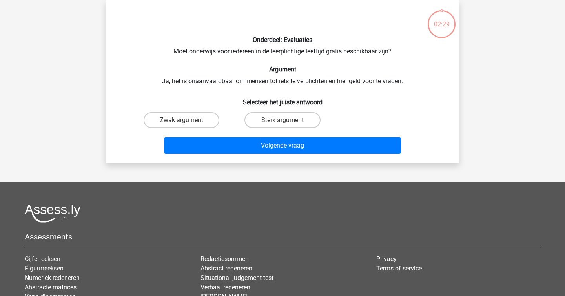
click at [236, 65] on div "Onderdeel: Evaluaties Moet onderwijs voor iedereen in de leerplichtige leeftijd…" at bounding box center [283, 81] width 348 height 151
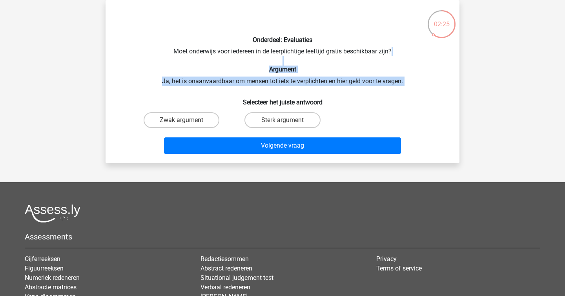
drag, startPoint x: 236, startPoint y: 65, endPoint x: 250, endPoint y: 96, distance: 33.9
click at [250, 96] on div "Onderdeel: Evaluaties Moet onderwijs voor iedereen in de leerplichtige leeftijd…" at bounding box center [283, 81] width 348 height 151
click at [250, 95] on h6 "Selecteer het juiste antwoord" at bounding box center [282, 99] width 329 height 14
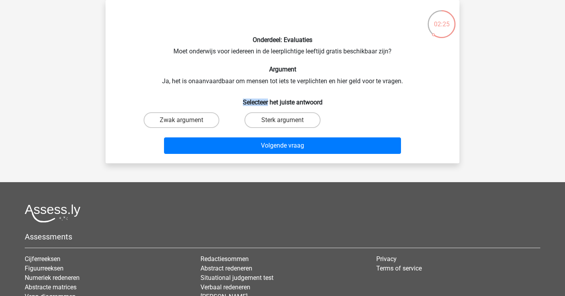
click at [250, 95] on h6 "Selecteer het juiste antwoord" at bounding box center [282, 99] width 329 height 14
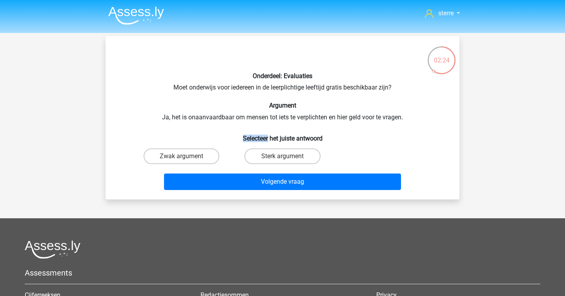
click at [250, 95] on div "Onderdeel: Evaluaties Moet onderwijs voor iedereen in de leerplichtige leeftijd…" at bounding box center [283, 117] width 348 height 151
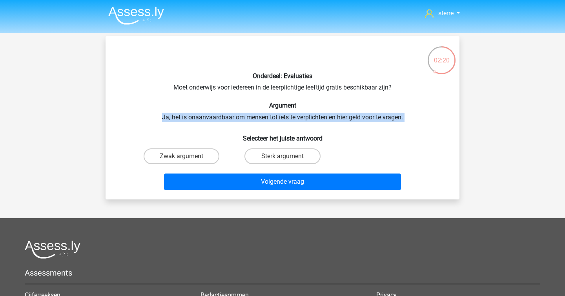
drag, startPoint x: 242, startPoint y: 111, endPoint x: 253, endPoint y: 125, distance: 17.8
click at [253, 125] on div "Onderdeel: Evaluaties Moet onderwijs voor iedereen in de leerplichtige leeftijd…" at bounding box center [283, 117] width 348 height 151
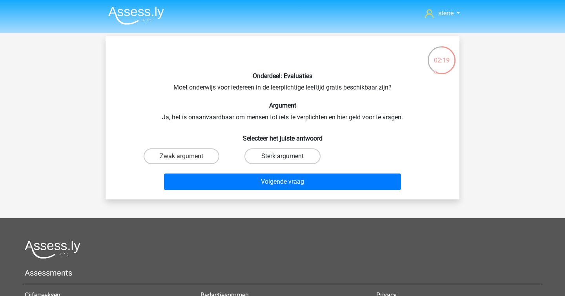
click at [279, 158] on label "Sterk argument" at bounding box center [282, 156] width 76 height 16
click at [282, 158] on input "Sterk argument" at bounding box center [284, 158] width 5 height 5
radio input "true"
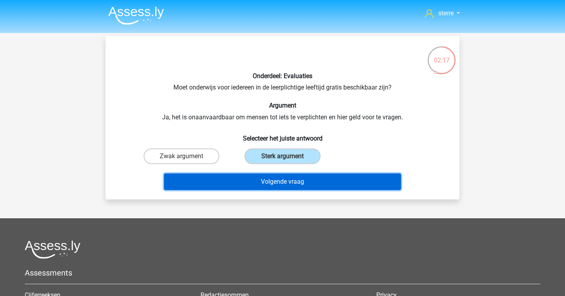
click at [291, 175] on button "Volgende vraag" at bounding box center [282, 181] width 237 height 16
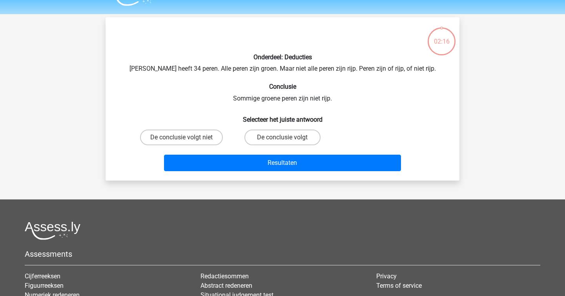
scroll to position [36, 0]
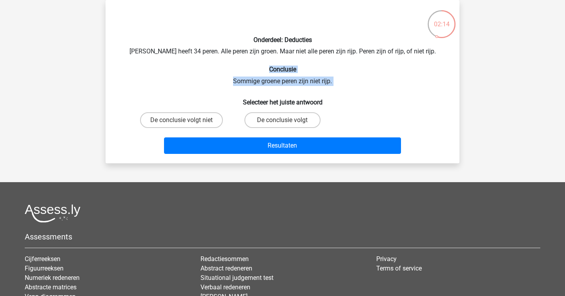
drag, startPoint x: 228, startPoint y: 69, endPoint x: 254, endPoint y: 89, distance: 32.2
click at [254, 89] on div "Onderdeel: Deducties Peter heeft 34 peren. Alle peren zijn groen. Maar niet all…" at bounding box center [283, 81] width 348 height 151
drag, startPoint x: 254, startPoint y: 89, endPoint x: 222, endPoint y: 78, distance: 33.6
click at [222, 78] on div "Onderdeel: Deducties Peter heeft 34 peren. Alle peren zijn groen. Maar niet all…" at bounding box center [283, 81] width 348 height 151
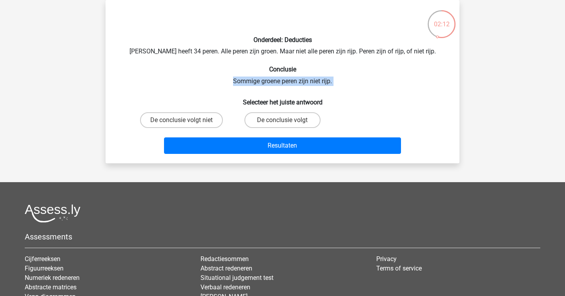
click at [222, 78] on div "Onderdeel: Deducties Peter heeft 34 peren. Alle peren zijn groen. Maar niet all…" at bounding box center [283, 81] width 348 height 151
drag, startPoint x: 222, startPoint y: 78, endPoint x: 242, endPoint y: 99, distance: 28.9
click at [242, 99] on div "Onderdeel: Deducties Peter heeft 34 peren. Alle peren zijn groen. Maar niet all…" at bounding box center [283, 81] width 348 height 151
click at [242, 99] on h6 "Selecteer het juiste antwoord" at bounding box center [282, 99] width 329 height 14
click at [260, 114] on label "De conclusie volgt" at bounding box center [282, 120] width 76 height 16
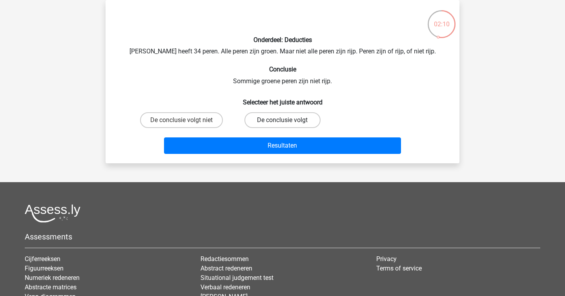
click at [282, 120] on input "De conclusie volgt" at bounding box center [284, 122] width 5 height 5
radio input "true"
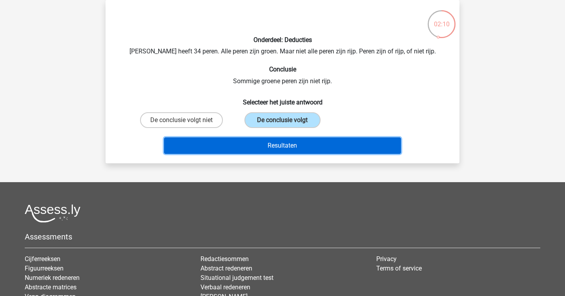
click at [273, 139] on button "Resultaten" at bounding box center [282, 145] width 237 height 16
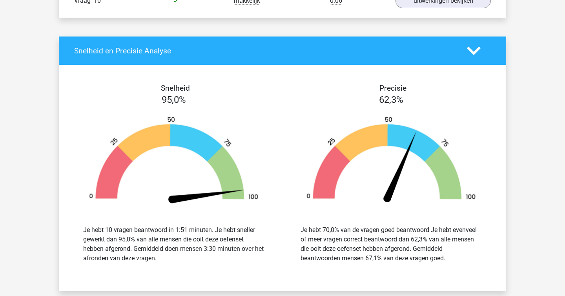
scroll to position [748, 0]
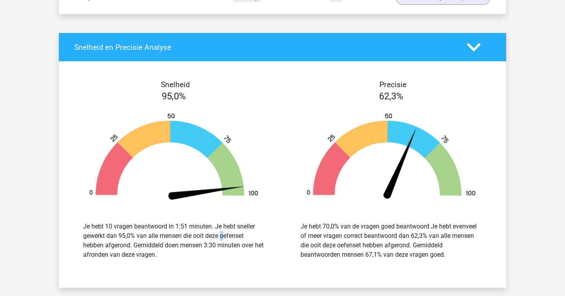
click at [184, 235] on div "Je hebt 10 vragen beantwoord in 1:51 minuten. Je hebt sneller gewerkt dan 95,0%…" at bounding box center [173, 241] width 181 height 38
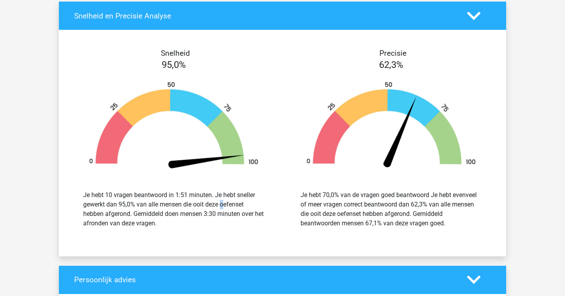
scroll to position [781, 0]
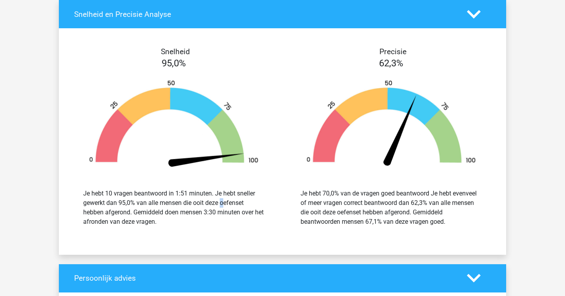
copy div
click at [259, 191] on div "Je hebt 10 vragen beantwoord in 1:51 minuten. Je hebt sneller gewerkt dan 95,0%…" at bounding box center [173, 208] width 181 height 38
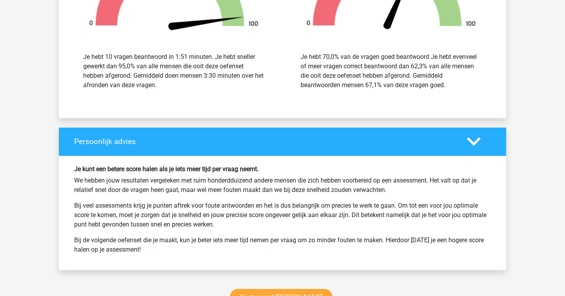
scroll to position [917, 0]
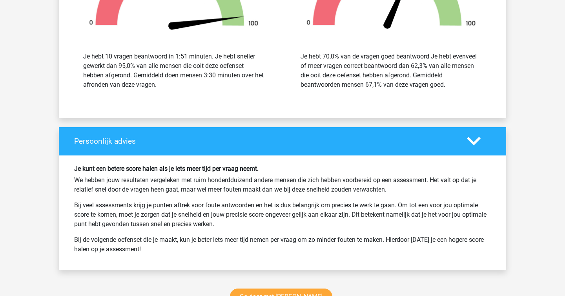
click at [259, 192] on p "We hebben jouw resultaten vergeleken met ruim honderdduizend andere mensen die …" at bounding box center [282, 184] width 417 height 19
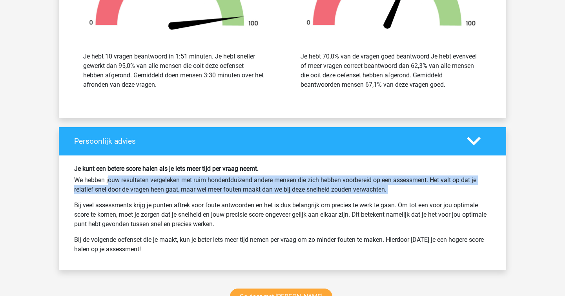
click at [259, 192] on p "We hebben jouw resultaten vergeleken met ruim honderdduizend andere mensen die …" at bounding box center [282, 184] width 417 height 19
click at [369, 57] on div "Je hebt 70,0% van de vragen goed beantwoord Je hebt evenveel of meer vragen cor…" at bounding box center [390, 71] width 181 height 38
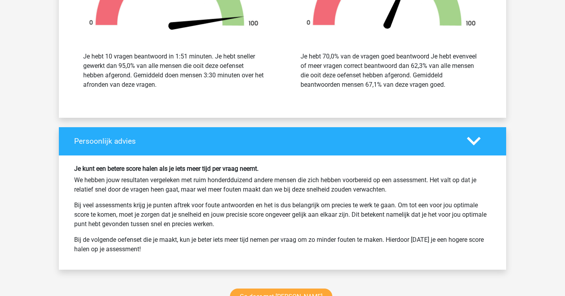
click at [369, 57] on div "Je hebt 70,0% van de vragen goed beantwoord Je hebt evenveel of meer vragen cor…" at bounding box center [390, 71] width 181 height 38
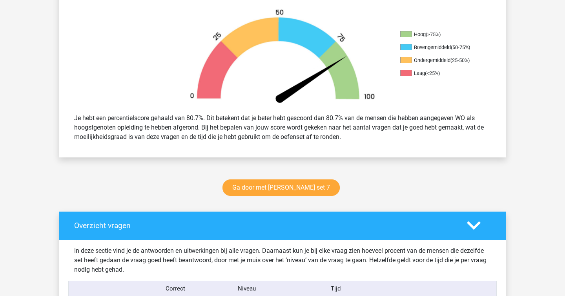
scroll to position [240, 0]
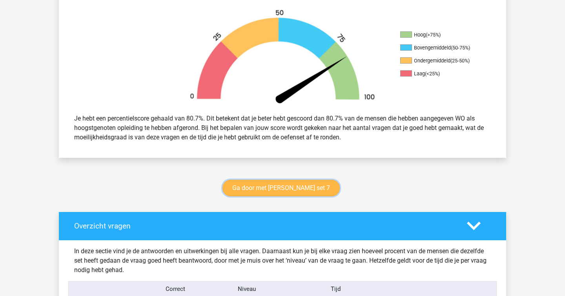
click at [296, 187] on link "Ga door met watson glaser set 7" at bounding box center [280, 188] width 117 height 16
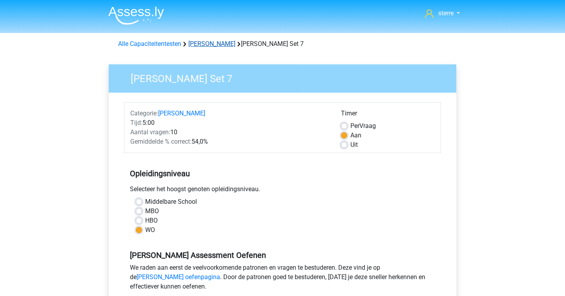
click at [209, 41] on link "[PERSON_NAME]" at bounding box center [211, 43] width 47 height 7
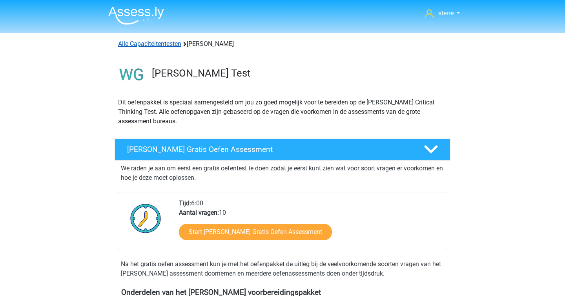
click at [170, 47] on link "Alle Capaciteitentesten" at bounding box center [149, 43] width 63 height 7
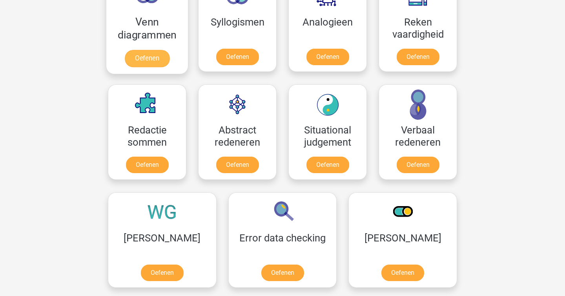
scroll to position [501, 0]
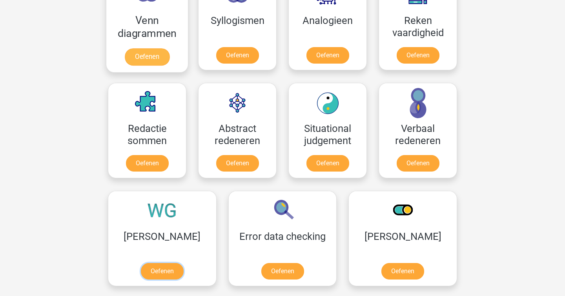
click at [168, 263] on link "Oefenen" at bounding box center [162, 271] width 43 height 16
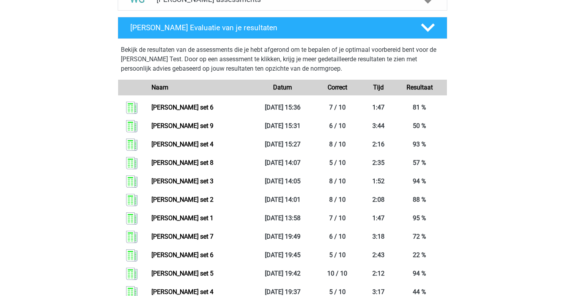
scroll to position [346, 0]
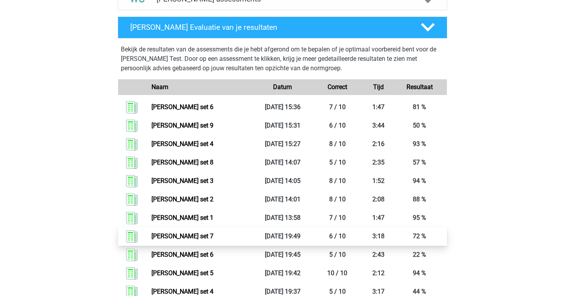
click at [174, 232] on link "[PERSON_NAME] set 7" at bounding box center [182, 235] width 62 height 7
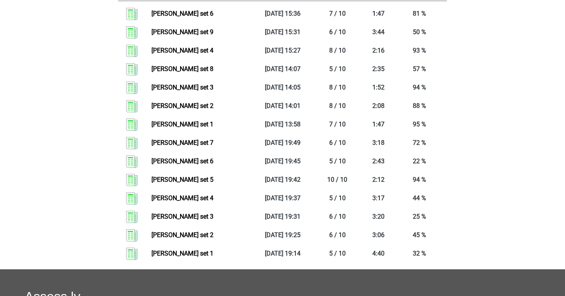
scroll to position [440, 0]
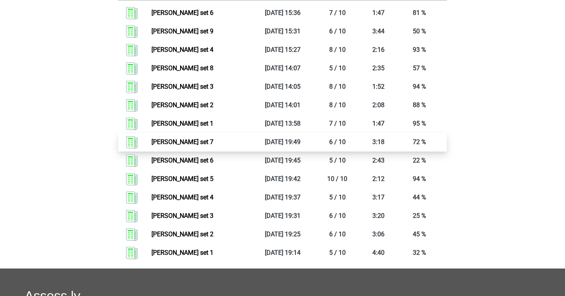
click at [167, 138] on link "Watson glaser set 7" at bounding box center [182, 141] width 62 height 7
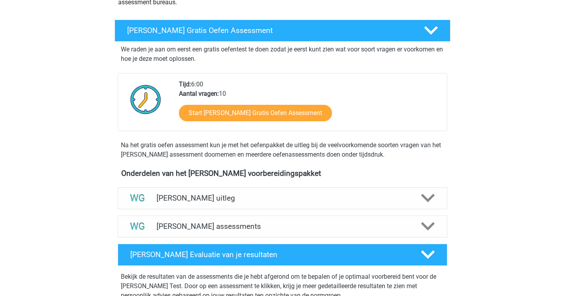
scroll to position [141, 0]
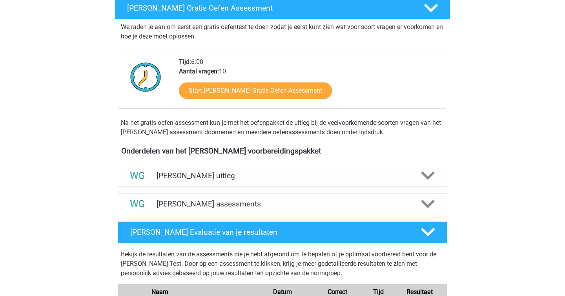
click at [226, 199] on h4 "Watson Glaser assessments" at bounding box center [282, 203] width 252 height 9
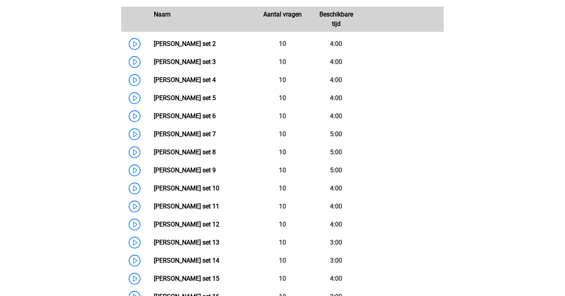
scroll to position [391, 0]
click at [206, 135] on link "Watson Glaser set 7" at bounding box center [185, 133] width 62 height 7
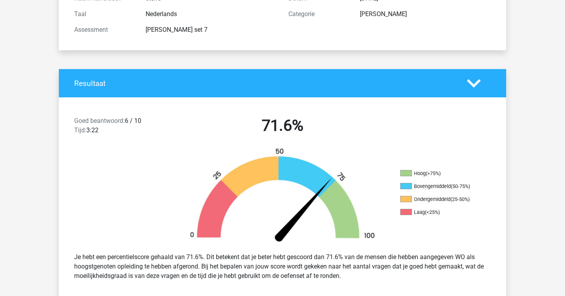
scroll to position [143, 0]
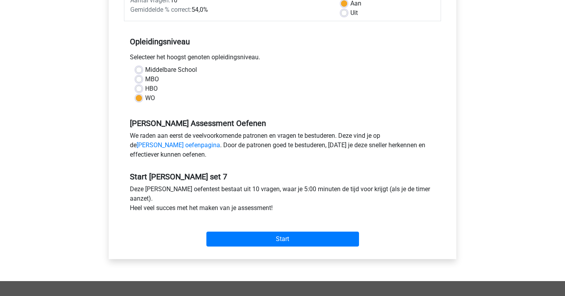
scroll to position [133, 0]
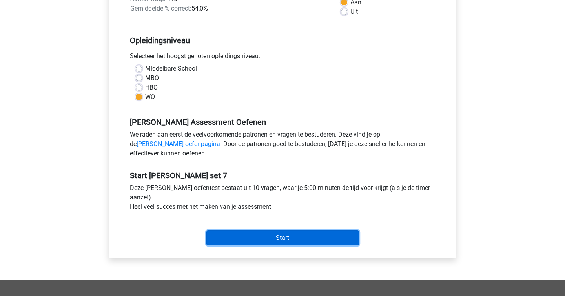
click at [293, 233] on input "Start" at bounding box center [282, 237] width 153 height 15
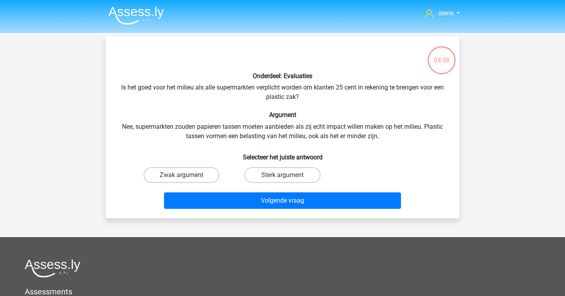
click at [221, 125] on div "Onderdeel: Evaluaties Is het goed voor het milieu als alle supermarkten verplic…" at bounding box center [283, 126] width 348 height 169
click at [222, 126] on div "Onderdeel: Evaluaties Is het goed voor het milieu als alle supermarkten verplic…" at bounding box center [283, 126] width 348 height 169
copy div
click at [226, 111] on h6 "Argument" at bounding box center [282, 114] width 329 height 7
click at [261, 171] on label "Sterk argument" at bounding box center [282, 175] width 76 height 16
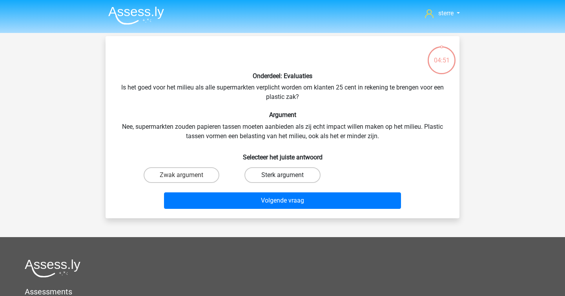
click at [282, 175] on input "Sterk argument" at bounding box center [284, 177] width 5 height 5
radio input "true"
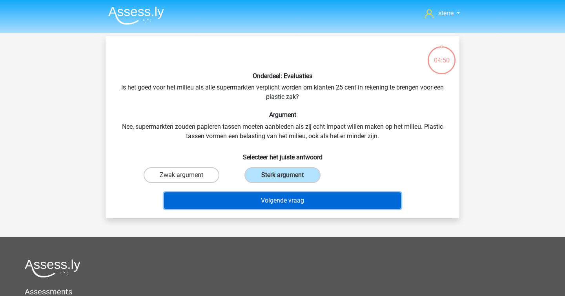
click at [288, 197] on button "Volgende vraag" at bounding box center [282, 200] width 237 height 16
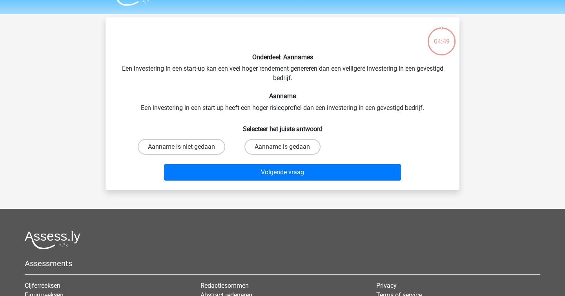
scroll to position [36, 0]
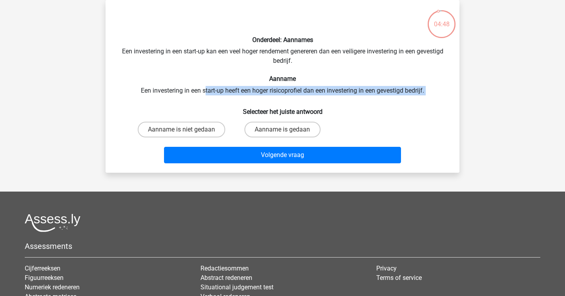
drag, startPoint x: 212, startPoint y: 105, endPoint x: 205, endPoint y: 90, distance: 16.5
click at [205, 90] on div "Onderdeel: Aannames Een investering in een start-up kan een veel hoger rendemen…" at bounding box center [283, 86] width 348 height 160
drag, startPoint x: 206, startPoint y: 91, endPoint x: 220, endPoint y: 99, distance: 15.7
click at [219, 99] on div "Onderdeel: Aannames Een investering in een start-up kan een veel hoger rendemen…" at bounding box center [283, 86] width 348 height 160
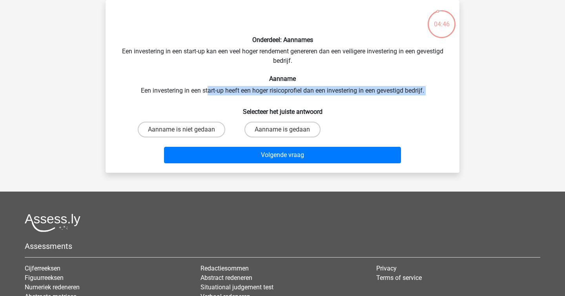
click at [220, 99] on div "Onderdeel: Aannames Een investering in een start-up kan een veel hoger rendemen…" at bounding box center [283, 86] width 348 height 160
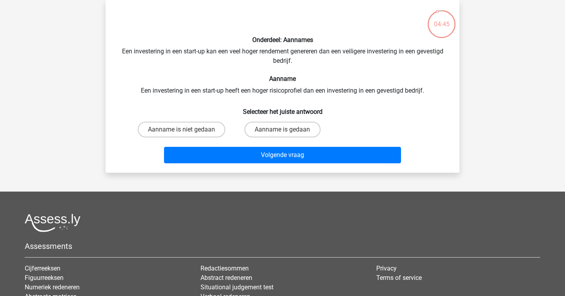
click at [265, 120] on div "Aanname is gedaan" at bounding box center [282, 129] width 101 height 22
click at [267, 127] on label "Aanname is gedaan" at bounding box center [282, 130] width 76 height 16
click at [282, 129] on input "Aanname is gedaan" at bounding box center [284, 131] width 5 height 5
radio input "true"
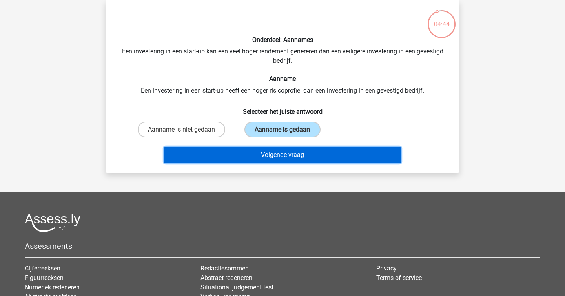
click at [274, 156] on button "Volgende vraag" at bounding box center [282, 155] width 237 height 16
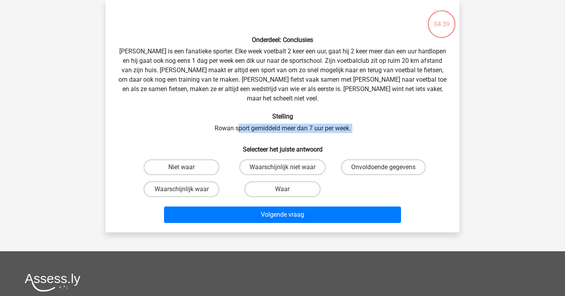
drag, startPoint x: 278, startPoint y: 129, endPoint x: 232, endPoint y: 115, distance: 48.8
click at [234, 116] on div "Onderdeel: Conclusies Rowan is een fanatieke sporter. Elke week voetbalt 2 keer…" at bounding box center [283, 116] width 348 height 220
click at [232, 115] on div "Onderdeel: Conclusies Rowan is een fanatieke sporter. Elke week voetbalt 2 keer…" at bounding box center [283, 116] width 348 height 220
drag, startPoint x: 232, startPoint y: 115, endPoint x: 397, endPoint y: 116, distance: 165.1
click at [403, 118] on div "Onderdeel: Conclusies Rowan is een fanatieke sporter. Elke week voetbalt 2 keer…" at bounding box center [283, 116] width 348 height 220
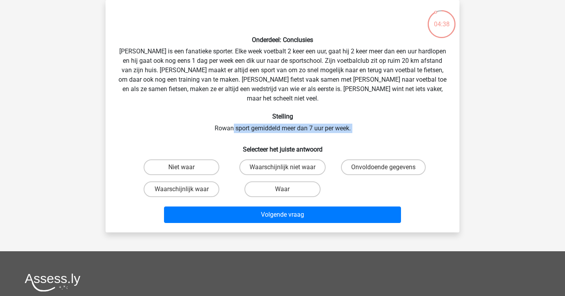
click at [397, 116] on div "Onderdeel: Conclusies Rowan is een fanatieke sporter. Elke week voetbalt 2 keer…" at bounding box center [283, 116] width 348 height 220
click at [268, 181] on label "Waar" at bounding box center [282, 189] width 76 height 16
click at [282, 189] on input "Waar" at bounding box center [284, 191] width 5 height 5
radio input "true"
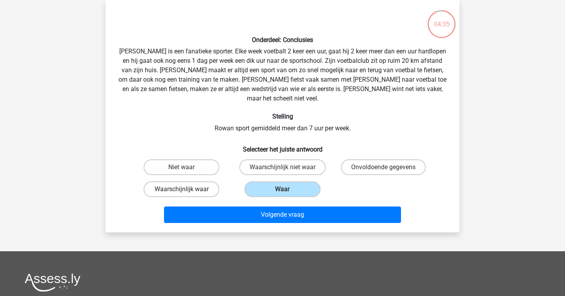
click at [190, 186] on label "Waarschijnlijk waar" at bounding box center [182, 189] width 76 height 16
click at [187, 189] on input "Waarschijnlijk waar" at bounding box center [184, 191] width 5 height 5
radio input "true"
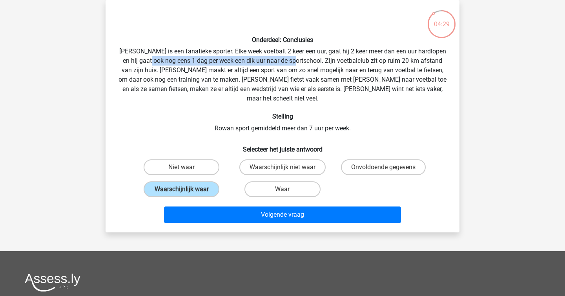
drag, startPoint x: 155, startPoint y: 59, endPoint x: 301, endPoint y: 61, distance: 145.9
click at [301, 61] on div "Onderdeel: Conclusies Rowan is een fanatieke sporter. Elke week voetbalt 2 keer…" at bounding box center [283, 116] width 348 height 220
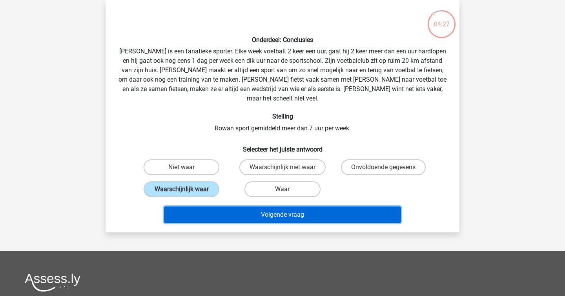
click at [251, 206] on button "Volgende vraag" at bounding box center [282, 214] width 237 height 16
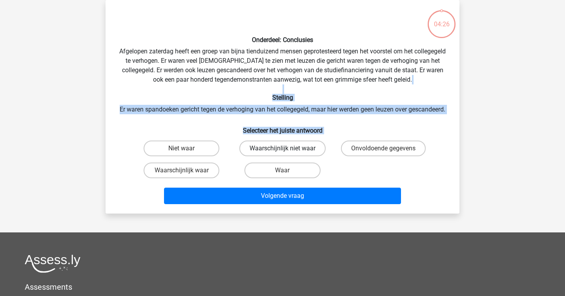
drag, startPoint x: 222, startPoint y: 87, endPoint x: 325, endPoint y: 158, distance: 125.8
click at [325, 158] on div "Onderdeel: Conclusies Afgelopen zaterdag heeft een groep van bijna tienduizend …" at bounding box center [283, 106] width 348 height 201
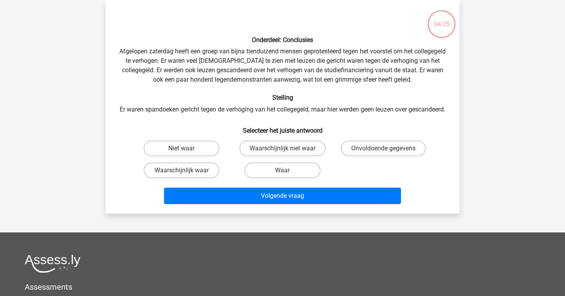
click at [335, 117] on div "Onderdeel: Conclusies Afgelopen zaterdag heeft een groep van bijna tienduizend …" at bounding box center [283, 106] width 348 height 201
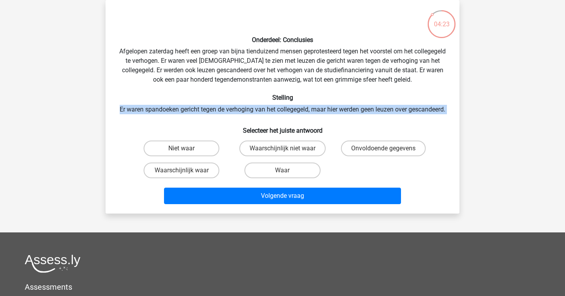
drag, startPoint x: 335, startPoint y: 117, endPoint x: 138, endPoint y: 108, distance: 197.5
click at [138, 108] on div "Onderdeel: Conclusies Afgelopen zaterdag heeft een groep van bijna tienduizend …" at bounding box center [283, 106] width 348 height 201
click at [287, 156] on label "Waarschijnlijk niet waar" at bounding box center [282, 148] width 86 height 16
click at [287, 153] on input "Waarschijnlijk niet waar" at bounding box center [284, 150] width 5 height 5
radio input "true"
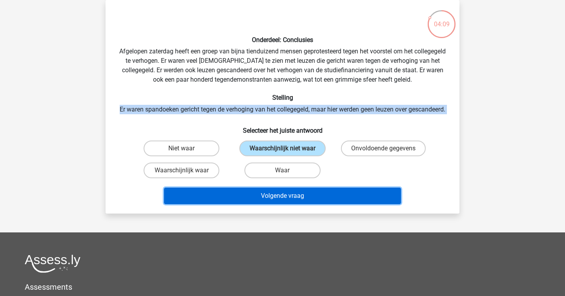
click at [294, 202] on button "Volgende vraag" at bounding box center [282, 195] width 237 height 16
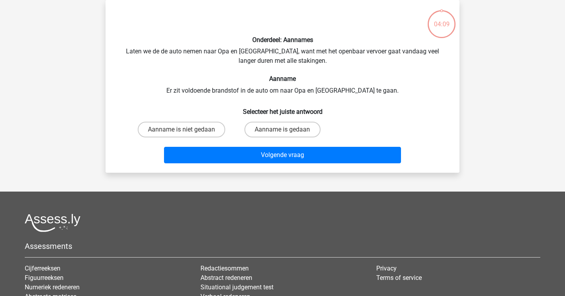
click at [294, 202] on footer "Assessments Cijferreeksen Figuurreeksen Numeriek redeneren Abstracte matrices V…" at bounding box center [282, 294] width 565 height 207
click at [241, 63] on div "Onderdeel: Aannames Laten we de de auto nemen naar Opa en Oma, want met het ope…" at bounding box center [283, 86] width 348 height 160
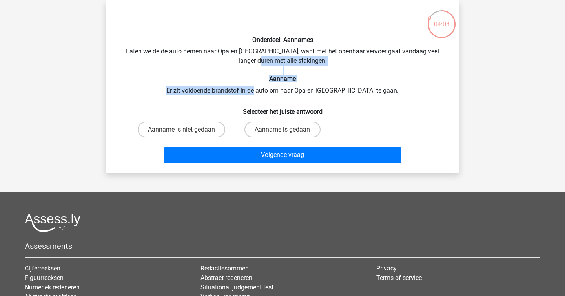
drag, startPoint x: 242, startPoint y: 70, endPoint x: 277, endPoint y: 89, distance: 38.8
click at [277, 89] on div "Onderdeel: Aannames Laten we de de auto nemen naar Opa en Oma, want met het ope…" at bounding box center [283, 86] width 348 height 160
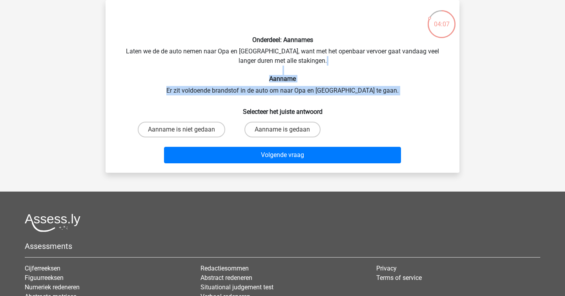
drag, startPoint x: 227, startPoint y: 70, endPoint x: 292, endPoint y: 100, distance: 71.8
click at [292, 100] on div "Onderdeel: Aannames Laten we de de auto nemen naar Opa en Oma, want met het ope…" at bounding box center [283, 86] width 348 height 160
drag, startPoint x: 292, startPoint y: 100, endPoint x: 133, endPoint y: 80, distance: 160.6
click at [133, 80] on div "Onderdeel: Aannames Laten we de de auto nemen naar Opa en Oma, want met het ope…" at bounding box center [283, 86] width 348 height 160
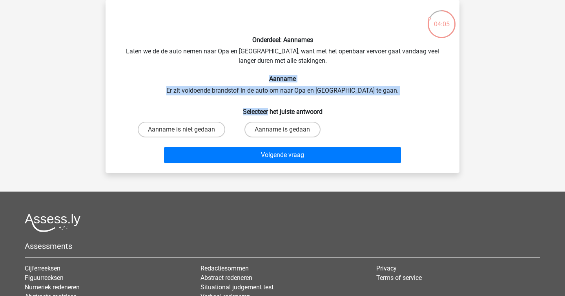
click at [133, 80] on h6 "Aanname" at bounding box center [282, 78] width 329 height 7
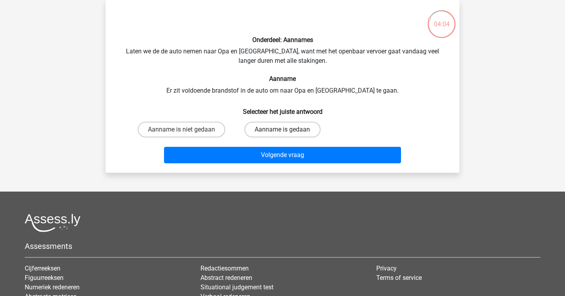
click at [272, 126] on label "Aanname is gedaan" at bounding box center [282, 130] width 76 height 16
click at [282, 129] on input "Aanname is gedaan" at bounding box center [284, 131] width 5 height 5
radio input "true"
click at [245, 102] on h6 "Selecteer het juiste antwoord" at bounding box center [282, 109] width 329 height 14
click at [199, 130] on label "Aanname is niet gedaan" at bounding box center [181, 130] width 87 height 16
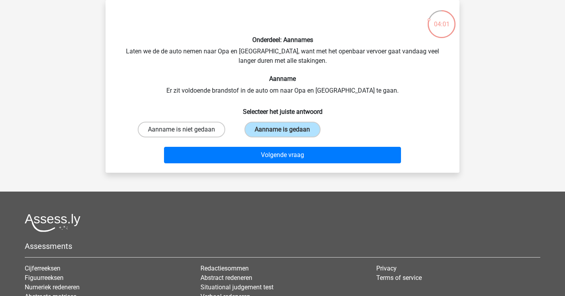
click at [187, 130] on input "Aanname is niet gedaan" at bounding box center [184, 131] width 5 height 5
radio input "true"
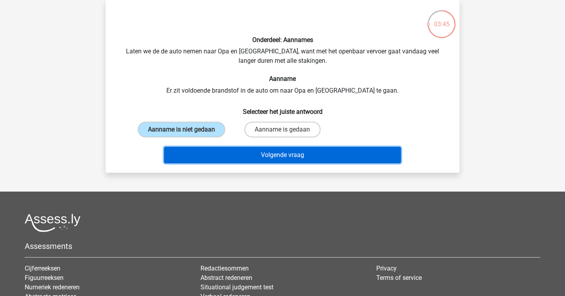
click at [268, 148] on button "Volgende vraag" at bounding box center [282, 155] width 237 height 16
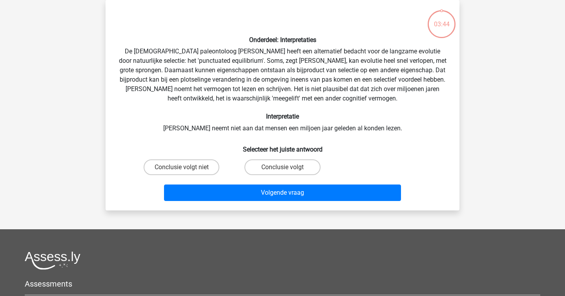
click at [232, 84] on div "Onderdeel: Interpretaties De Amerikaanse paleontoloog Stephen Jay Gould heeft e…" at bounding box center [283, 105] width 348 height 198
click at [213, 54] on div "Onderdeel: Interpretaties De Amerikaanse paleontoloog Stephen Jay Gould heeft e…" at bounding box center [283, 105] width 348 height 198
copy div
click at [213, 54] on div "Onderdeel: Interpretaties De Amerikaanse paleontoloog Stephen Jay Gould heeft e…" at bounding box center [283, 105] width 348 height 198
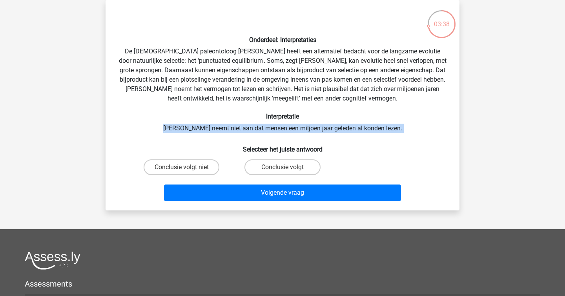
drag, startPoint x: 239, startPoint y: 124, endPoint x: 434, endPoint y: 141, distance: 195.6
click at [434, 141] on div "Onderdeel: Interpretaties De Amerikaanse paleontoloog Stephen Jay Gould heeft e…" at bounding box center [283, 105] width 348 height 198
click at [201, 165] on label "Conclusie volgt niet" at bounding box center [182, 167] width 76 height 16
click at [187, 167] on input "Conclusie volgt niet" at bounding box center [184, 169] width 5 height 5
radio input "true"
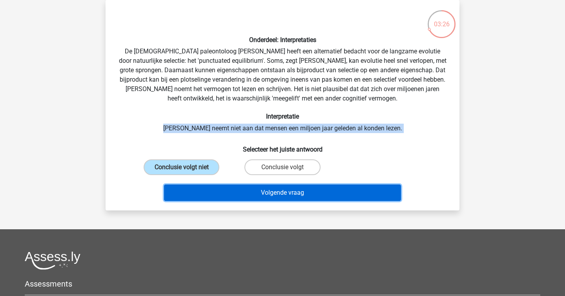
click at [272, 189] on button "Volgende vraag" at bounding box center [282, 192] width 237 height 16
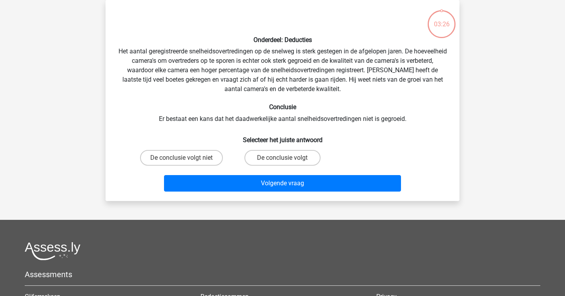
click at [220, 101] on div "Onderdeel: Deducties Het aantal geregistreerde snelheidsovertredingen op de sne…" at bounding box center [283, 100] width 348 height 188
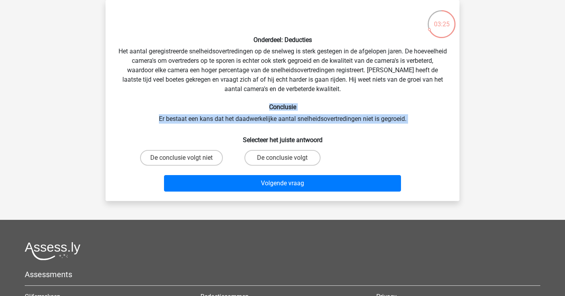
drag, startPoint x: 220, startPoint y: 117, endPoint x: 314, endPoint y: 135, distance: 95.9
click at [314, 135] on div "Onderdeel: Deducties Het aantal geregistreerde snelheidsovertredingen op de sne…" at bounding box center [283, 100] width 348 height 188
click at [313, 135] on h6 "Selecteer het juiste antwoord" at bounding box center [282, 137] width 329 height 14
drag, startPoint x: 239, startPoint y: 120, endPoint x: 131, endPoint y: 119, distance: 107.5
click at [131, 119] on div "Onderdeel: Deducties Het aantal geregistreerde snelheidsovertredingen op de sne…" at bounding box center [283, 100] width 348 height 188
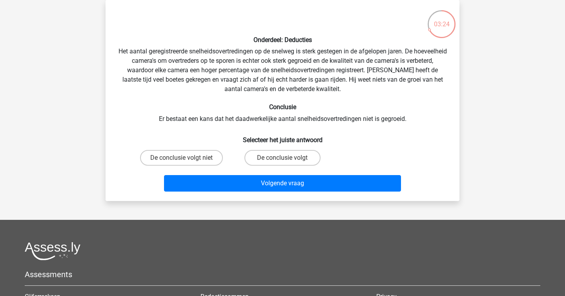
click at [131, 120] on div "Onderdeel: Deducties Het aantal geregistreerde snelheidsovertredingen op de sne…" at bounding box center [283, 100] width 348 height 188
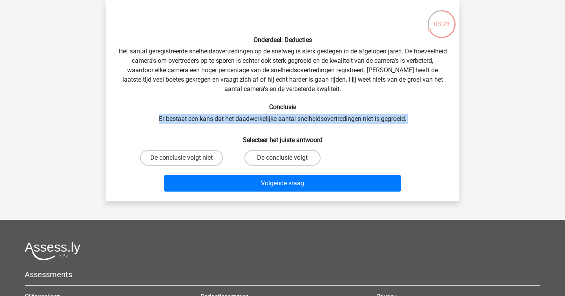
drag, startPoint x: 131, startPoint y: 120, endPoint x: 479, endPoint y: 133, distance: 347.7
click at [479, 133] on div "sterre [EMAIL_ADDRESS][DOMAIN_NAME] Nederlands English" at bounding box center [282, 195] width 565 height 463
click at [295, 164] on label "De conclusie volgt" at bounding box center [282, 158] width 76 height 16
click at [288, 163] on input "De conclusie volgt" at bounding box center [284, 160] width 5 height 5
radio input "true"
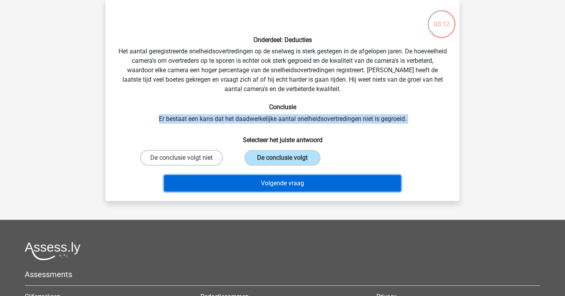
click at [311, 187] on button "Volgende vraag" at bounding box center [282, 183] width 237 height 16
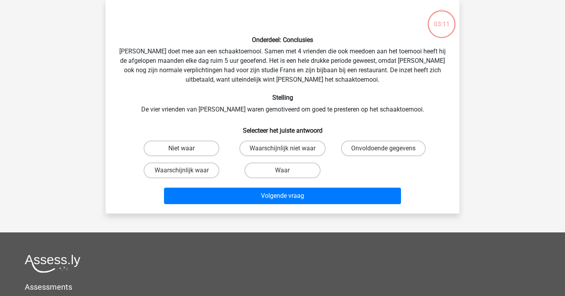
click at [296, 100] on h6 "Stelling" at bounding box center [282, 97] width 329 height 7
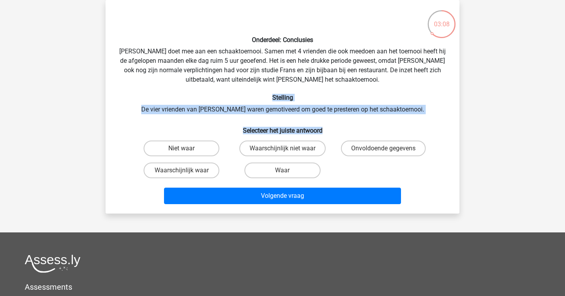
drag, startPoint x: 267, startPoint y: 94, endPoint x: 330, endPoint y: 128, distance: 71.4
click at [330, 128] on div "Onderdeel: Conclusies Pablo doet mee aan een schaaktoernooi. Samen met 4 vriend…" at bounding box center [283, 106] width 348 height 201
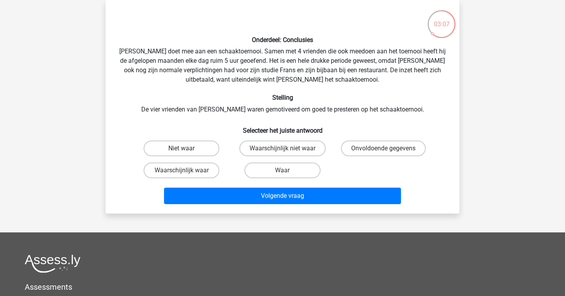
click at [343, 105] on div "Onderdeel: Conclusies Pablo doet mee aan een schaaktoernooi. Samen met 4 vriend…" at bounding box center [283, 106] width 348 height 201
click at [387, 150] on input "Onvoldoende gegevens" at bounding box center [385, 150] width 5 height 5
radio input "true"
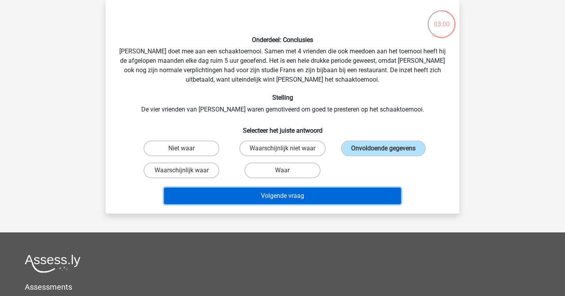
click at [304, 189] on button "Volgende vraag" at bounding box center [282, 195] width 237 height 16
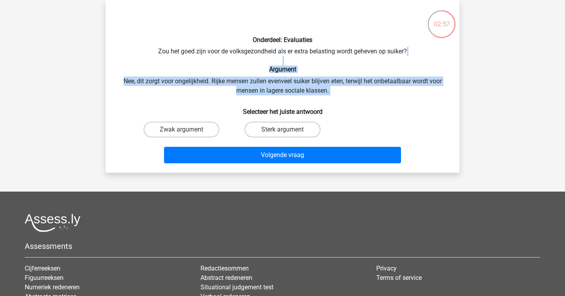
drag, startPoint x: 135, startPoint y: 63, endPoint x: 407, endPoint y: 103, distance: 275.2
click at [407, 103] on div "Onderdeel: Evaluaties Zou het goed zijn voor de volksgezondheid als er extra be…" at bounding box center [283, 86] width 348 height 160
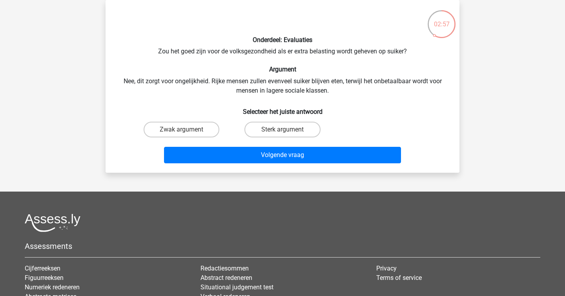
click at [405, 102] on h6 "Selecteer het juiste antwoord" at bounding box center [282, 109] width 329 height 14
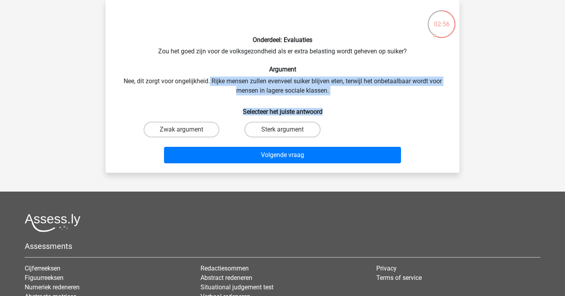
drag, startPoint x: 203, startPoint y: 76, endPoint x: 383, endPoint y: 115, distance: 184.0
click at [382, 115] on div "Onderdeel: Evaluaties Zou het goed zijn voor de volksgezondheid als er extra be…" at bounding box center [283, 86] width 348 height 160
click at [381, 96] on div "Onderdeel: Evaluaties Zou het goed zijn voor de volksgezondheid als er extra be…" at bounding box center [283, 86] width 348 height 160
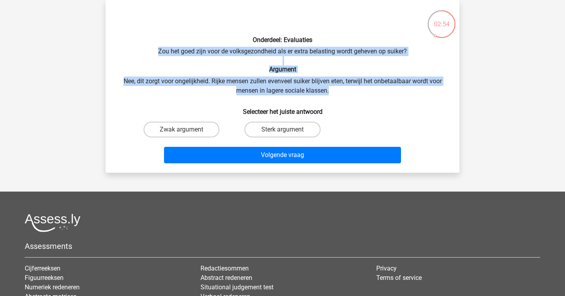
drag, startPoint x: 206, startPoint y: 64, endPoint x: 131, endPoint y: 53, distance: 75.3
click at [131, 53] on div "Onderdeel: Evaluaties Zou het goed zijn voor de volksgezondheid als er extra be…" at bounding box center [283, 86] width 348 height 160
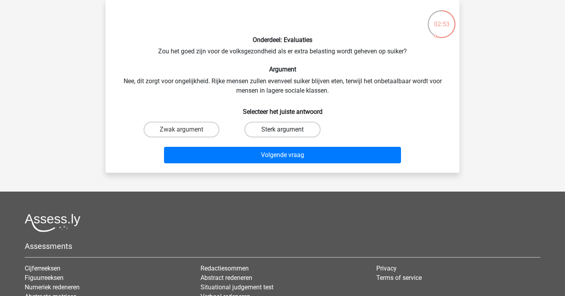
click at [277, 130] on label "Sterk argument" at bounding box center [282, 130] width 76 height 16
click at [282, 130] on input "Sterk argument" at bounding box center [284, 131] width 5 height 5
radio input "true"
click at [191, 122] on label "Zwak argument" at bounding box center [182, 130] width 76 height 16
click at [187, 129] on input "Zwak argument" at bounding box center [184, 131] width 5 height 5
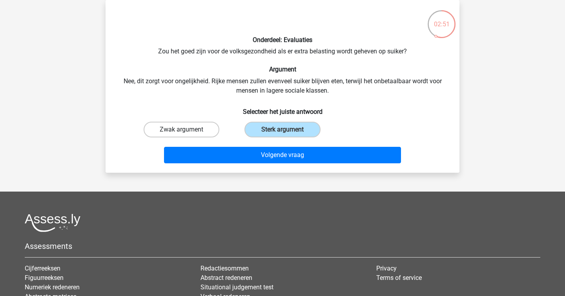
radio input "true"
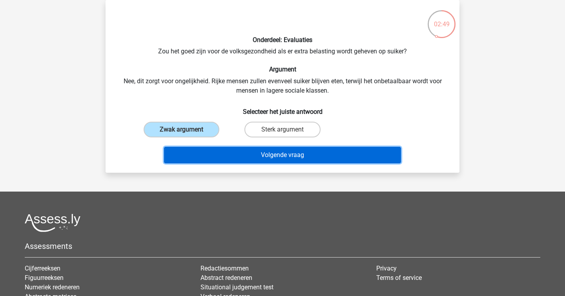
click at [258, 156] on button "Volgende vraag" at bounding box center [282, 155] width 237 height 16
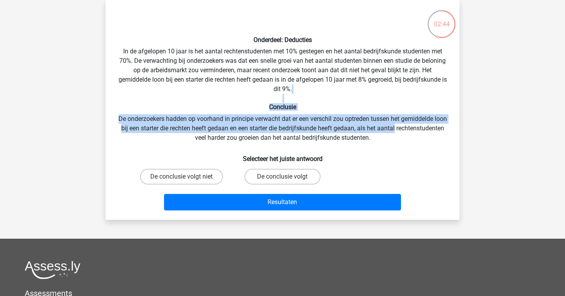
drag, startPoint x: 205, startPoint y: 102, endPoint x: 445, endPoint y: 124, distance: 241.0
click at [445, 124] on div "Onderdeel: Deducties In de afgelopen 10 jaar is het aantal rechtenstudenten met…" at bounding box center [283, 109] width 348 height 207
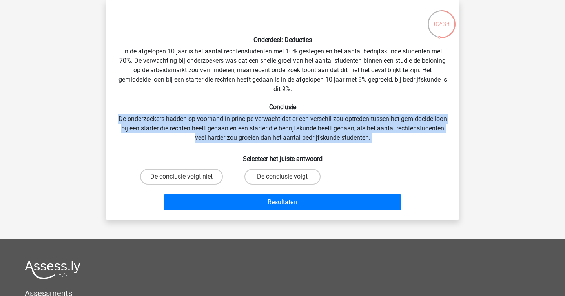
drag, startPoint x: 113, startPoint y: 121, endPoint x: 411, endPoint y: 142, distance: 298.5
click at [411, 142] on div "Onderdeel: Deducties In de afgelopen 10 jaar is het aantal rechtenstudenten met…" at bounding box center [283, 109] width 348 height 207
click at [295, 177] on label "De conclusie volgt" at bounding box center [282, 177] width 76 height 16
click at [288, 177] on input "De conclusie volgt" at bounding box center [284, 179] width 5 height 5
radio input "true"
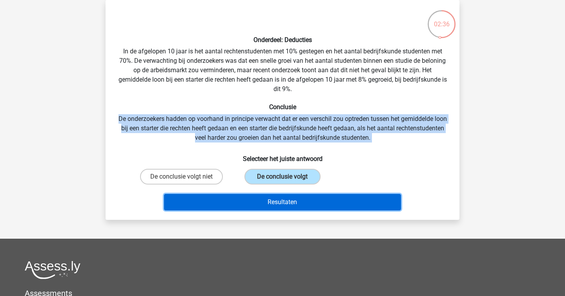
click at [305, 197] on button "Resultaten" at bounding box center [282, 202] width 237 height 16
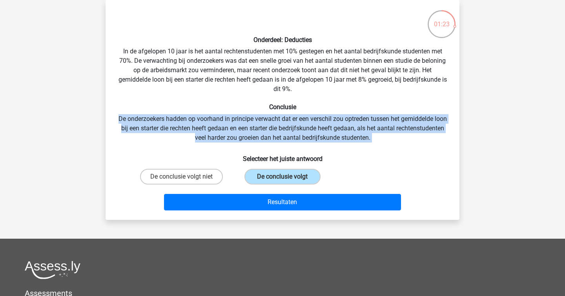
click at [140, 107] on h6 "Conclusie" at bounding box center [282, 106] width 329 height 7
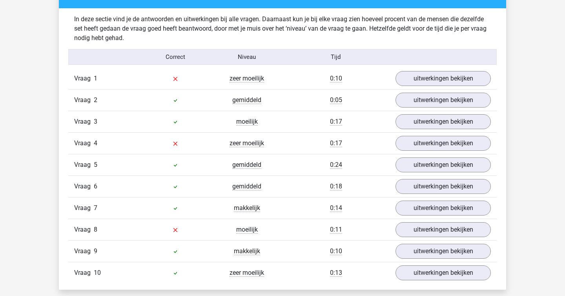
scroll to position [475, 0]
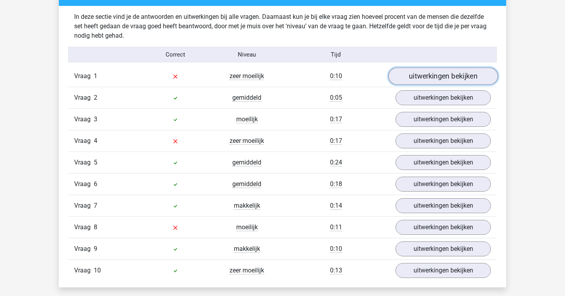
click at [434, 76] on link "uitwerkingen bekijken" at bounding box center [442, 75] width 109 height 17
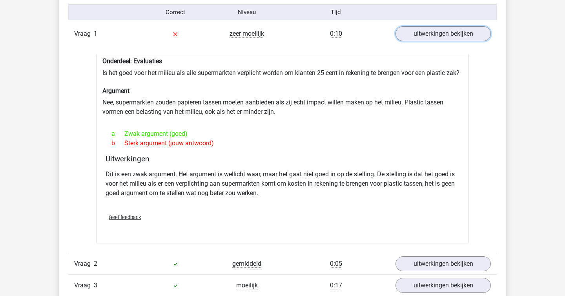
scroll to position [517, 0]
click at [317, 70] on div "Onderdeel: Evaluaties Is het goed voor het milieu als alle supermarkten verplic…" at bounding box center [282, 147] width 373 height 189
click at [321, 72] on div "Onderdeel: Evaluaties Is het goed voor het milieu als alle supermarkten verplic…" at bounding box center [282, 147] width 373 height 189
click at [279, 182] on p "Dit is een zwak argument. Het argument is wellicht waar, maar het gaat niet goe…" at bounding box center [283, 183] width 354 height 28
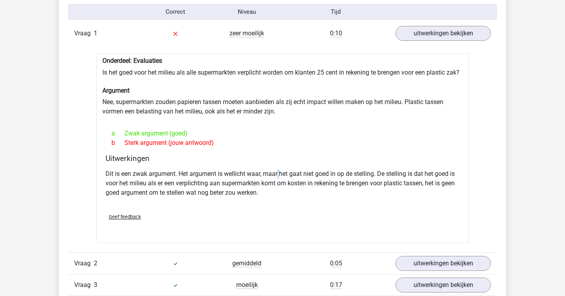
click at [279, 182] on p "Dit is een zwak argument. Het argument is wellicht waar, maar het gaat niet goe…" at bounding box center [283, 183] width 354 height 28
copy p
click at [297, 163] on h4 "Uitwerkingen" at bounding box center [283, 158] width 354 height 9
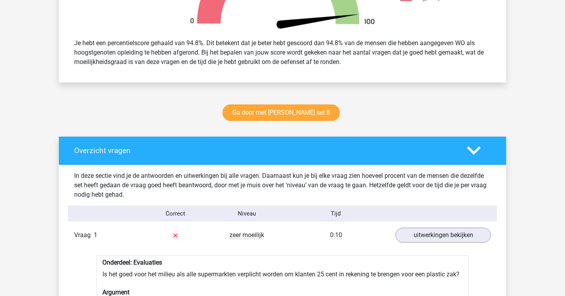
scroll to position [332, 0]
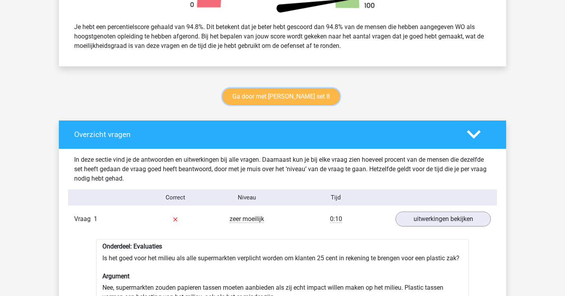
click at [269, 91] on link "Ga door met watson glaser set 8" at bounding box center [280, 96] width 117 height 16
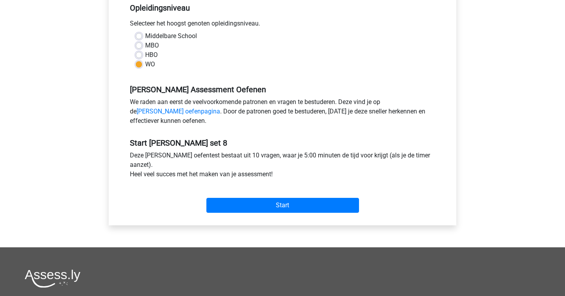
scroll to position [173, 0]
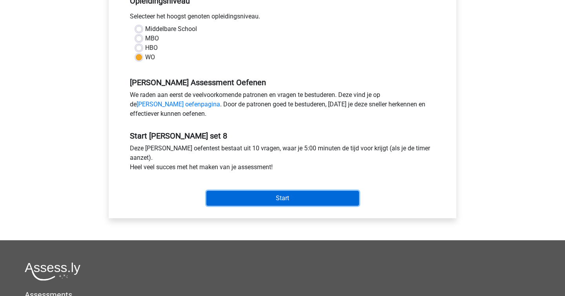
click at [274, 203] on input "Start" at bounding box center [282, 198] width 153 height 15
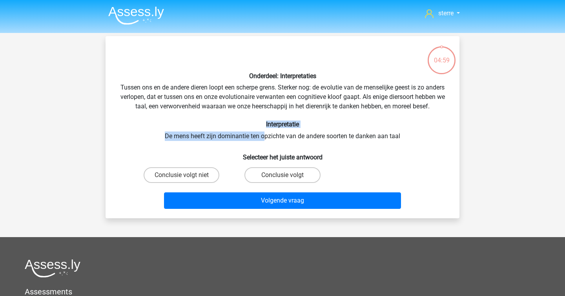
drag, startPoint x: 262, startPoint y: 144, endPoint x: 239, endPoint y: 133, distance: 25.6
click at [239, 133] on div "Onderdeel: Interpretaties Tussen ons en de andere dieren loopt een scherpe gren…" at bounding box center [283, 126] width 348 height 169
click at [239, 128] on h6 "Interpretatie" at bounding box center [282, 123] width 329 height 7
drag, startPoint x: 239, startPoint y: 133, endPoint x: 442, endPoint y: 153, distance: 204.2
click at [442, 153] on div "Onderdeel: Interpretaties Tussen ons en de andere dieren loopt een scherpe gren…" at bounding box center [283, 126] width 348 height 169
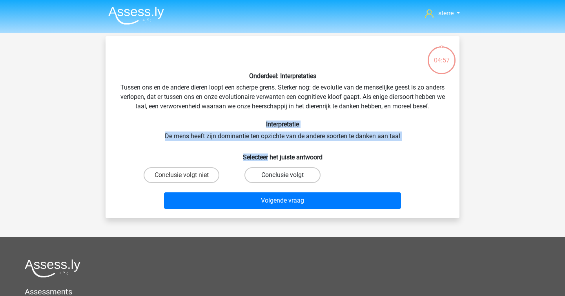
click at [297, 183] on label "Conclusie volgt" at bounding box center [282, 175] width 76 height 16
click at [288, 180] on input "Conclusie volgt" at bounding box center [284, 177] width 5 height 5
radio input "true"
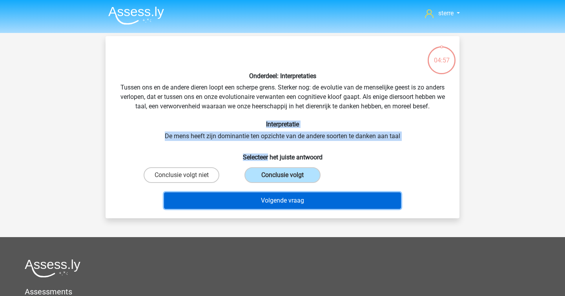
click at [314, 204] on button "Volgende vraag" at bounding box center [282, 200] width 237 height 16
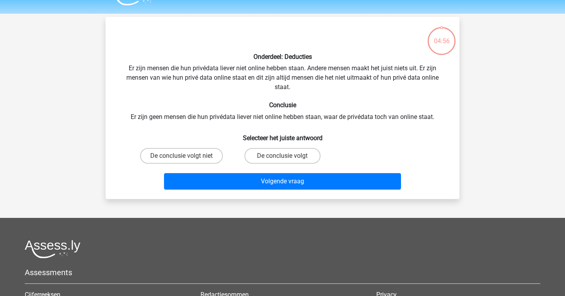
scroll to position [36, 0]
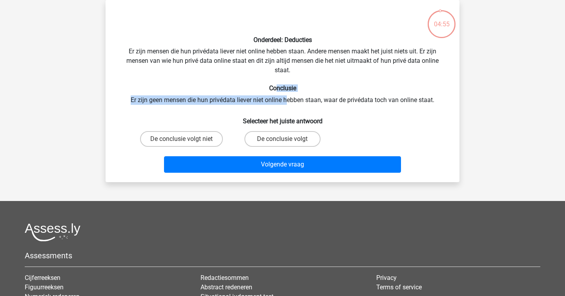
drag, startPoint x: 276, startPoint y: 88, endPoint x: 289, endPoint y: 104, distance: 20.3
click at [289, 104] on div "Onderdeel: Deducties Er zijn mensen die hun privédata liever niet online hebben…" at bounding box center [283, 90] width 348 height 169
click at [209, 137] on label "De conclusie volgt niet" at bounding box center [181, 139] width 83 height 16
click at [187, 139] on input "De conclusie volgt niet" at bounding box center [184, 141] width 5 height 5
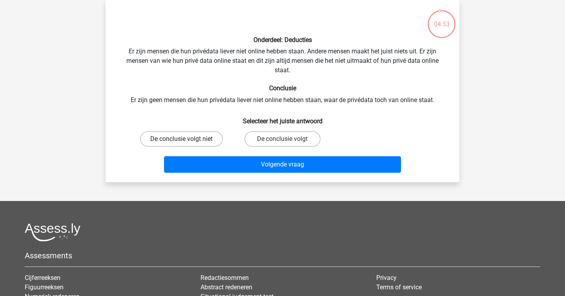
radio input "true"
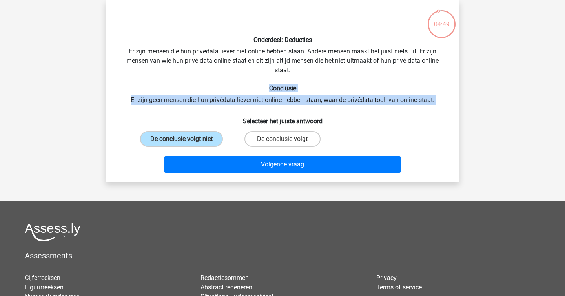
drag, startPoint x: 215, startPoint y: 86, endPoint x: 237, endPoint y: 110, distance: 31.9
click at [237, 110] on div "Onderdeel: Deducties Er zijn mensen die hun privédata liever niet online hebben…" at bounding box center [283, 90] width 348 height 169
click at [237, 109] on div "Onderdeel: Deducties Er zijn mensen die hun privédata liever niet online hebben…" at bounding box center [283, 90] width 348 height 169
click at [237, 107] on div "Onderdeel: Deducties Er zijn mensen die hun privédata liever niet online hebben…" at bounding box center [283, 90] width 348 height 169
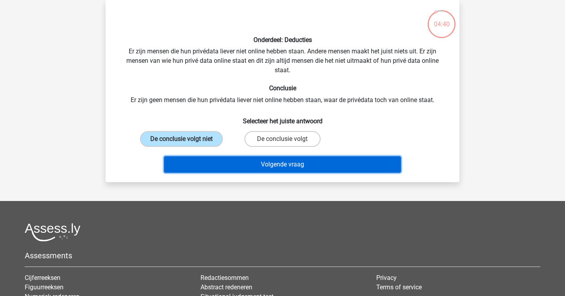
click at [279, 159] on button "Volgende vraag" at bounding box center [282, 164] width 237 height 16
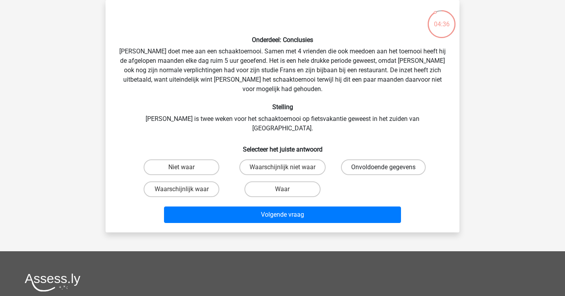
click at [347, 159] on label "Onvoldoende gegevens" at bounding box center [383, 167] width 85 height 16
click at [383, 167] on input "Onvoldoende gegevens" at bounding box center [385, 169] width 5 height 5
radio input "true"
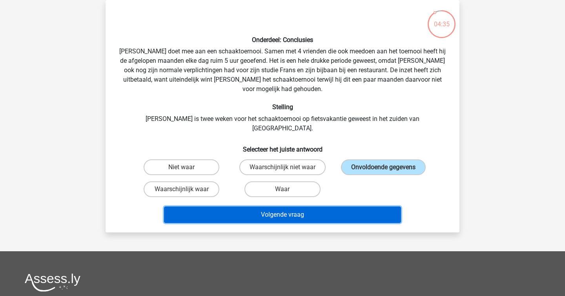
click at [342, 206] on button "Volgende vraag" at bounding box center [282, 214] width 237 height 16
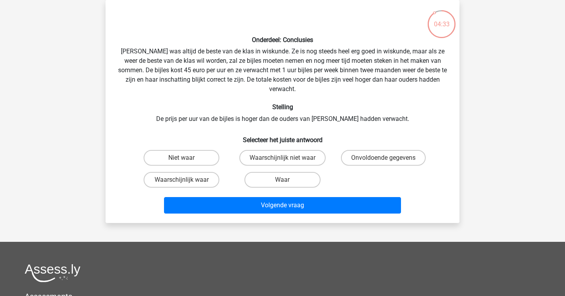
click at [255, 131] on h6 "Selecteer het juiste antwoord" at bounding box center [282, 137] width 329 height 14
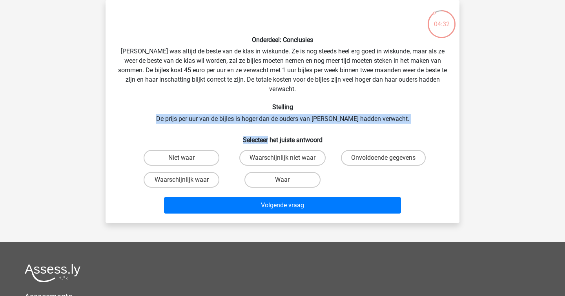
drag, startPoint x: 255, startPoint y: 131, endPoint x: 229, endPoint y: 102, distance: 39.2
click at [229, 102] on div "Onderdeel: Conclusies Maria was altijd de beste van de klas in wiskunde. Ze is …" at bounding box center [283, 111] width 348 height 210
drag, startPoint x: 229, startPoint y: 102, endPoint x: 244, endPoint y: 112, distance: 18.4
click at [244, 112] on div "Onderdeel: Conclusies Maria was altijd de beste van de klas in wiskunde. Ze is …" at bounding box center [283, 111] width 348 height 210
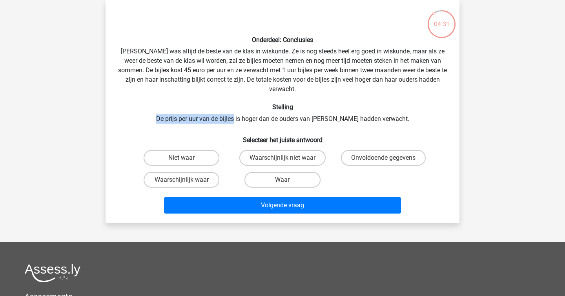
click at [244, 112] on div "Onderdeel: Conclusies Maria was altijd de beste van de klas in wiskunde. Ze is …" at bounding box center [283, 111] width 348 height 210
drag, startPoint x: 234, startPoint y: 112, endPoint x: 187, endPoint y: 110, distance: 46.7
click at [187, 110] on div "Onderdeel: Conclusies Maria was altijd de beste van de klas in wiskunde. Ze is …" at bounding box center [283, 111] width 348 height 210
click at [209, 172] on label "Waarschijnlijk waar" at bounding box center [182, 180] width 76 height 16
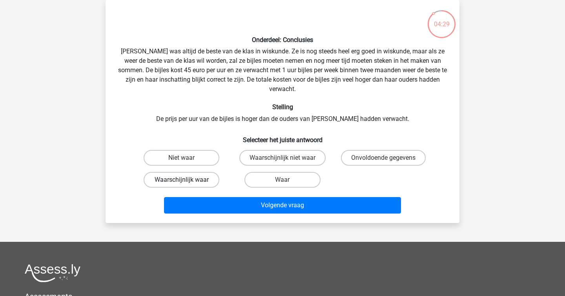
click at [187, 180] on input "Waarschijnlijk waar" at bounding box center [184, 182] width 5 height 5
radio input "true"
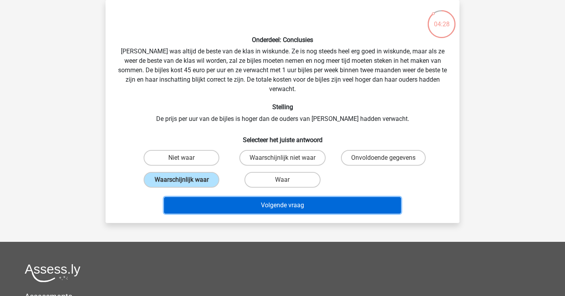
click at [257, 197] on button "Volgende vraag" at bounding box center [282, 205] width 237 height 16
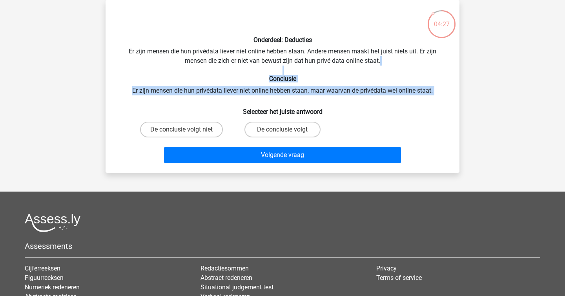
drag, startPoint x: 236, startPoint y: 71, endPoint x: 258, endPoint y: 100, distance: 35.8
click at [258, 100] on div "Onderdeel: Deducties Er zijn mensen die hun privédata liever niet online hebben…" at bounding box center [283, 86] width 348 height 160
drag, startPoint x: 258, startPoint y: 100, endPoint x: 184, endPoint y: 82, distance: 76.4
click at [184, 82] on div "Onderdeel: Deducties Er zijn mensen die hun privédata liever niet online hebben…" at bounding box center [283, 86] width 348 height 160
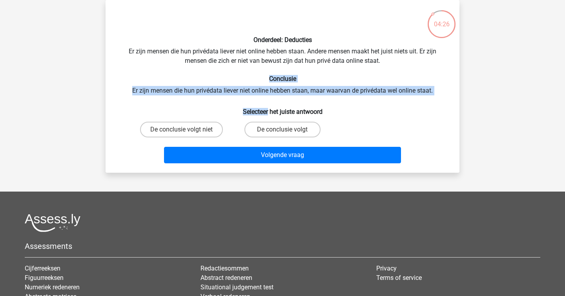
click at [184, 82] on h6 "Conclusie" at bounding box center [282, 78] width 329 height 7
drag, startPoint x: 184, startPoint y: 82, endPoint x: 200, endPoint y: 99, distance: 24.1
click at [200, 99] on div "Onderdeel: Deducties Er zijn mensen die hun privédata liever niet online hebben…" at bounding box center [283, 86] width 348 height 160
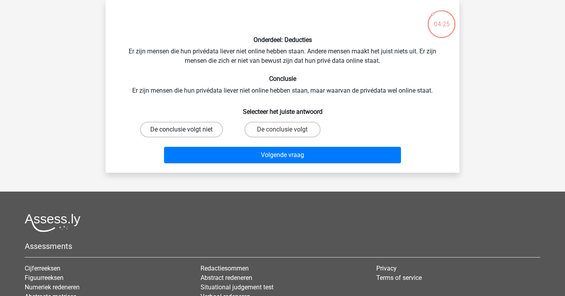
click at [204, 129] on label "De conclusie volgt niet" at bounding box center [181, 130] width 83 height 16
click at [187, 129] on input "De conclusie volgt niet" at bounding box center [184, 131] width 5 height 5
radio input "true"
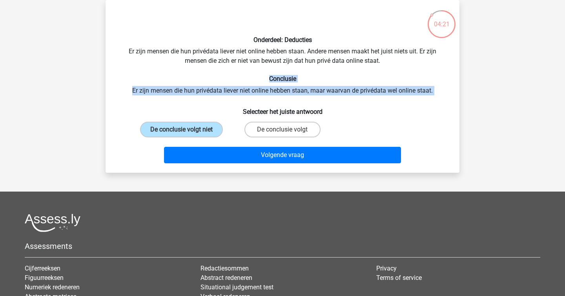
drag, startPoint x: 246, startPoint y: 82, endPoint x: 259, endPoint y: 96, distance: 19.4
click at [259, 96] on div "Onderdeel: Deducties Er zijn mensen die hun privédata liever niet online hebben…" at bounding box center [283, 86] width 348 height 160
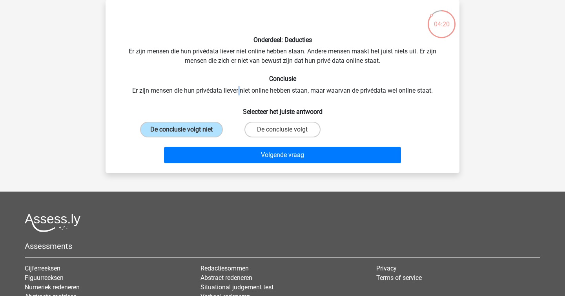
click at [239, 93] on div "Onderdeel: Deducties Er zijn mensen die hun privédata liever niet online hebben…" at bounding box center [283, 86] width 348 height 160
copy div
click at [239, 93] on div "Onderdeel: Deducties Er zijn mensen die hun privédata liever niet online hebben…" at bounding box center [283, 86] width 348 height 160
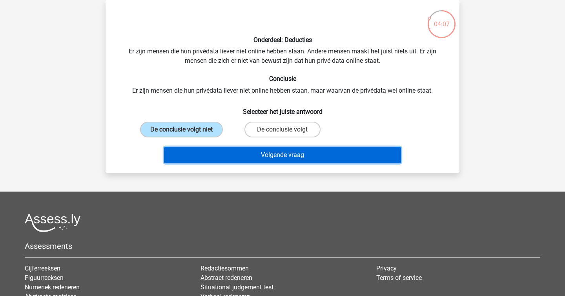
click at [291, 151] on button "Volgende vraag" at bounding box center [282, 155] width 237 height 16
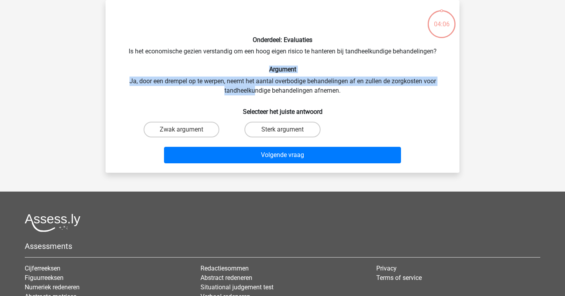
drag, startPoint x: 222, startPoint y: 73, endPoint x: 255, endPoint y: 95, distance: 40.3
click at [255, 95] on div "Onderdeel: Evaluaties Is het economische gezien verstandig om een hoog eigen ri…" at bounding box center [283, 86] width 348 height 160
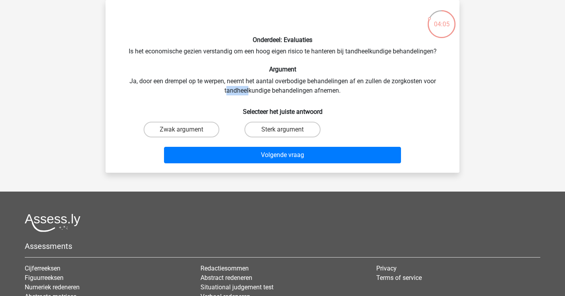
drag, startPoint x: 242, startPoint y: 92, endPoint x: 225, endPoint y: 87, distance: 17.8
click at [225, 88] on div "Onderdeel: Evaluaties Is het economische gezien verstandig om een hoog eigen ri…" at bounding box center [283, 86] width 348 height 160
click at [225, 87] on div "Onderdeel: Evaluaties Is het economische gezien verstandig om een hoog eigen ri…" at bounding box center [283, 86] width 348 height 160
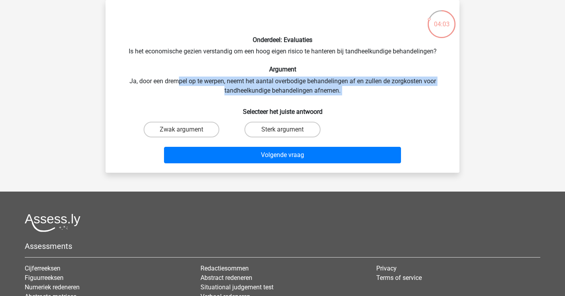
drag, startPoint x: 177, startPoint y: 79, endPoint x: 227, endPoint y: 96, distance: 53.8
click at [227, 96] on div "Onderdeel: Evaluaties Is het economische gezien verstandig om een hoog eigen ri…" at bounding box center [283, 86] width 348 height 160
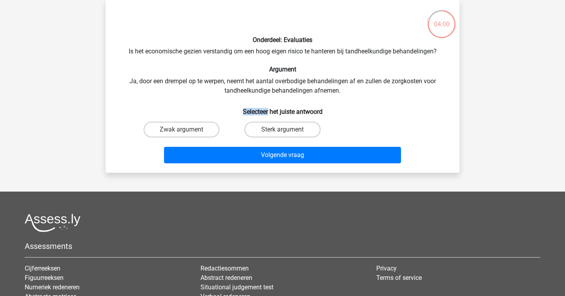
drag, startPoint x: 227, startPoint y: 96, endPoint x: 271, endPoint y: 118, distance: 48.4
click at [260, 115] on div "Onderdeel: Evaluaties Is het economische gezien verstandig om een hoog eigen ri…" at bounding box center [283, 86] width 348 height 160
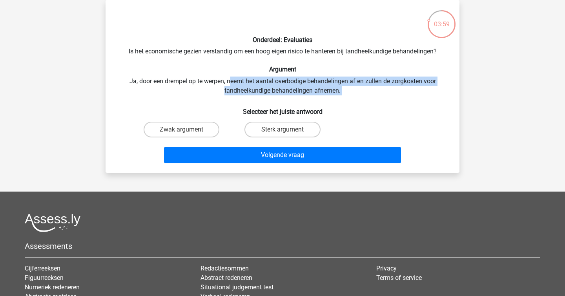
drag, startPoint x: 230, startPoint y: 79, endPoint x: 300, endPoint y: 98, distance: 72.7
click at [300, 98] on div "Onderdeel: Evaluaties Is het economische gezien verstandig om een hoog eigen ri…" at bounding box center [283, 86] width 348 height 160
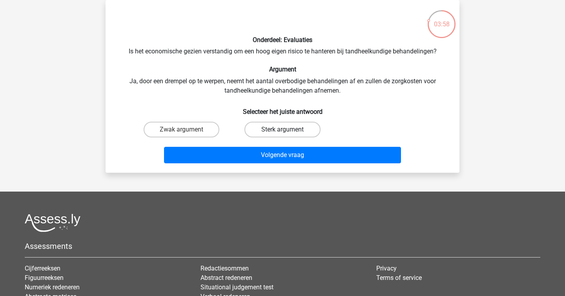
click at [297, 131] on label "Sterk argument" at bounding box center [282, 130] width 76 height 16
click at [288, 131] on input "Sterk argument" at bounding box center [284, 131] width 5 height 5
radio input "true"
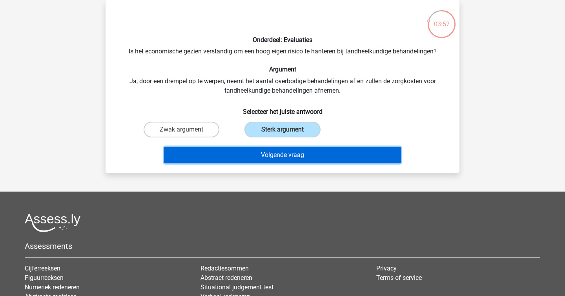
click at [328, 163] on button "Volgende vraag" at bounding box center [282, 155] width 237 height 16
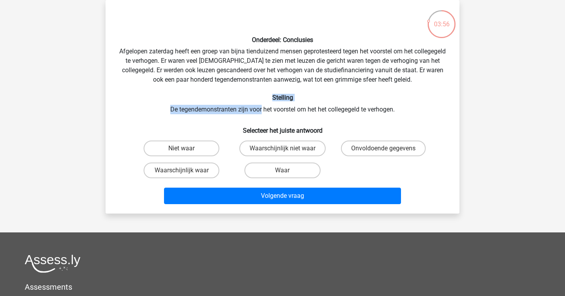
drag, startPoint x: 257, startPoint y: 105, endPoint x: 212, endPoint y: 91, distance: 46.8
click at [212, 91] on div "Onderdeel: Conclusies Afgelopen zaterdag heeft een groep van bijna tienduizend …" at bounding box center [283, 106] width 348 height 201
click at [202, 174] on label "Waarschijnlijk waar" at bounding box center [182, 170] width 76 height 16
click at [187, 174] on input "Waarschijnlijk waar" at bounding box center [184, 172] width 5 height 5
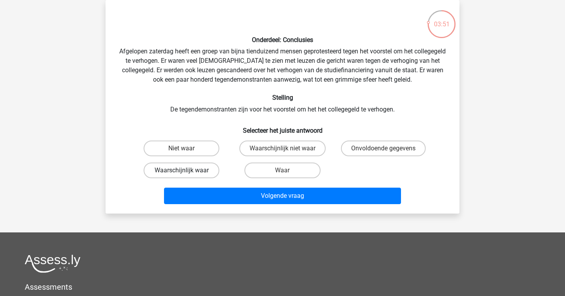
radio input "true"
click at [280, 169] on label "Waar" at bounding box center [282, 170] width 76 height 16
click at [282, 170] on input "Waar" at bounding box center [284, 172] width 5 height 5
radio input "true"
click at [199, 163] on label "Waarschijnlijk waar" at bounding box center [182, 170] width 76 height 16
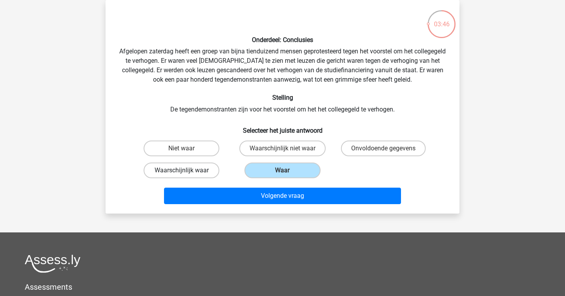
click at [187, 170] on input "Waarschijnlijk waar" at bounding box center [184, 172] width 5 height 5
radio input "true"
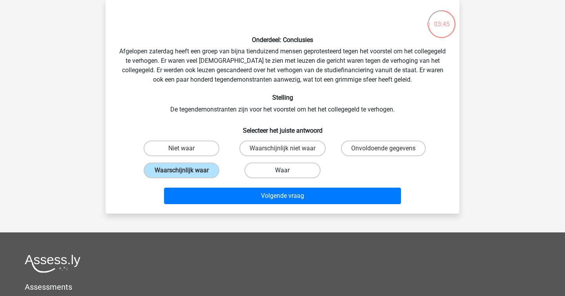
click at [273, 163] on label "Waar" at bounding box center [282, 170] width 76 height 16
click at [282, 170] on input "Waar" at bounding box center [284, 172] width 5 height 5
radio input "true"
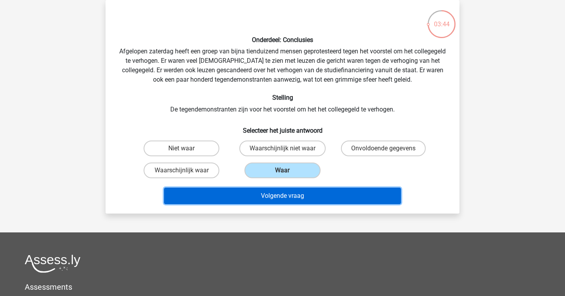
click at [297, 195] on button "Volgende vraag" at bounding box center [282, 195] width 237 height 16
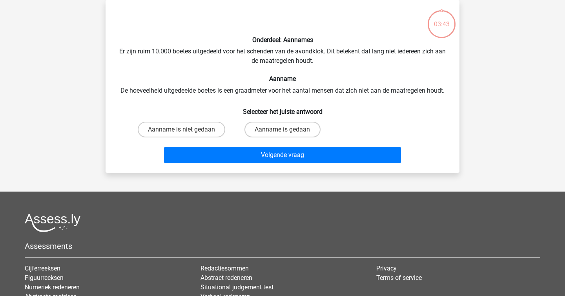
click at [239, 83] on div "Onderdeel: Aannames Er zijn ruim 10.000 boetes uitgedeeld voor het schenden van…" at bounding box center [283, 86] width 348 height 160
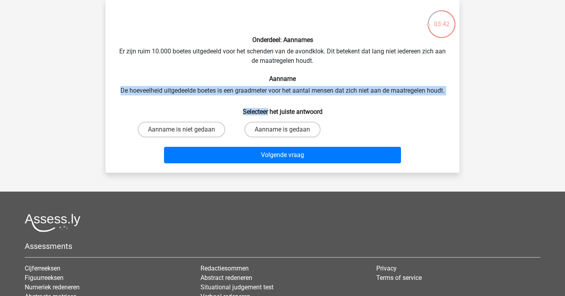
drag, startPoint x: 239, startPoint y: 83, endPoint x: 247, endPoint y: 99, distance: 18.2
click at [247, 99] on div "Onderdeel: Aannames Er zijn ruim 10.000 boetes uitgedeeld voor het schenden van…" at bounding box center [283, 86] width 348 height 160
drag, startPoint x: 247, startPoint y: 99, endPoint x: 222, endPoint y: 82, distance: 30.1
click at [222, 82] on div "Onderdeel: Aannames Er zijn ruim 10.000 boetes uitgedeeld voor het schenden van…" at bounding box center [283, 86] width 348 height 160
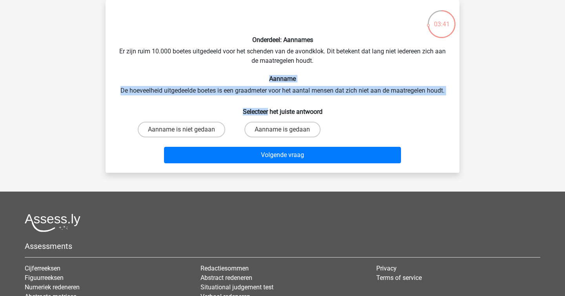
click at [222, 82] on h6 "Aanname" at bounding box center [282, 78] width 329 height 7
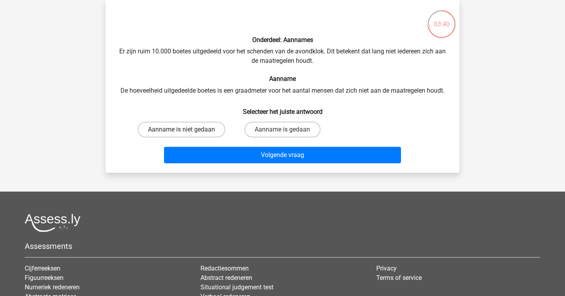
click at [203, 131] on label "Aanname is niet gedaan" at bounding box center [181, 130] width 87 height 16
click at [187, 131] on input "Aanname is niet gedaan" at bounding box center [184, 131] width 5 height 5
radio input "true"
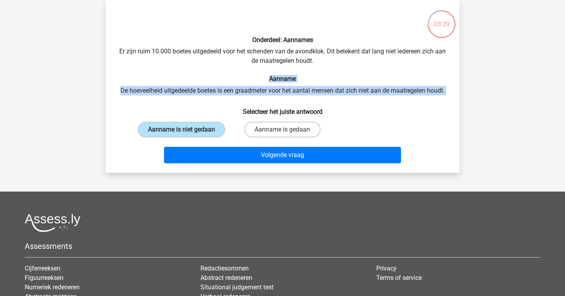
drag, startPoint x: 230, startPoint y: 82, endPoint x: 249, endPoint y: 100, distance: 26.3
click at [249, 100] on div "Onderdeel: Aannames Er zijn ruim 10.000 boetes uitgedeeld voor het schenden van…" at bounding box center [283, 86] width 348 height 160
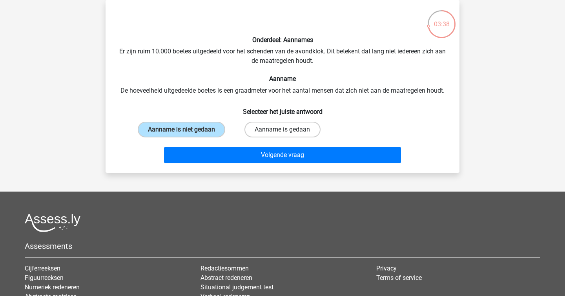
click at [277, 123] on label "Aanname is gedaan" at bounding box center [282, 130] width 76 height 16
click at [282, 129] on input "Aanname is gedaan" at bounding box center [284, 131] width 5 height 5
radio input "true"
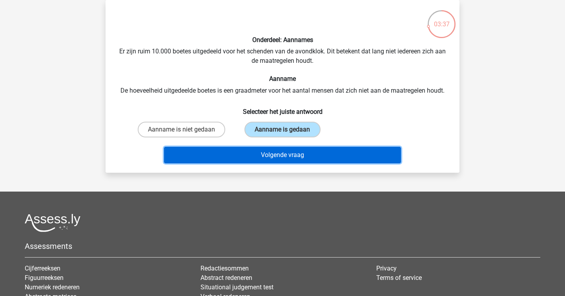
click at [302, 151] on button "Volgende vraag" at bounding box center [282, 155] width 237 height 16
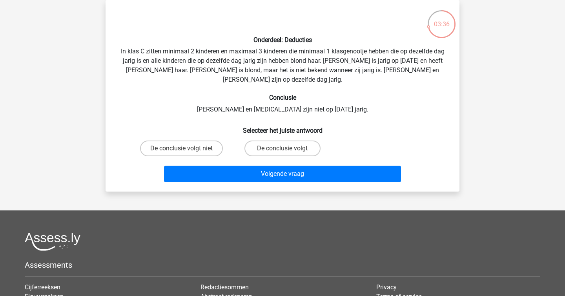
click at [192, 51] on div "Onderdeel: Deducties In klas C zitten minimaal 2 kinderen en maximaal 3 kindere…" at bounding box center [283, 95] width 348 height 179
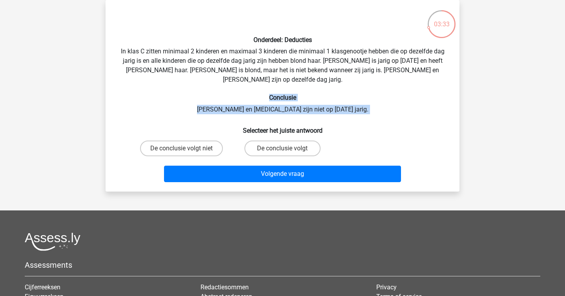
drag, startPoint x: 237, startPoint y: 84, endPoint x: 302, endPoint y: 113, distance: 71.3
click at [302, 113] on div "Onderdeel: Deducties In klas C zitten minimaal 2 kinderen en maximaal 3 kindere…" at bounding box center [283, 95] width 348 height 179
click at [302, 120] on h6 "Selecteer het juiste antwoord" at bounding box center [282, 127] width 329 height 14
drag, startPoint x: 326, startPoint y: 107, endPoint x: 166, endPoint y: 78, distance: 163.1
click at [166, 78] on div "Onderdeel: Deducties In klas C zitten minimaal 2 kinderen en maximaal 3 kindere…" at bounding box center [283, 95] width 348 height 179
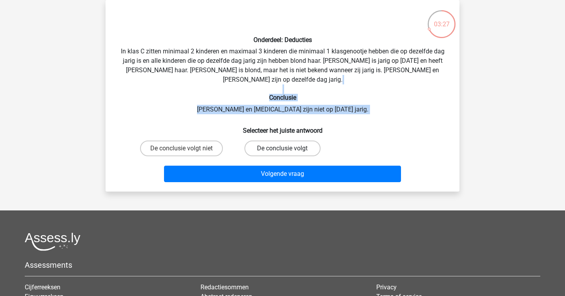
click at [286, 140] on label "De conclusie volgt" at bounding box center [282, 148] width 76 height 16
click at [286, 148] on input "De conclusie volgt" at bounding box center [284, 150] width 5 height 5
radio input "true"
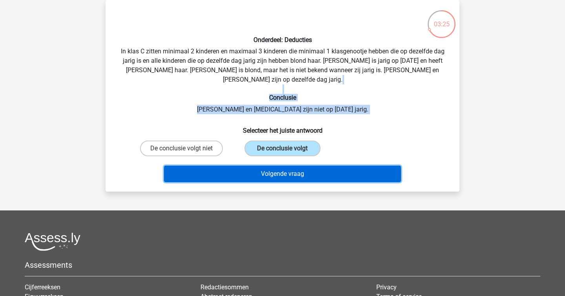
click at [319, 166] on button "Volgende vraag" at bounding box center [282, 174] width 237 height 16
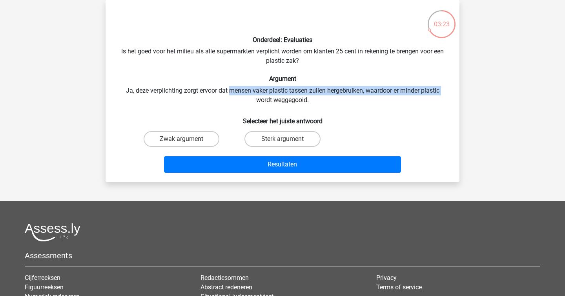
drag, startPoint x: 231, startPoint y: 93, endPoint x: 257, endPoint y: 101, distance: 27.7
click at [257, 101] on div "Onderdeel: Evaluaties Is het goed voor het milieu als alle supermarkten verplic…" at bounding box center [283, 90] width 348 height 169
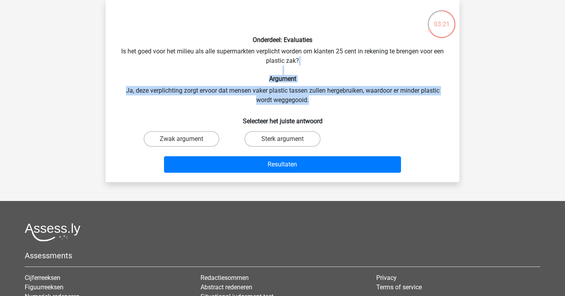
drag, startPoint x: 321, startPoint y: 97, endPoint x: 125, endPoint y: 73, distance: 197.2
click at [125, 73] on div "Onderdeel: Evaluaties Is het goed voor het milieu als alle supermarkten verplic…" at bounding box center [283, 90] width 348 height 169
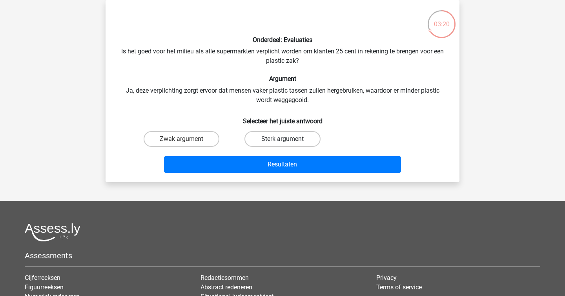
click at [280, 138] on label "Sterk argument" at bounding box center [282, 139] width 76 height 16
click at [282, 139] on input "Sterk argument" at bounding box center [284, 141] width 5 height 5
radio input "true"
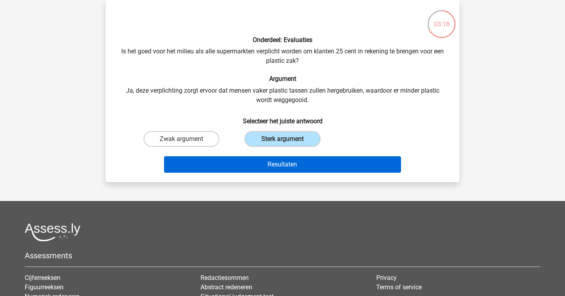
click at [306, 160] on button "Resultaten" at bounding box center [282, 164] width 237 height 16
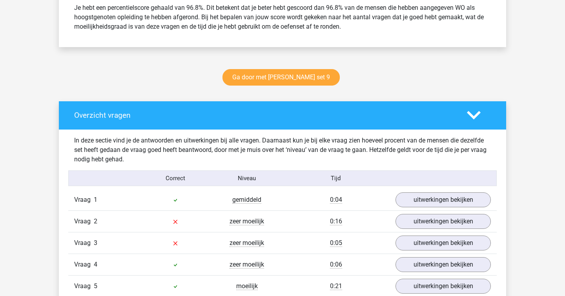
scroll to position [490, 0]
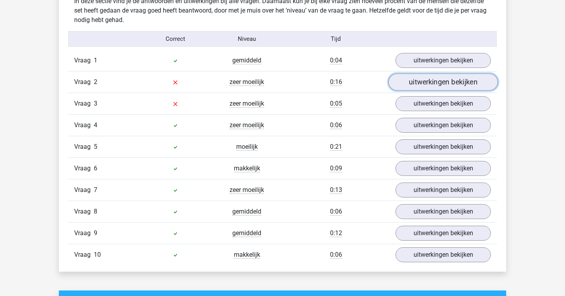
click at [437, 83] on link "uitwerkingen bekijken" at bounding box center [442, 81] width 109 height 17
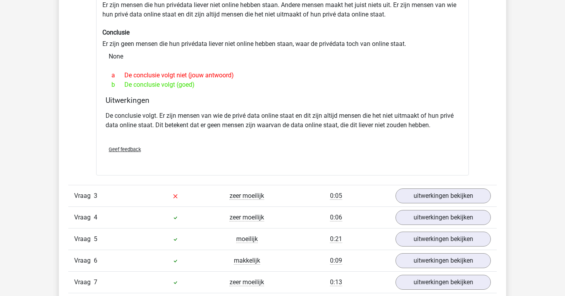
scroll to position [615, 0]
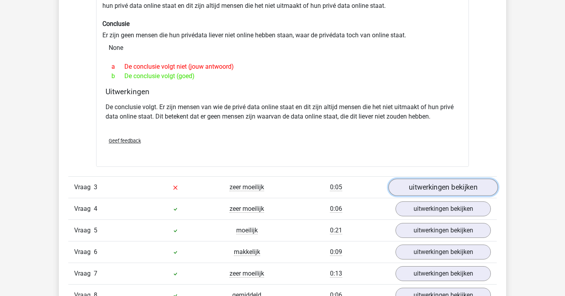
click at [462, 189] on link "uitwerkingen bekijken" at bounding box center [442, 186] width 109 height 17
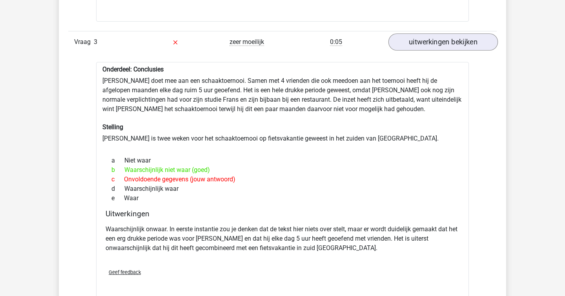
click at [462, 189] on div "Onderdeel: Conclusies [PERSON_NAME] doet mee aan een schaaktoernooi. Samen met …" at bounding box center [282, 180] width 373 height 237
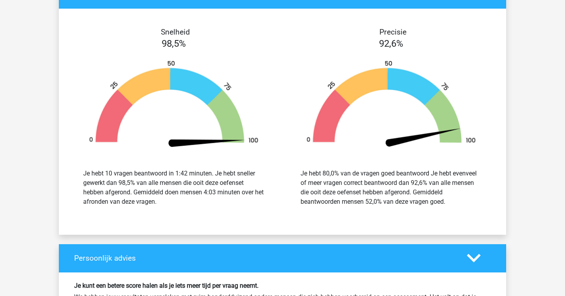
scroll to position [1286, 0]
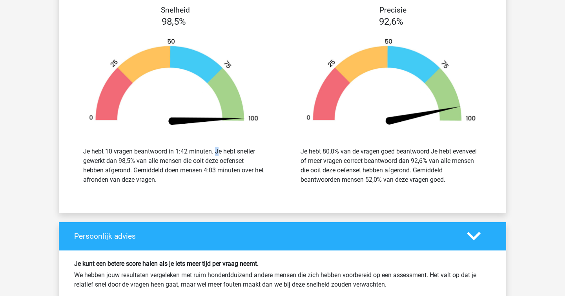
click at [216, 149] on div "Je hebt 10 vragen beantwoord in 1:42 minuten. Je hebt sneller gewerkt dan 98,5%…" at bounding box center [173, 166] width 181 height 38
copy div
click at [216, 149] on div "Je hebt 10 vragen beantwoord in 1:42 minuten. Je hebt sneller gewerkt dan 98,5%…" at bounding box center [173, 166] width 181 height 38
click at [222, 194] on div "Snelheid 98,5% Je hebt 10 vragen beantwoord in 1:42 minuten. Je hebt sneller ge…" at bounding box center [282, 99] width 447 height 207
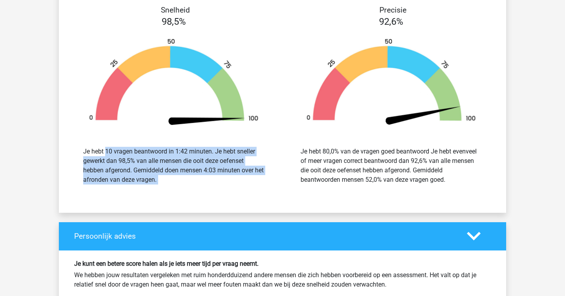
click at [222, 194] on div "Snelheid 98,5% Je hebt 10 vragen beantwoord in 1:42 minuten. Je hebt sneller ge…" at bounding box center [282, 99] width 447 height 207
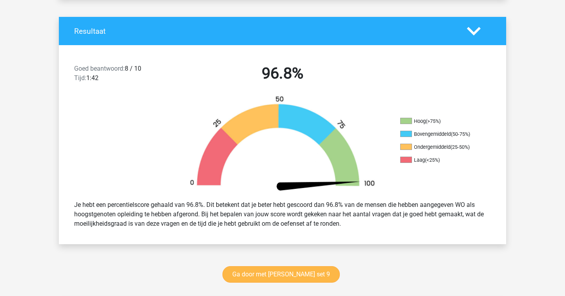
scroll to position [0, 0]
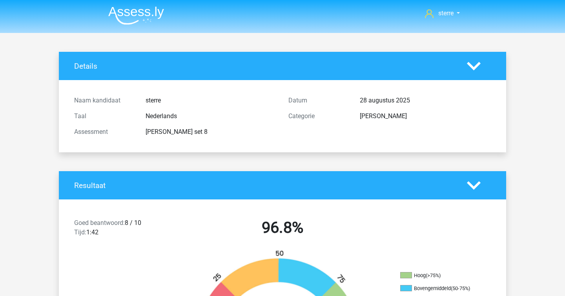
click at [129, 18] on img at bounding box center [136, 15] width 56 height 18
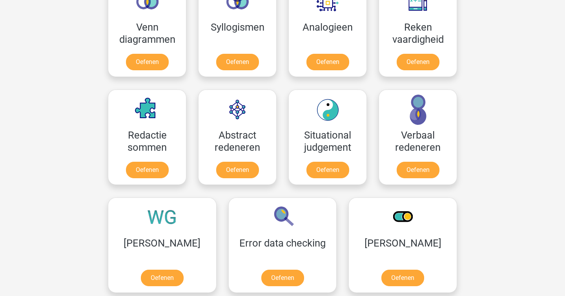
scroll to position [506, 0]
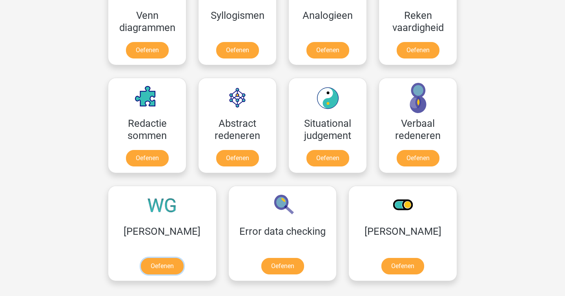
click at [141, 258] on link "Oefenen" at bounding box center [162, 266] width 43 height 16
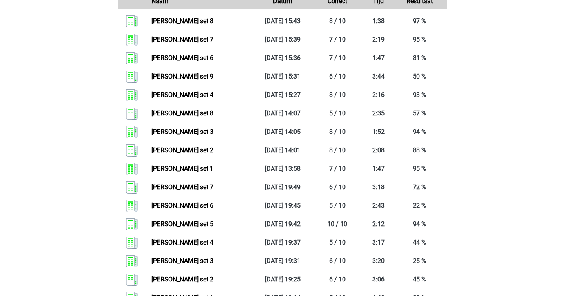
scroll to position [349, 0]
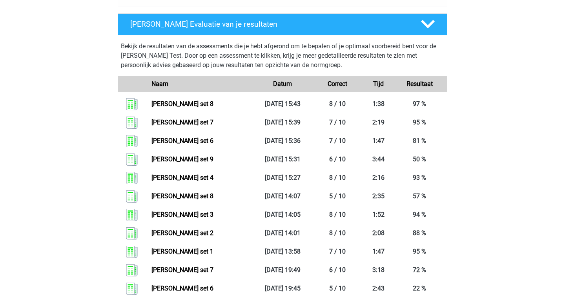
click at [513, 146] on div "sterre [EMAIL_ADDRESS][DOMAIN_NAME] Nederlands English" at bounding box center [282, 127] width 565 height 952
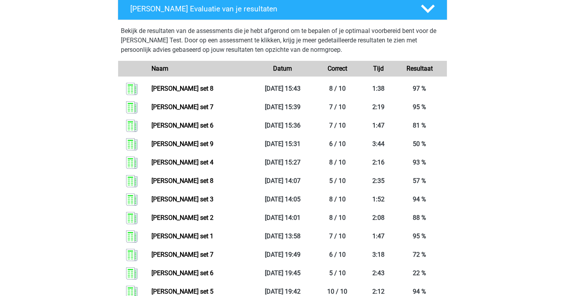
scroll to position [370, 0]
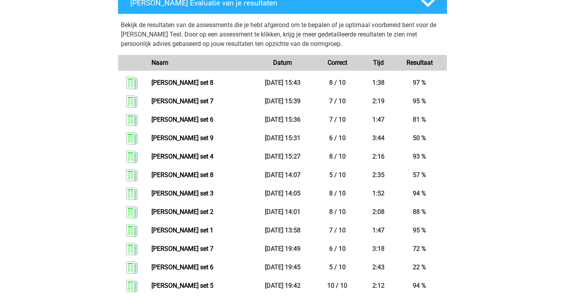
click at [513, 146] on div "sterre [EMAIL_ADDRESS][DOMAIN_NAME] Nederlands English" at bounding box center [282, 106] width 565 height 952
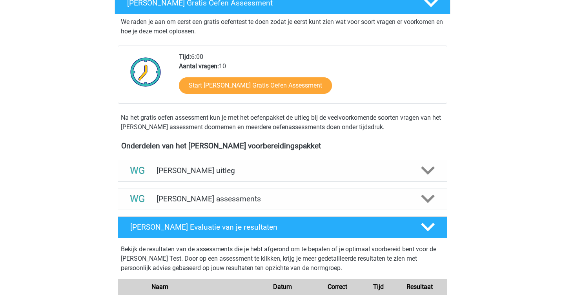
scroll to position [0, 0]
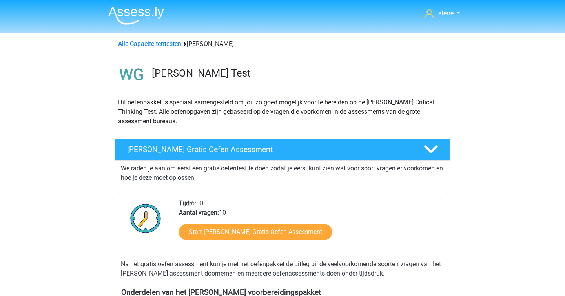
click at [133, 39] on div "Alle Capaciteitentesten [PERSON_NAME]" at bounding box center [282, 43] width 335 height 9
click at [146, 43] on link "Alle Capaciteitentesten" at bounding box center [149, 43] width 63 height 7
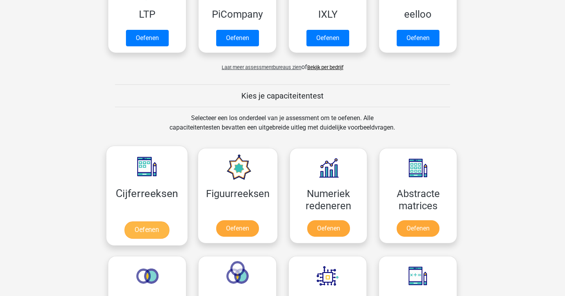
scroll to position [219, 0]
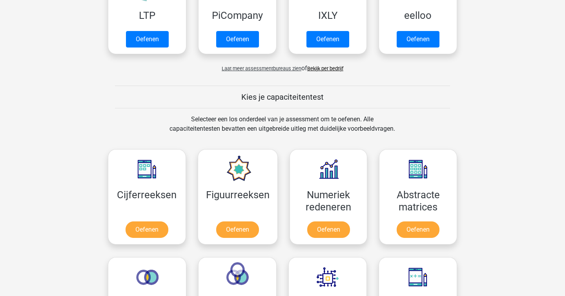
click at [180, 118] on div "Selecteer een los onderdeel van je assessment om te oefenen. Alle capaciteitent…" at bounding box center [282, 129] width 240 height 28
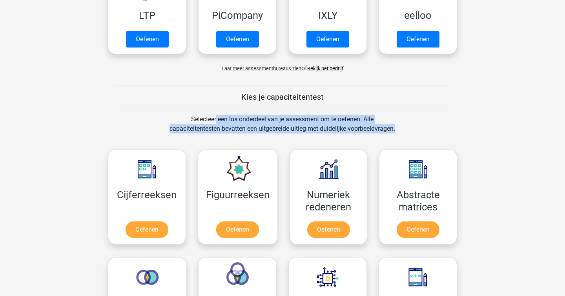
click at [180, 118] on div "Selecteer een los onderdeel van je assessment om te oefenen. Alle capaciteitent…" at bounding box center [282, 129] width 240 height 28
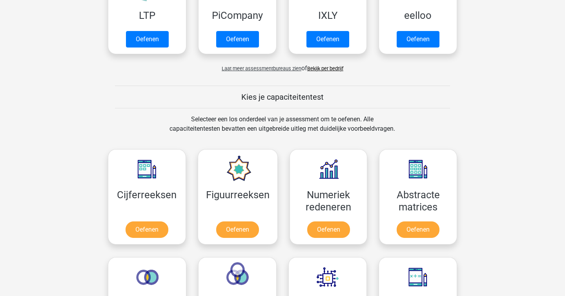
click at [180, 118] on div "Selecteer een los onderdeel van je assessment om te oefenen. Alle capaciteitent…" at bounding box center [282, 129] width 240 height 28
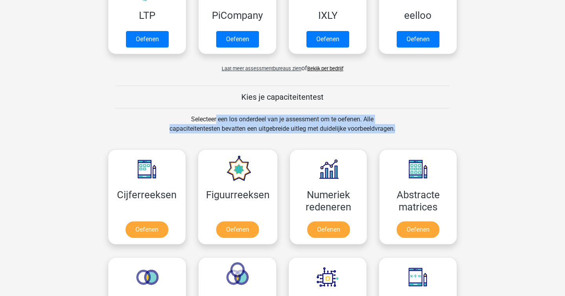
click at [180, 118] on div "Selecteer een los onderdeel van je assessment om te oefenen. Alle capaciteitent…" at bounding box center [282, 129] width 240 height 28
click at [231, 126] on div "Selecteer een los onderdeel van je assessment om te oefenen. Alle capaciteitent…" at bounding box center [282, 129] width 240 height 28
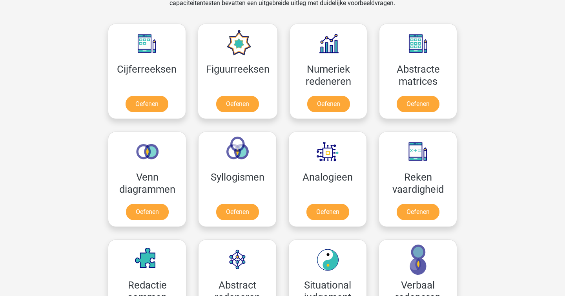
scroll to position [345, 0]
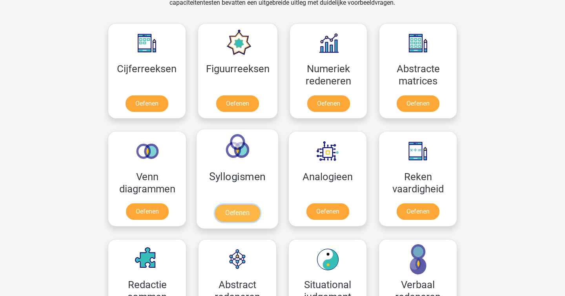
click at [235, 204] on link "Oefenen" at bounding box center [237, 212] width 45 height 17
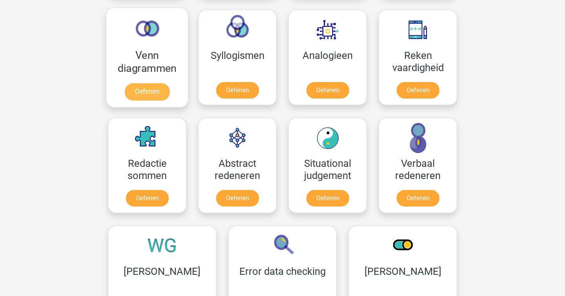
scroll to position [467, 0]
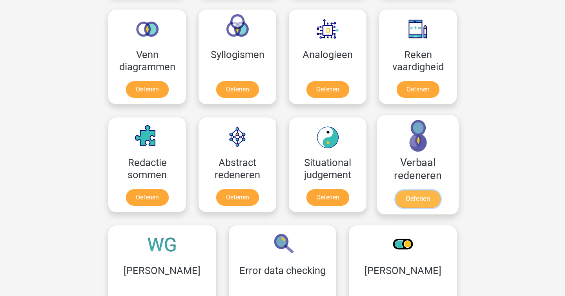
click at [406, 190] on link "Oefenen" at bounding box center [417, 198] width 45 height 17
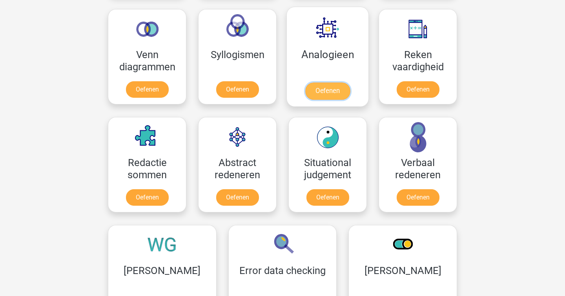
click at [307, 82] on link "Oefenen" at bounding box center [327, 90] width 45 height 17
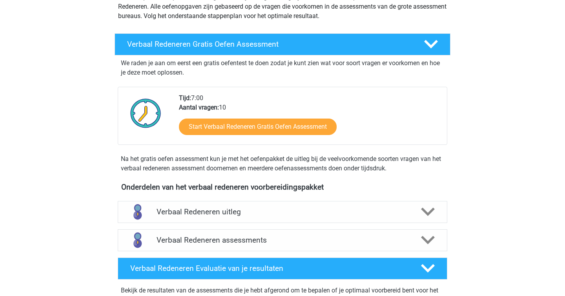
scroll to position [106, 0]
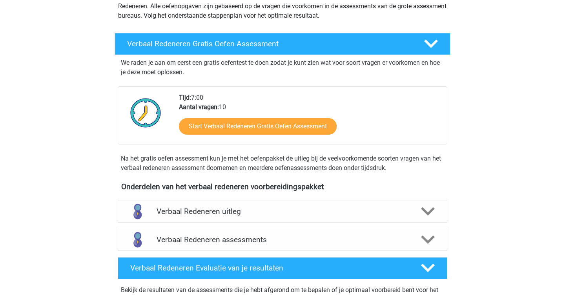
click at [311, 149] on div "We raden je aan om eerst een gratis oefentest te doen zodat je kunt zien wat vo…" at bounding box center [282, 114] width 329 height 118
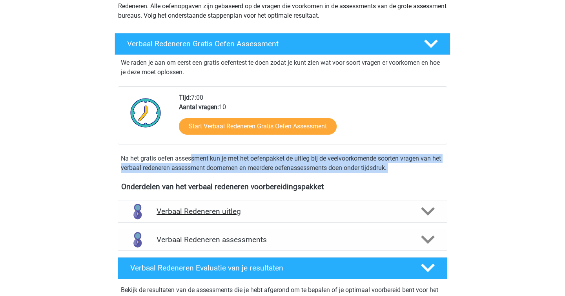
click at [263, 211] on h4 "Verbaal Redeneren uitleg" at bounding box center [282, 211] width 252 height 9
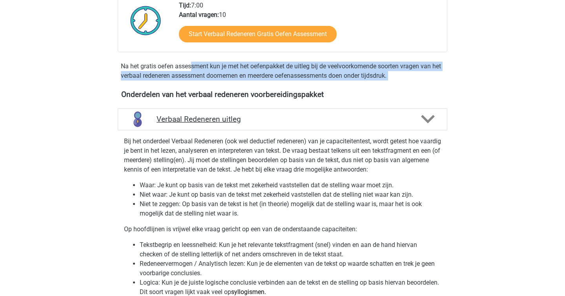
scroll to position [208, 0]
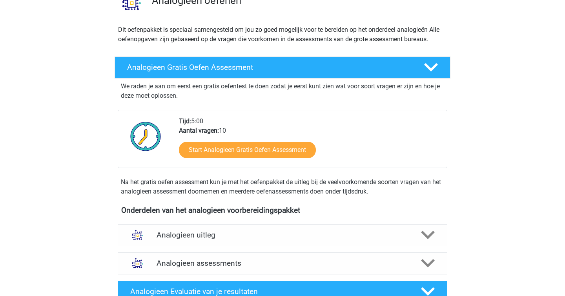
scroll to position [115, 0]
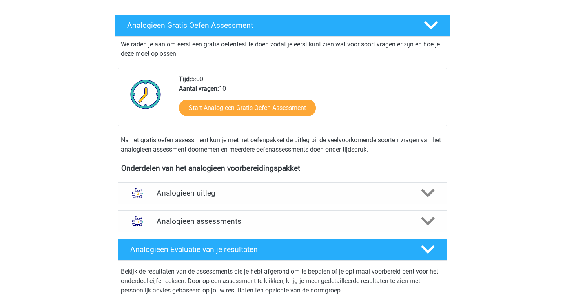
click at [199, 200] on div "Analogieen uitleg" at bounding box center [282, 193] width 329 height 22
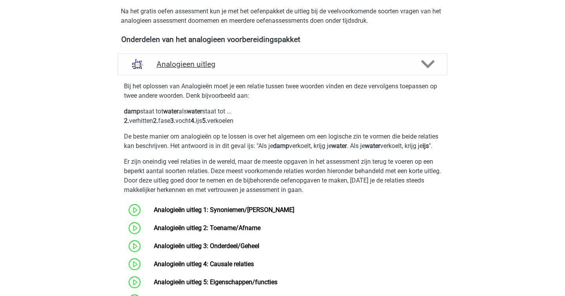
click at [199, 195] on p "Er zijn oneindig veel relaties in de wereld, maar de meeste opgaven in het asse…" at bounding box center [282, 176] width 317 height 38
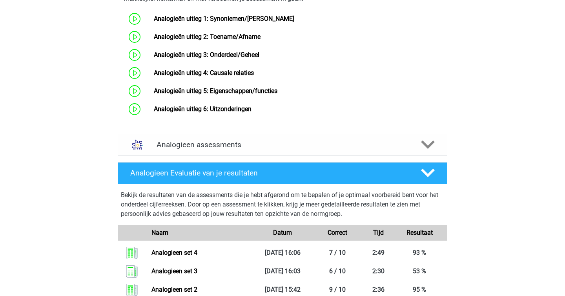
scroll to position [435, 0]
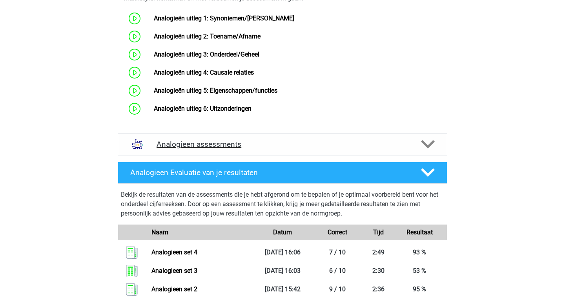
click at [354, 149] on h4 "Analogieen assessments" at bounding box center [282, 144] width 252 height 9
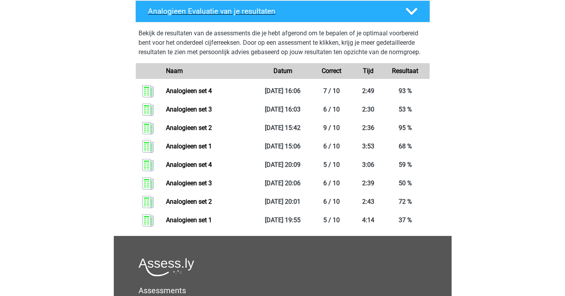
scroll to position [1096, 0]
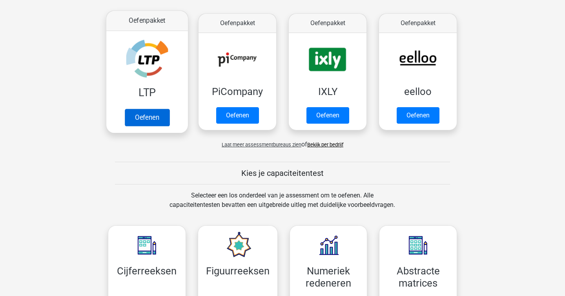
scroll to position [142, 0]
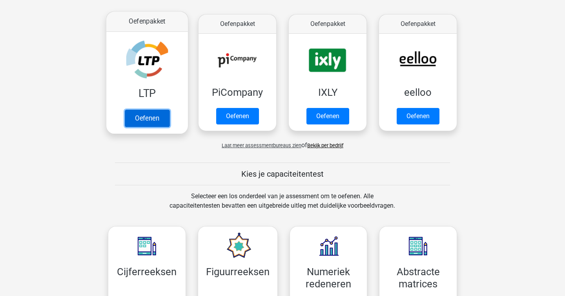
click at [139, 109] on link "Oefenen" at bounding box center [147, 117] width 45 height 17
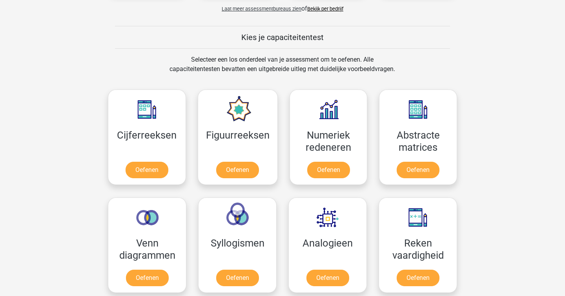
scroll to position [384, 0]
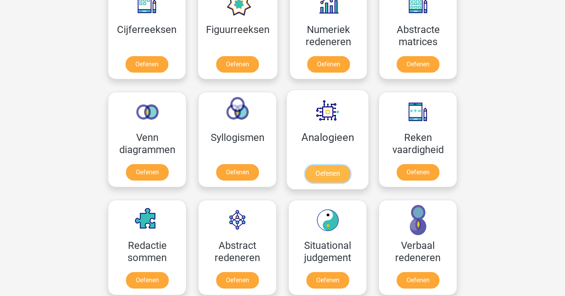
click at [324, 165] on link "Oefenen" at bounding box center [327, 173] width 45 height 17
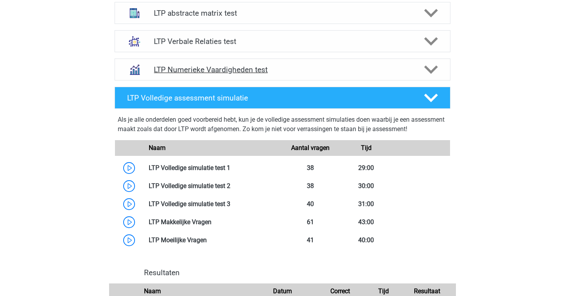
scroll to position [358, 0]
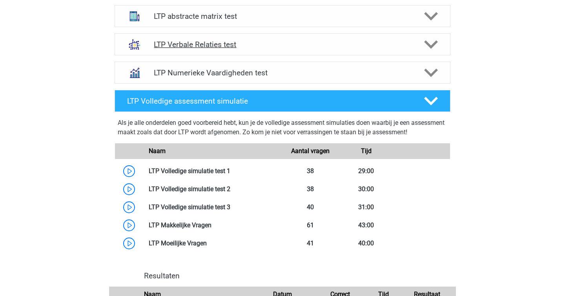
click at [215, 48] on h4 "LTP Verbale Relaties test" at bounding box center [282, 44] width 257 height 9
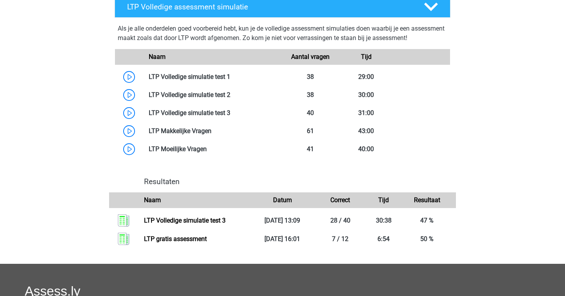
scroll to position [1138, 0]
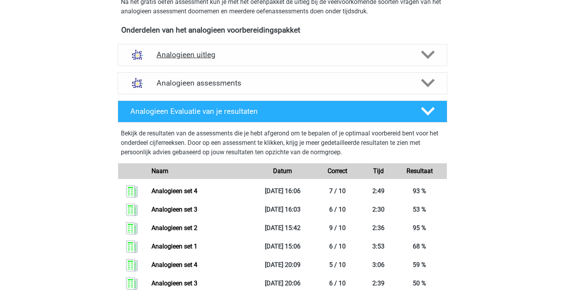
scroll to position [252, 0]
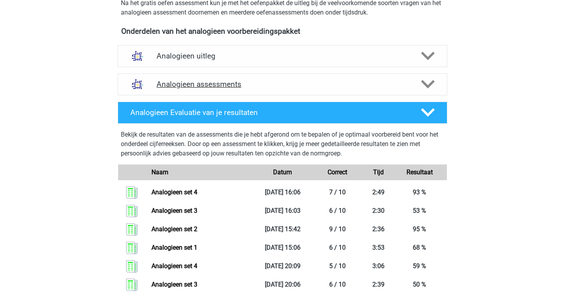
click at [222, 75] on div "Analogieen assessments" at bounding box center [282, 84] width 329 height 22
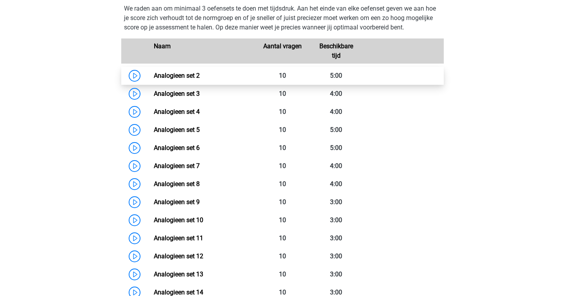
scroll to position [350, 0]
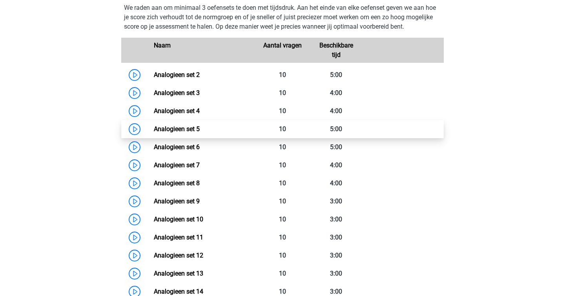
click at [154, 127] on link "Analogieen set 5" at bounding box center [177, 128] width 46 height 7
click at [154, 129] on link "Analogieen set 5" at bounding box center [177, 128] width 46 height 7
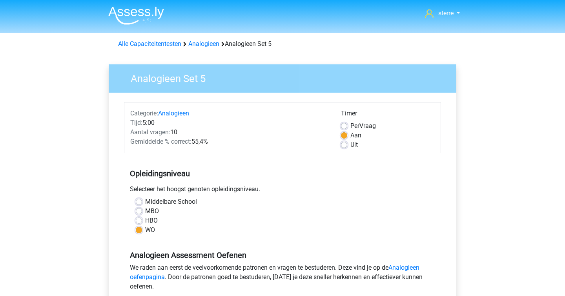
scroll to position [208, 0]
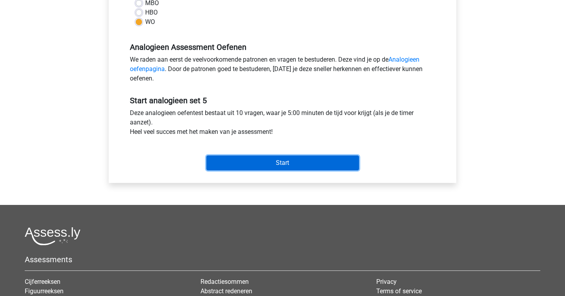
click at [248, 160] on input "Start" at bounding box center [282, 162] width 153 height 15
click at [286, 162] on input "Start" at bounding box center [282, 162] width 153 height 15
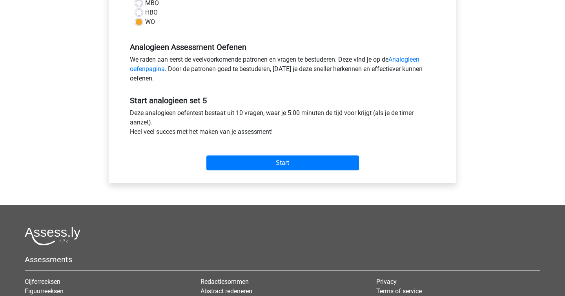
click at [305, 155] on div "Start" at bounding box center [282, 156] width 317 height 27
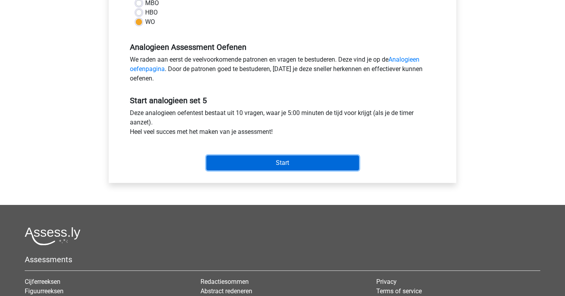
click at [304, 157] on input "Start" at bounding box center [282, 162] width 153 height 15
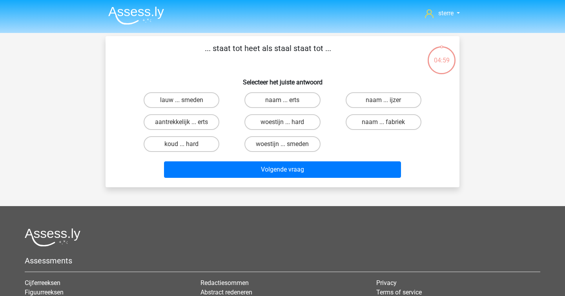
click at [129, 95] on div "lauw ... smeden naam ... erts naam ... ijzer aantrekkelijk ... erts woestijn ..…" at bounding box center [282, 122] width 329 height 66
click at [175, 100] on label "lauw ... smeden" at bounding box center [182, 100] width 76 height 16
click at [182, 100] on input "lauw ... smeden" at bounding box center [184, 102] width 5 height 5
radio input "true"
click at [186, 120] on label "aantrekkelijk ... erts" at bounding box center [182, 122] width 76 height 16
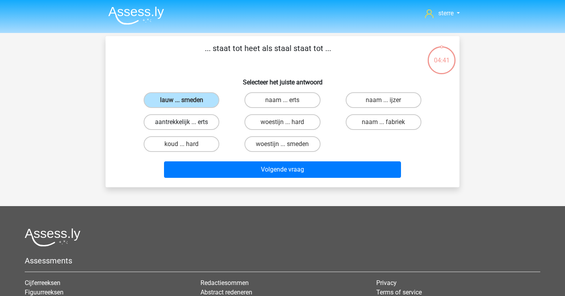
click at [186, 122] on input "aantrekkelijk ... erts" at bounding box center [184, 124] width 5 height 5
radio input "true"
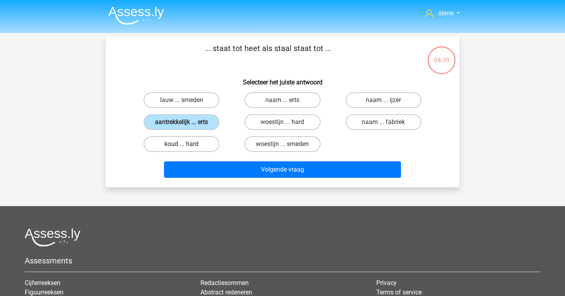
click at [192, 141] on label "koud ... hard" at bounding box center [182, 144] width 76 height 16
click at [187, 144] on input "koud ... hard" at bounding box center [184, 146] width 5 height 5
radio input "true"
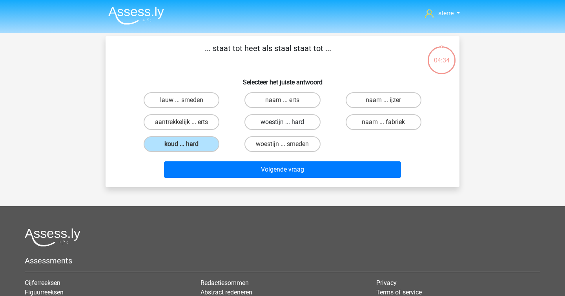
click at [282, 126] on label "woestijn ... hard" at bounding box center [282, 122] width 76 height 16
click at [282, 126] on input "woestijn ... hard" at bounding box center [284, 124] width 5 height 5
radio input "true"
click at [194, 45] on p "... staat tot heet als staal staat tot ..." at bounding box center [267, 54] width 299 height 24
click at [195, 94] on label "lauw ... smeden" at bounding box center [182, 100] width 76 height 16
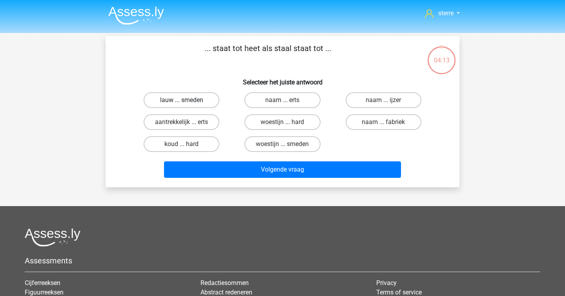
click at [187, 100] on input "lauw ... smeden" at bounding box center [184, 102] width 5 height 5
radio input "true"
click at [245, 50] on p "... staat tot heet als staal staat tot ..." at bounding box center [267, 54] width 299 height 24
copy p
click at [245, 50] on p "... staat tot heet als staal staat tot ..." at bounding box center [267, 54] width 299 height 24
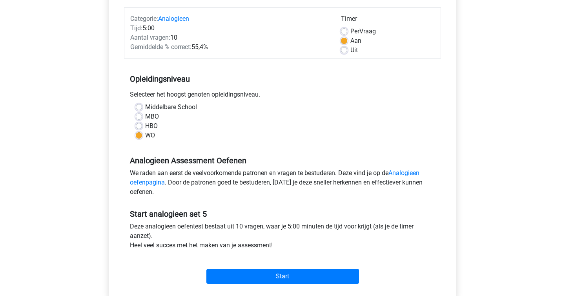
scroll to position [95, 0]
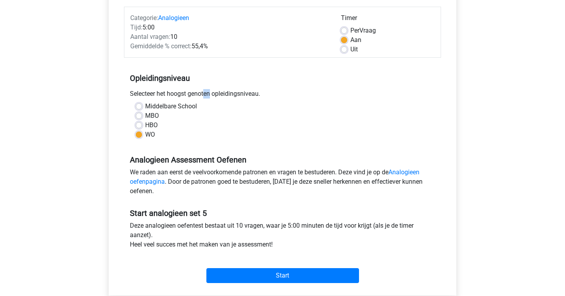
click at [167, 93] on div "Selecteer het hoogst genoten opleidingsniveau." at bounding box center [282, 95] width 317 height 13
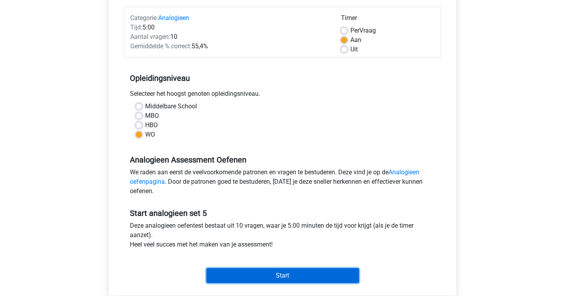
click at [285, 276] on input "Start" at bounding box center [282, 275] width 153 height 15
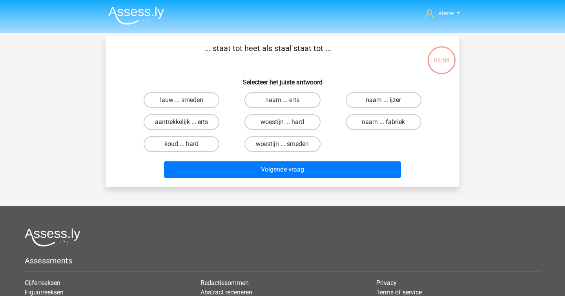
click at [400, 106] on label "naam ... ijzer" at bounding box center [384, 100] width 76 height 16
click at [388, 105] on input "naam ... ijzer" at bounding box center [385, 102] width 5 height 5
radio input "true"
click at [206, 151] on label "koud ... hard" at bounding box center [182, 144] width 76 height 16
click at [187, 149] on input "koud ... hard" at bounding box center [184, 146] width 5 height 5
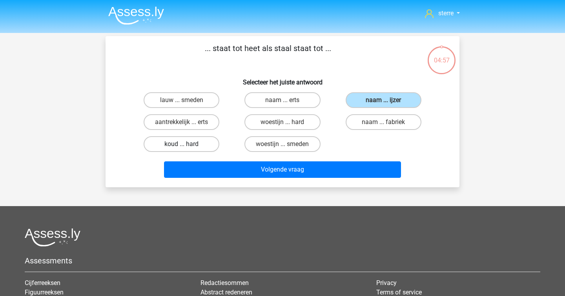
radio input "true"
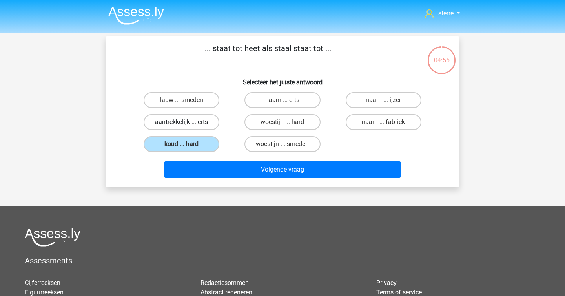
click at [195, 126] on label "aantrekkelijk ... erts" at bounding box center [182, 122] width 76 height 16
click at [187, 126] on input "aantrekkelijk ... erts" at bounding box center [184, 124] width 5 height 5
radio input "true"
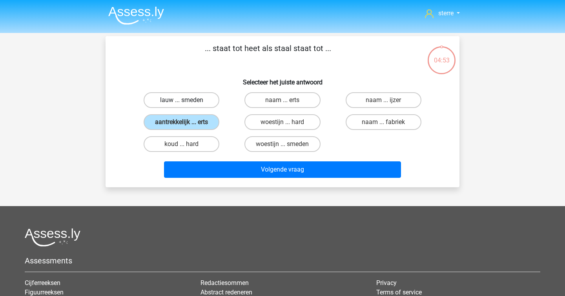
click at [198, 107] on label "lauw ... smeden" at bounding box center [182, 100] width 76 height 16
click at [187, 105] on input "lauw ... smeden" at bounding box center [184, 102] width 5 height 5
radio input "true"
